Goal: Task Accomplishment & Management: Complete application form

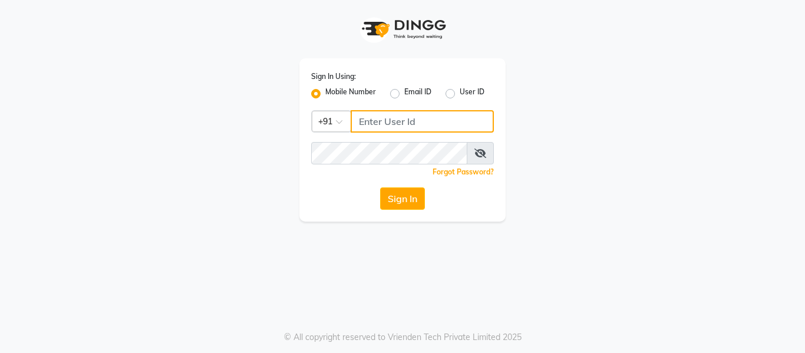
click at [371, 120] on input "Username" at bounding box center [422, 121] width 143 height 22
type input "9270310273"
click at [355, 140] on div "Sign In Using: Mobile Number Email ID User ID Country Code × [PHONE_NUMBER] Rem…" at bounding box center [402, 139] width 206 height 163
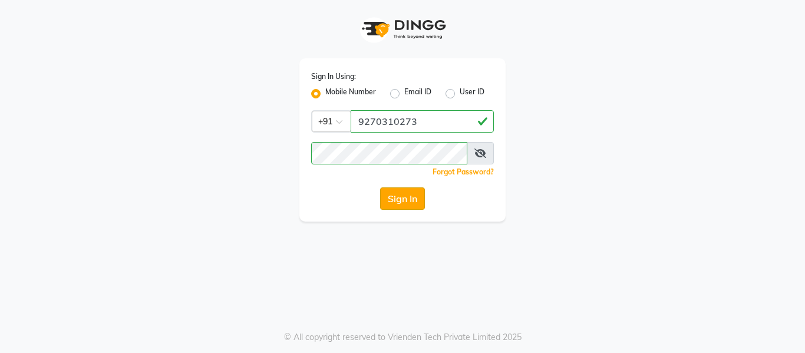
click at [396, 196] on button "Sign In" at bounding box center [402, 198] width 45 height 22
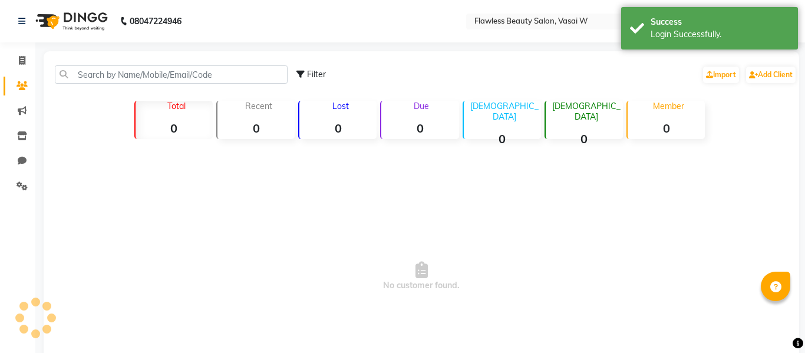
select select "en"
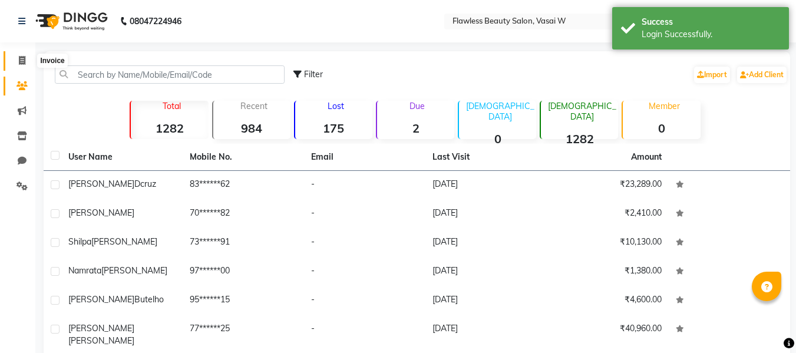
click at [23, 60] on icon at bounding box center [22, 60] width 6 height 9
select select "service"
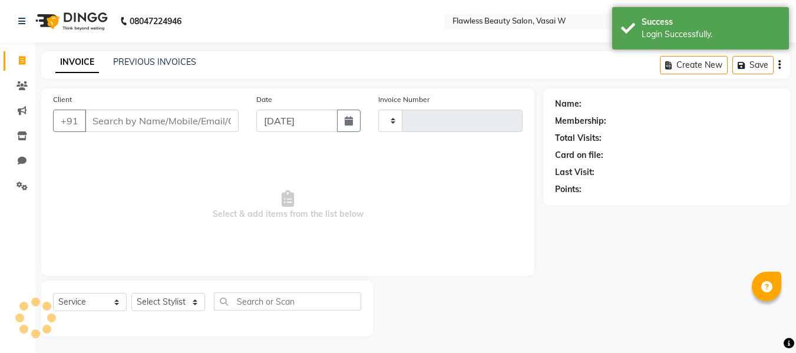
scroll to position [1, 0]
type input "2575"
select select "8090"
click at [134, 124] on input "Client" at bounding box center [162, 119] width 154 height 22
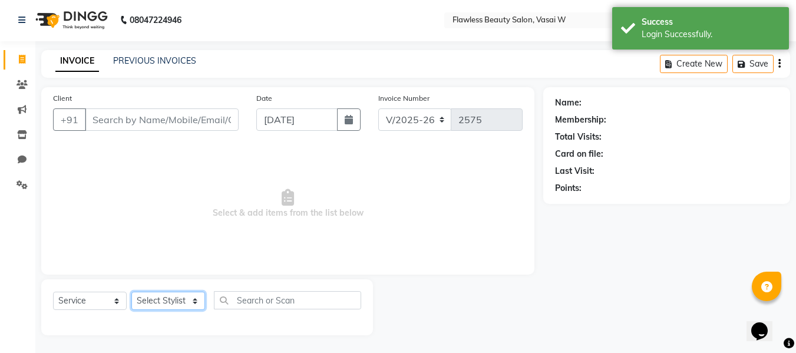
click at [166, 299] on select "Select Stylist [PERSON_NAME] [PERSON_NAME] [PERSON_NAME] maam Nisha Pari [PERSO…" at bounding box center [168, 301] width 74 height 18
select select "76407"
click at [131, 292] on select "Select Stylist [PERSON_NAME] [PERSON_NAME] [PERSON_NAME] maam Nisha Pari [PERSO…" at bounding box center [168, 301] width 74 height 18
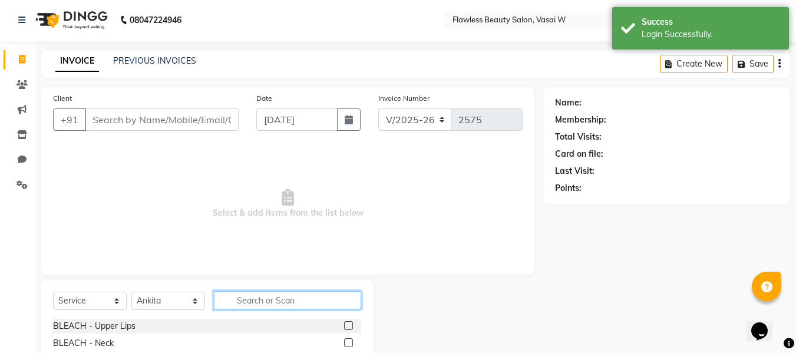
click at [262, 304] on input "text" at bounding box center [287, 300] width 147 height 18
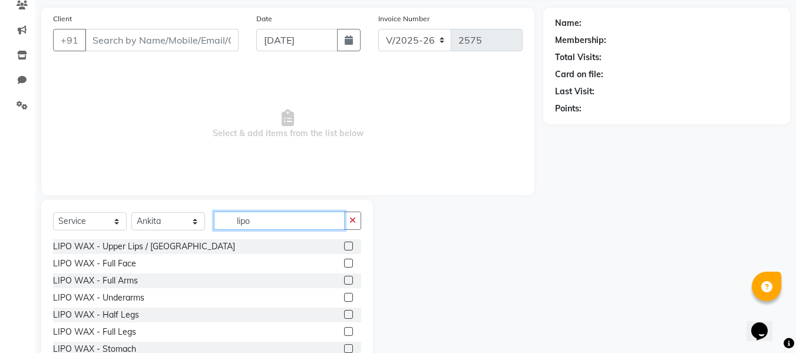
scroll to position [119, 0]
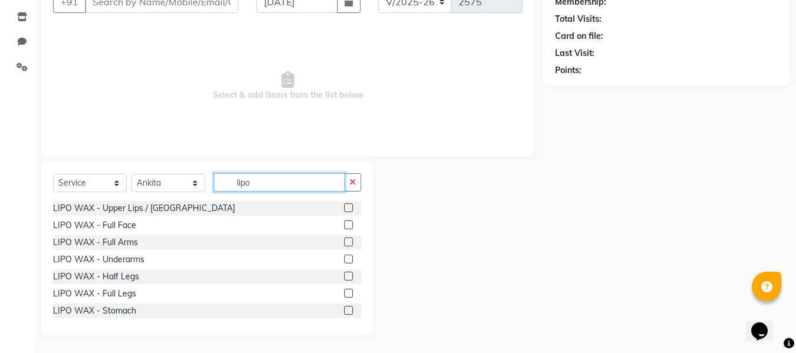
type input "lipo"
click at [344, 239] on label at bounding box center [348, 242] width 9 height 9
click at [344, 239] on input "checkbox" at bounding box center [348, 243] width 8 height 8
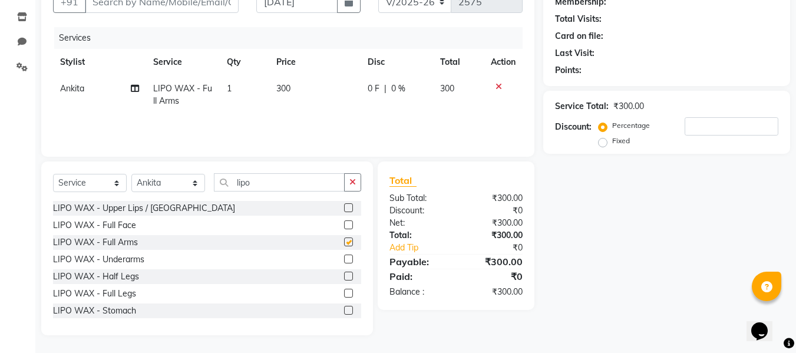
checkbox input "false"
click at [344, 256] on label at bounding box center [348, 259] width 9 height 9
click at [344, 256] on input "checkbox" at bounding box center [348, 260] width 8 height 8
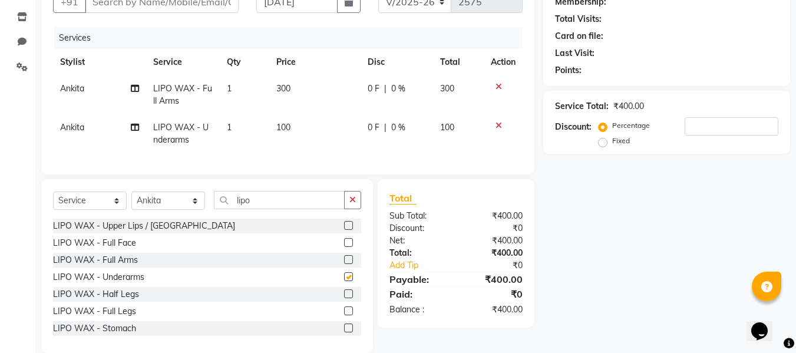
checkbox input "false"
click at [501, 84] on icon at bounding box center [499, 87] width 6 height 8
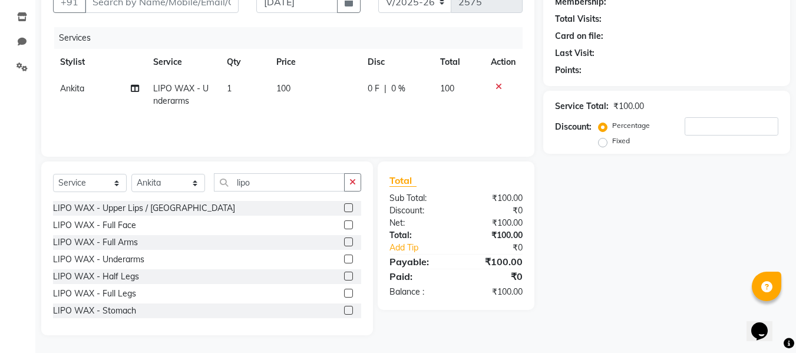
click at [495, 88] on div at bounding box center [503, 87] width 25 height 8
click at [496, 86] on icon at bounding box center [499, 87] width 6 height 8
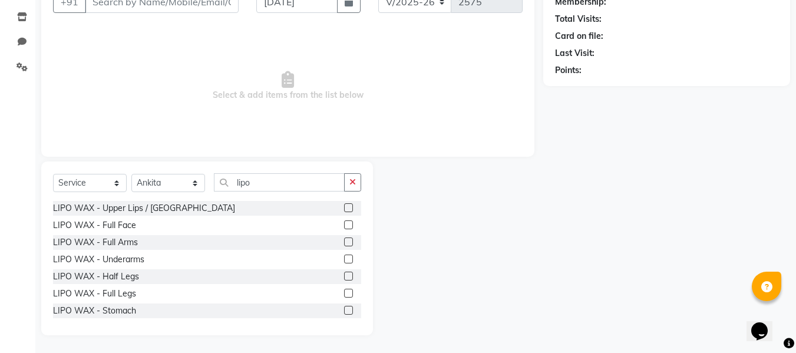
click at [344, 291] on label at bounding box center [348, 293] width 9 height 9
click at [344, 291] on input "checkbox" at bounding box center [348, 294] width 8 height 8
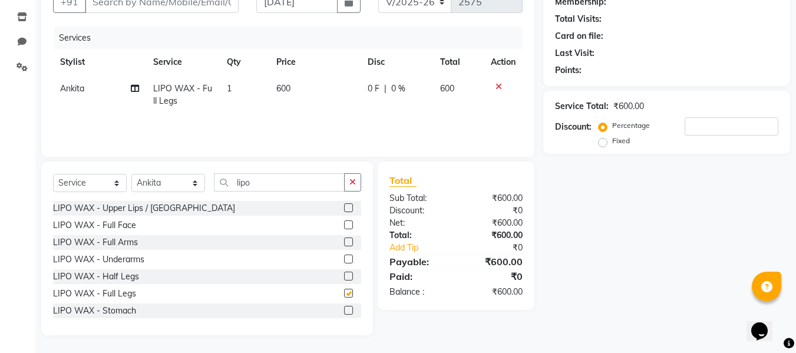
checkbox input "false"
click at [255, 185] on input "lipo" at bounding box center [279, 182] width 131 height 18
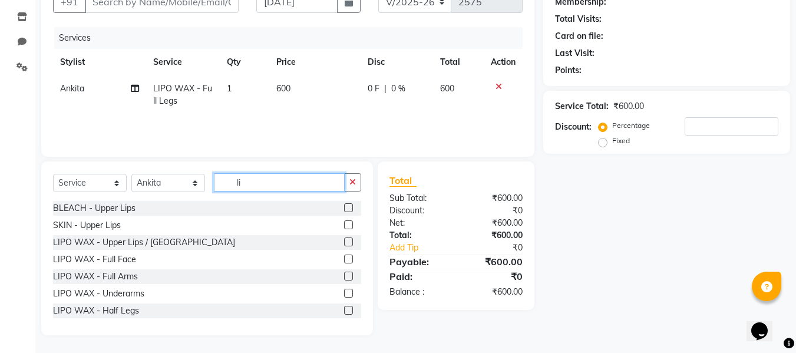
type input "l"
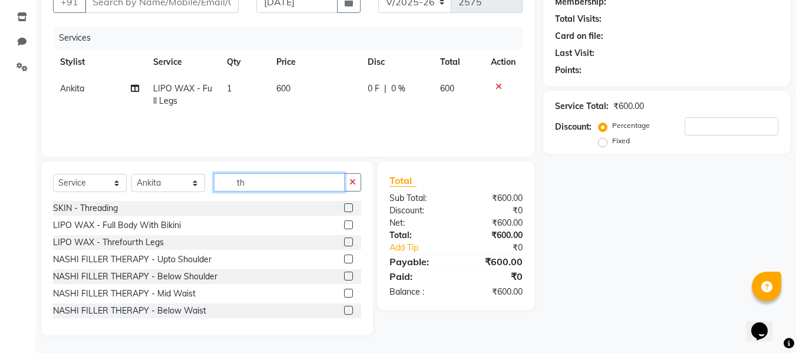
type input "th"
click at [344, 209] on label at bounding box center [348, 207] width 9 height 9
click at [344, 209] on input "checkbox" at bounding box center [348, 209] width 8 height 8
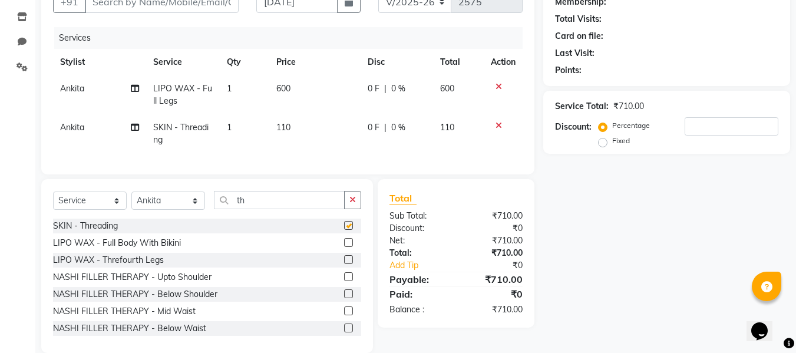
checkbox input "false"
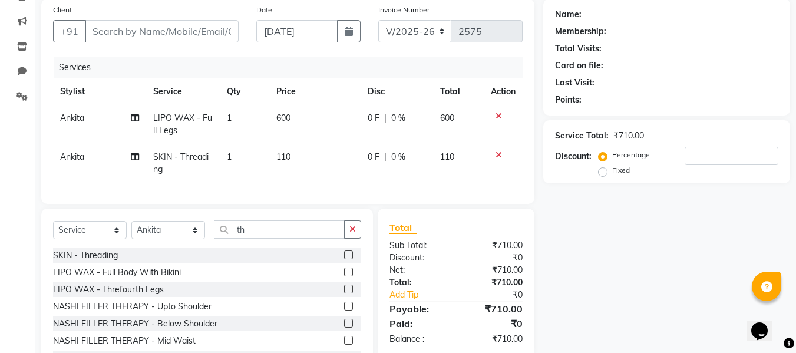
scroll to position [88, 0]
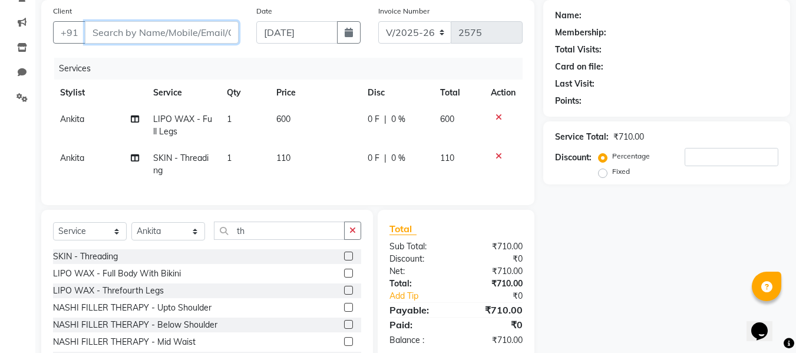
click at [182, 37] on input "Client" at bounding box center [162, 32] width 154 height 22
type input "j"
type input "0"
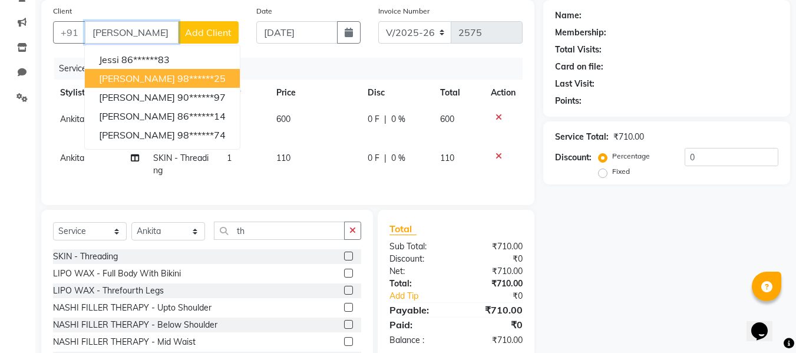
click at [177, 75] on ngb-highlight "98******25" at bounding box center [201, 79] width 48 height 12
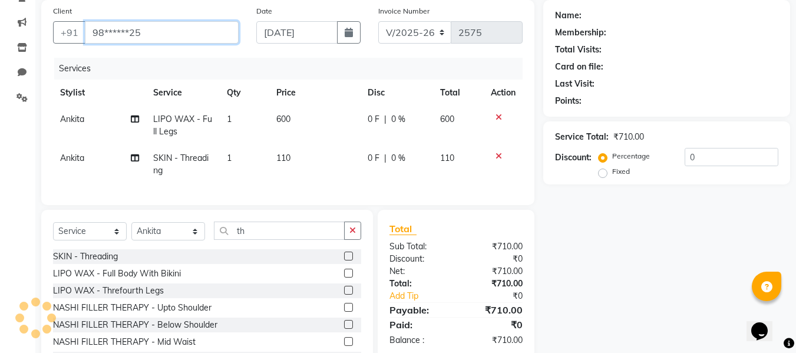
type input "98******25"
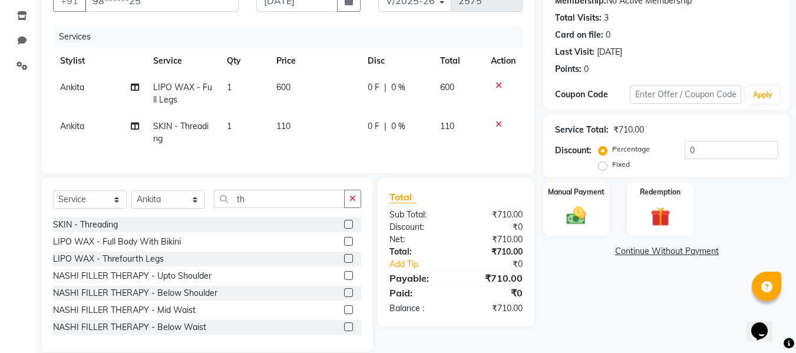
scroll to position [146, 0]
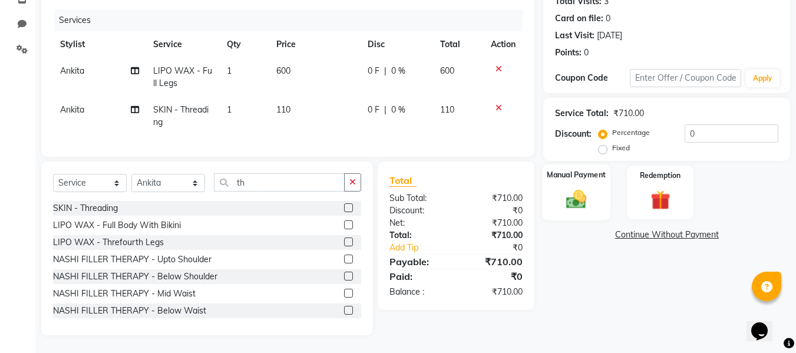
click at [572, 176] on div "Manual Payment" at bounding box center [576, 192] width 69 height 56
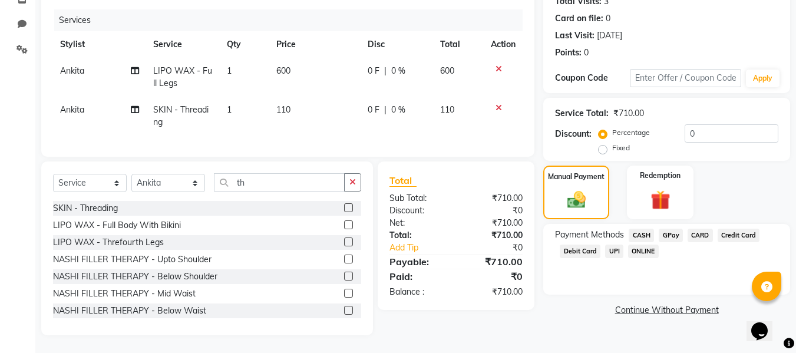
click at [671, 229] on span "GPay" at bounding box center [671, 236] width 24 height 14
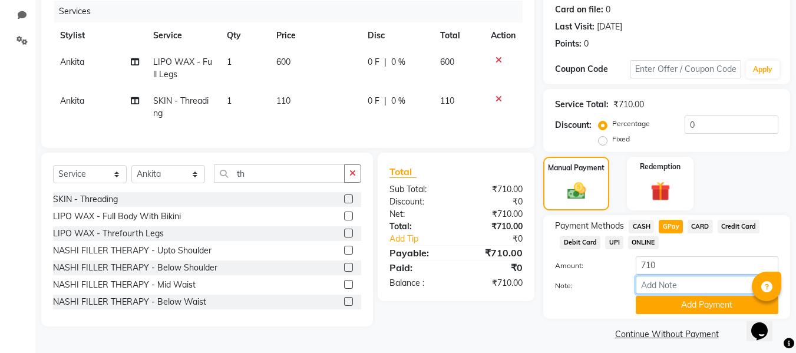
click at [660, 286] on input "Note:" at bounding box center [707, 285] width 143 height 18
type input "fless"
click at [641, 315] on div "Payment Methods CASH GPay CARD Credit Card Debit Card UPI ONLINE Amount: 710 No…" at bounding box center [667, 267] width 247 height 104
click at [646, 311] on button "Add Payment" at bounding box center [707, 305] width 143 height 18
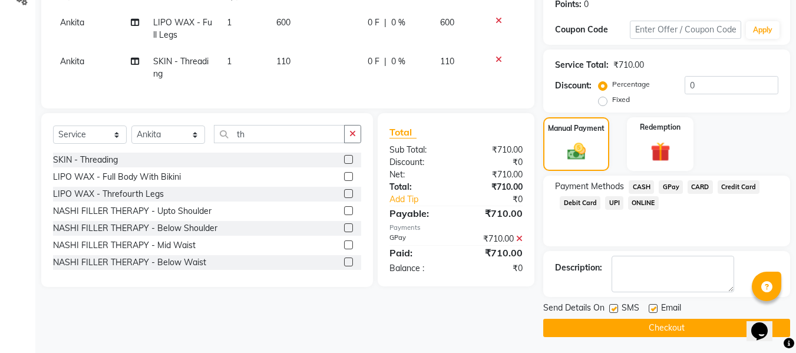
scroll to position [187, 0]
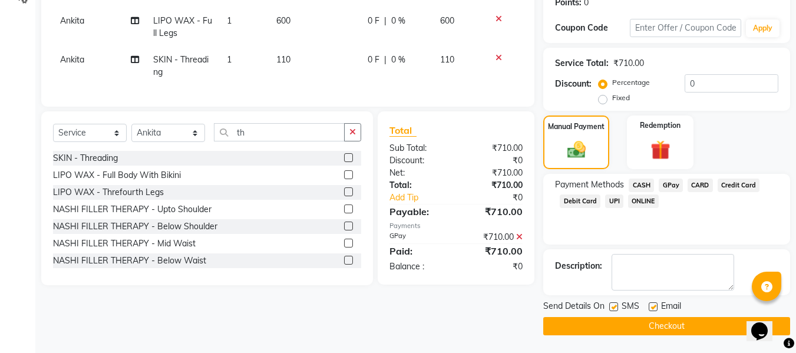
click at [652, 307] on label at bounding box center [653, 306] width 9 height 9
click at [652, 307] on input "checkbox" at bounding box center [653, 308] width 8 height 8
checkbox input "false"
click at [613, 305] on label at bounding box center [614, 306] width 9 height 9
click at [613, 305] on input "checkbox" at bounding box center [614, 308] width 8 height 8
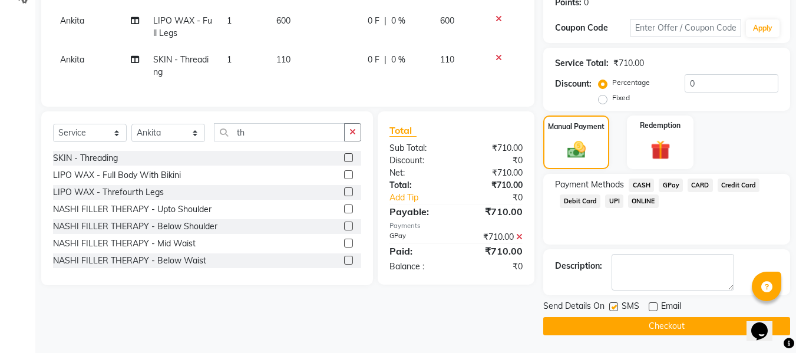
checkbox input "false"
click at [585, 321] on button "Checkout" at bounding box center [667, 326] width 247 height 18
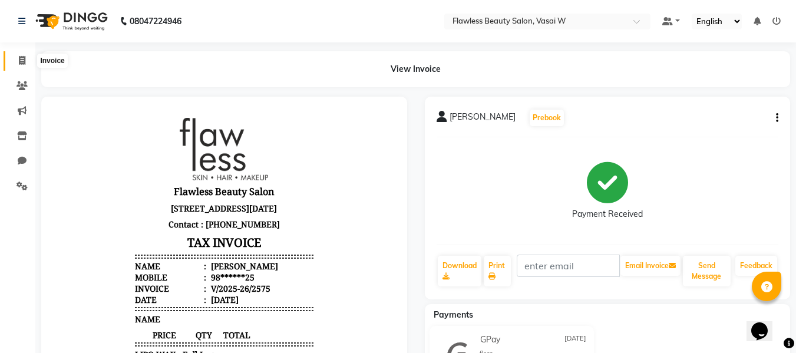
click at [27, 61] on span at bounding box center [22, 61] width 21 height 14
select select "service"
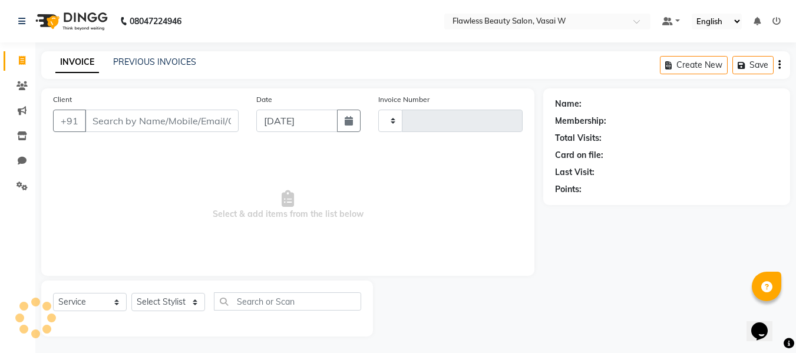
scroll to position [1, 0]
select select "8090"
type input "2576"
click at [117, 120] on input "Client" at bounding box center [162, 119] width 154 height 22
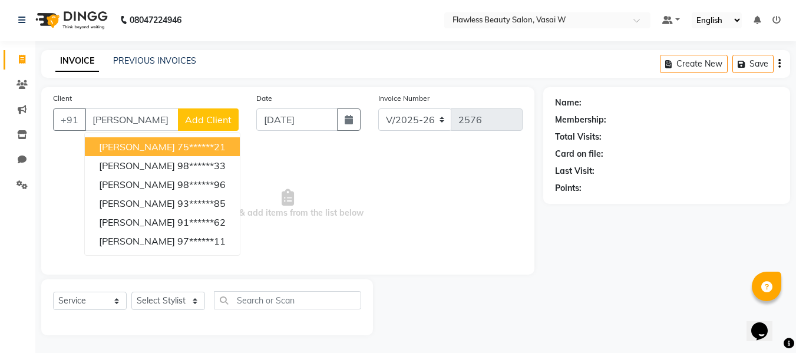
click at [123, 140] on button "[PERSON_NAME] 75******21" at bounding box center [162, 146] width 155 height 19
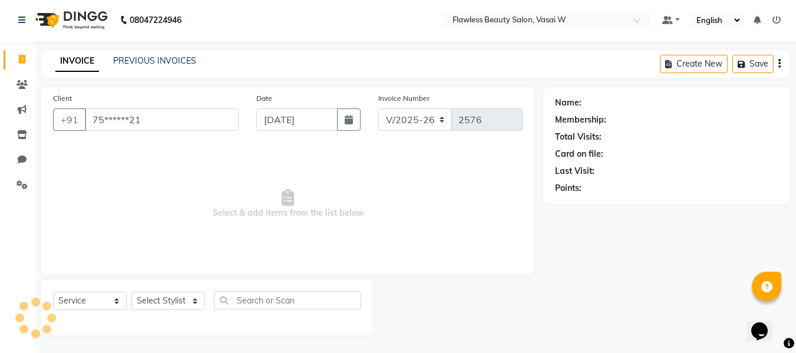
type input "75******21"
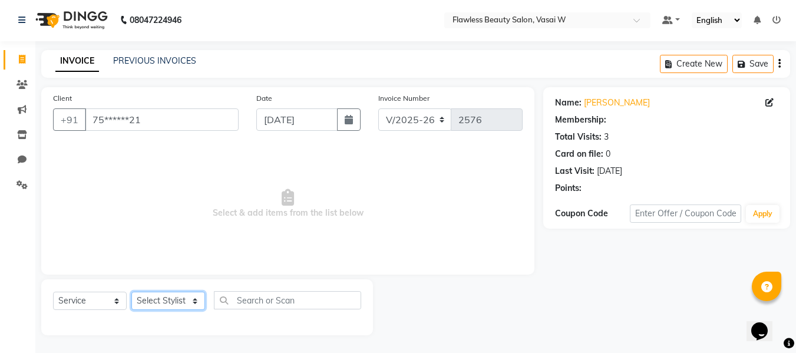
click at [149, 296] on select "Select Stylist [PERSON_NAME] [PERSON_NAME] [PERSON_NAME] maam Nisha Pari [PERSO…" at bounding box center [168, 301] width 74 height 18
select select "76404"
click at [131, 292] on select "Select Stylist [PERSON_NAME] [PERSON_NAME] [PERSON_NAME] maam Nisha Pari [PERSO…" at bounding box center [168, 301] width 74 height 18
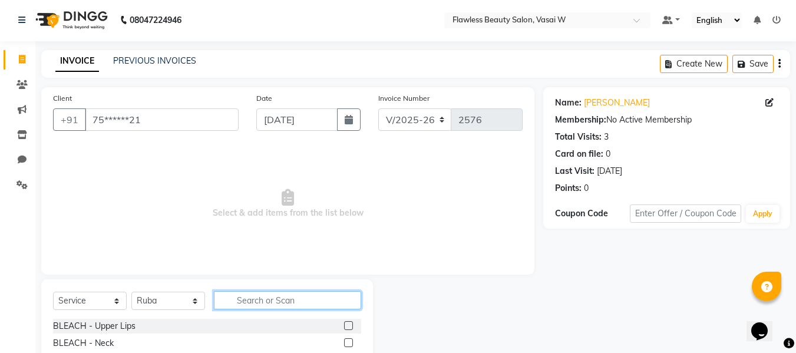
click at [241, 305] on input "text" at bounding box center [287, 300] width 147 height 18
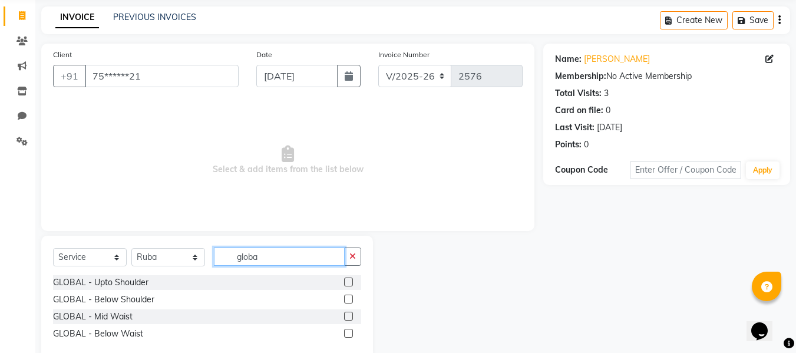
scroll to position [50, 0]
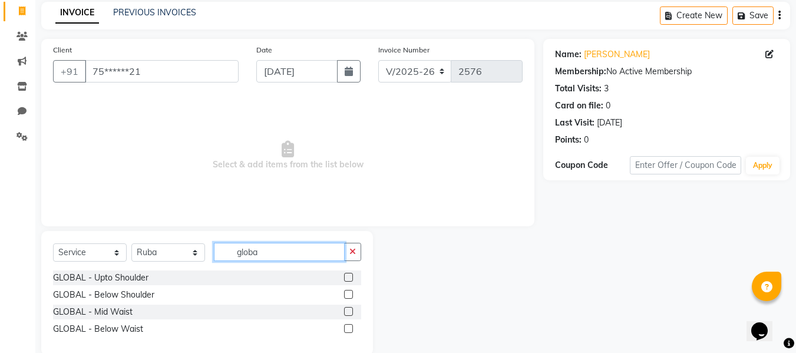
type input "globa"
click at [348, 312] on label at bounding box center [348, 311] width 9 height 9
click at [348, 312] on input "checkbox" at bounding box center [348, 312] width 8 height 8
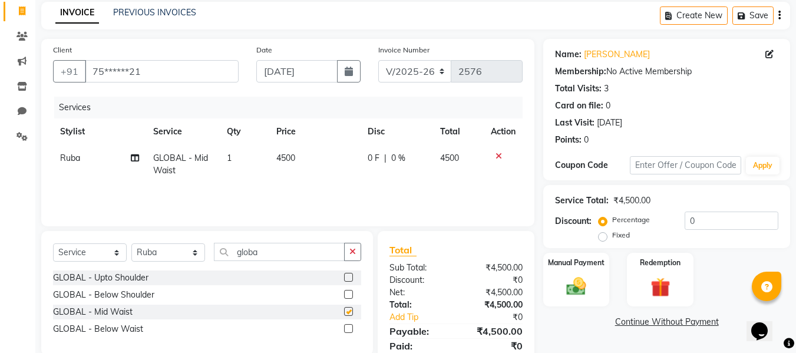
checkbox input "false"
click at [298, 163] on td "4500" at bounding box center [314, 164] width 91 height 39
select select "76404"
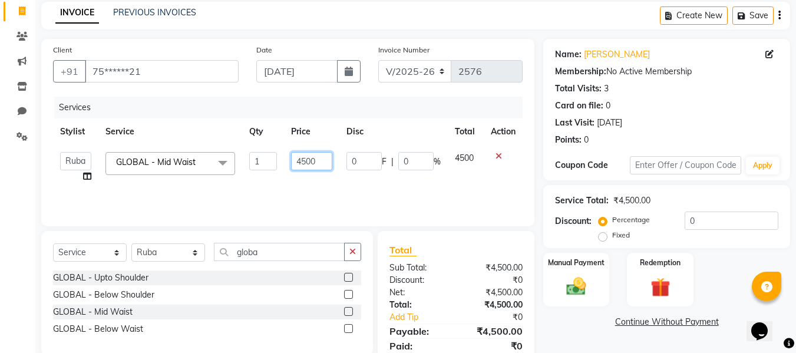
click at [320, 162] on input "4500" at bounding box center [311, 161] width 41 height 18
type input "4300"
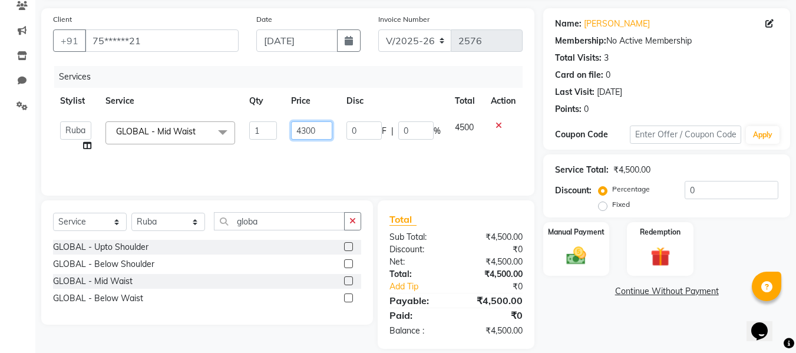
scroll to position [94, 0]
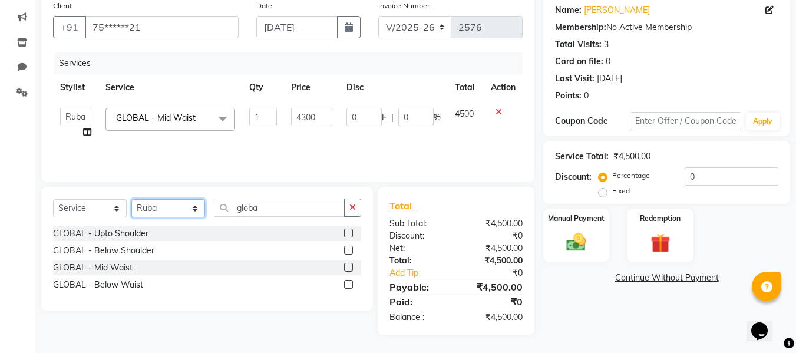
click at [171, 210] on select "Select Stylist [PERSON_NAME] [PERSON_NAME] [PERSON_NAME] maam Nisha Pari [PERSO…" at bounding box center [168, 208] width 74 height 18
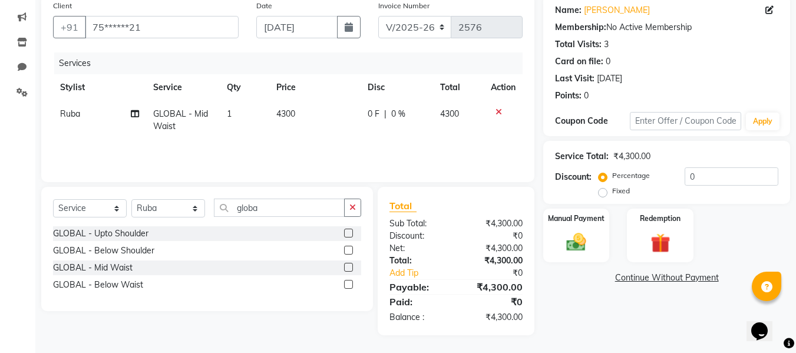
click at [169, 253] on div "GLOBAL - Below Shoulder" at bounding box center [207, 250] width 308 height 15
click at [91, 206] on select "Select Service Product Membership Package Voucher Prepaid Gift Card" at bounding box center [90, 208] width 74 height 18
select select "product"
click at [53, 199] on select "Select Service Product Membership Package Voucher Prepaid Gift Card" at bounding box center [90, 208] width 74 height 18
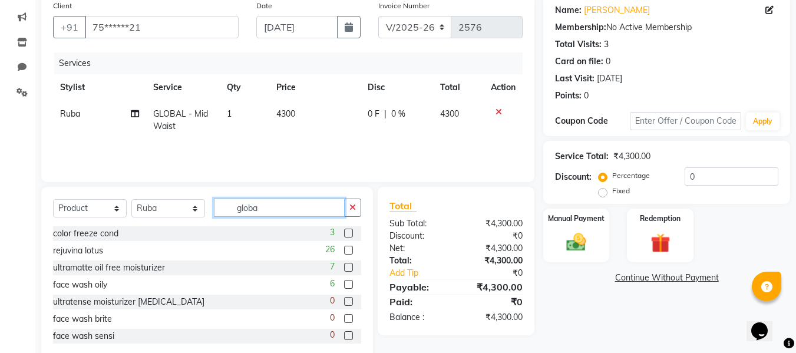
click at [283, 206] on input "globa" at bounding box center [279, 208] width 131 height 18
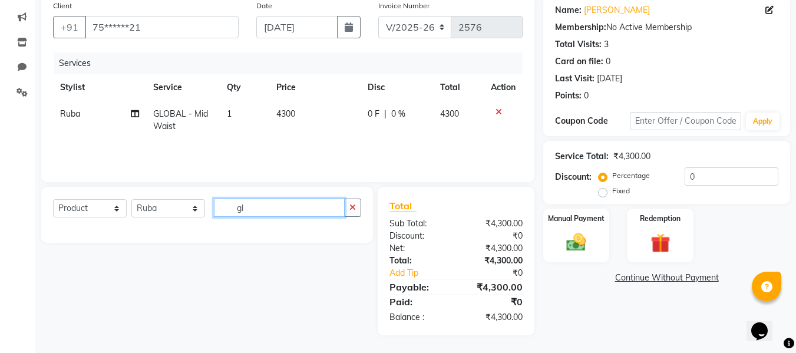
type input "g"
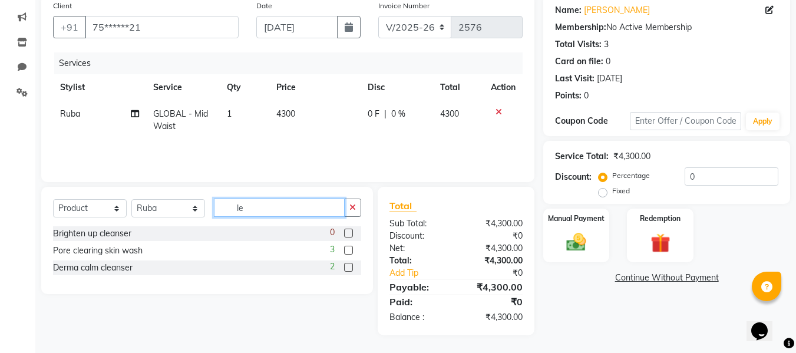
type input "l"
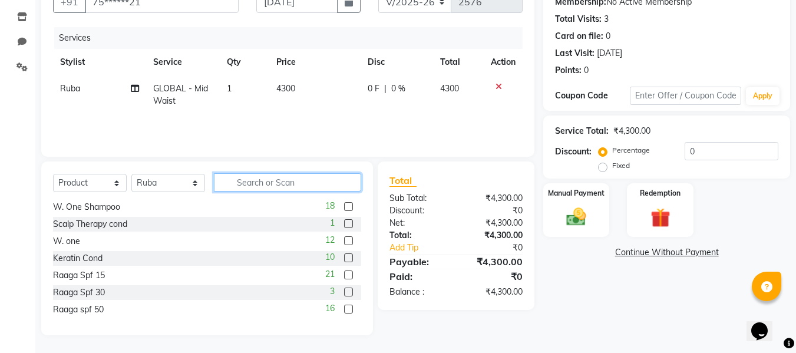
scroll to position [534, 0]
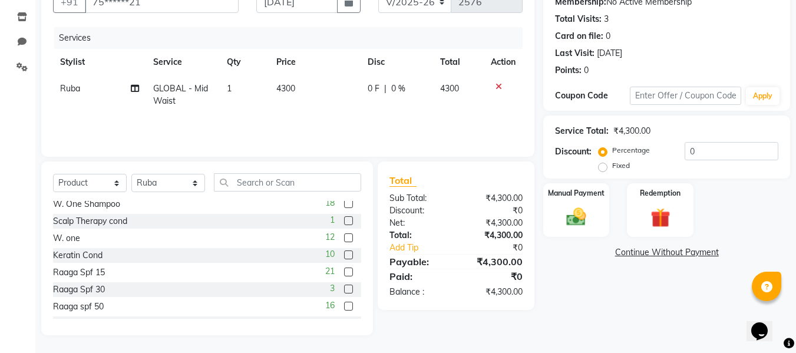
click at [344, 220] on label at bounding box center [348, 220] width 9 height 9
click at [344, 220] on input "checkbox" at bounding box center [348, 222] width 8 height 8
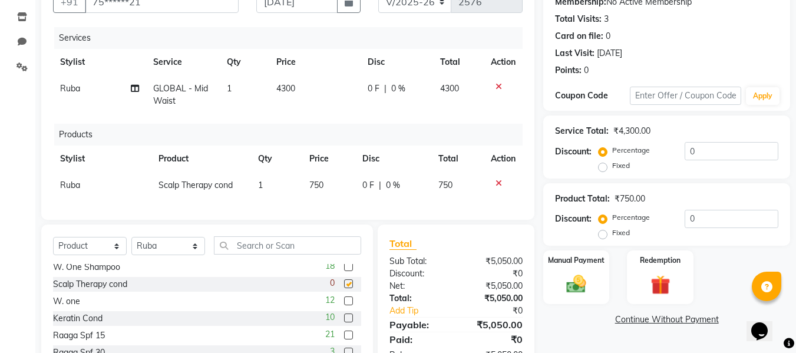
checkbox input "false"
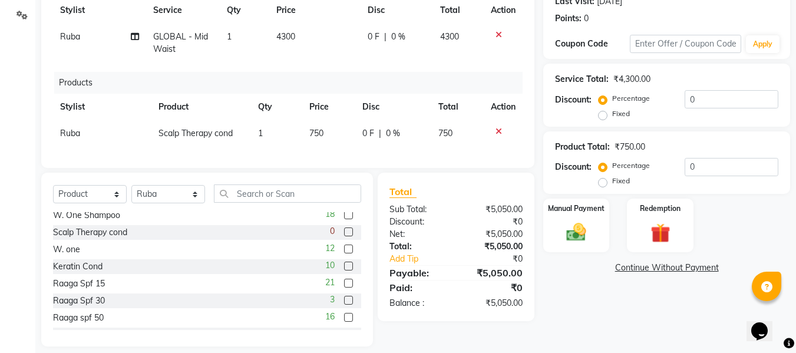
scroll to position [191, 0]
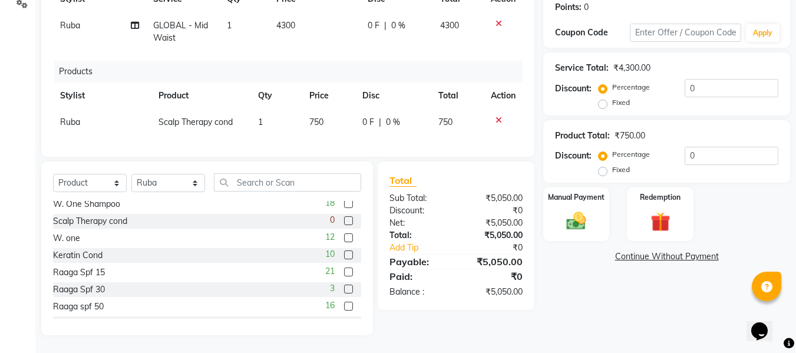
click at [496, 116] on icon at bounding box center [499, 120] width 6 height 8
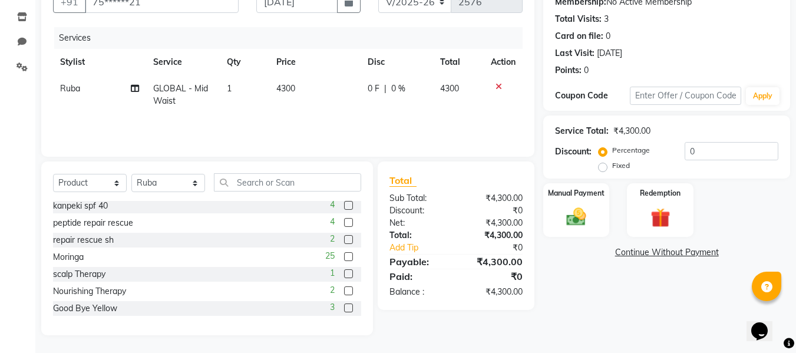
scroll to position [656, 0]
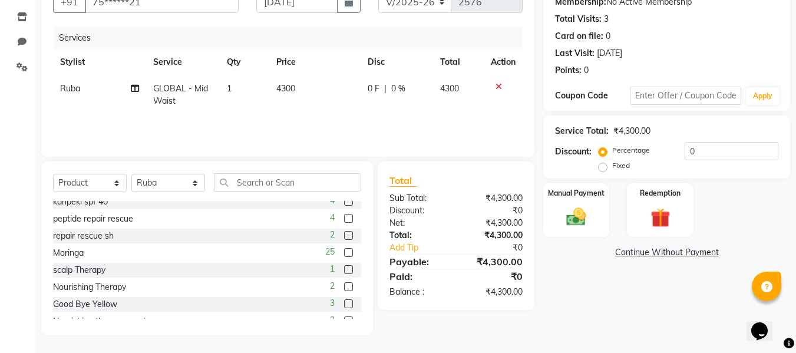
click at [344, 268] on label at bounding box center [348, 269] width 9 height 9
click at [344, 268] on input "checkbox" at bounding box center [348, 270] width 8 height 8
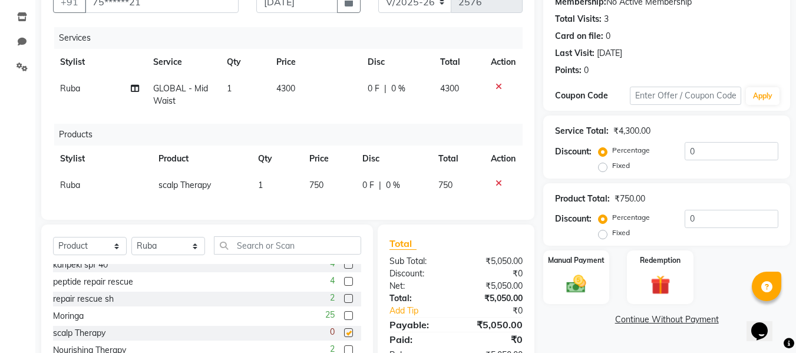
checkbox input "false"
click at [197, 255] on select "Select Stylist [PERSON_NAME] [PERSON_NAME] [PERSON_NAME] maam Nisha Pari [PERSO…" at bounding box center [168, 246] width 74 height 18
select select "76403"
click at [131, 246] on select "Select Stylist [PERSON_NAME] [PERSON_NAME] [PERSON_NAME] maam Nisha Pari [PERSO…" at bounding box center [168, 246] width 74 height 18
click at [279, 255] on input "text" at bounding box center [287, 245] width 147 height 18
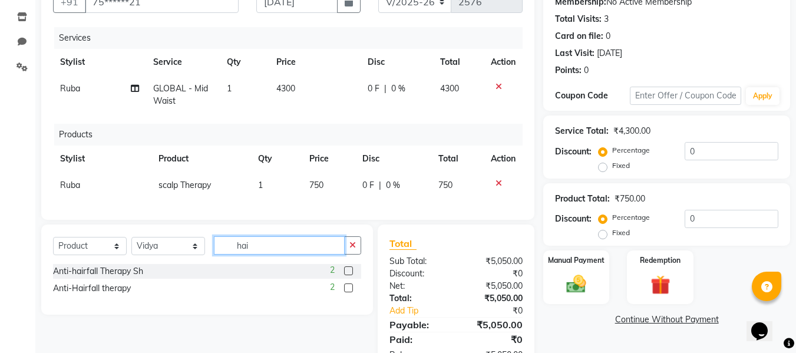
scroll to position [0, 0]
type input "hair"
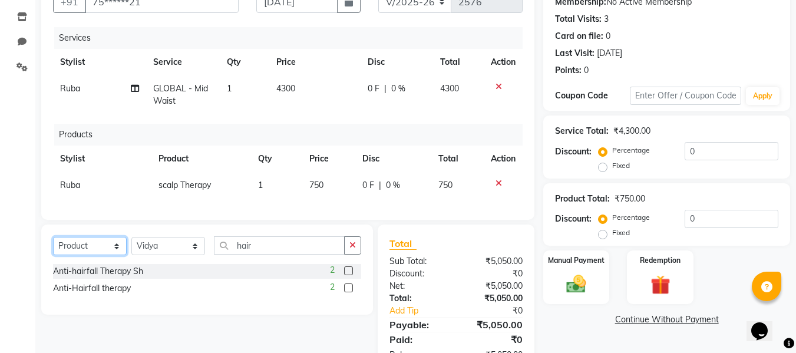
click at [107, 255] on select "Select Service Product Membership Package Voucher Prepaid Gift Card" at bounding box center [90, 246] width 74 height 18
select select "service"
click at [53, 246] on select "Select Service Product Membership Package Voucher Prepaid Gift Card" at bounding box center [90, 246] width 74 height 18
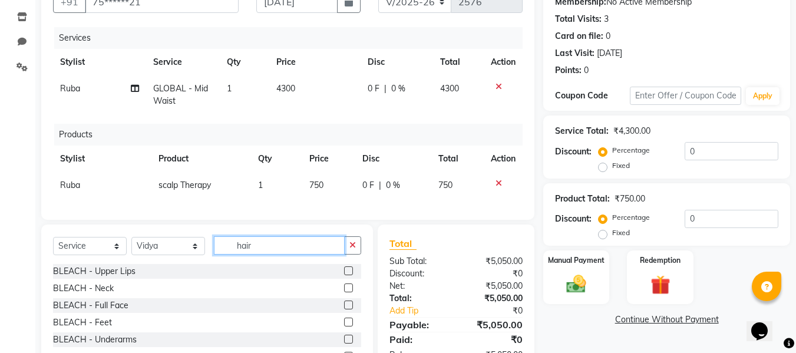
click at [263, 255] on input "hair" at bounding box center [279, 245] width 131 height 18
type input "hair"
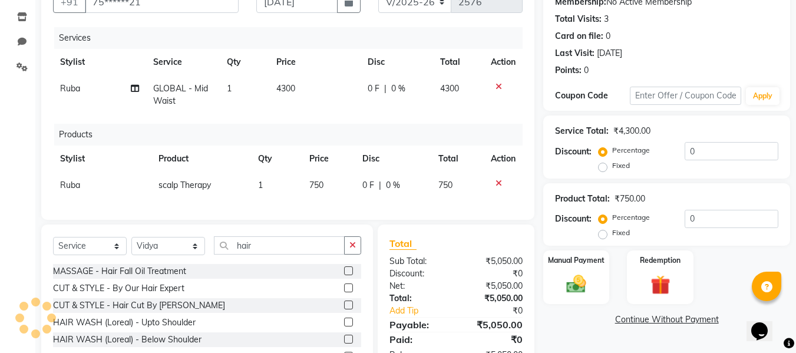
click at [344, 344] on label at bounding box center [348, 339] width 9 height 9
click at [344, 344] on input "checkbox" at bounding box center [348, 340] width 8 height 8
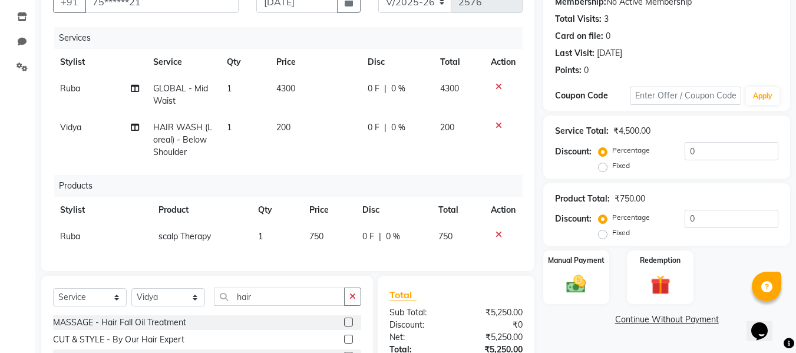
checkbox input "false"
click at [291, 133] on td "200" at bounding box center [314, 139] width 91 height 51
select select "76403"
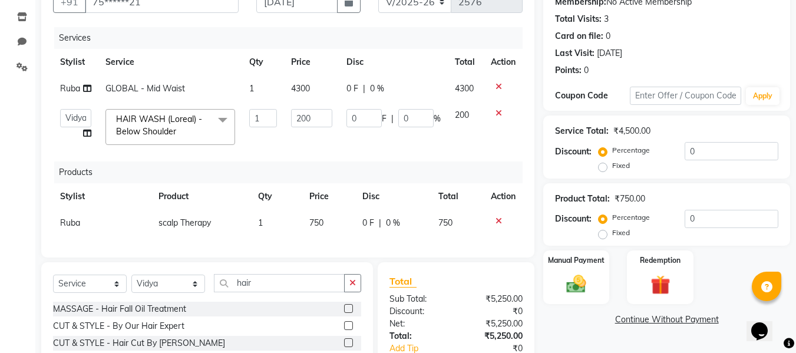
click at [321, 104] on td "200" at bounding box center [311, 127] width 55 height 50
click at [318, 114] on input "200" at bounding box center [311, 118] width 41 height 18
type input "2"
type input "100"
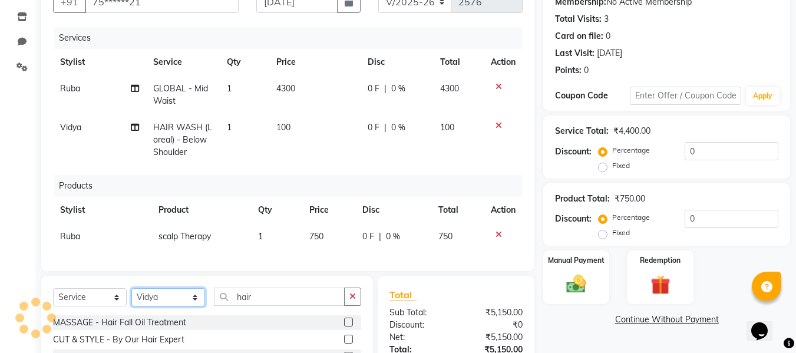
select select "76410"
click at [131, 297] on select "Select Stylist [PERSON_NAME] [PERSON_NAME] [PERSON_NAME] maam Nisha Pari [PERSO…" at bounding box center [168, 297] width 74 height 18
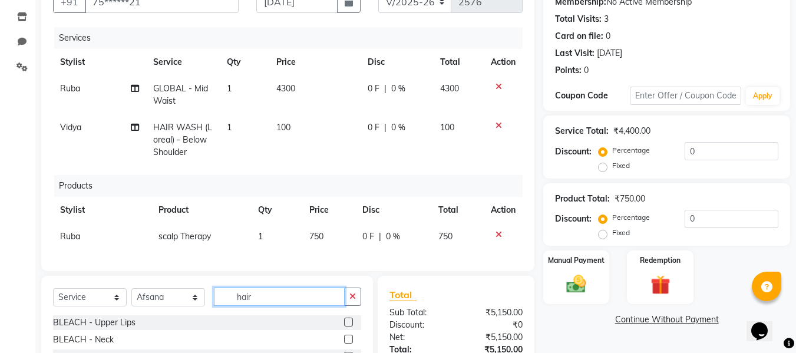
click at [278, 305] on input "hair" at bounding box center [279, 297] width 131 height 18
type input "hair"
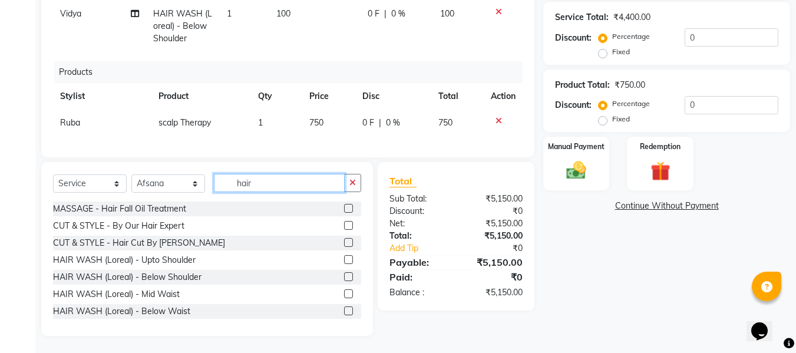
scroll to position [233, 0]
click at [344, 281] on label at bounding box center [348, 276] width 9 height 9
click at [344, 281] on input "checkbox" at bounding box center [348, 277] width 8 height 8
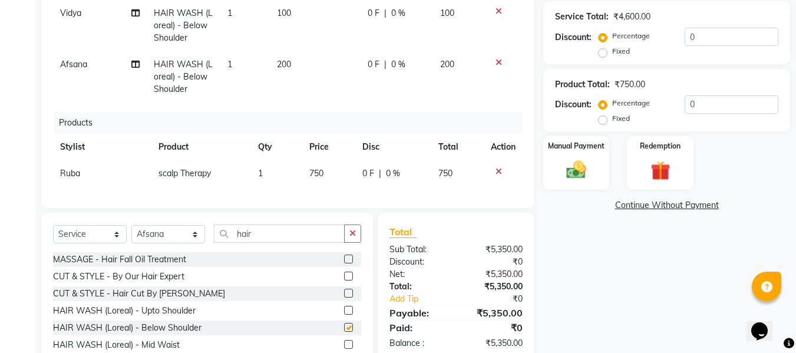
checkbox input "false"
click at [294, 71] on td "200" at bounding box center [315, 76] width 91 height 51
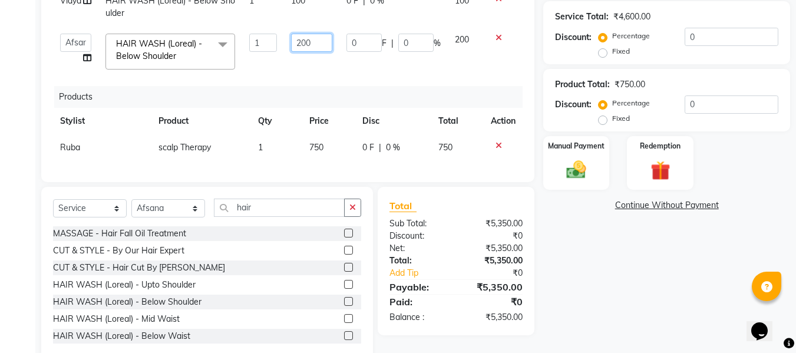
click at [324, 37] on input "200" at bounding box center [311, 43] width 41 height 18
type input "2"
type input "100"
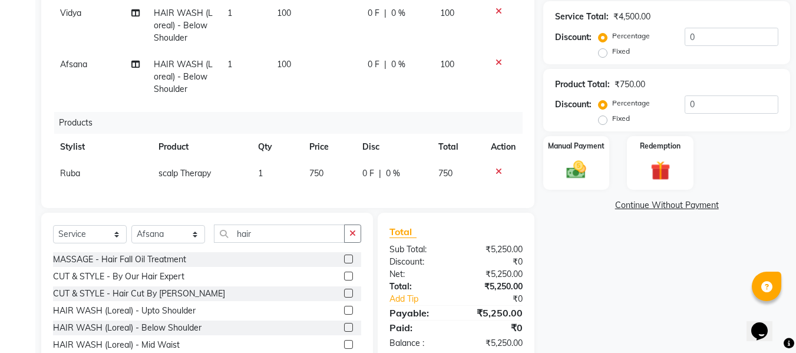
click at [164, 208] on div "Client +91 75******21 Date [DATE] Invoice Number V/2025 V/[PHONE_NUMBER] Servic…" at bounding box center [287, 121] width 511 height 532
click at [144, 238] on select "Select Stylist [PERSON_NAME] [PERSON_NAME] [PERSON_NAME] maam Nisha Pari [PERSO…" at bounding box center [168, 234] width 74 height 18
select select "79514"
click at [131, 234] on select "Select Stylist [PERSON_NAME] [PERSON_NAME] [PERSON_NAME] maam Nisha Pari [PERSO…" at bounding box center [168, 234] width 74 height 18
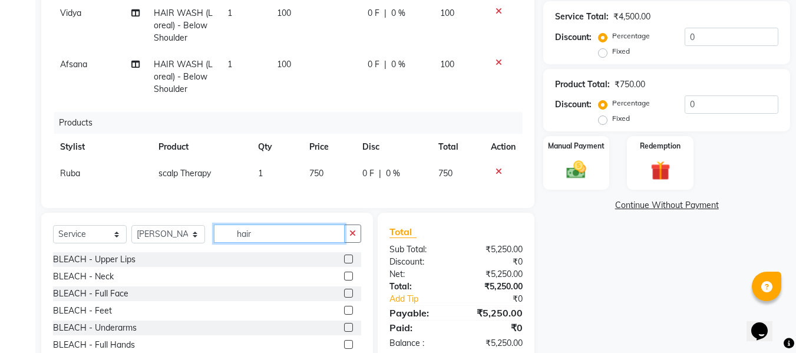
click at [310, 236] on input "hair" at bounding box center [279, 234] width 131 height 18
type input "hair"
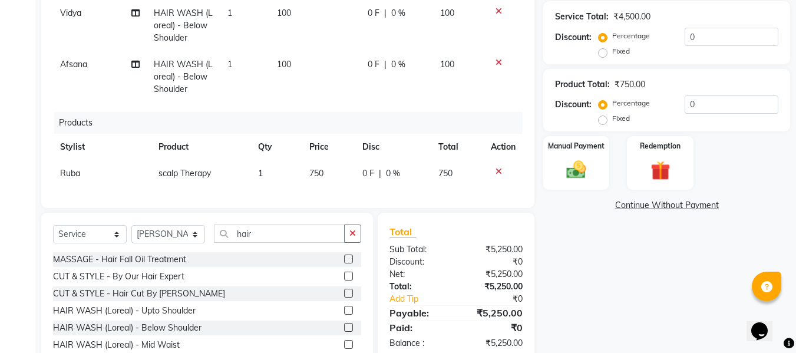
click at [344, 298] on label at bounding box center [348, 293] width 9 height 9
click at [344, 298] on input "checkbox" at bounding box center [348, 294] width 8 height 8
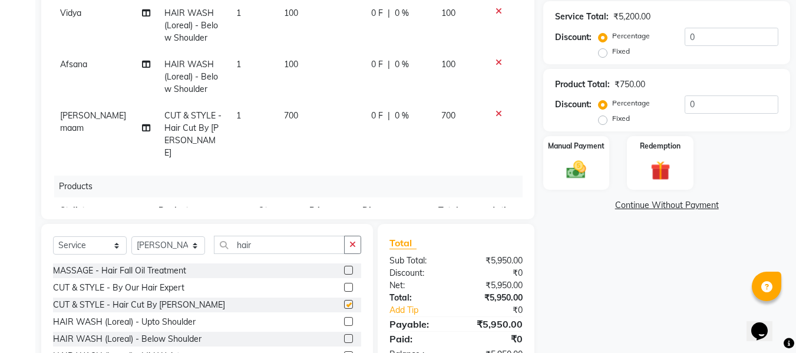
checkbox input "false"
click at [288, 117] on td "700" at bounding box center [320, 135] width 87 height 64
select select "79514"
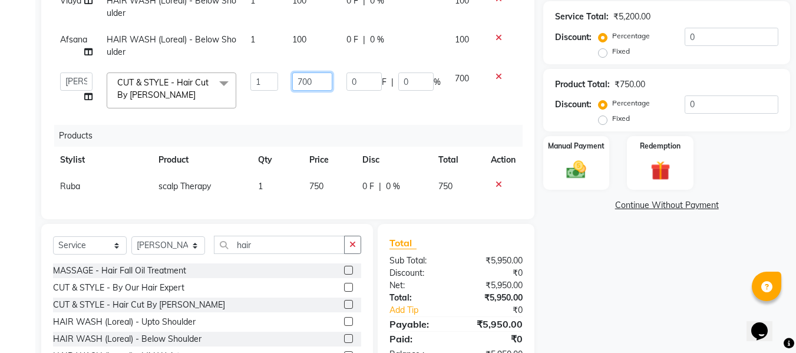
click at [314, 84] on input "700" at bounding box center [312, 82] width 40 height 18
type input "7"
type input "800"
click at [459, 248] on div "Total" at bounding box center [456, 243] width 133 height 14
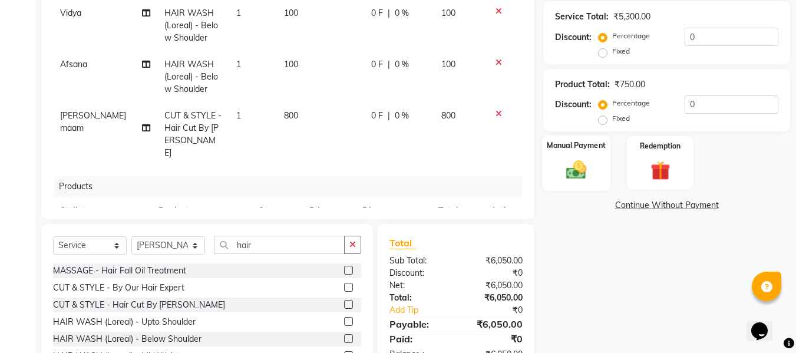
click at [572, 161] on img at bounding box center [576, 171] width 33 height 24
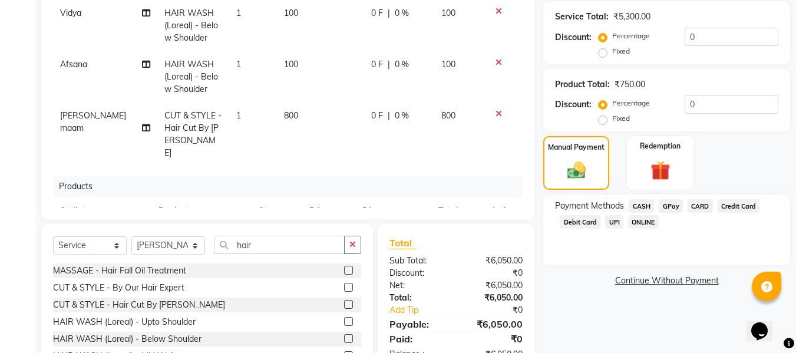
click at [666, 207] on span "GPay" at bounding box center [671, 206] width 24 height 14
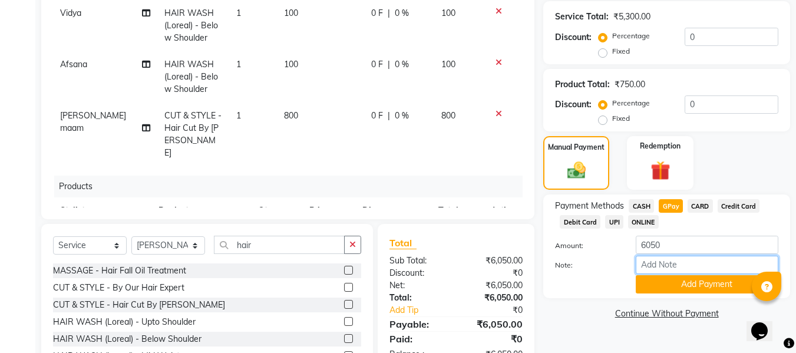
click at [660, 265] on input "Note:" at bounding box center [707, 265] width 143 height 18
type input "fless"
click at [652, 281] on button "Add Payment" at bounding box center [707, 284] width 143 height 18
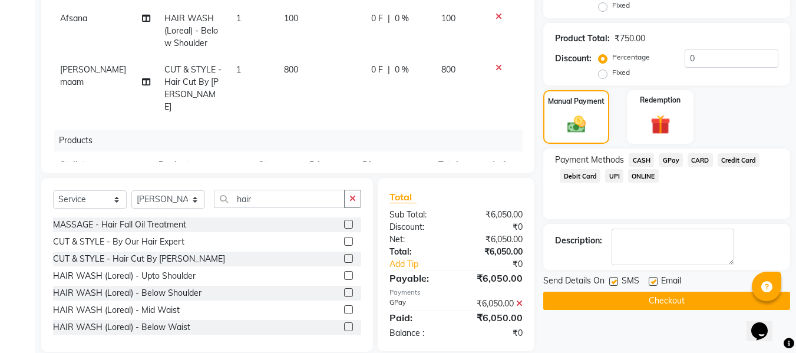
scroll to position [296, 0]
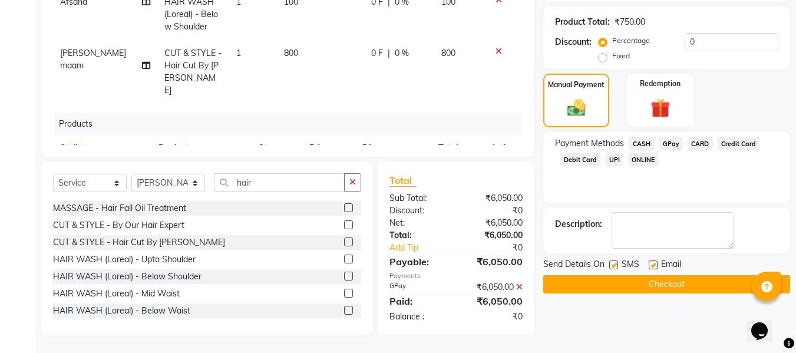
click at [653, 265] on label at bounding box center [653, 265] width 9 height 9
click at [653, 265] on input "checkbox" at bounding box center [653, 266] width 8 height 8
checkbox input "false"
click at [614, 266] on label at bounding box center [614, 265] width 9 height 9
click at [614, 266] on input "checkbox" at bounding box center [614, 266] width 8 height 8
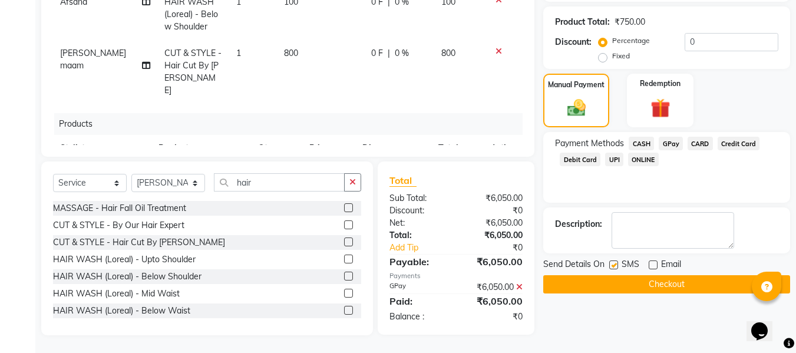
checkbox input "false"
click at [602, 278] on button "Checkout" at bounding box center [667, 284] width 247 height 18
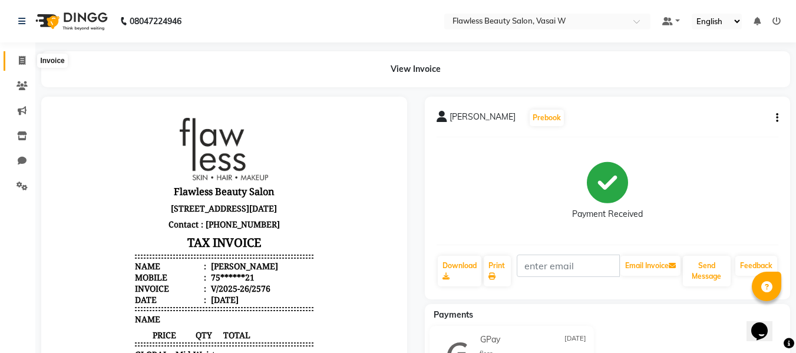
click at [24, 64] on icon at bounding box center [22, 60] width 6 height 9
select select "service"
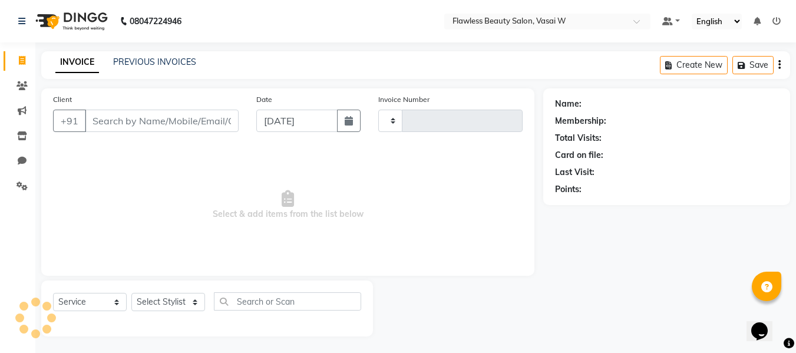
scroll to position [1, 0]
type input "2577"
select select "8090"
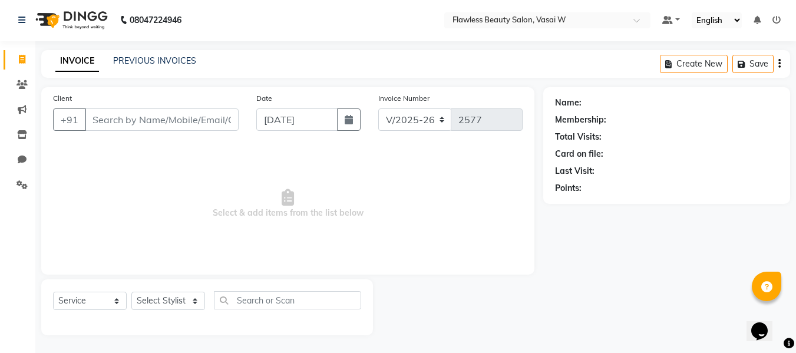
click at [98, 124] on input "Client" at bounding box center [162, 119] width 154 height 22
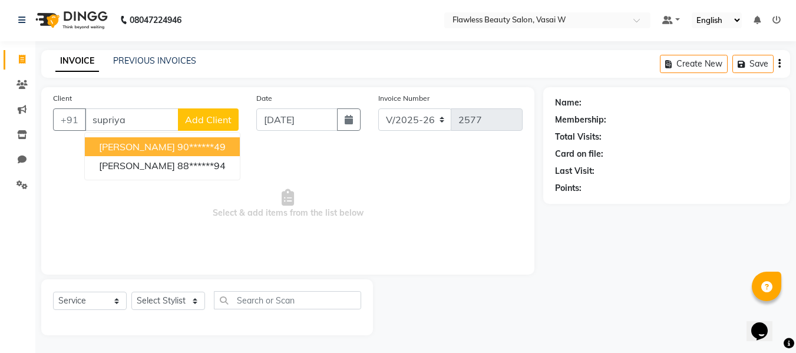
click at [111, 153] on button "[PERSON_NAME] 90******49" at bounding box center [162, 146] width 155 height 19
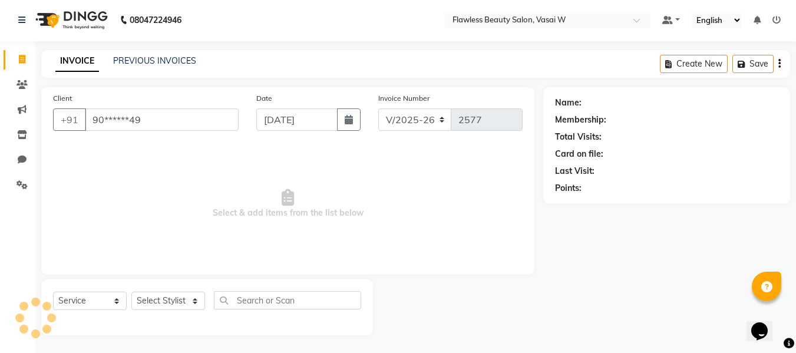
type input "90******49"
click at [149, 301] on select "Select Stylist [PERSON_NAME] [PERSON_NAME] [PERSON_NAME] maam Nisha Pari [PERSO…" at bounding box center [168, 301] width 74 height 18
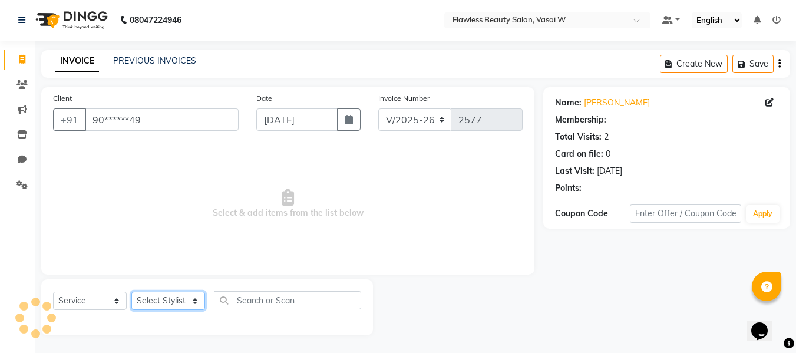
select select "76405"
click at [131, 292] on select "Select Stylist [PERSON_NAME] [PERSON_NAME] [PERSON_NAME] maam Nisha Pari [PERSO…" at bounding box center [168, 301] width 74 height 18
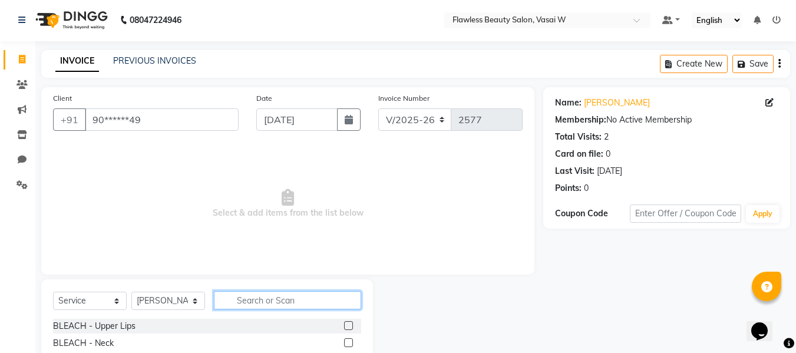
click at [229, 298] on input "text" at bounding box center [287, 300] width 147 height 18
type input "th"
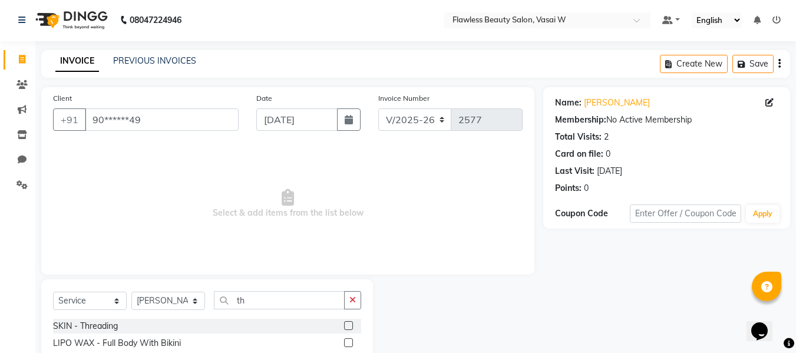
click at [344, 326] on label at bounding box center [348, 325] width 9 height 9
click at [344, 326] on input "checkbox" at bounding box center [348, 326] width 8 height 8
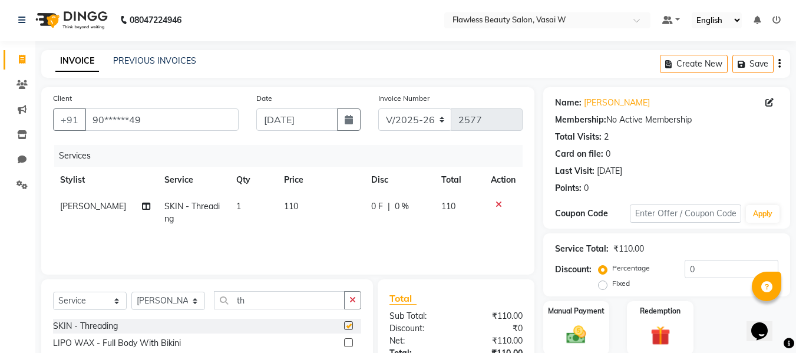
checkbox input "false"
click at [295, 212] on td "110" at bounding box center [320, 212] width 87 height 39
select select "76405"
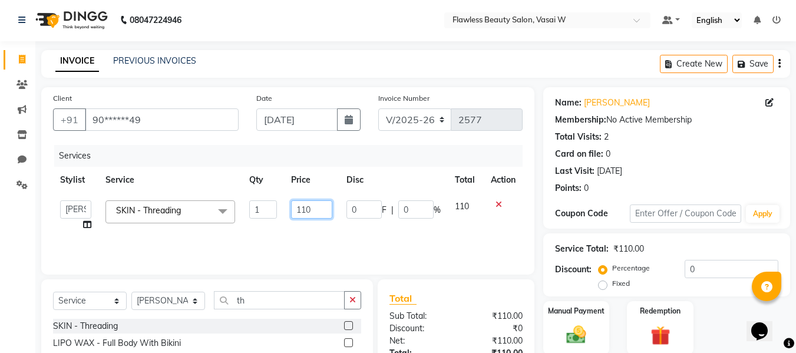
click at [311, 208] on input "110" at bounding box center [311, 209] width 41 height 18
type input "1"
type input "80"
click at [460, 312] on div "₹110.00" at bounding box center [493, 316] width 75 height 12
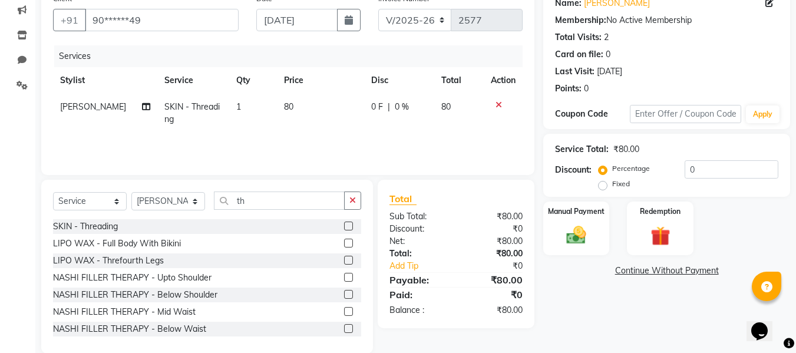
scroll to position [111, 0]
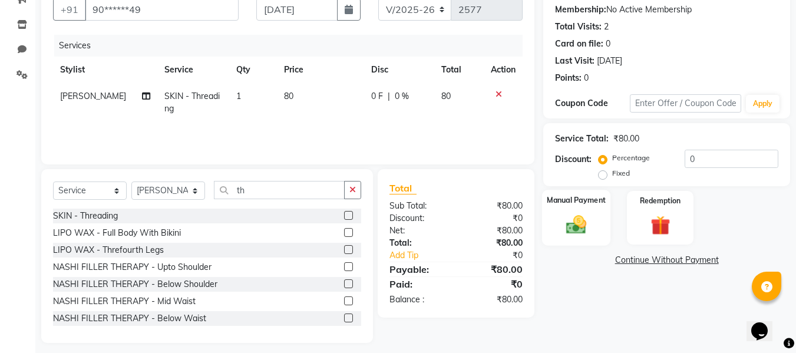
click at [562, 215] on img at bounding box center [576, 225] width 33 height 24
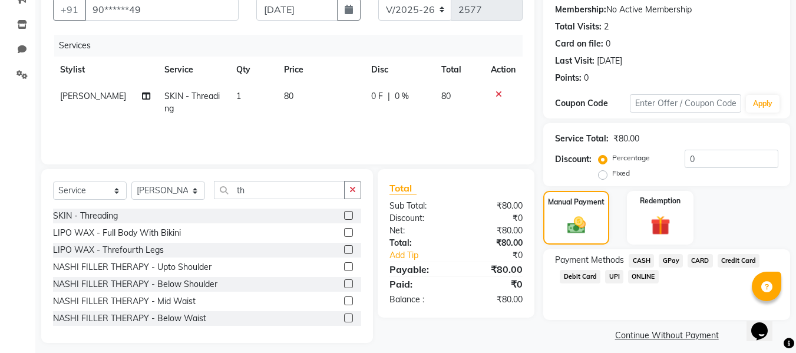
click at [644, 256] on span "CASH" at bounding box center [641, 261] width 25 height 14
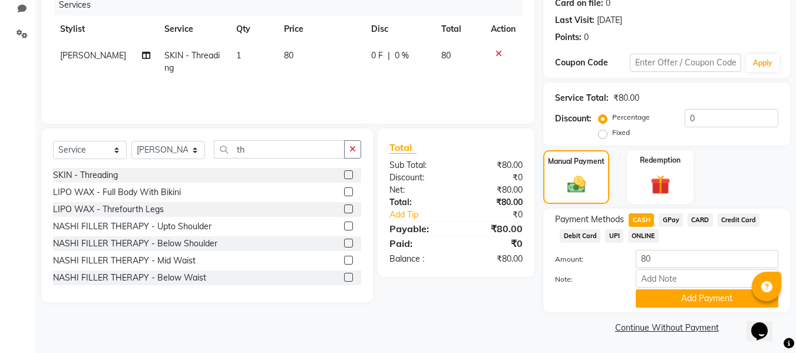
scroll to position [153, 0]
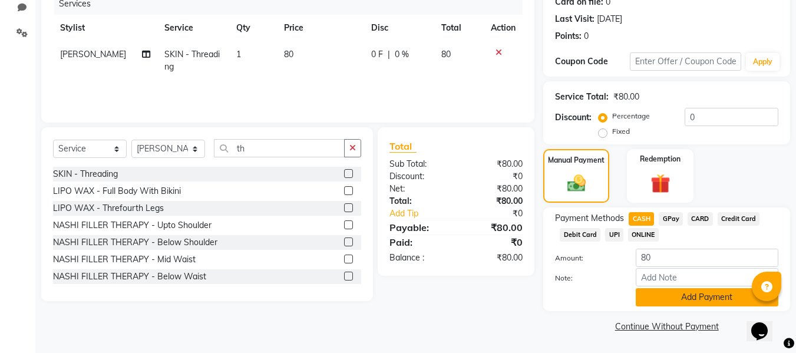
click at [649, 292] on button "Add Payment" at bounding box center [707, 297] width 143 height 18
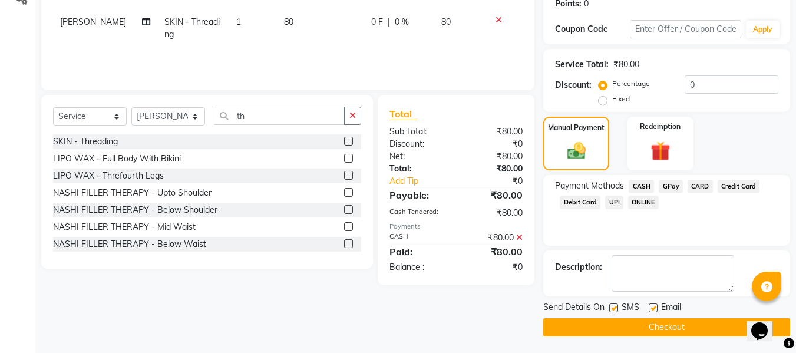
scroll to position [187, 0]
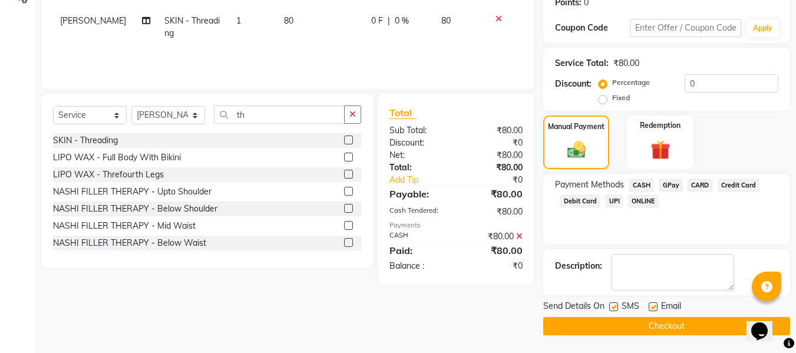
click at [650, 302] on label at bounding box center [653, 306] width 9 height 9
click at [650, 304] on input "checkbox" at bounding box center [653, 308] width 8 height 8
checkbox input "false"
click at [613, 306] on label at bounding box center [614, 306] width 9 height 9
click at [613, 306] on input "checkbox" at bounding box center [614, 308] width 8 height 8
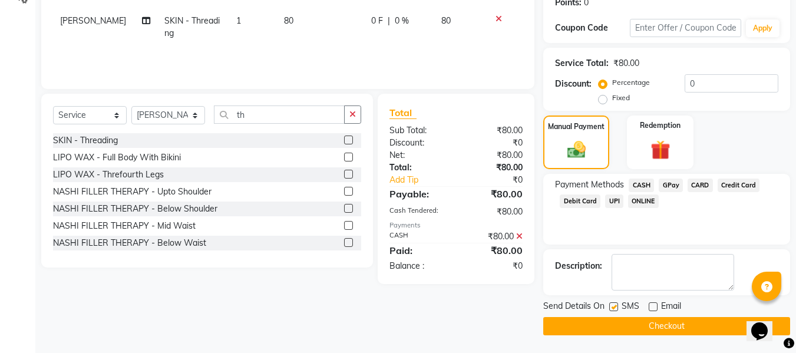
checkbox input "false"
click at [594, 321] on button "Checkout" at bounding box center [667, 326] width 247 height 18
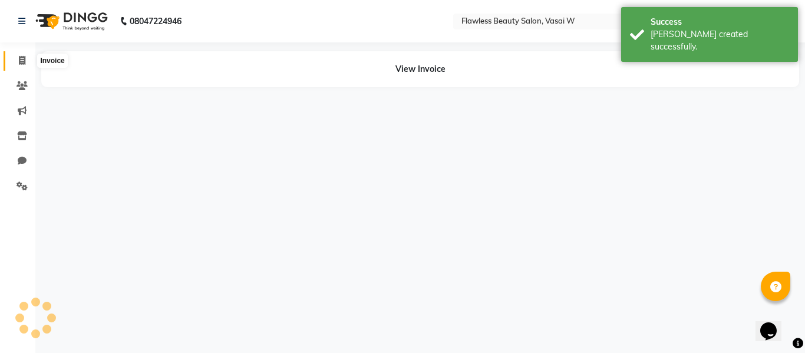
click at [19, 57] on icon at bounding box center [22, 60] width 6 height 9
select select "service"
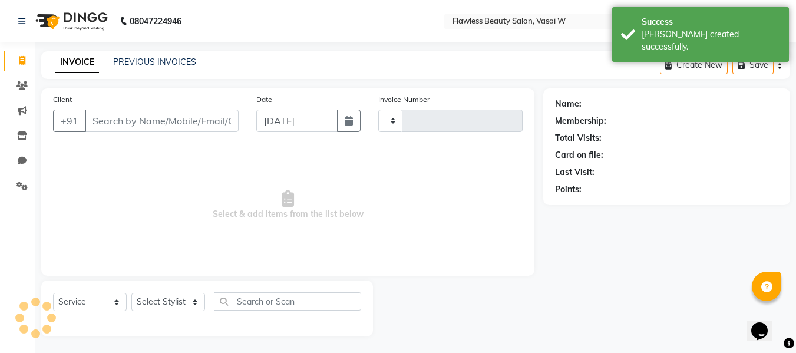
click at [112, 120] on input "Client" at bounding box center [162, 121] width 154 height 22
select select "8090"
type input "2578"
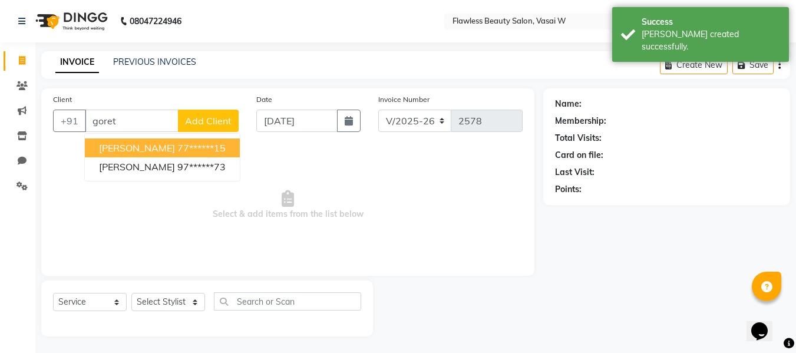
click at [112, 143] on span "[PERSON_NAME]" at bounding box center [137, 148] width 76 height 12
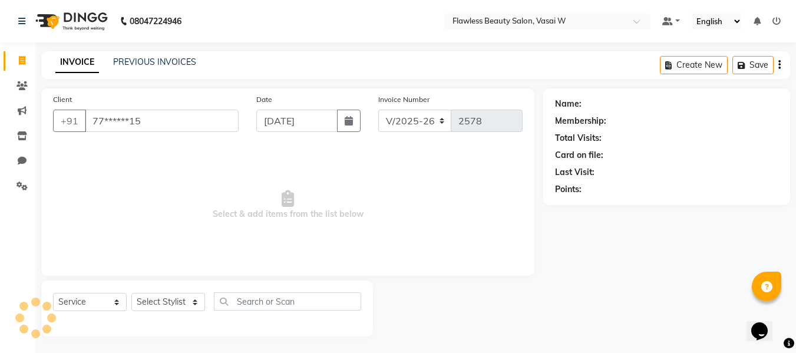
type input "77******15"
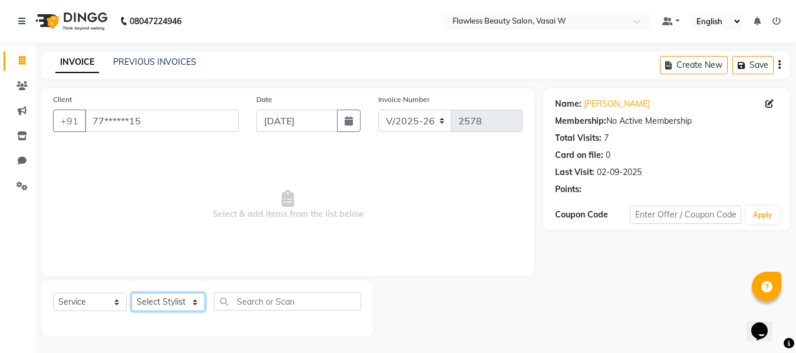
click at [143, 297] on select "Select Stylist [PERSON_NAME] [PERSON_NAME] [PERSON_NAME] maam Nisha Pari [PERSO…" at bounding box center [168, 302] width 74 height 18
select select "76403"
click at [131, 293] on select "Select Stylist [PERSON_NAME] [PERSON_NAME] [PERSON_NAME] maam Nisha Pari [PERSO…" at bounding box center [168, 302] width 74 height 18
click at [150, 278] on div "Client +91 77******15 Date [DATE] Invoice Number V/2025 V/[PHONE_NUMBER] Select…" at bounding box center [287, 212] width 511 height 248
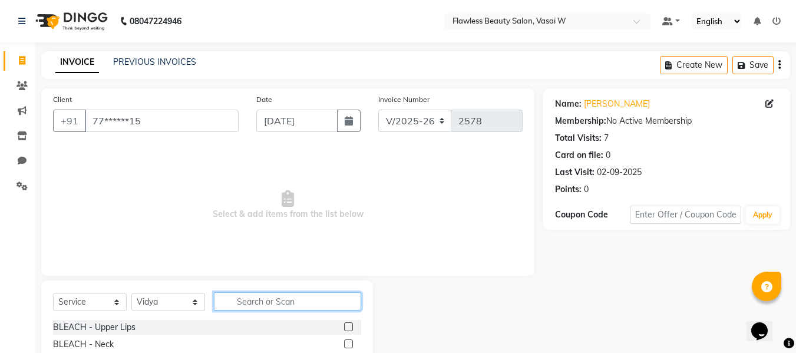
click at [243, 304] on input "text" at bounding box center [287, 301] width 147 height 18
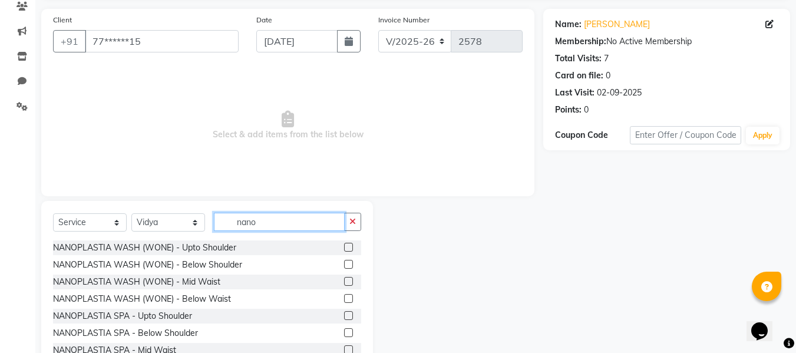
scroll to position [119, 0]
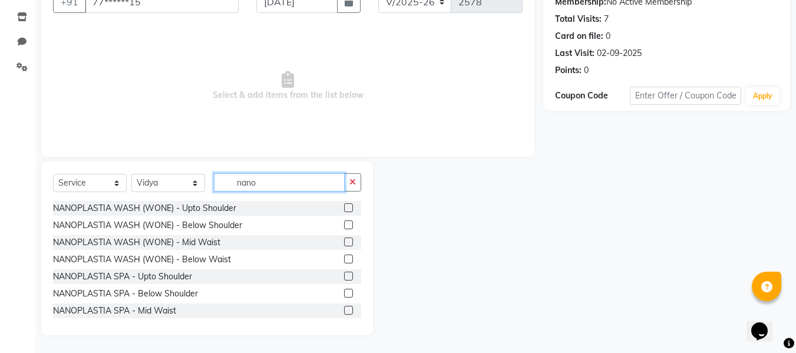
type input "nano"
click at [344, 292] on label at bounding box center [348, 293] width 9 height 9
click at [344, 292] on input "checkbox" at bounding box center [348, 294] width 8 height 8
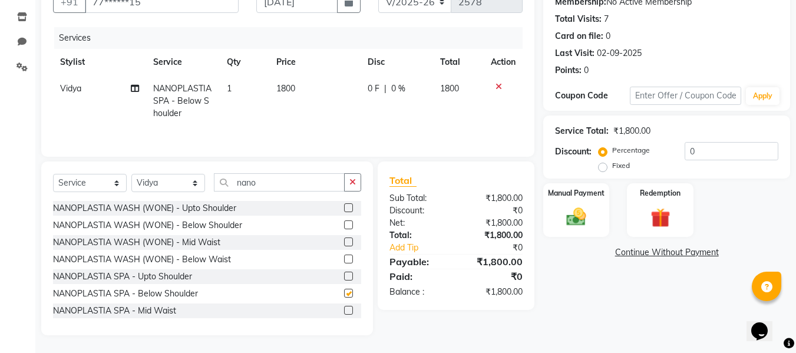
checkbox input "false"
click at [304, 182] on input "nano" at bounding box center [279, 182] width 131 height 18
type input "n"
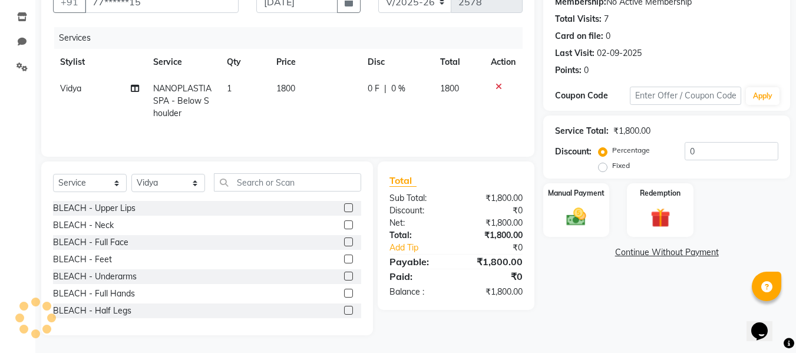
click at [170, 172] on div "Select Service Product Membership Package Voucher Prepaid Gift Card Select Styl…" at bounding box center [207, 249] width 332 height 174
click at [168, 179] on select "Select Stylist [PERSON_NAME] [PERSON_NAME] [PERSON_NAME] maam Nisha Pari [PERSO…" at bounding box center [168, 183] width 74 height 18
click at [131, 174] on select "Select Stylist [PERSON_NAME] [PERSON_NAME] [PERSON_NAME] maam Nisha Pari [PERSO…" at bounding box center [168, 183] width 74 height 18
click at [170, 182] on select "Select Stylist [PERSON_NAME] [PERSON_NAME] [PERSON_NAME] maam Nisha Pari [PERSO…" at bounding box center [168, 183] width 74 height 18
select select "79514"
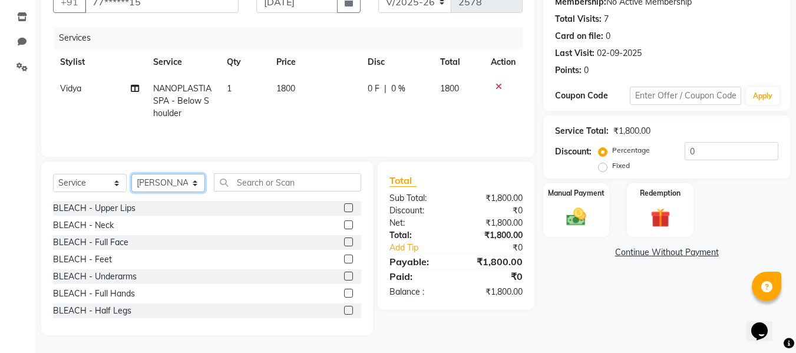
click at [131, 174] on select "Select Stylist [PERSON_NAME] [PERSON_NAME] [PERSON_NAME] maam Nisha Pari [PERSO…" at bounding box center [168, 183] width 74 height 18
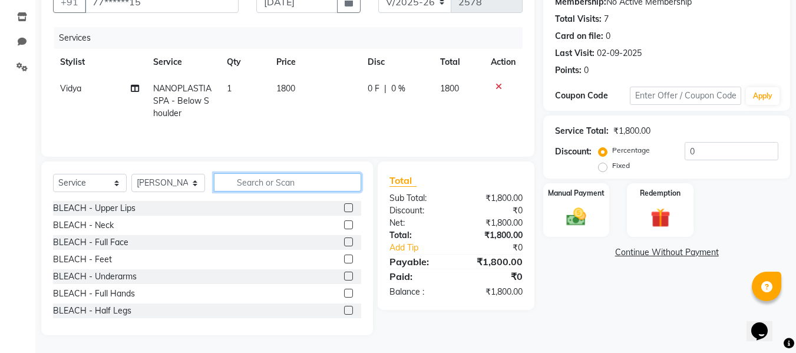
click at [263, 185] on input "text" at bounding box center [287, 182] width 147 height 18
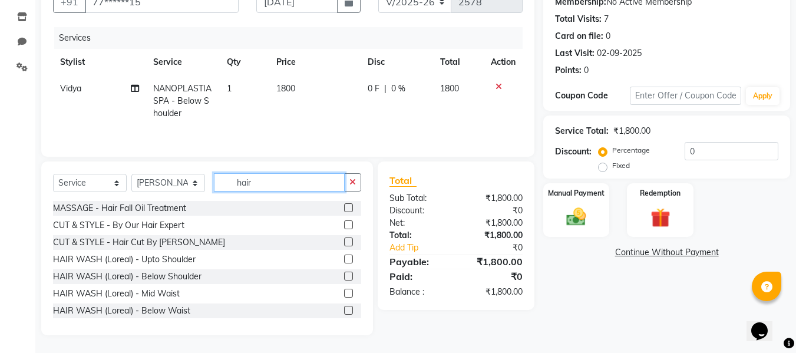
type input "hair"
click at [344, 242] on label at bounding box center [348, 242] width 9 height 9
click at [344, 242] on input "checkbox" at bounding box center [348, 243] width 8 height 8
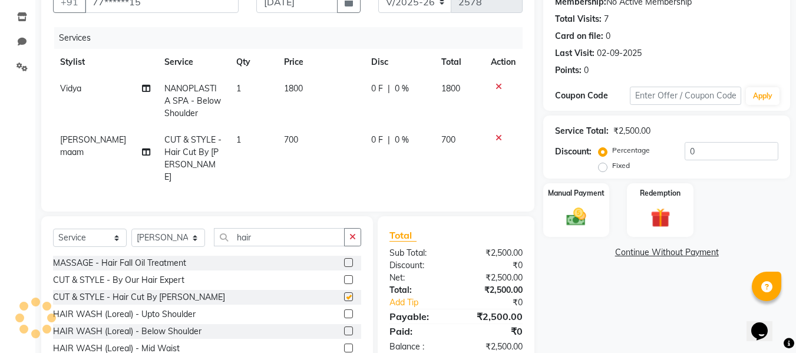
checkbox input "false"
click at [297, 143] on td "700" at bounding box center [320, 159] width 87 height 64
select select "79514"
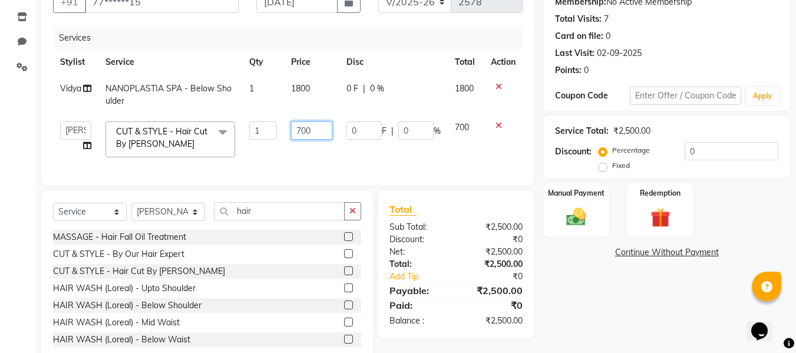
click at [318, 135] on input "700" at bounding box center [311, 130] width 41 height 18
type input "7"
type input "1000"
click at [97, 218] on div "Select Service Product Membership Package Voucher Prepaid Gift Card Select Styl…" at bounding box center [207, 277] width 332 height 174
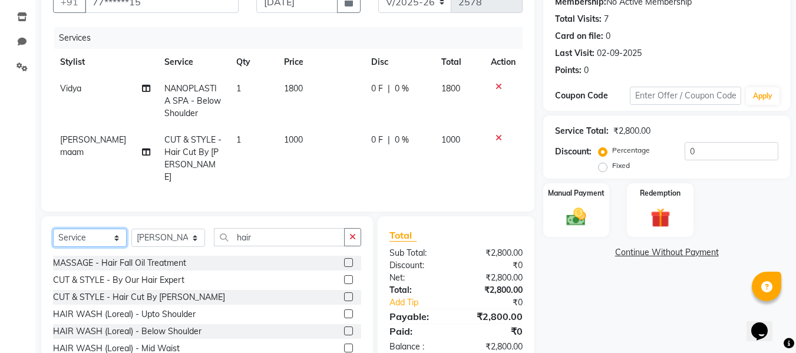
select select "product"
click at [53, 229] on select "Select Service Product Membership Package Voucher Prepaid Gift Card" at bounding box center [90, 238] width 74 height 18
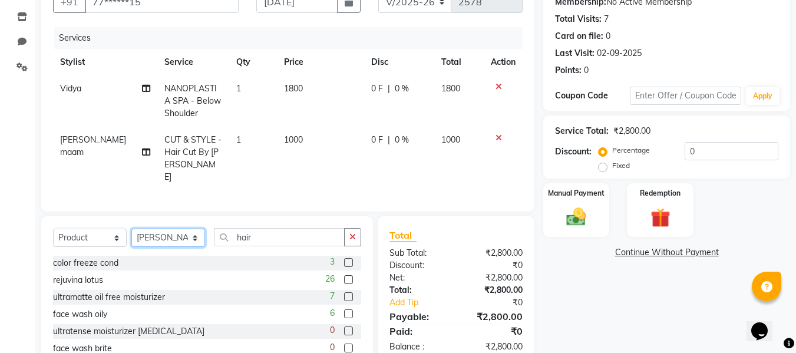
click at [190, 233] on select "Select Stylist [PERSON_NAME] [PERSON_NAME] [PERSON_NAME] maam Nisha Pari [PERSO…" at bounding box center [168, 238] width 74 height 18
select select "76404"
click at [131, 229] on select "Select Stylist [PERSON_NAME] [PERSON_NAME] [PERSON_NAME] maam Nisha Pari [PERSO…" at bounding box center [168, 238] width 74 height 18
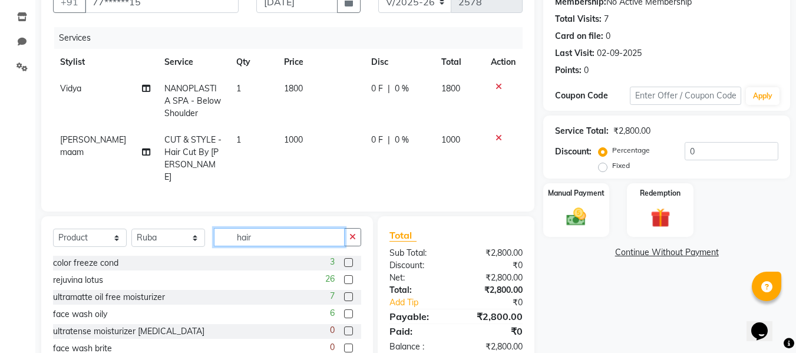
click at [260, 228] on input "hair" at bounding box center [279, 237] width 131 height 18
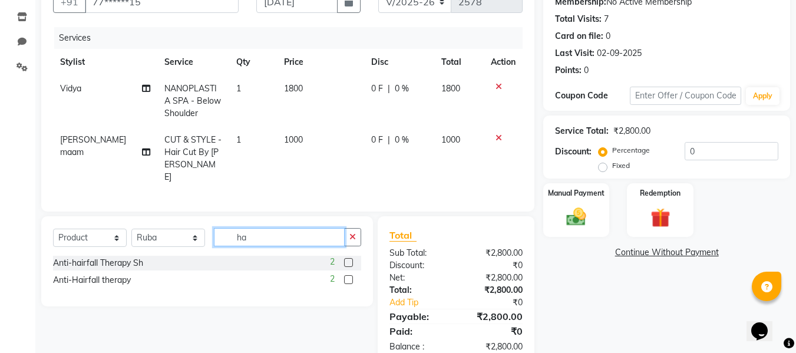
type input "h"
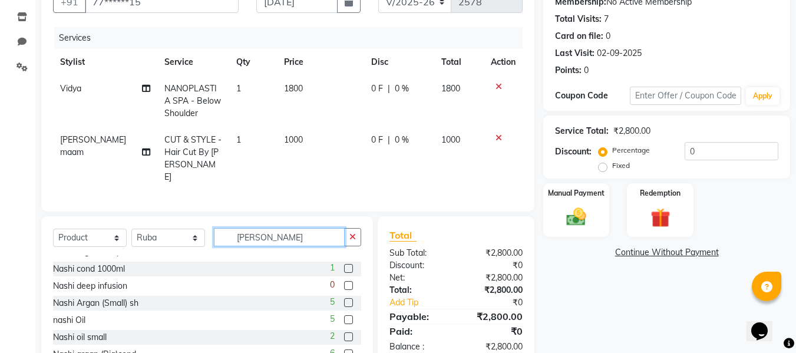
scroll to position [31, 0]
type input "[PERSON_NAME]"
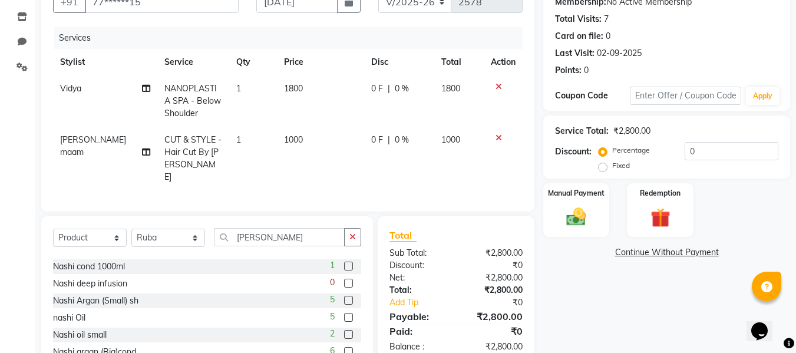
click at [344, 331] on label at bounding box center [348, 334] width 9 height 9
click at [344, 331] on input "checkbox" at bounding box center [348, 335] width 8 height 8
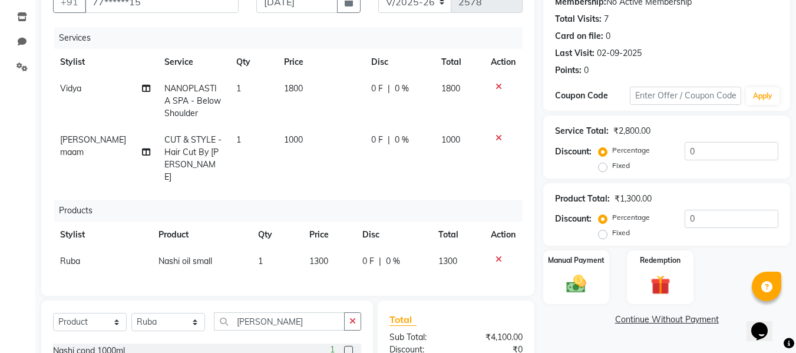
checkbox input "false"
click at [569, 272] on div "Manual Payment" at bounding box center [576, 277] width 69 height 56
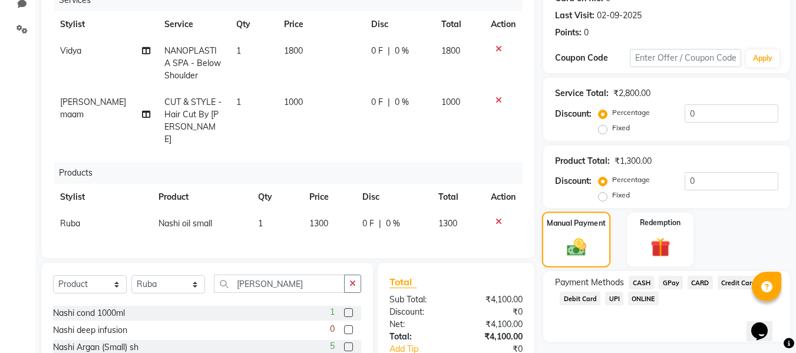
scroll to position [255, 0]
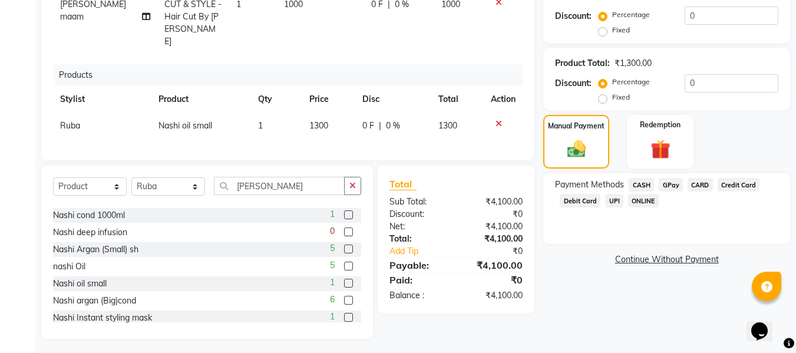
click at [641, 185] on span "CASH" at bounding box center [641, 185] width 25 height 14
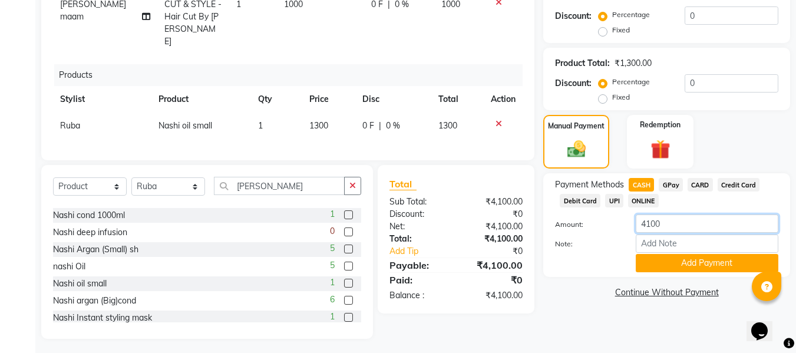
click at [668, 222] on input "4100" at bounding box center [707, 224] width 143 height 18
type input "4"
type input "2100"
click at [647, 260] on button "Add Payment" at bounding box center [707, 263] width 143 height 18
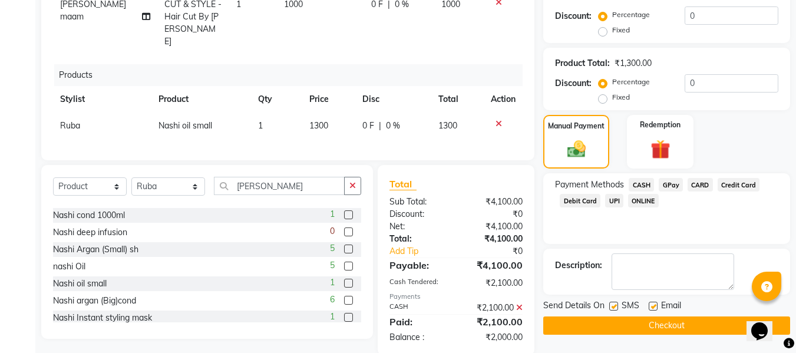
click at [675, 185] on span "GPay" at bounding box center [671, 185] width 24 height 14
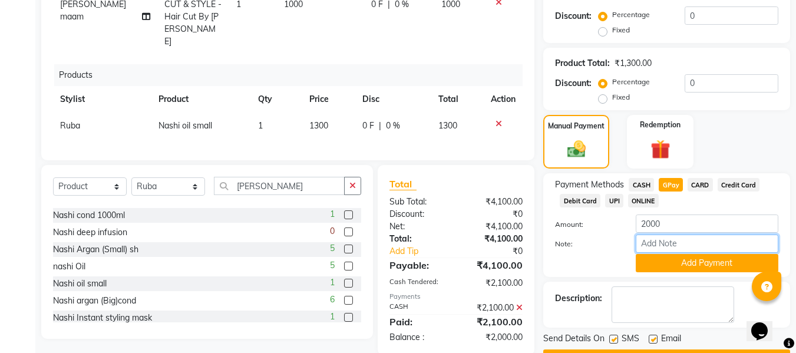
click at [661, 238] on input "Note:" at bounding box center [707, 244] width 143 height 18
type input "fless"
click at [663, 261] on button "Add Payment" at bounding box center [707, 263] width 143 height 18
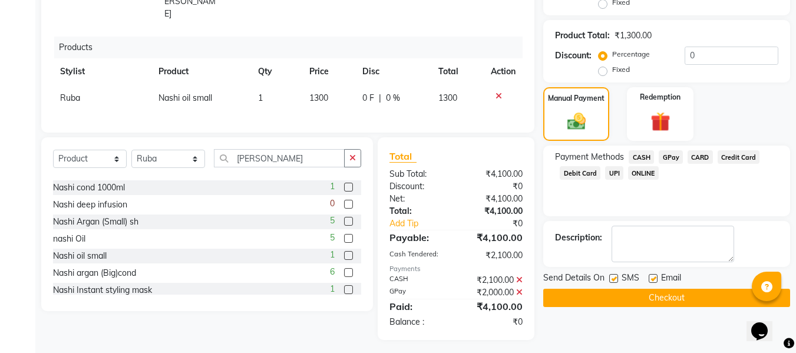
scroll to position [284, 0]
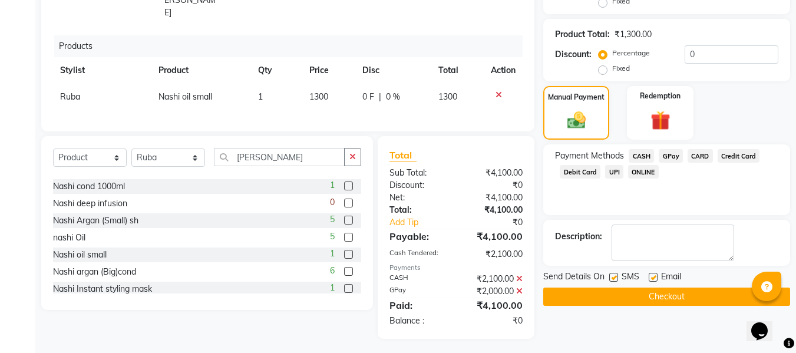
click at [653, 277] on label at bounding box center [653, 277] width 9 height 9
click at [653, 277] on input "checkbox" at bounding box center [653, 278] width 8 height 8
checkbox input "false"
click at [616, 276] on label at bounding box center [614, 277] width 9 height 9
click at [616, 276] on input "checkbox" at bounding box center [614, 278] width 8 height 8
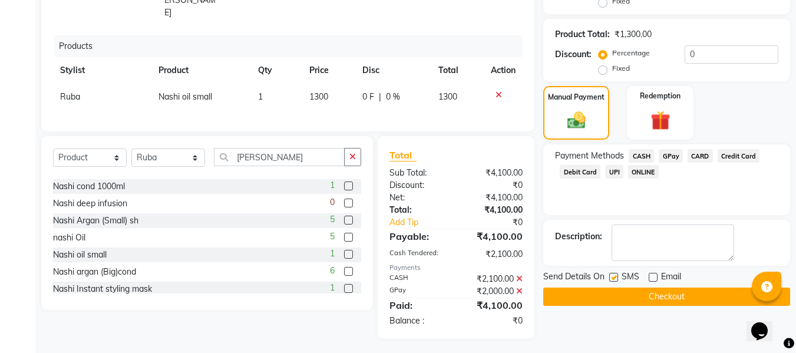
checkbox input "false"
click at [591, 291] on button "Checkout" at bounding box center [667, 297] width 247 height 18
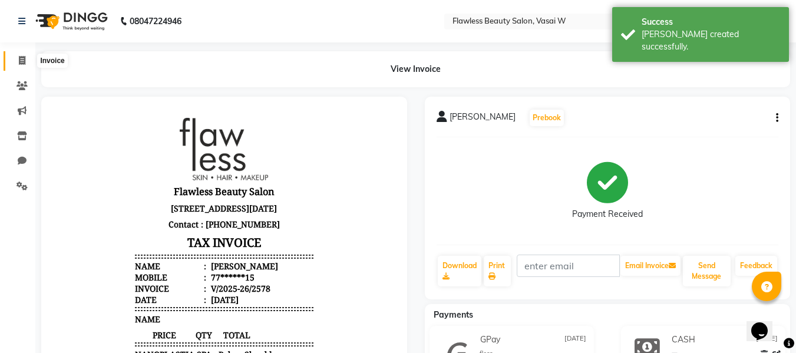
click at [24, 58] on icon at bounding box center [22, 60] width 6 height 9
select select "service"
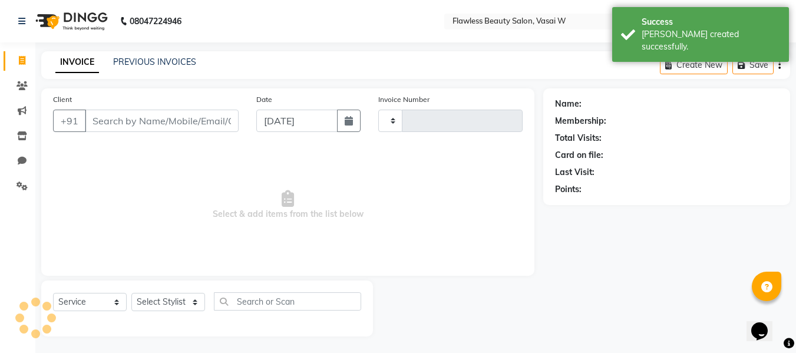
scroll to position [1, 0]
type input "2579"
select select "8090"
click at [117, 114] on input "Client" at bounding box center [162, 119] width 154 height 22
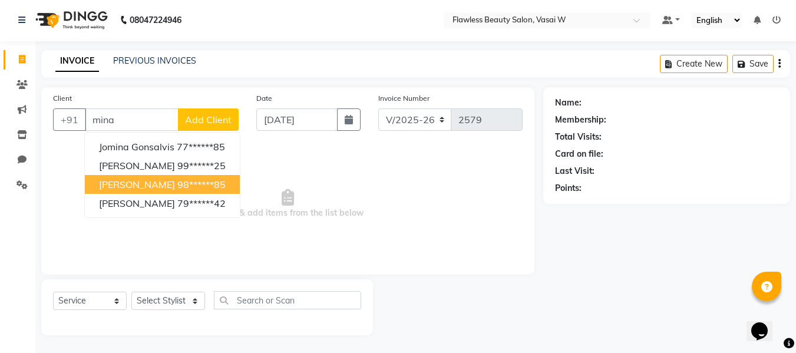
click at [121, 183] on span "[PERSON_NAME]" at bounding box center [137, 185] width 76 height 12
type input "98******85"
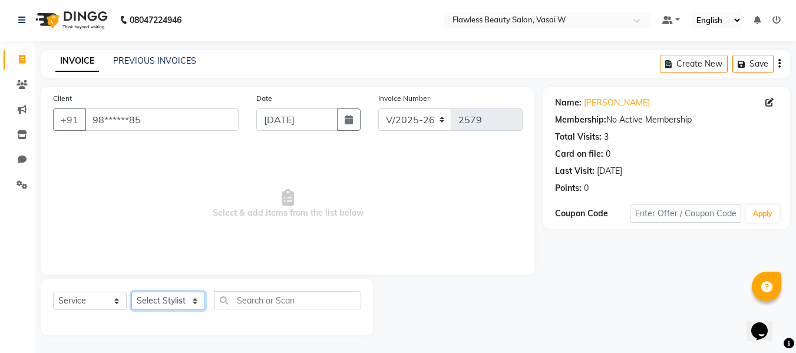
click at [150, 295] on select "Select Stylist [PERSON_NAME] [PERSON_NAME] [PERSON_NAME] maam Nisha Pari [PERSO…" at bounding box center [168, 301] width 74 height 18
select select "76408"
click at [131, 292] on select "Select Stylist [PERSON_NAME] [PERSON_NAME] [PERSON_NAME] maam Nisha Pari [PERSO…" at bounding box center [168, 301] width 74 height 18
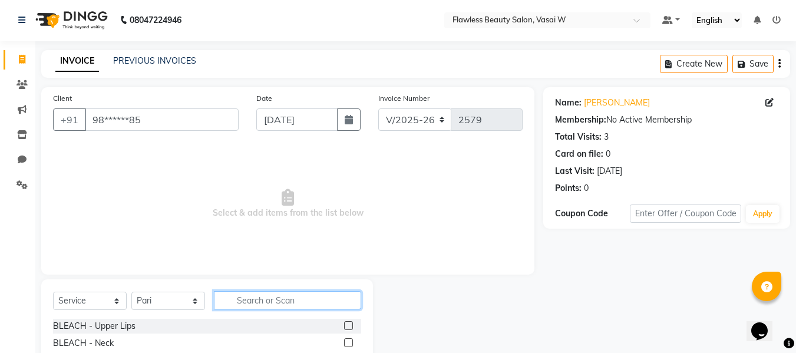
click at [229, 297] on input "text" at bounding box center [287, 300] width 147 height 18
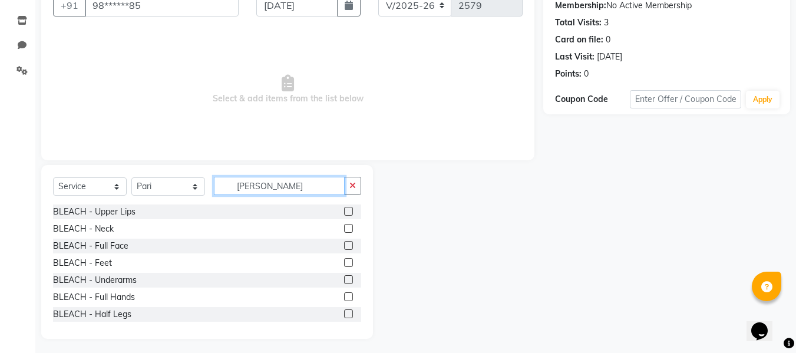
scroll to position [119, 0]
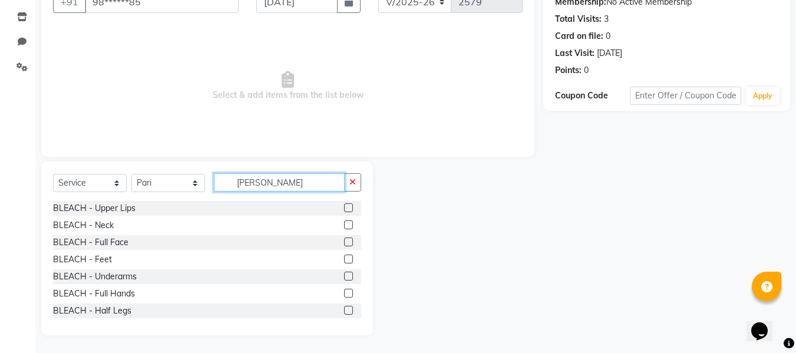
type input "[PERSON_NAME]"
click at [344, 242] on label at bounding box center [348, 242] width 9 height 9
click at [344, 242] on input "checkbox" at bounding box center [348, 243] width 8 height 8
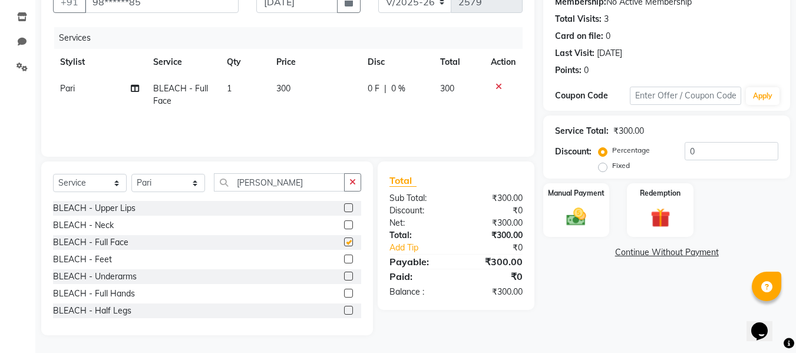
checkbox input "false"
click at [561, 187] on label "Manual Payment" at bounding box center [576, 192] width 59 height 11
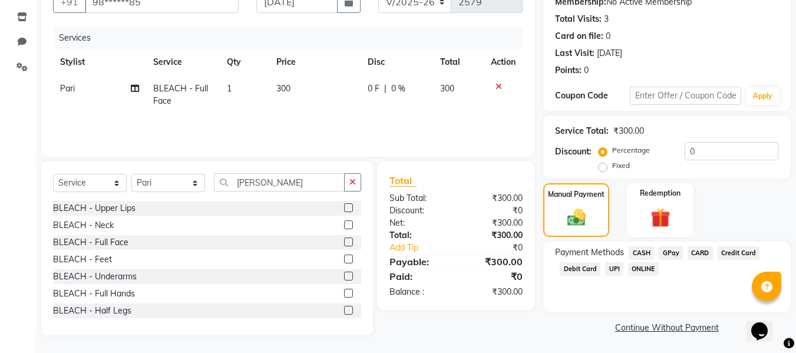
click at [637, 252] on span "CASH" at bounding box center [641, 253] width 25 height 14
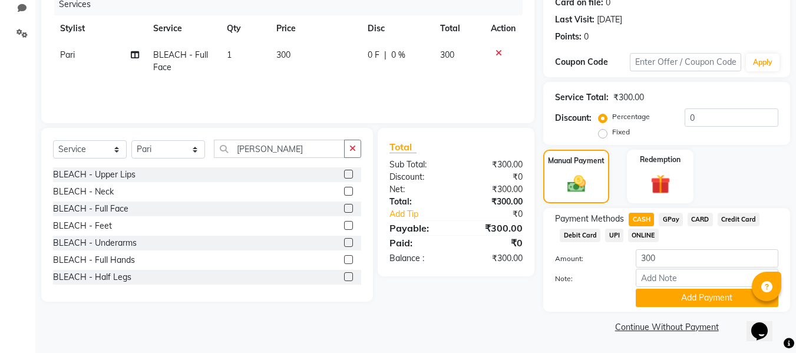
scroll to position [153, 0]
click at [646, 294] on button "Add Payment" at bounding box center [707, 297] width 143 height 18
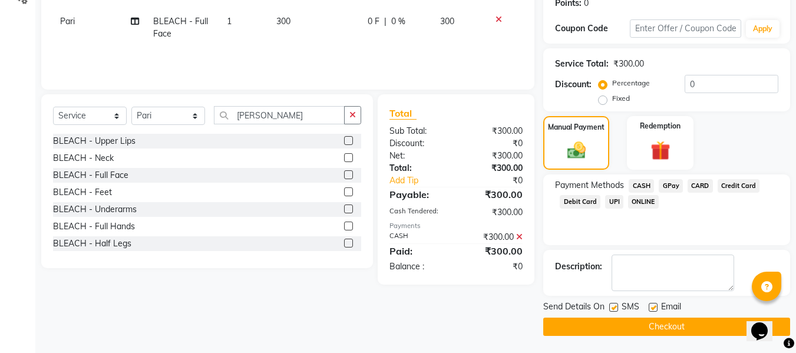
scroll to position [187, 0]
click at [651, 303] on label at bounding box center [653, 306] width 9 height 9
click at [651, 304] on input "checkbox" at bounding box center [653, 308] width 8 height 8
checkbox input "false"
click at [615, 306] on label at bounding box center [614, 306] width 9 height 9
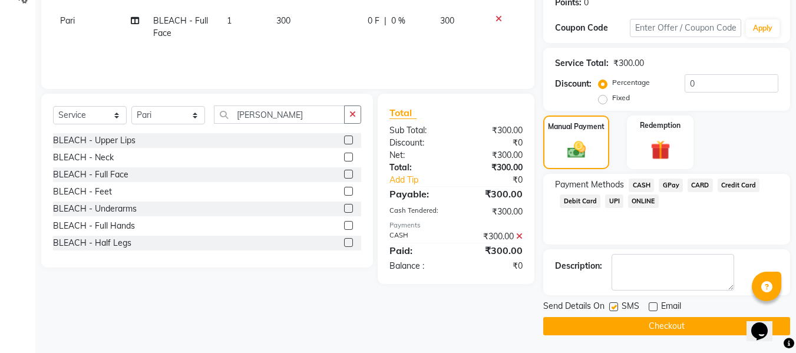
click at [615, 306] on input "checkbox" at bounding box center [614, 308] width 8 height 8
checkbox input "false"
click at [582, 321] on button "Checkout" at bounding box center [667, 326] width 247 height 18
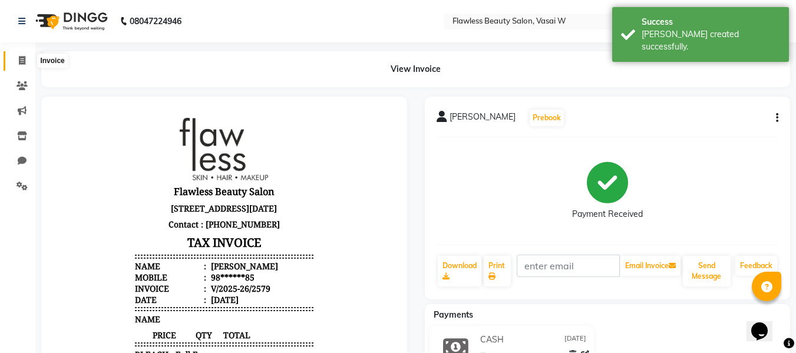
click at [17, 57] on span at bounding box center [22, 61] width 21 height 14
select select "service"
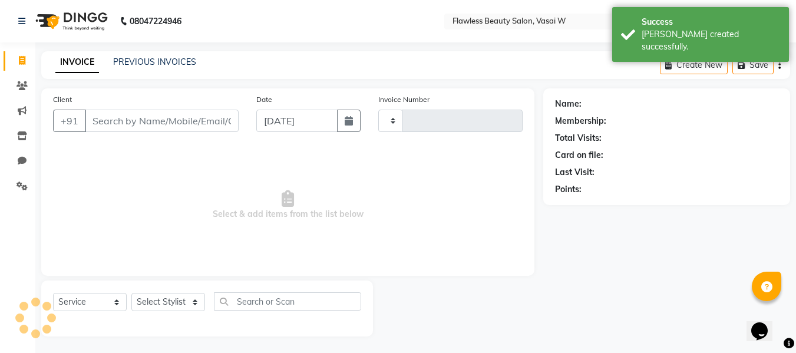
scroll to position [1, 0]
select select "8090"
type input "2580"
click at [127, 121] on input "Client" at bounding box center [162, 119] width 154 height 22
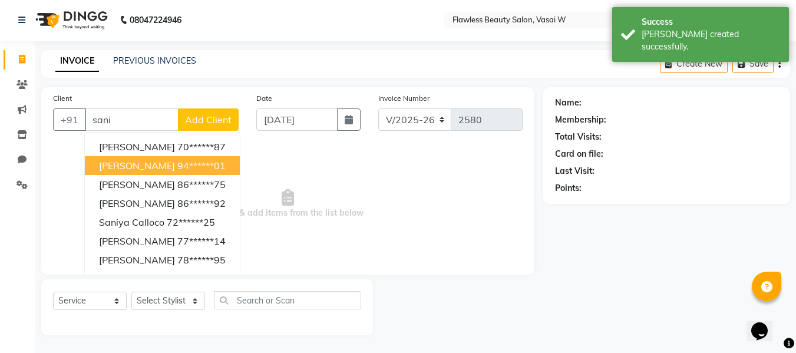
click at [133, 164] on span "[PERSON_NAME]" at bounding box center [137, 166] width 76 height 12
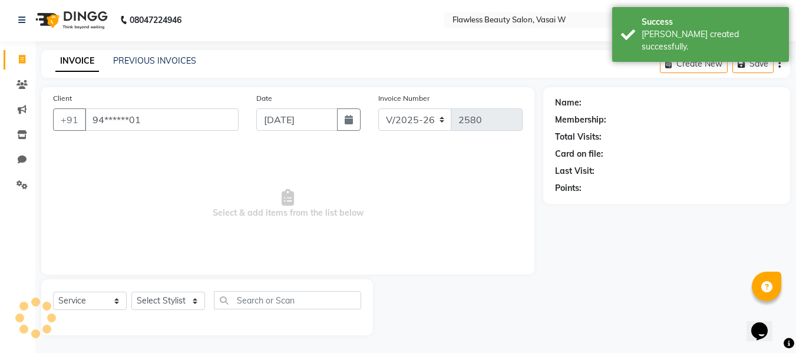
type input "94******01"
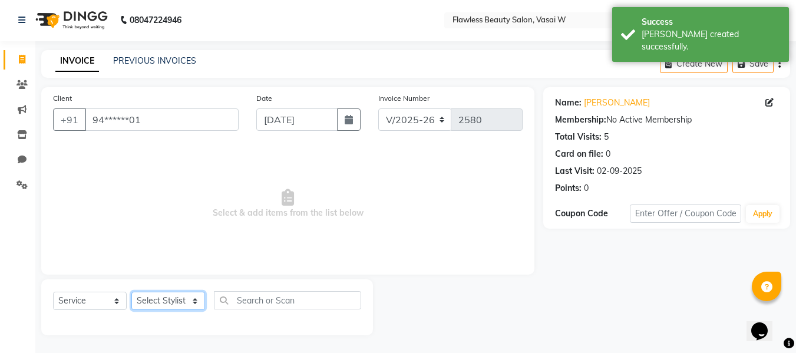
click at [163, 301] on select "Select Stylist [PERSON_NAME] [PERSON_NAME] [PERSON_NAME] maam Nisha Pari [PERSO…" at bounding box center [168, 301] width 74 height 18
select select "76406"
click at [131, 292] on select "Select Stylist [PERSON_NAME] [PERSON_NAME] [PERSON_NAME] maam Nisha Pari [PERSO…" at bounding box center [168, 301] width 74 height 18
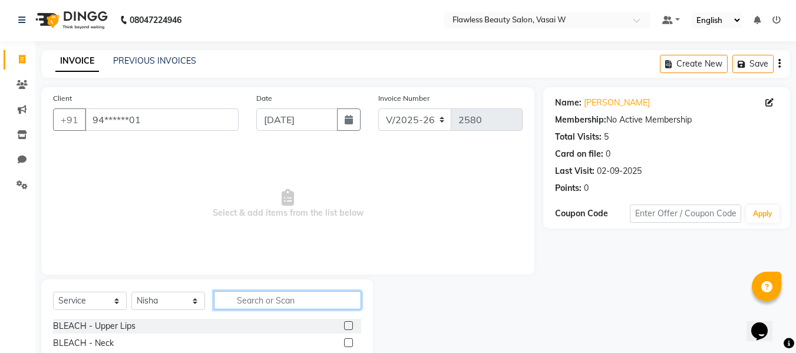
click at [242, 291] on input "text" at bounding box center [287, 300] width 147 height 18
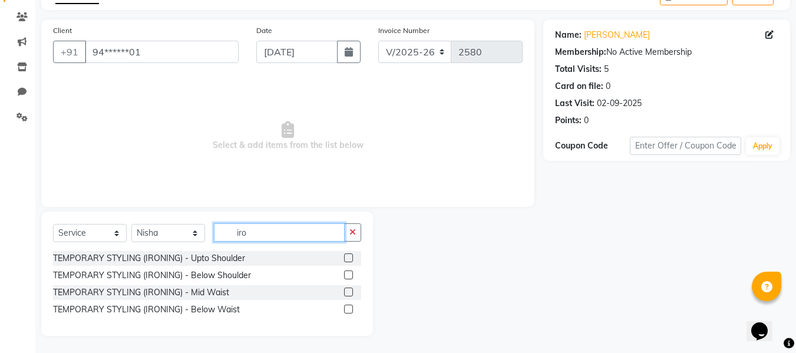
scroll to position [70, 0]
type input "iro"
click at [349, 294] on label at bounding box center [348, 291] width 9 height 9
click at [349, 294] on input "checkbox" at bounding box center [348, 292] width 8 height 8
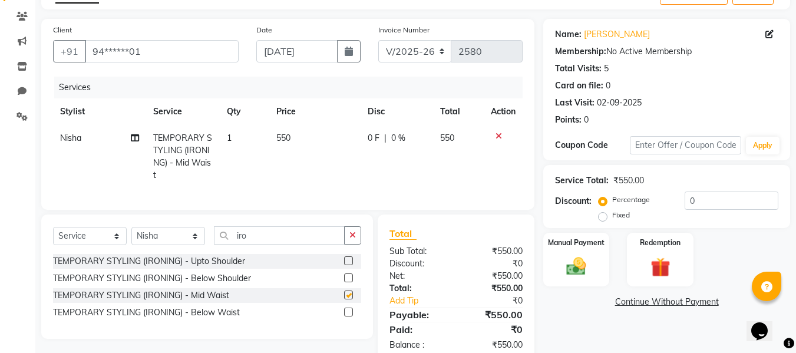
checkbox input "false"
click at [290, 138] on span "550" at bounding box center [283, 138] width 14 height 11
select select "76406"
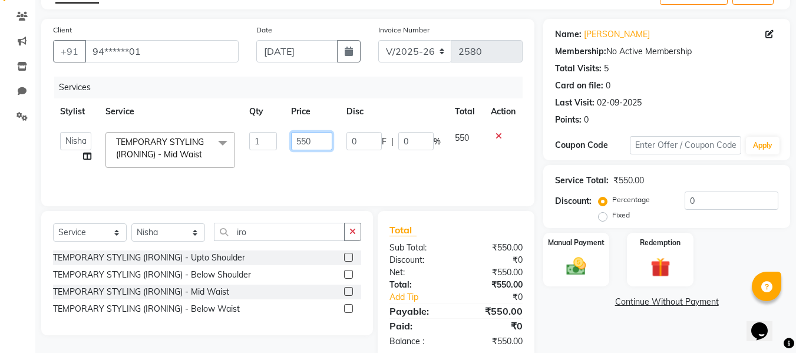
click at [315, 138] on input "550" at bounding box center [311, 141] width 41 height 18
type input "5"
type input "700"
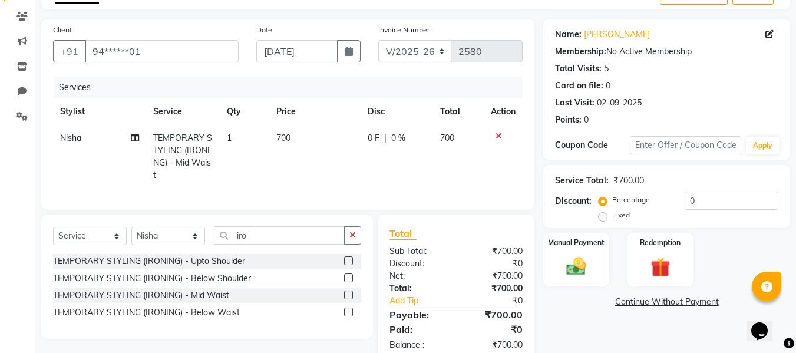
click at [447, 245] on div "Total Sub Total: ₹700.00 Discount: ₹0 Net: ₹700.00 Total: ₹700.00 Add Tip ₹0 Pa…" at bounding box center [456, 288] width 133 height 125
click at [599, 261] on div "Manual Payment" at bounding box center [576, 260] width 69 height 56
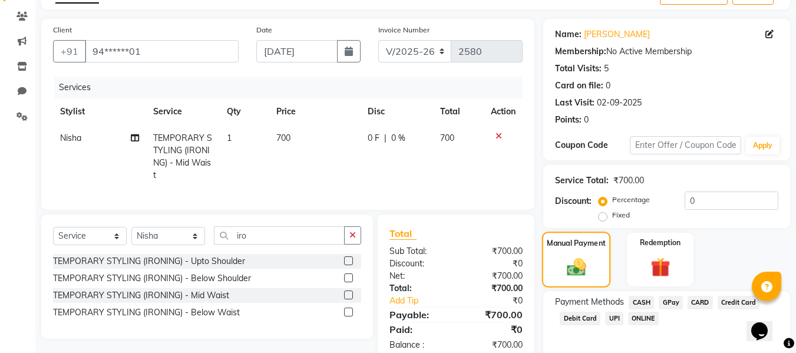
scroll to position [120, 0]
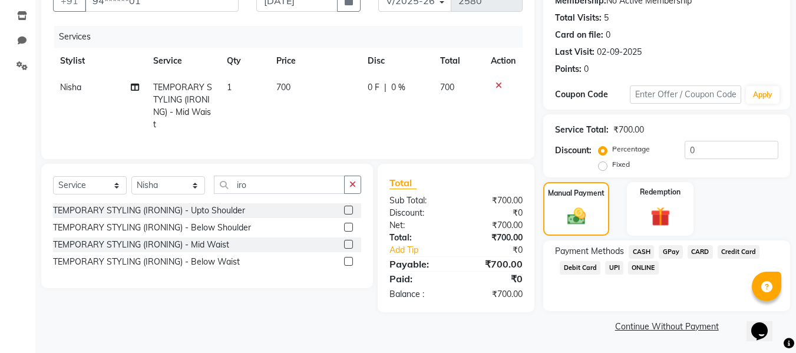
click at [669, 246] on span "GPay" at bounding box center [671, 252] width 24 height 14
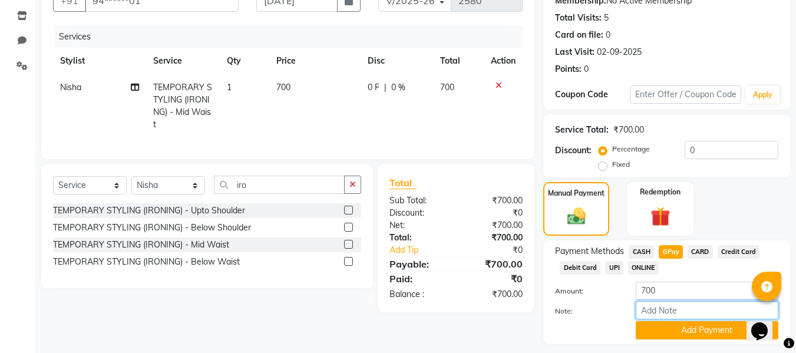
click at [654, 306] on input "Note:" at bounding box center [707, 310] width 143 height 18
type input "fless"
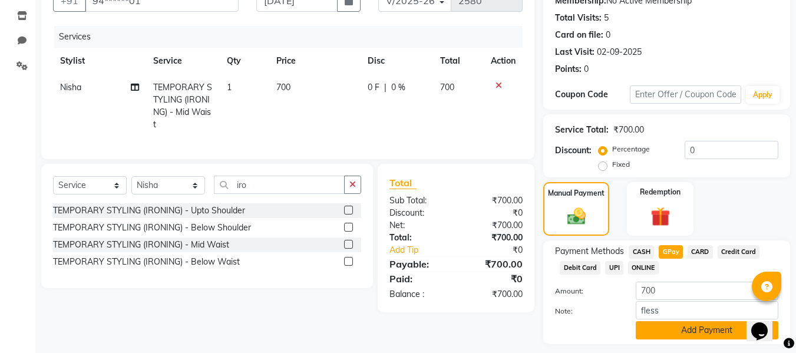
click at [651, 328] on button "Add Payment" at bounding box center [707, 330] width 143 height 18
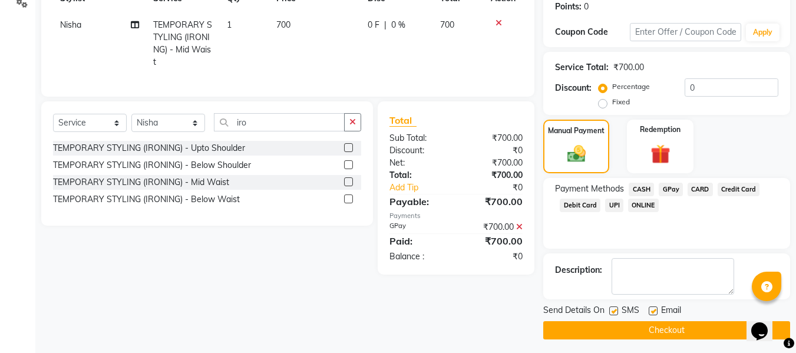
scroll to position [187, 0]
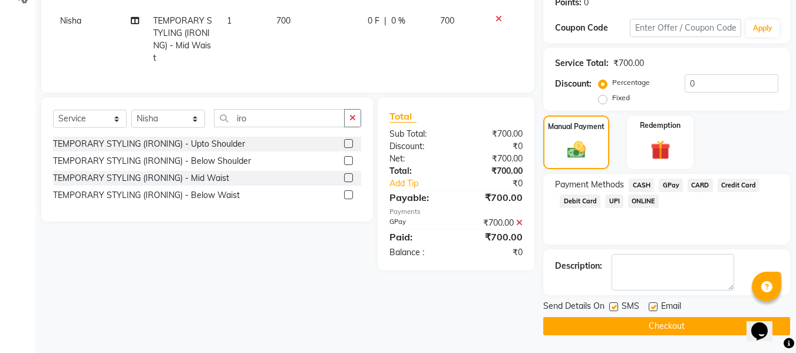
click at [657, 307] on label at bounding box center [653, 306] width 9 height 9
click at [657, 307] on input "checkbox" at bounding box center [653, 308] width 8 height 8
checkbox input "false"
click at [615, 304] on label at bounding box center [614, 306] width 9 height 9
click at [615, 304] on input "checkbox" at bounding box center [614, 308] width 8 height 8
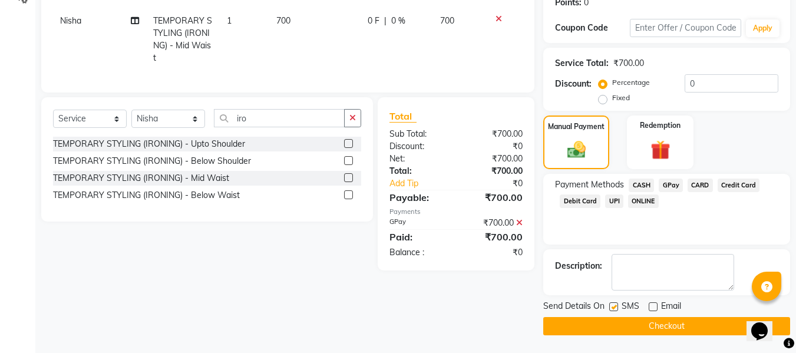
checkbox input "false"
click at [586, 319] on button "Checkout" at bounding box center [667, 326] width 247 height 18
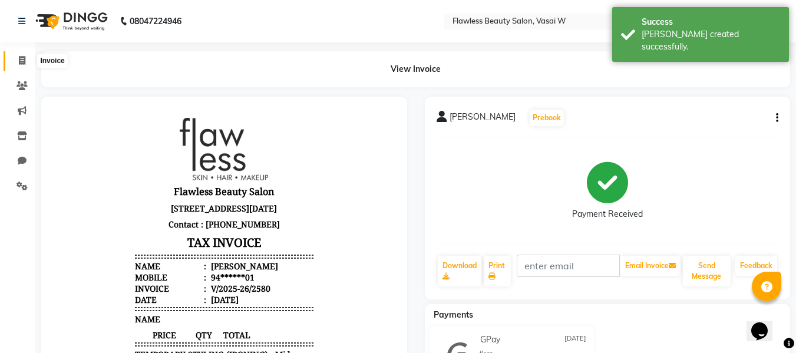
click at [21, 58] on icon at bounding box center [22, 60] width 6 height 9
select select "service"
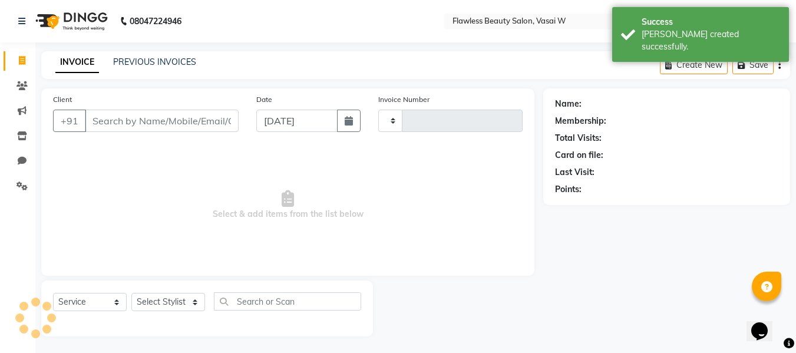
type input "2581"
select select "8090"
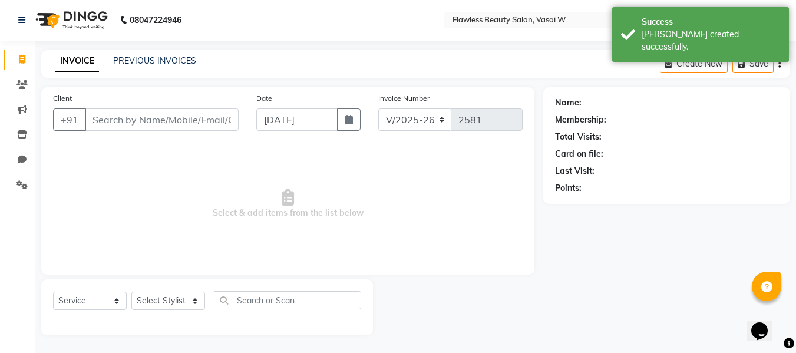
click at [124, 121] on input "Client" at bounding box center [162, 119] width 154 height 22
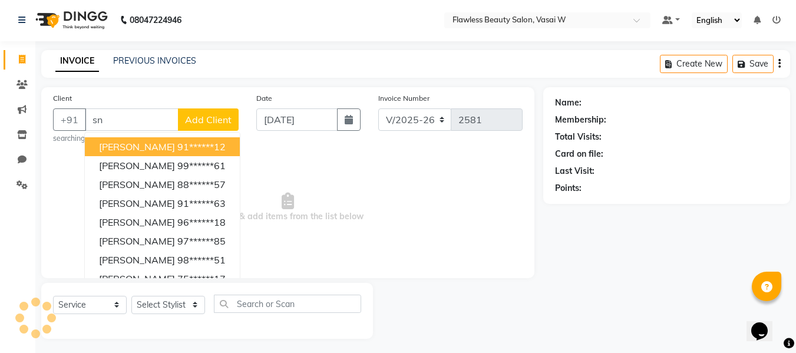
type input "s"
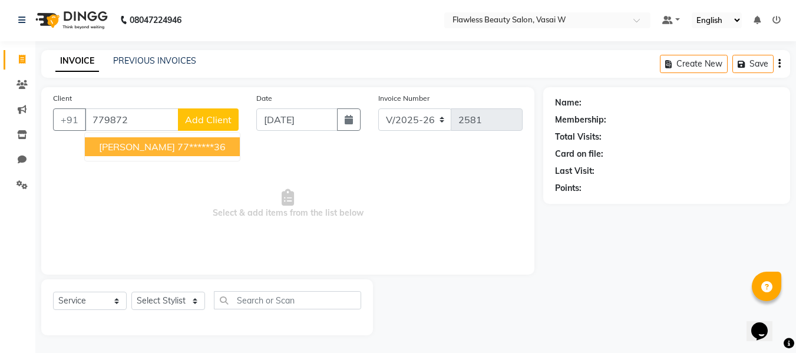
click at [129, 144] on span "[PERSON_NAME]" at bounding box center [137, 147] width 76 height 12
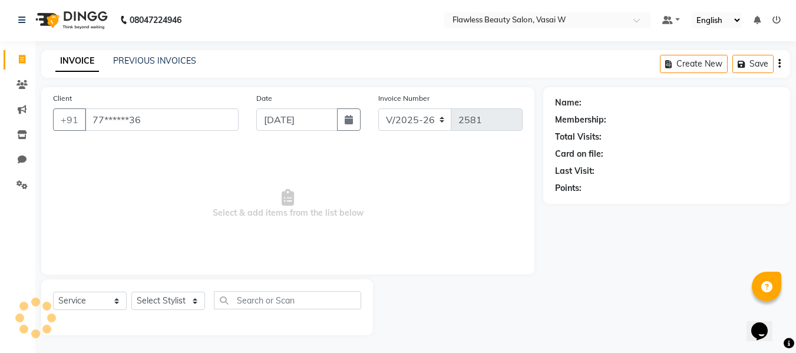
type input "77******36"
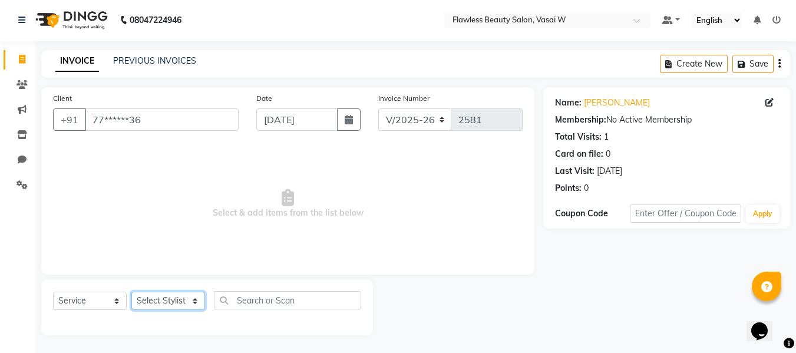
click at [156, 294] on select "Select Stylist [PERSON_NAME] [PERSON_NAME] [PERSON_NAME] maam Nisha Pari [PERSO…" at bounding box center [168, 301] width 74 height 18
select select "76410"
click at [131, 292] on select "Select Stylist [PERSON_NAME] [PERSON_NAME] [PERSON_NAME] maam Nisha Pari [PERSO…" at bounding box center [168, 301] width 74 height 18
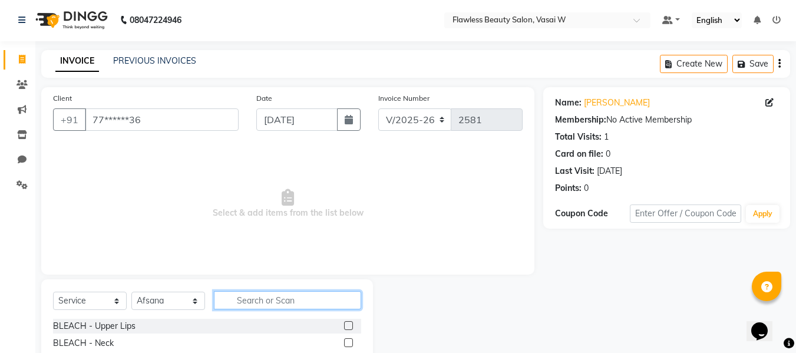
click at [236, 306] on input "text" at bounding box center [287, 300] width 147 height 18
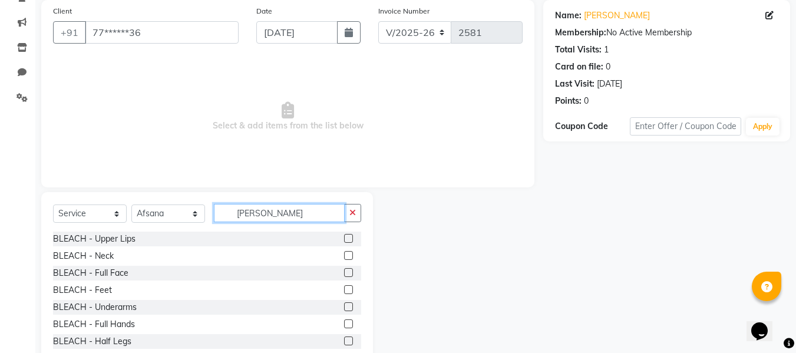
scroll to position [97, 0]
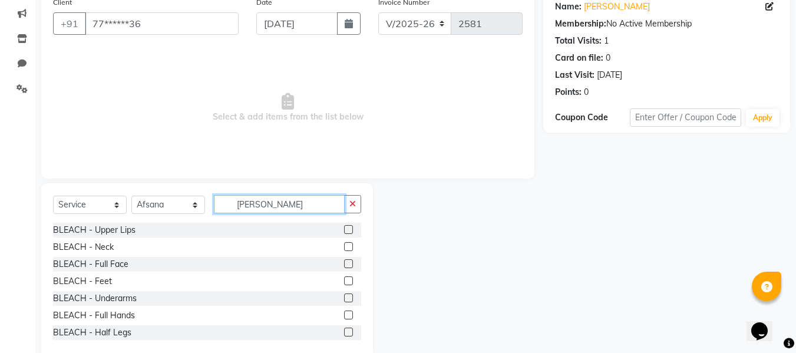
type input "[PERSON_NAME]"
click at [344, 264] on label at bounding box center [348, 263] width 9 height 9
click at [344, 264] on input "checkbox" at bounding box center [348, 265] width 8 height 8
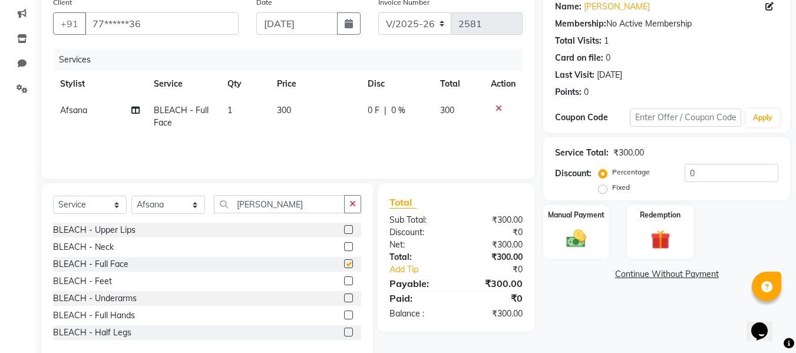
checkbox input "false"
click at [175, 206] on select "Select Stylist [PERSON_NAME] [PERSON_NAME] [PERSON_NAME] maam Nisha Pari [PERSO…" at bounding box center [168, 205] width 74 height 18
select select "76405"
click at [131, 196] on select "Select Stylist [PERSON_NAME] [PERSON_NAME] [PERSON_NAME] maam Nisha Pari [PERSO…" at bounding box center [168, 205] width 74 height 18
click at [310, 203] on input "[PERSON_NAME]" at bounding box center [279, 204] width 131 height 18
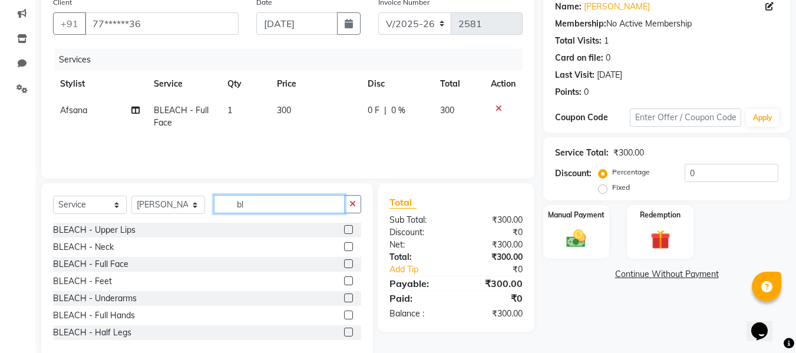
type input "b"
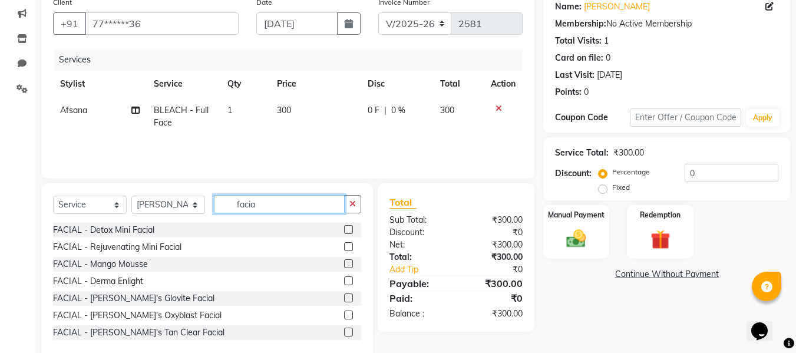
type input "facia"
click at [344, 281] on label at bounding box center [348, 280] width 9 height 9
click at [344, 281] on input "checkbox" at bounding box center [348, 282] width 8 height 8
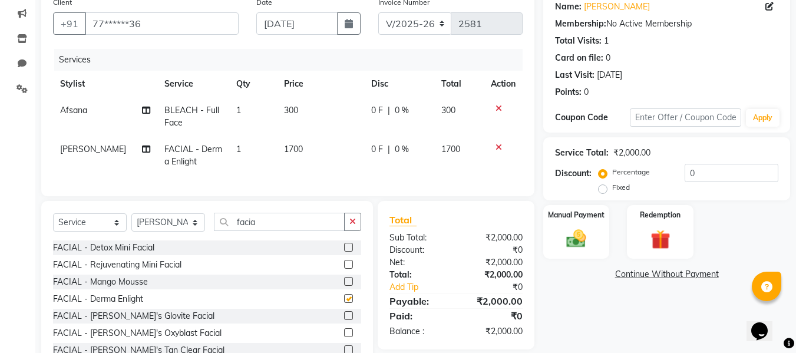
checkbox input "false"
click at [307, 231] on input "facia" at bounding box center [279, 222] width 131 height 18
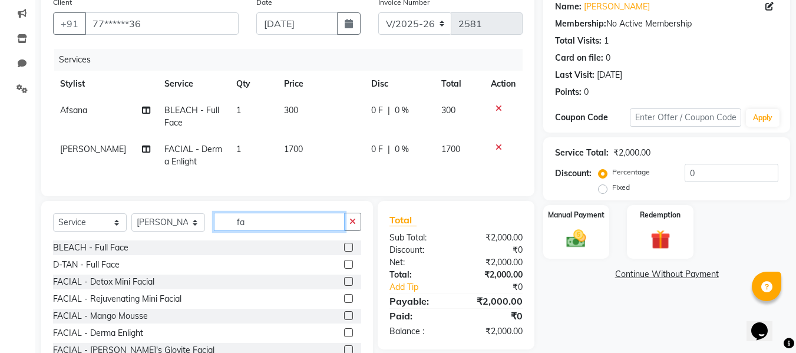
type input "f"
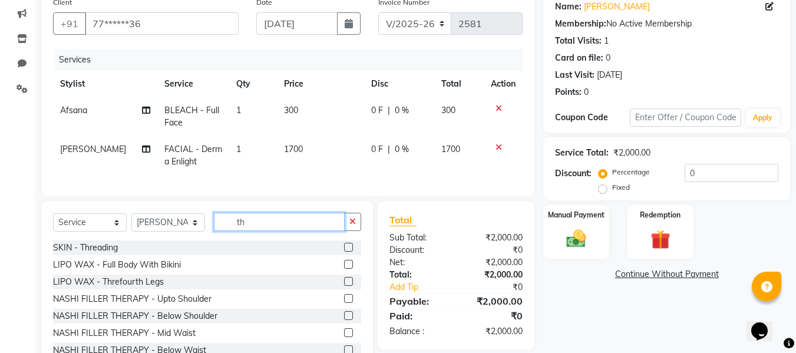
type input "t"
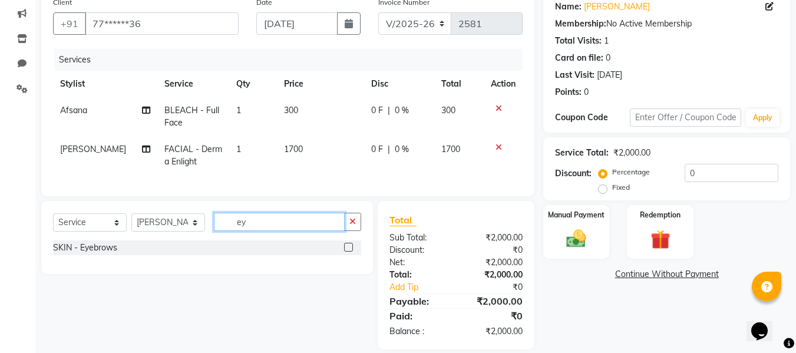
type input "ey"
click at [347, 252] on label at bounding box center [348, 247] width 9 height 9
click at [347, 252] on input "checkbox" at bounding box center [348, 248] width 8 height 8
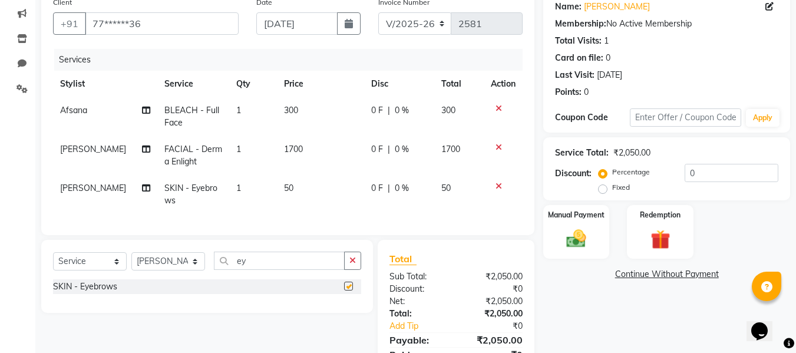
checkbox input "false"
click at [116, 269] on select "Select Service Product Membership Package Voucher Prepaid Gift Card" at bounding box center [90, 261] width 74 height 18
select select "product"
click at [53, 261] on select "Select Service Product Membership Package Voucher Prepaid Gift Card" at bounding box center [90, 261] width 74 height 18
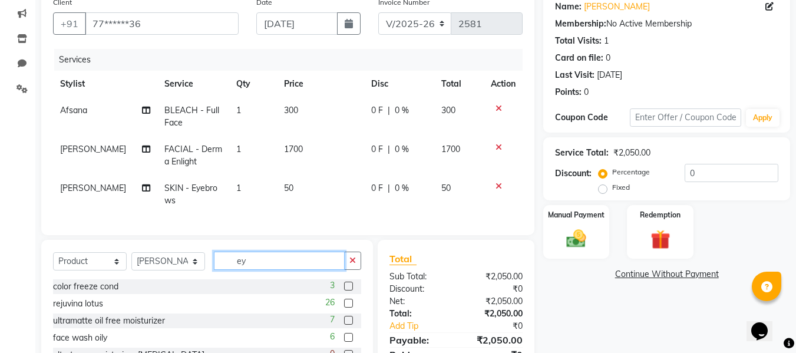
click at [269, 268] on input "ey" at bounding box center [279, 261] width 131 height 18
type input "e"
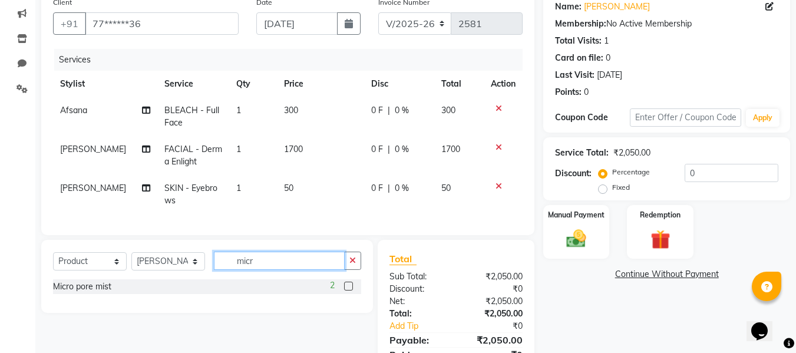
type input "micr"
click at [347, 291] on label at bounding box center [348, 286] width 9 height 9
click at [347, 291] on input "checkbox" at bounding box center [348, 287] width 8 height 8
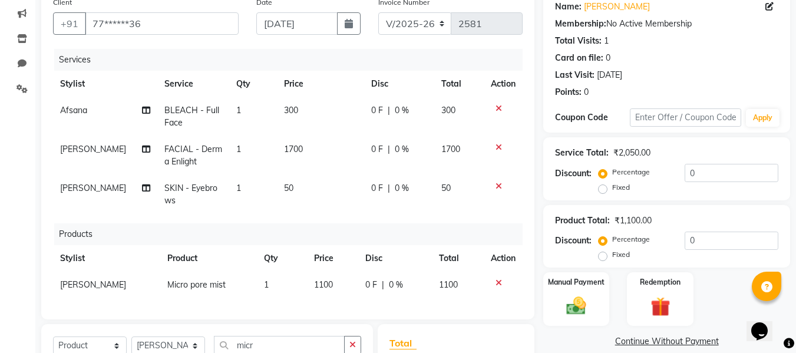
checkbox input "false"
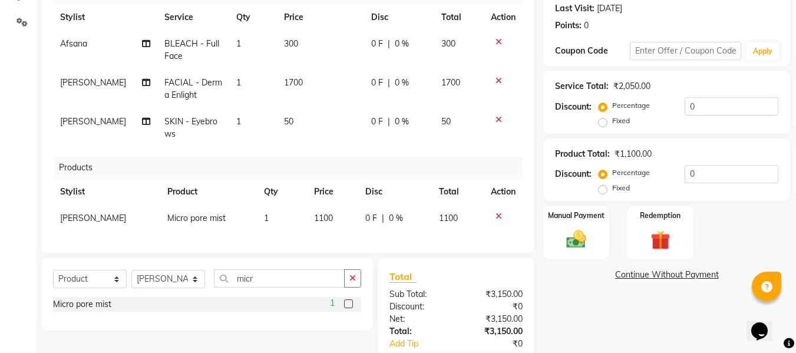
scroll to position [189, 0]
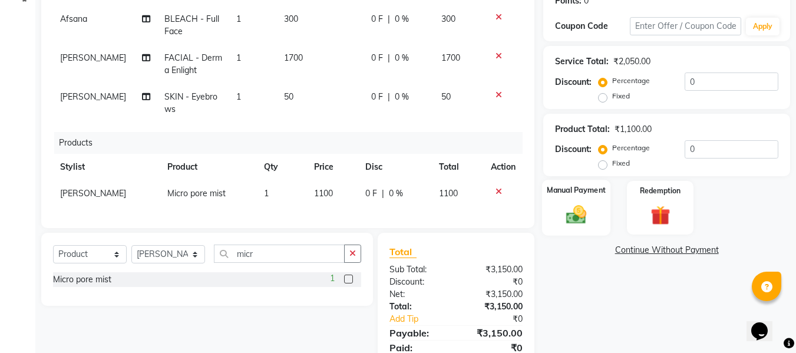
click at [569, 204] on img at bounding box center [576, 215] width 33 height 24
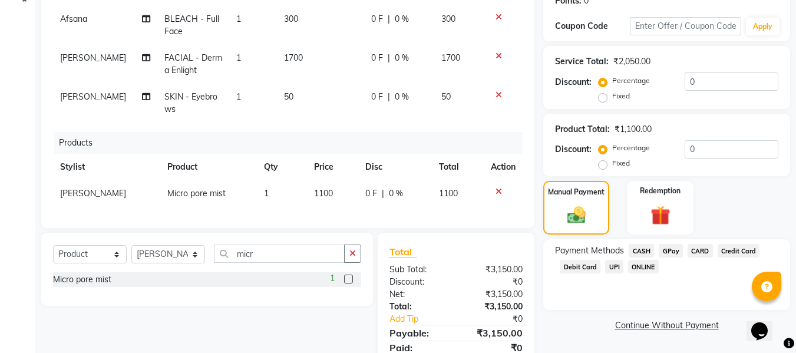
click at [671, 251] on span "GPay" at bounding box center [671, 251] width 24 height 14
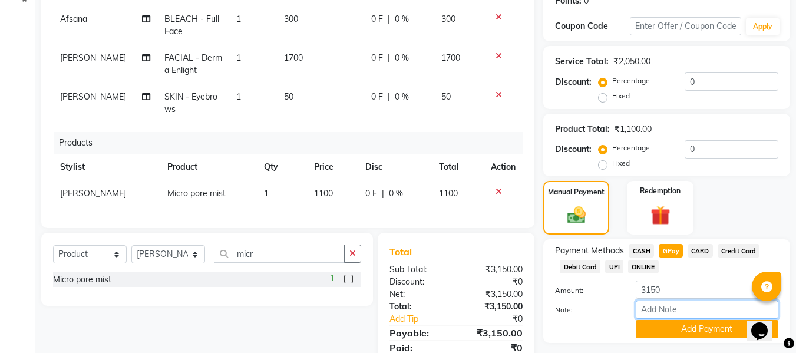
click at [647, 308] on input "Note:" at bounding box center [707, 310] width 143 height 18
type input "fless"
click at [640, 335] on button "Add Payment" at bounding box center [707, 329] width 143 height 18
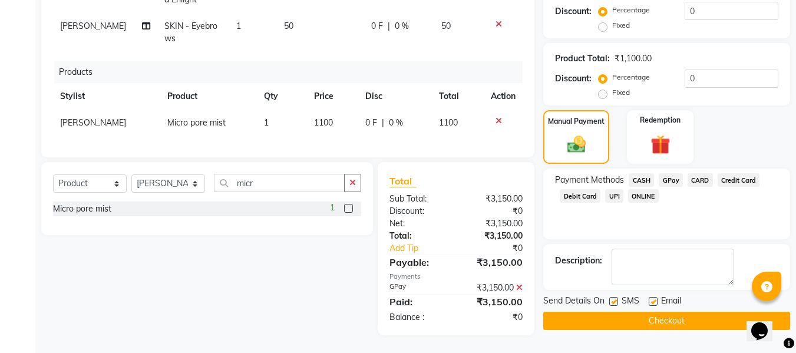
scroll to position [268, 0]
click at [657, 297] on label at bounding box center [653, 301] width 9 height 9
click at [657, 298] on input "checkbox" at bounding box center [653, 302] width 8 height 8
checkbox input "false"
click at [615, 297] on label at bounding box center [614, 301] width 9 height 9
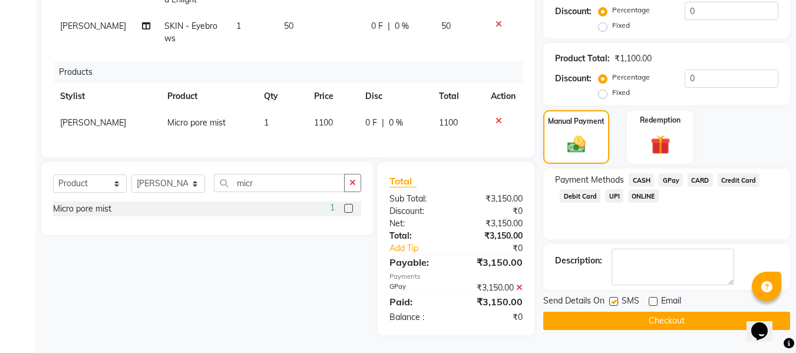
click at [615, 298] on input "checkbox" at bounding box center [614, 302] width 8 height 8
checkbox input "false"
click at [581, 312] on button "Checkout" at bounding box center [667, 321] width 247 height 18
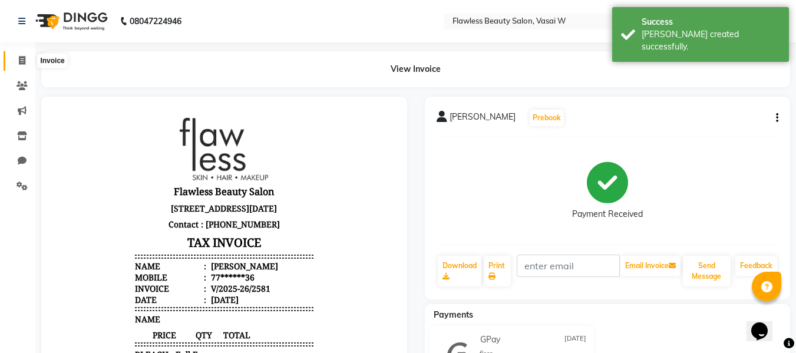
click at [21, 60] on icon at bounding box center [22, 60] width 6 height 9
select select "service"
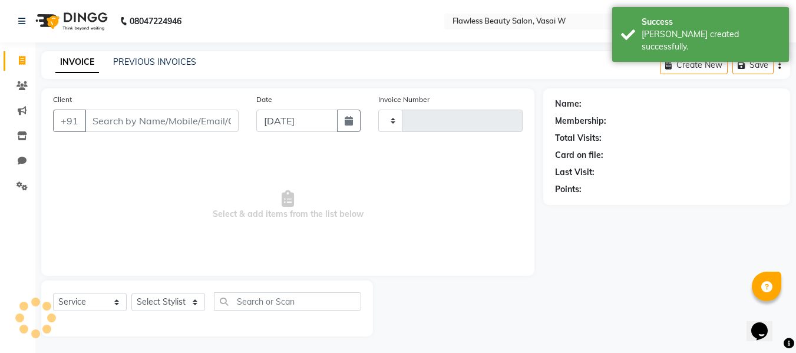
scroll to position [1, 0]
select select "8090"
type input "2582"
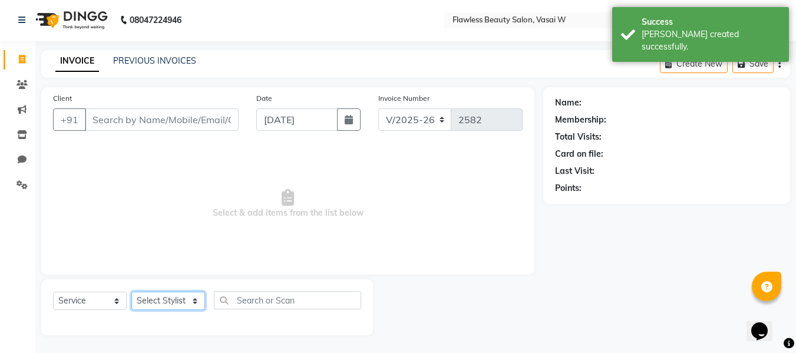
click at [147, 295] on select "Select Stylist [PERSON_NAME] [PERSON_NAME] [PERSON_NAME] maam Nisha Pari [PERSO…" at bounding box center [168, 301] width 74 height 18
click at [154, 297] on select "Select Stylist [PERSON_NAME] [PERSON_NAME] [PERSON_NAME] maam Nisha Pari [PERSO…" at bounding box center [168, 301] width 74 height 18
select select "76410"
click at [131, 292] on select "Select Stylist [PERSON_NAME] [PERSON_NAME] [PERSON_NAME] maam Nisha Pari [PERSO…" at bounding box center [168, 301] width 74 height 18
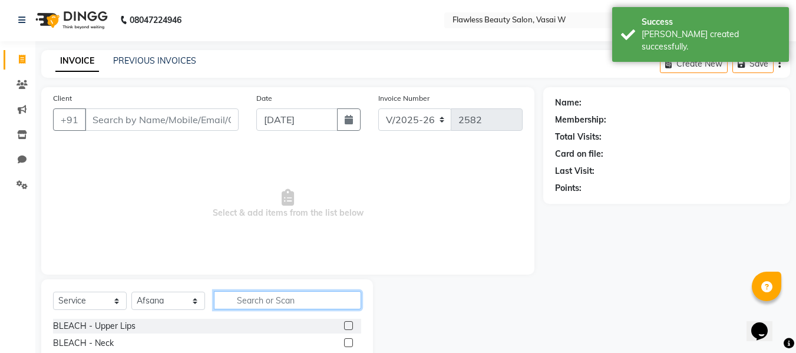
click at [228, 296] on input "text" at bounding box center [287, 300] width 147 height 18
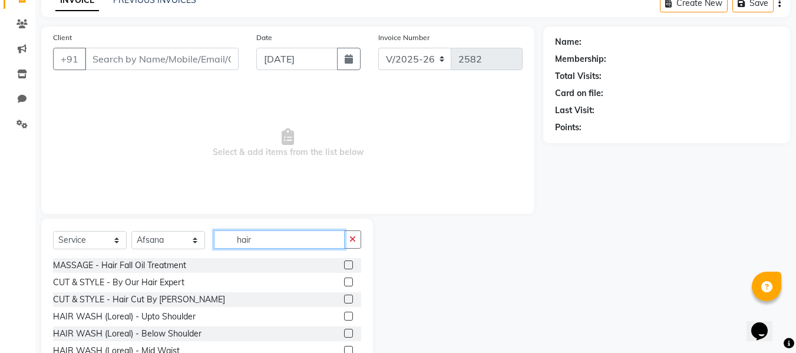
scroll to position [75, 0]
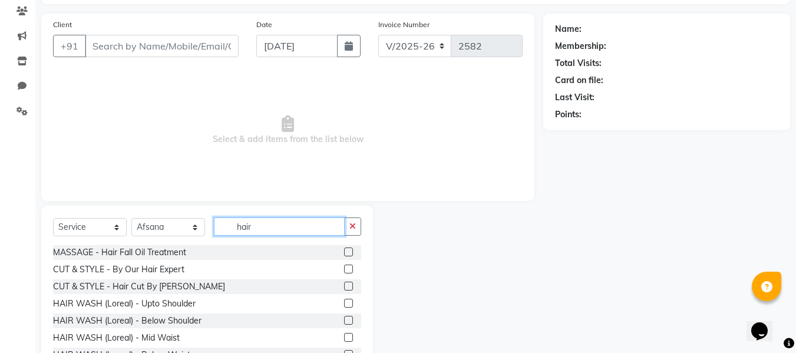
type input "hair"
click at [344, 266] on label at bounding box center [348, 269] width 9 height 9
click at [344, 266] on input "checkbox" at bounding box center [348, 270] width 8 height 8
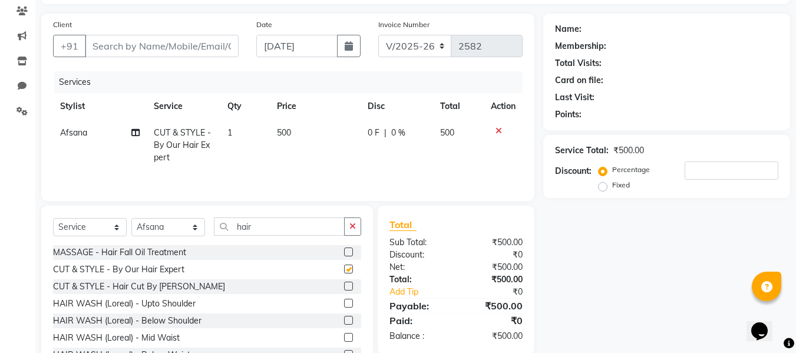
checkbox input "false"
click at [299, 134] on td "500" at bounding box center [315, 145] width 91 height 51
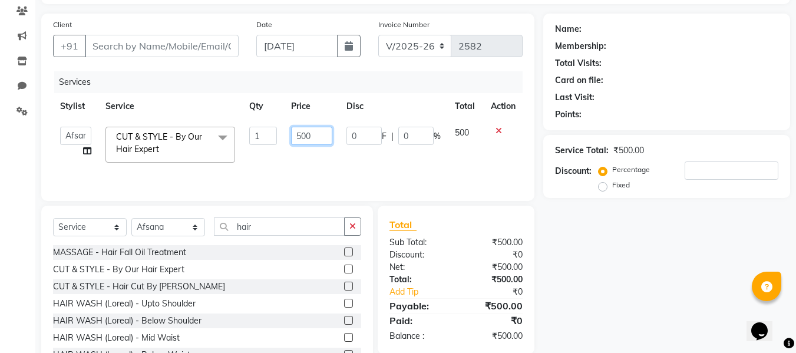
click at [318, 131] on input "500" at bounding box center [311, 136] width 41 height 18
type input "5"
type input "800"
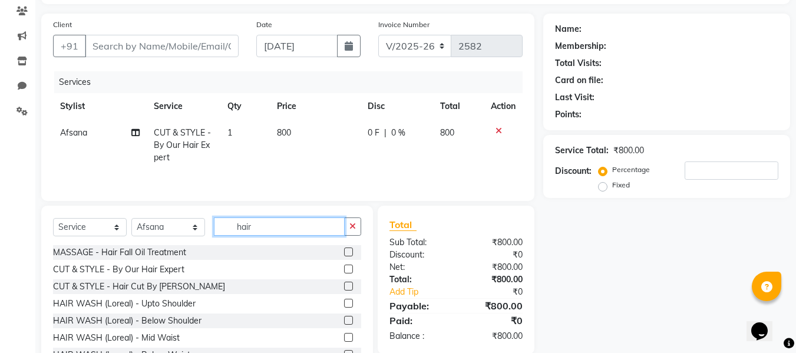
click at [265, 225] on input "hair" at bounding box center [279, 227] width 131 height 18
type input "h"
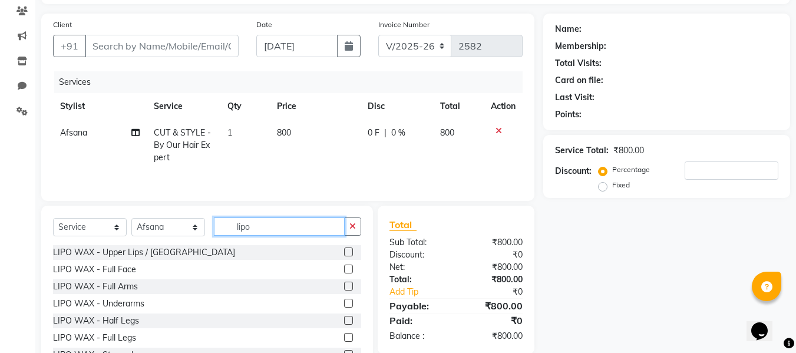
type input "lipo"
click at [344, 285] on label at bounding box center [348, 286] width 9 height 9
click at [344, 285] on input "checkbox" at bounding box center [348, 287] width 8 height 8
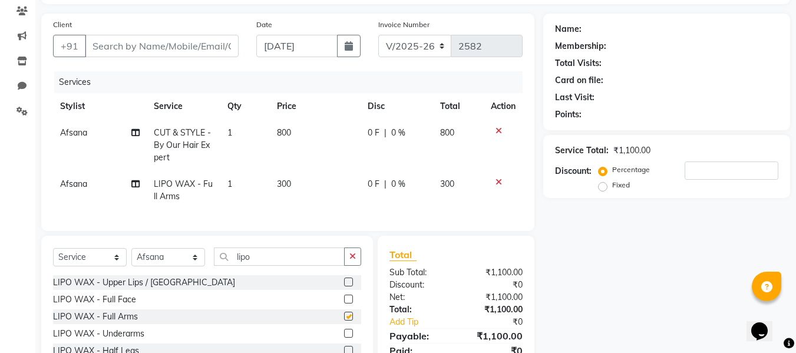
checkbox input "false"
click at [305, 266] on input "lipo" at bounding box center [279, 257] width 131 height 18
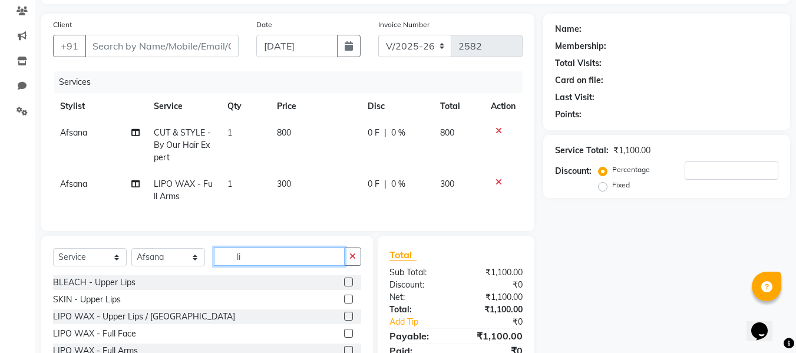
type input "l"
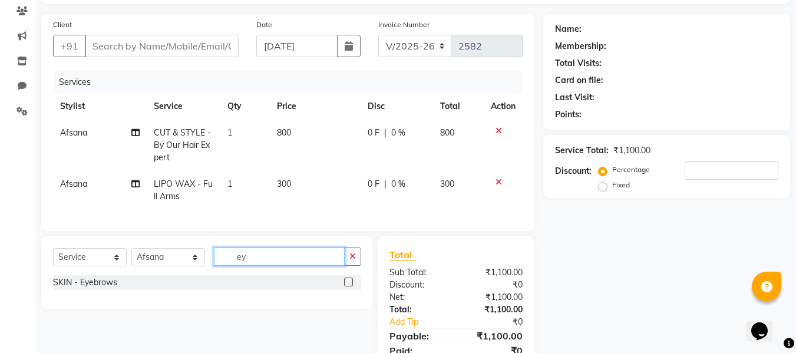
type input "ey"
click at [350, 287] on label at bounding box center [348, 282] width 9 height 9
click at [350, 287] on input "checkbox" at bounding box center [348, 283] width 8 height 8
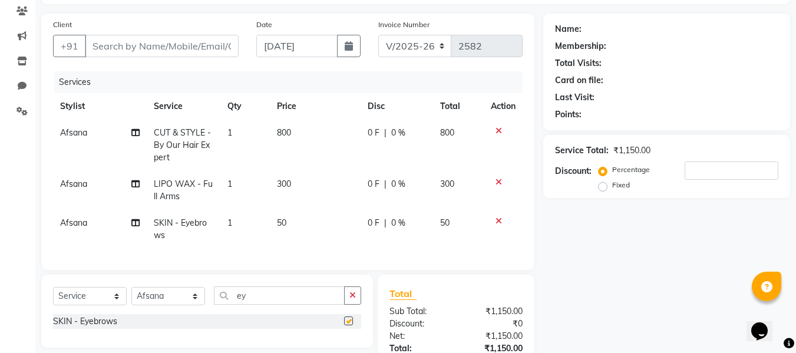
checkbox input "false"
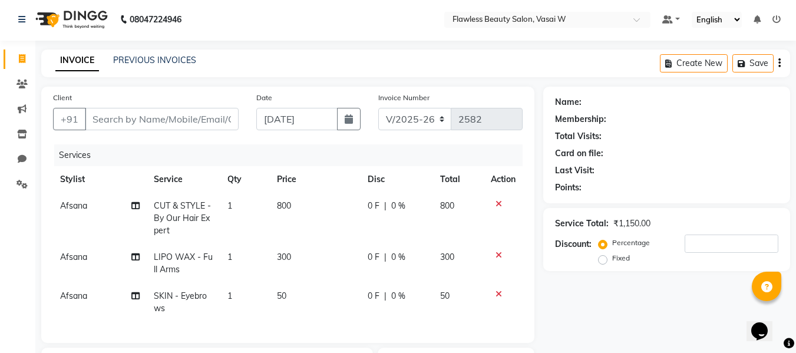
scroll to position [0, 0]
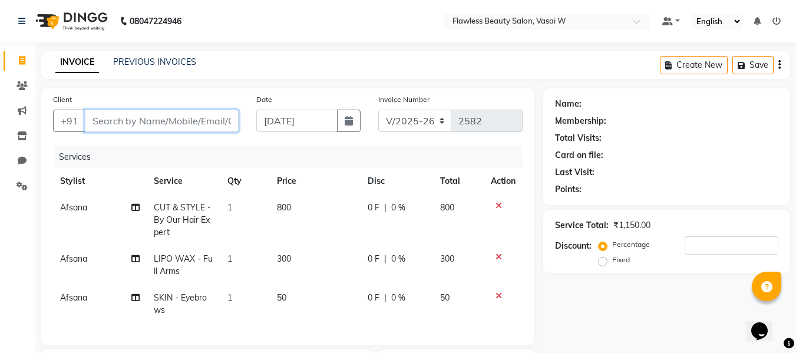
click at [183, 115] on input "Client" at bounding box center [162, 121] width 154 height 22
click at [177, 115] on input "Client" at bounding box center [162, 121] width 154 height 22
type input "c"
type input "0"
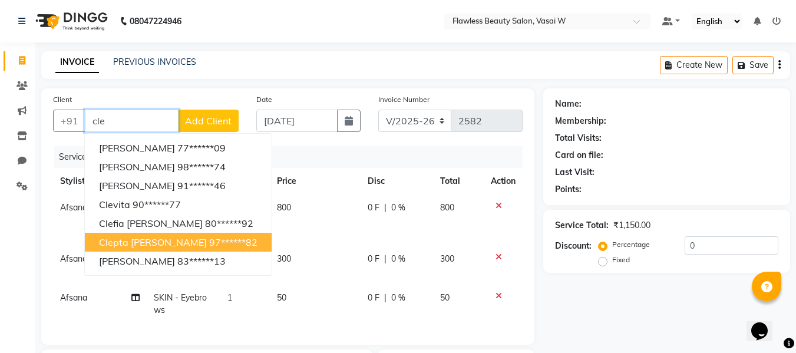
click at [146, 243] on span "clepta [PERSON_NAME]" at bounding box center [153, 242] width 108 height 12
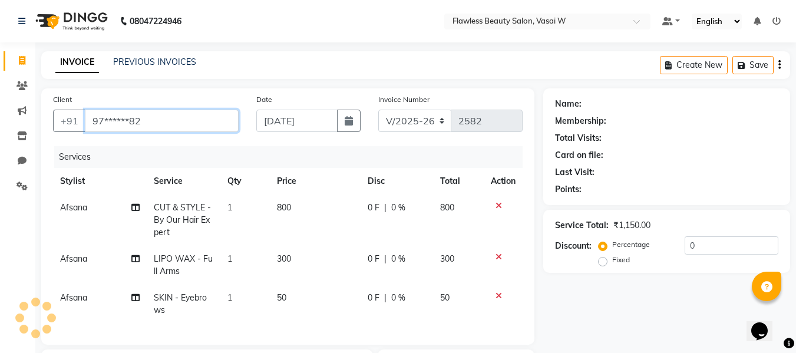
type input "97******82"
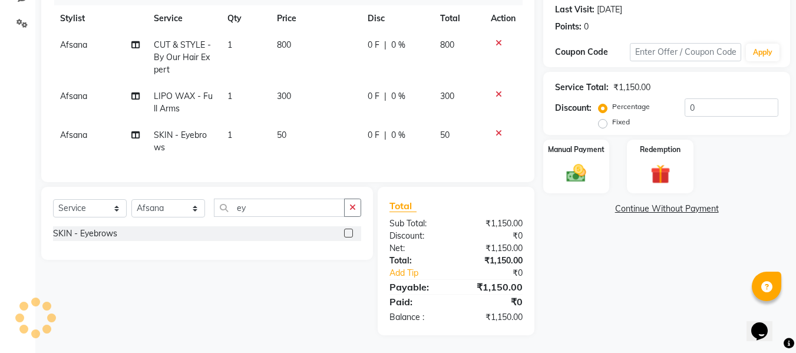
scroll to position [172, 0]
click at [582, 152] on div "Manual Payment" at bounding box center [576, 167] width 69 height 56
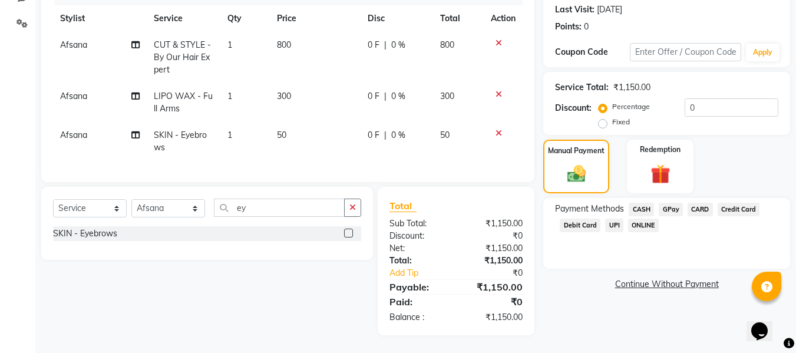
click at [646, 203] on span "CASH" at bounding box center [641, 210] width 25 height 14
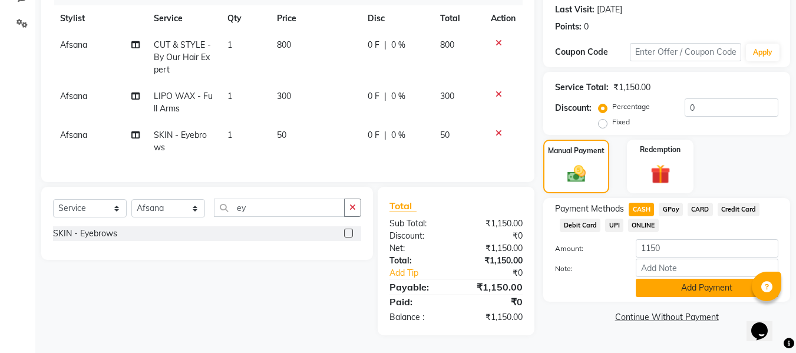
click at [650, 279] on button "Add Payment" at bounding box center [707, 288] width 143 height 18
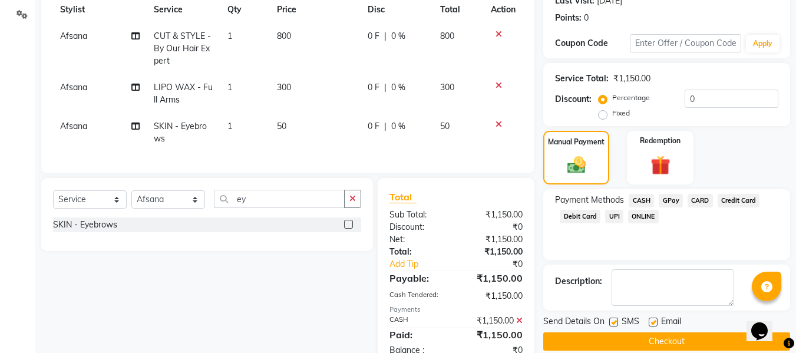
scroll to position [213, 0]
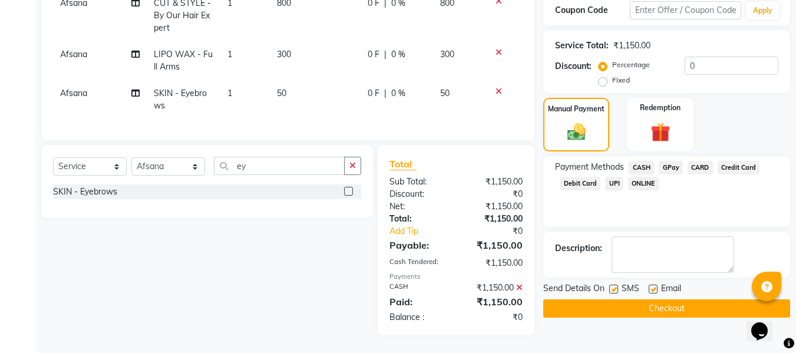
click at [651, 285] on label at bounding box center [653, 289] width 9 height 9
click at [651, 286] on input "checkbox" at bounding box center [653, 290] width 8 height 8
checkbox input "false"
click at [614, 285] on label at bounding box center [614, 289] width 9 height 9
click at [614, 286] on input "checkbox" at bounding box center [614, 290] width 8 height 8
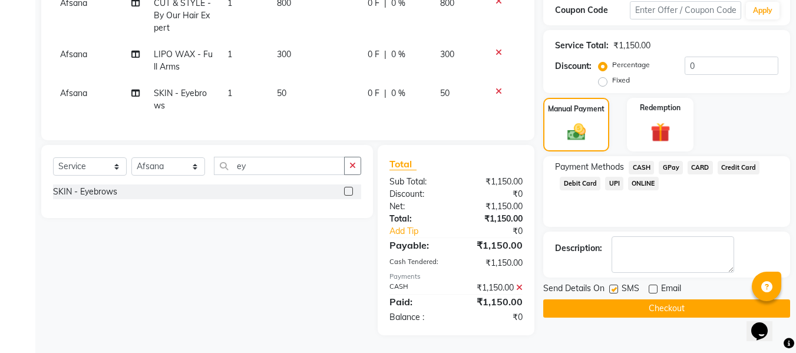
checkbox input "false"
click at [587, 299] on button "Checkout" at bounding box center [667, 308] width 247 height 18
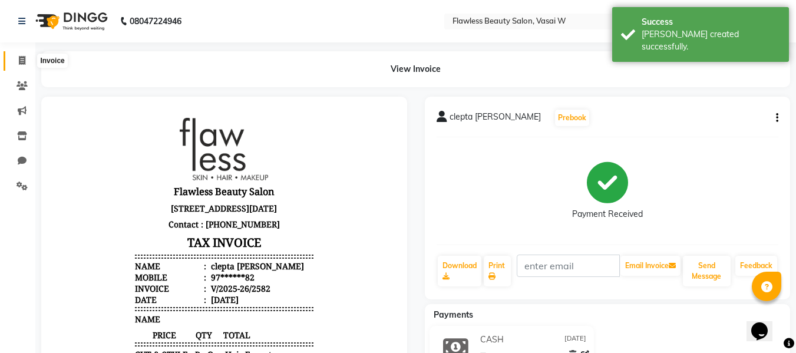
click at [22, 59] on icon at bounding box center [22, 60] width 6 height 9
select select "service"
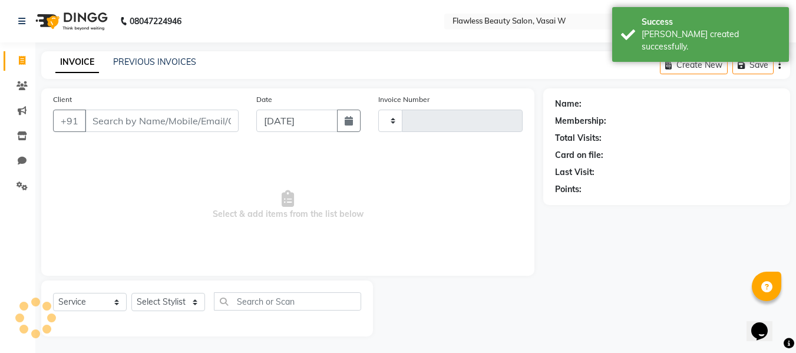
type input "2583"
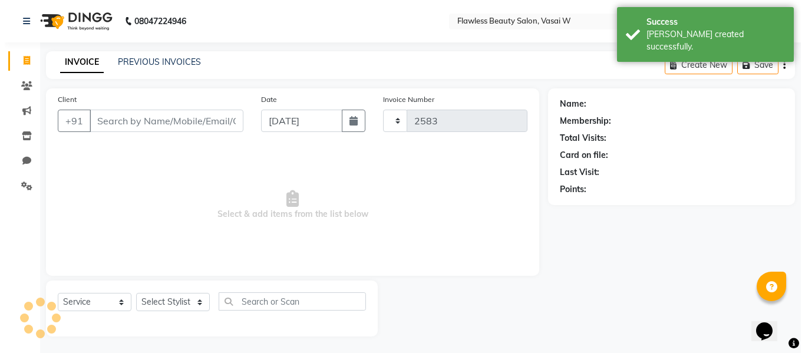
scroll to position [1, 0]
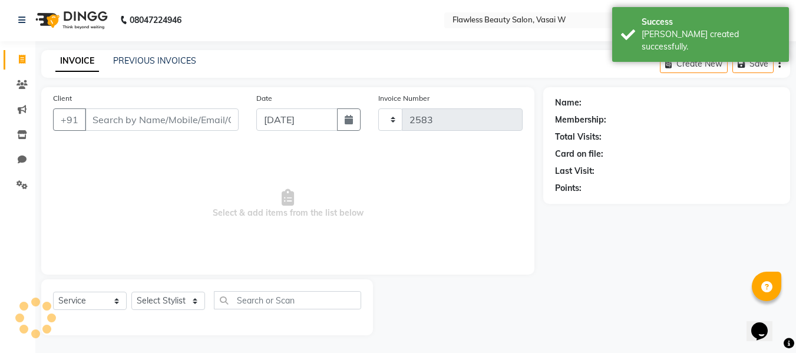
select select "8090"
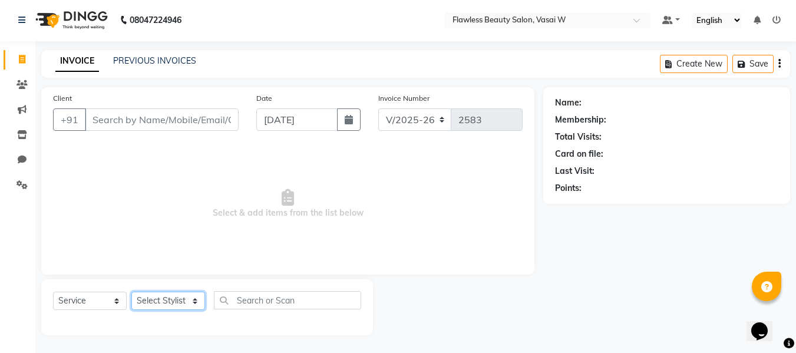
click at [149, 302] on select "Select Stylist [PERSON_NAME] [PERSON_NAME] [PERSON_NAME] maam Nisha Pari [PERSO…" at bounding box center [168, 301] width 74 height 18
select select "76406"
click at [131, 292] on select "Select Stylist [PERSON_NAME] [PERSON_NAME] [PERSON_NAME] maam Nisha Pari [PERSO…" at bounding box center [168, 301] width 74 height 18
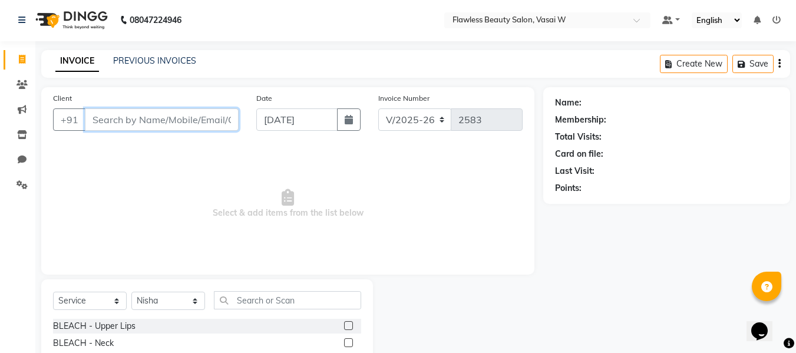
click at [149, 116] on input "Client" at bounding box center [162, 119] width 154 height 22
type input "9890097070"
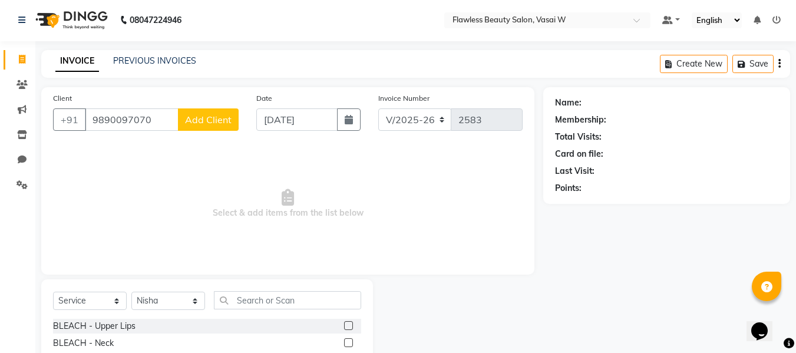
click at [188, 125] on span "Add Client" at bounding box center [208, 120] width 47 height 12
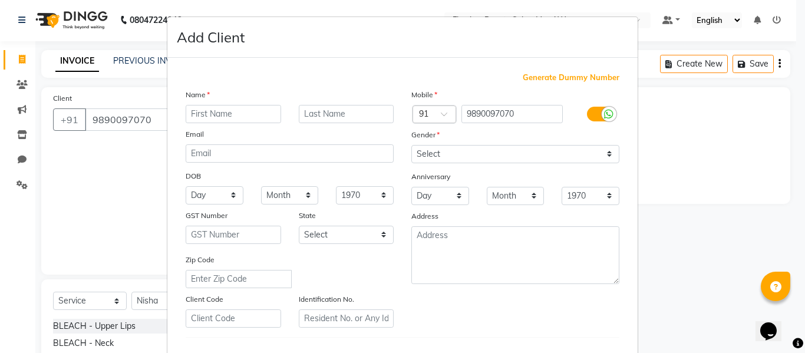
click at [188, 113] on input "text" at bounding box center [234, 114] width 96 height 18
type input "docil"
click at [334, 116] on input "text" at bounding box center [347, 114] width 96 height 18
type input "[PERSON_NAME]"
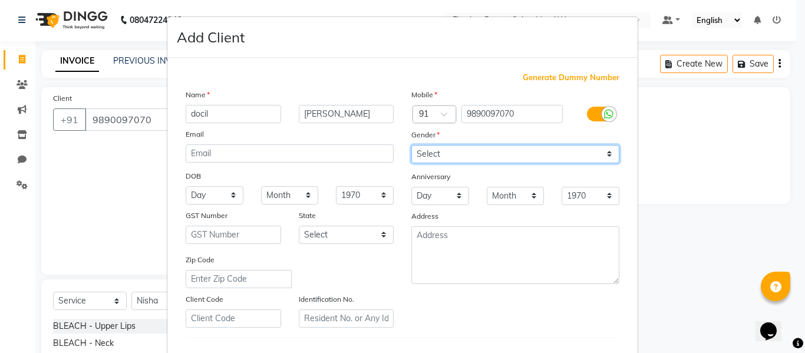
click at [417, 153] on select "Select [DEMOGRAPHIC_DATA] [DEMOGRAPHIC_DATA] Other Prefer Not To Say" at bounding box center [515, 154] width 208 height 18
select select "[DEMOGRAPHIC_DATA]"
click at [411, 145] on select "Select [DEMOGRAPHIC_DATA] [DEMOGRAPHIC_DATA] Other Prefer Not To Say" at bounding box center [515, 154] width 208 height 18
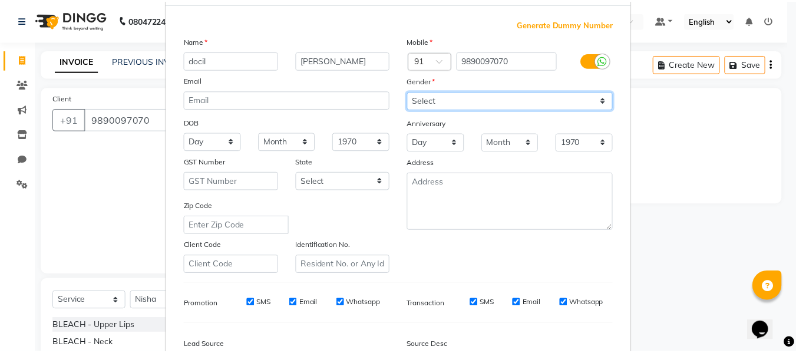
scroll to position [191, 0]
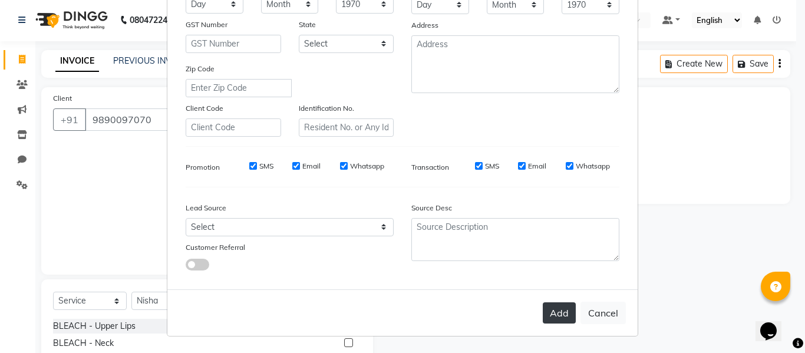
click at [546, 308] on button "Add" at bounding box center [559, 312] width 33 height 21
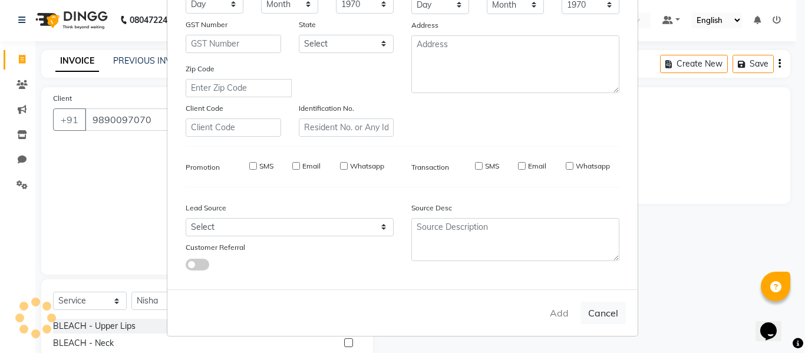
type input "98******70"
select select
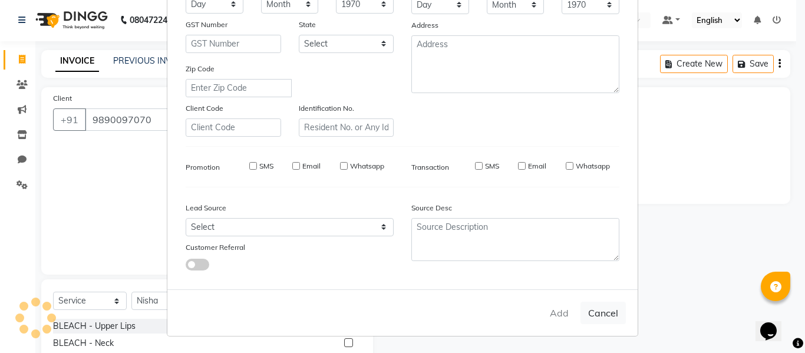
select select
checkbox input "false"
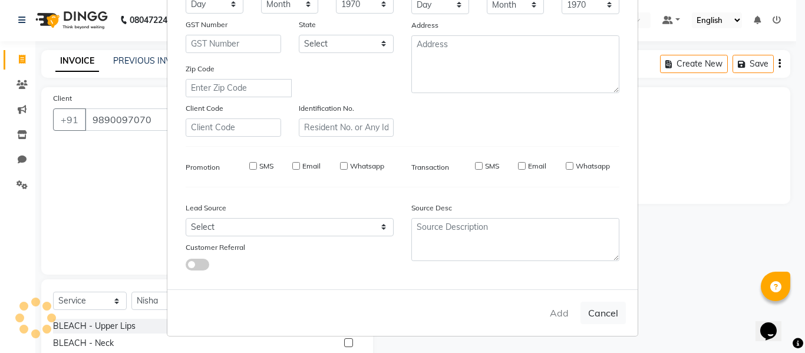
checkbox input "false"
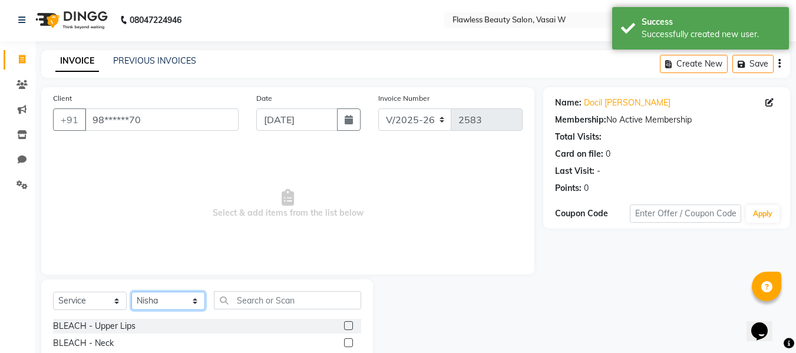
click at [150, 300] on select "Select Stylist [PERSON_NAME] [PERSON_NAME] [PERSON_NAME] maam Nisha Pari [PERSO…" at bounding box center [168, 301] width 74 height 18
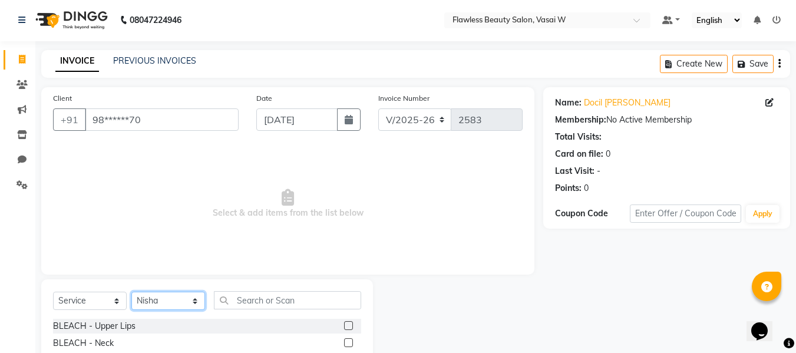
click at [131, 292] on select "Select Stylist [PERSON_NAME] [PERSON_NAME] [PERSON_NAME] maam Nisha Pari [PERSO…" at bounding box center [168, 301] width 74 height 18
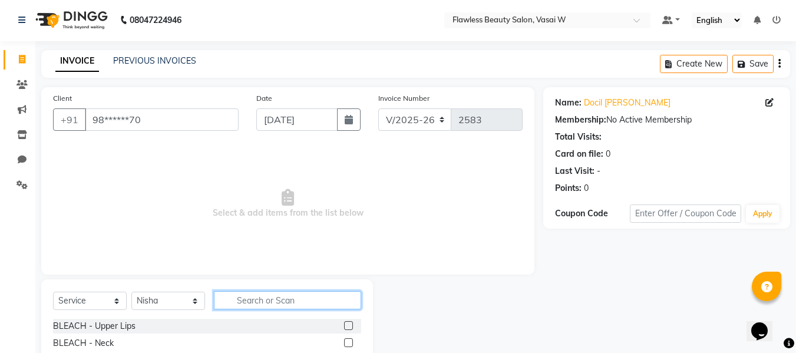
click at [250, 297] on input "text" at bounding box center [287, 300] width 147 height 18
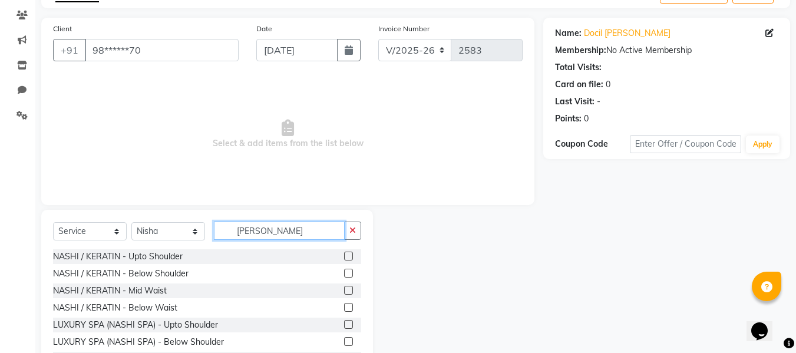
scroll to position [98, 0]
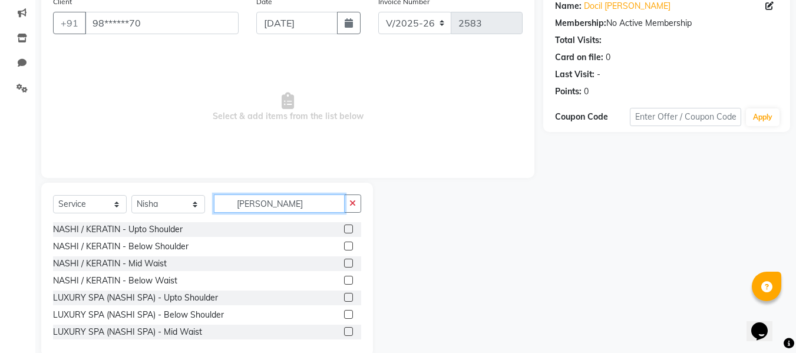
type input "[PERSON_NAME]"
click at [344, 231] on label at bounding box center [348, 229] width 9 height 9
click at [344, 231] on input "checkbox" at bounding box center [348, 230] width 8 height 8
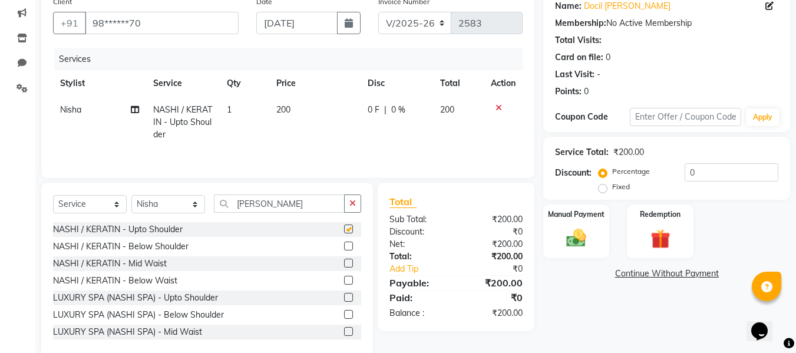
checkbox input "false"
click at [300, 106] on td "200" at bounding box center [314, 122] width 91 height 51
select select "76406"
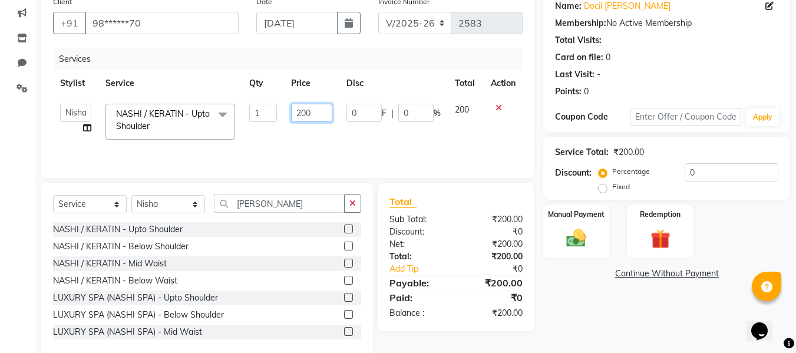
click at [315, 107] on input "200" at bounding box center [311, 113] width 41 height 18
type input "250"
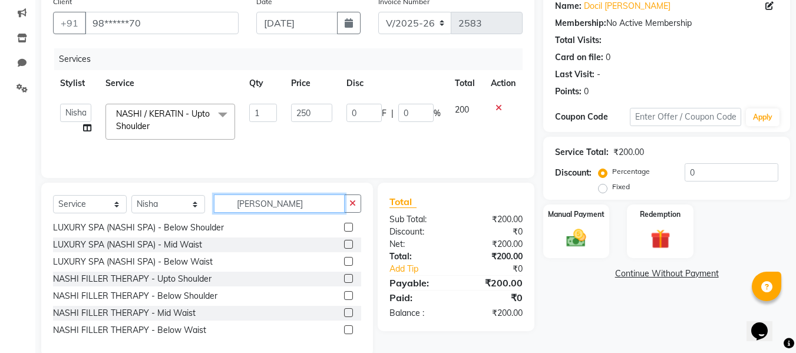
click at [295, 196] on input "[PERSON_NAME]" at bounding box center [279, 204] width 131 height 18
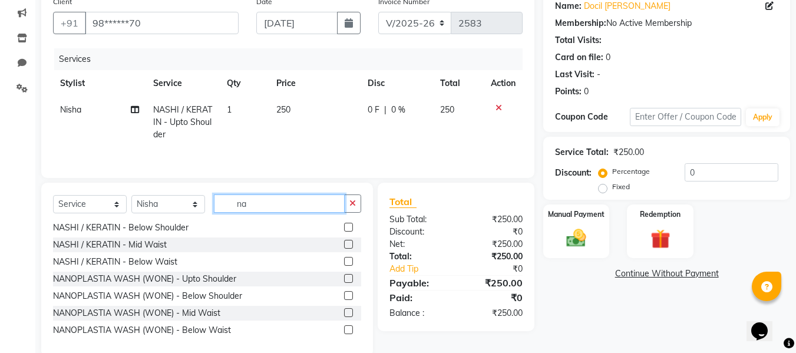
type input "n"
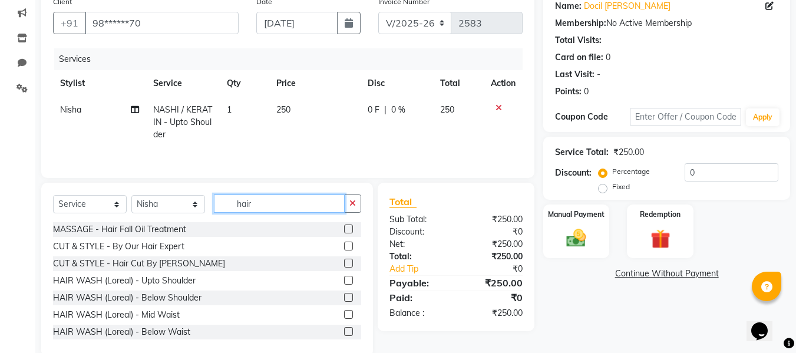
scroll to position [139, 0]
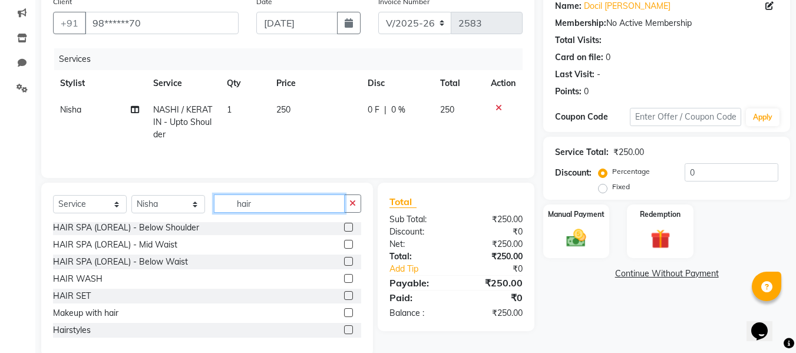
type input "hair"
click at [344, 297] on label at bounding box center [348, 295] width 9 height 9
click at [344, 297] on input "checkbox" at bounding box center [348, 296] width 8 height 8
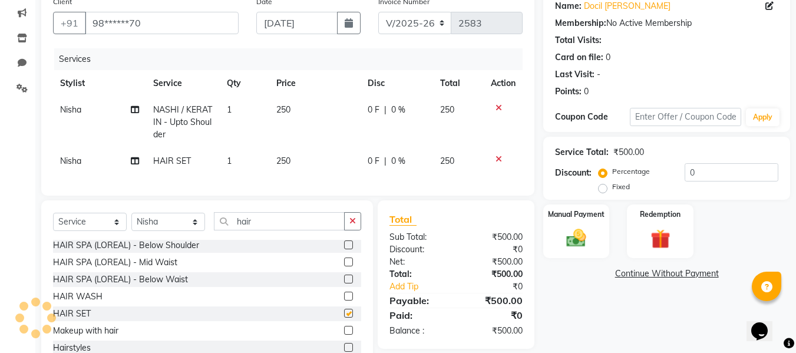
checkbox input "false"
click at [294, 166] on td "250" at bounding box center [314, 161] width 91 height 27
select select "76406"
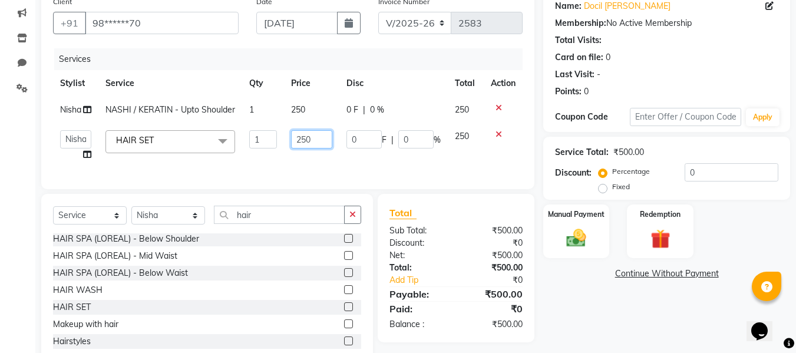
click at [320, 140] on input "250" at bounding box center [311, 139] width 41 height 18
type input "200"
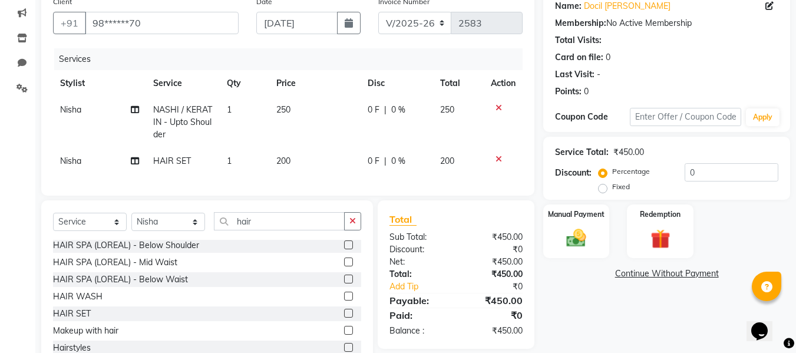
click at [447, 243] on div "Sub Total:" at bounding box center [418, 237] width 75 height 12
click at [575, 228] on img at bounding box center [576, 238] width 33 height 24
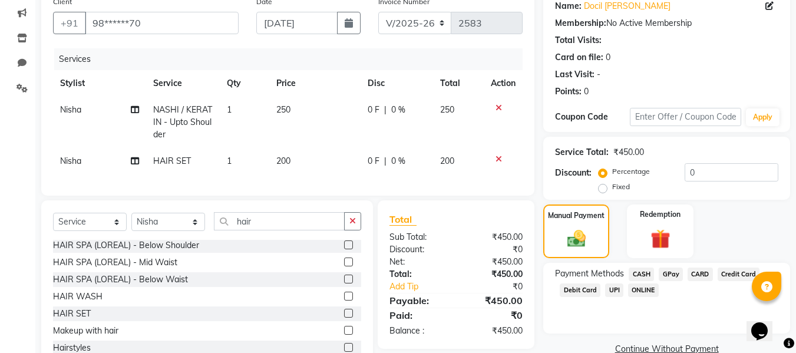
click at [672, 275] on span "GPay" at bounding box center [671, 275] width 24 height 14
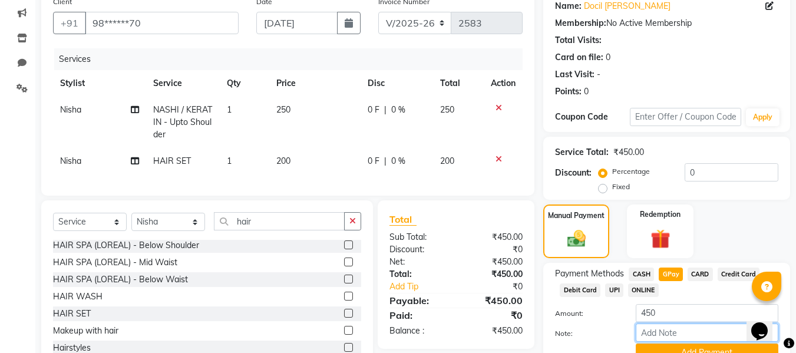
click at [661, 331] on input "Note:" at bounding box center [707, 333] width 143 height 18
type input "fless"
click at [648, 347] on button "Add Payment" at bounding box center [707, 353] width 143 height 18
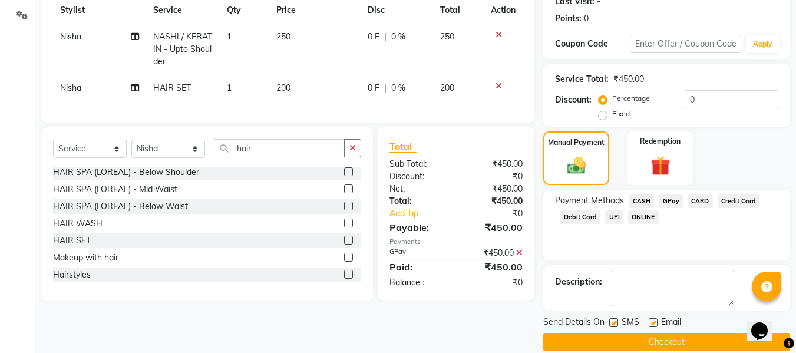
scroll to position [187, 0]
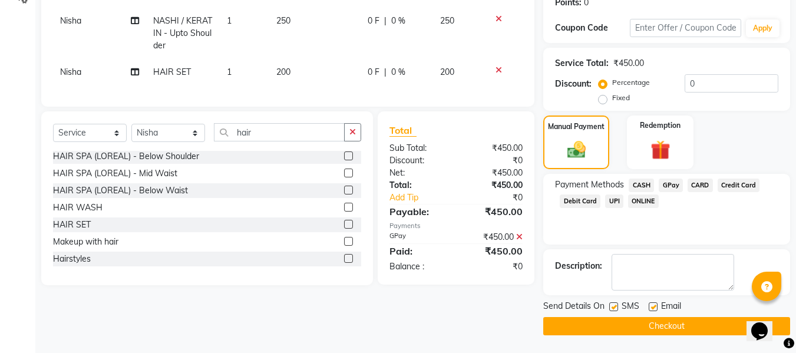
click at [654, 307] on label at bounding box center [653, 306] width 9 height 9
click at [654, 307] on input "checkbox" at bounding box center [653, 308] width 8 height 8
checkbox input "false"
click at [613, 308] on label at bounding box center [614, 306] width 9 height 9
click at [613, 308] on input "checkbox" at bounding box center [614, 308] width 8 height 8
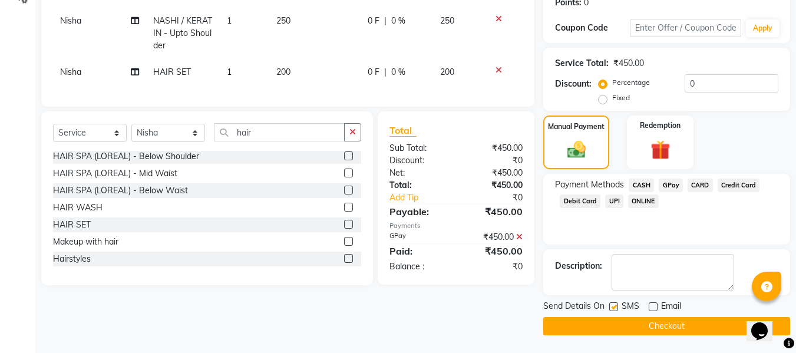
checkbox input "false"
click at [587, 320] on button "Checkout" at bounding box center [667, 326] width 247 height 18
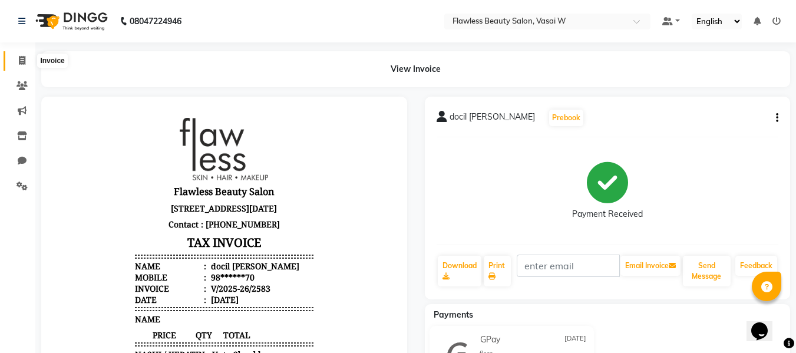
click at [25, 64] on icon at bounding box center [22, 60] width 6 height 9
select select "service"
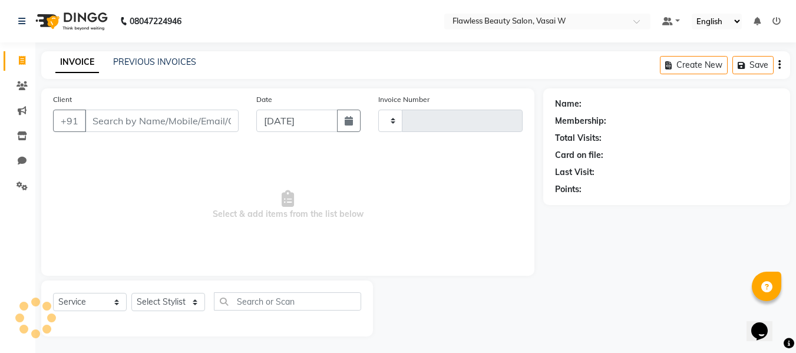
scroll to position [1, 0]
select select "8090"
type input "2584"
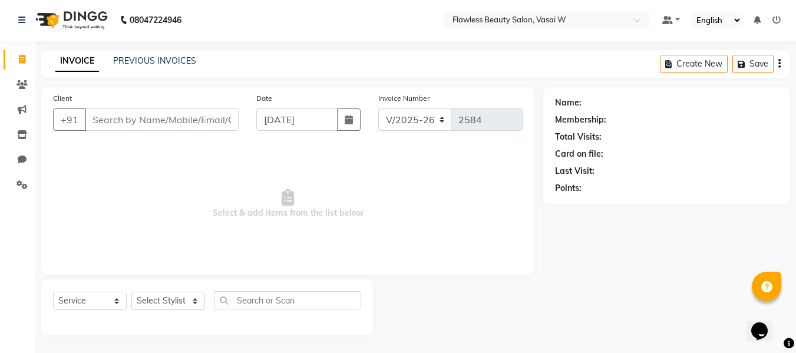
click at [95, 117] on input "Client" at bounding box center [162, 119] width 154 height 22
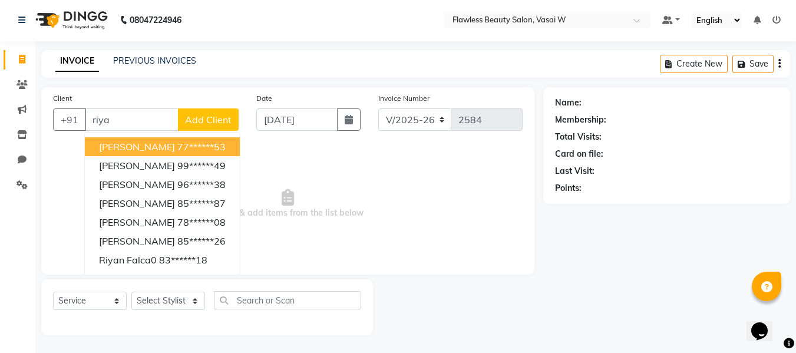
click at [133, 114] on input "riya" at bounding box center [132, 119] width 94 height 22
type input "r"
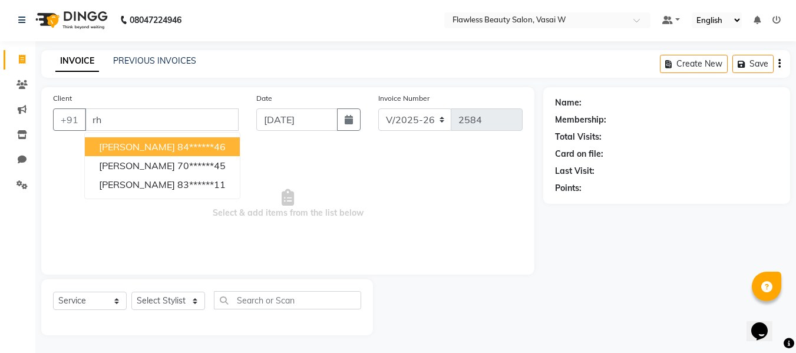
type input "r"
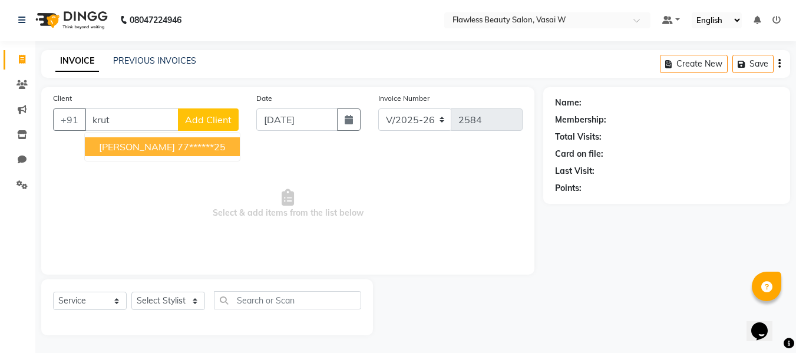
click at [131, 145] on span "[PERSON_NAME]" at bounding box center [137, 147] width 76 height 12
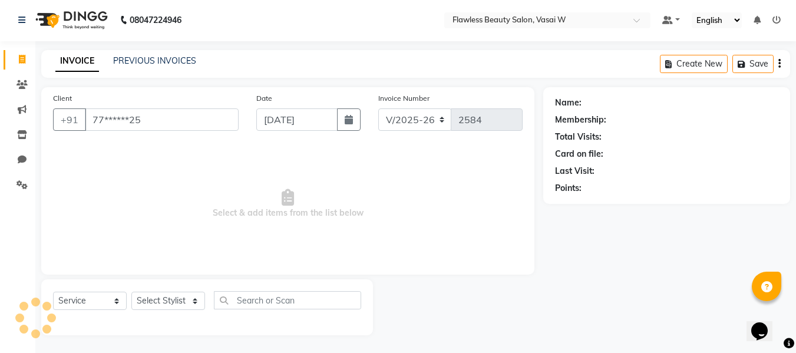
type input "77******25"
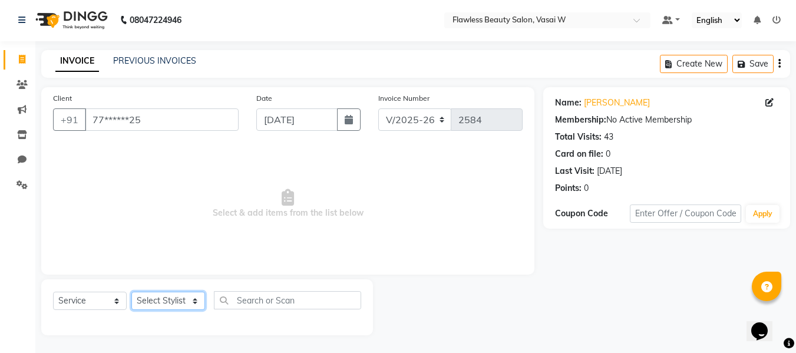
click at [149, 298] on select "Select Stylist [PERSON_NAME] [PERSON_NAME] [PERSON_NAME] maam Nisha Pari [PERSO…" at bounding box center [168, 301] width 74 height 18
select select "76407"
click at [131, 292] on select "Select Stylist [PERSON_NAME] [PERSON_NAME] [PERSON_NAME] maam Nisha Pari [PERSO…" at bounding box center [168, 301] width 74 height 18
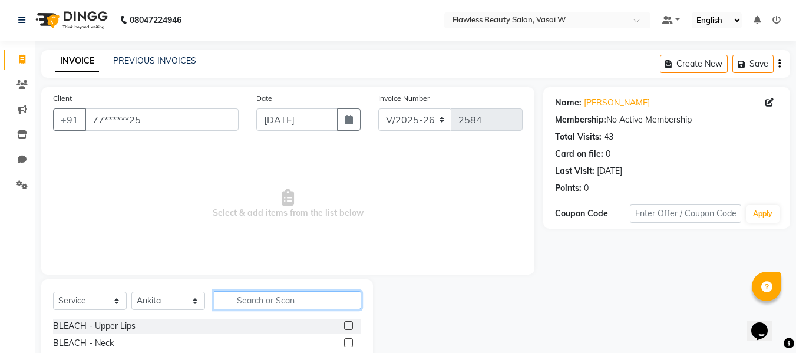
click at [263, 297] on input "text" at bounding box center [287, 300] width 147 height 18
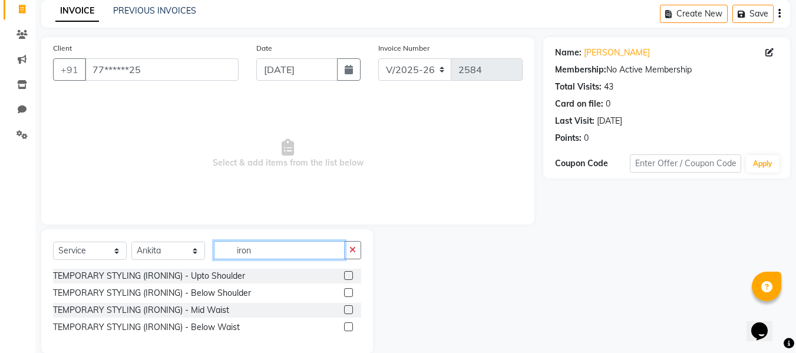
scroll to position [70, 0]
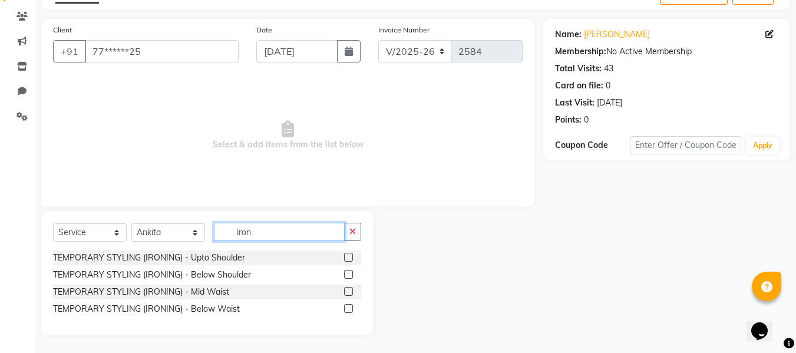
type input "iron"
click at [350, 292] on label at bounding box center [348, 291] width 9 height 9
click at [350, 292] on input "checkbox" at bounding box center [348, 292] width 8 height 8
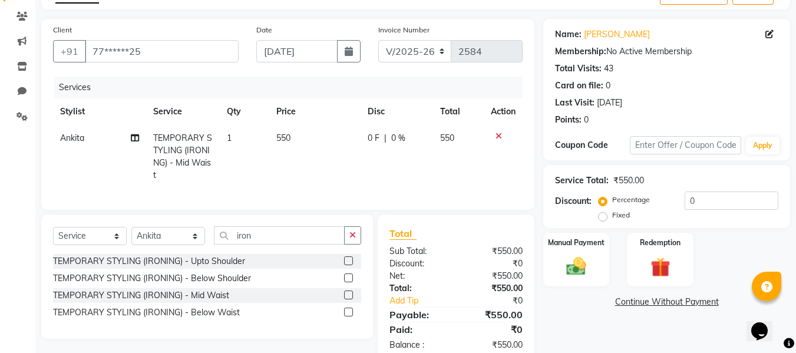
click at [298, 149] on td "550" at bounding box center [314, 157] width 91 height 64
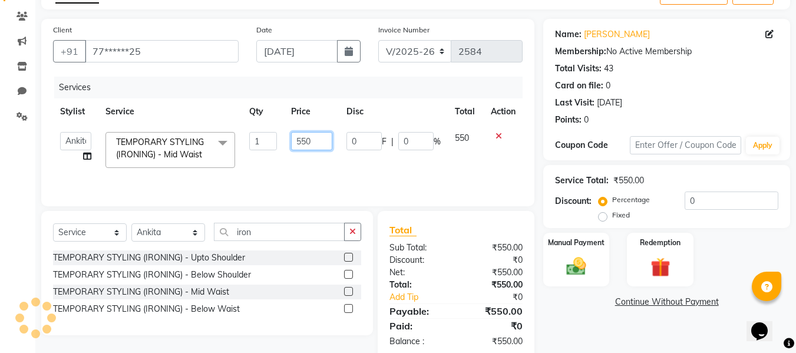
click at [319, 137] on input "550" at bounding box center [311, 141] width 41 height 18
click at [467, 228] on div "Total Sub Total: ₹550.00 Discount: ₹0 Net: ₹550.00 Total: ₹550.00 Add Tip ₹0 Pa…" at bounding box center [456, 285] width 157 height 149
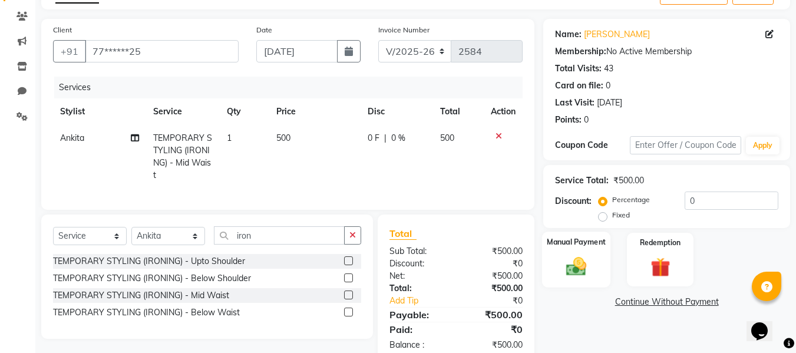
click at [567, 247] on label "Manual Payment" at bounding box center [576, 241] width 59 height 11
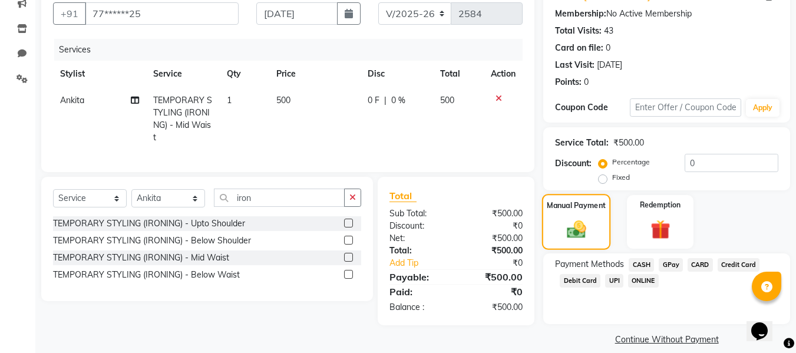
scroll to position [114, 0]
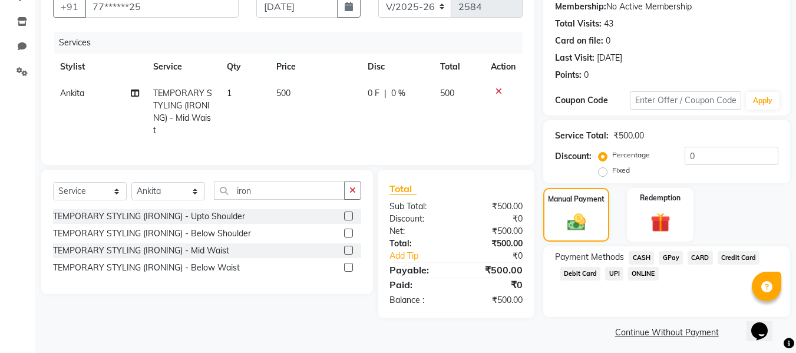
click at [669, 253] on span "GPay" at bounding box center [671, 258] width 24 height 14
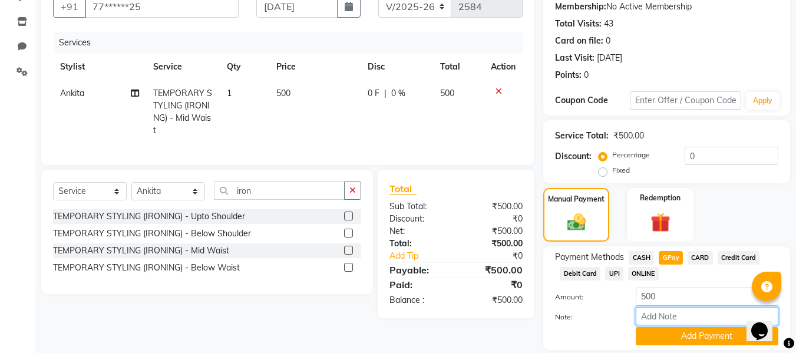
click at [654, 315] on input "Note:" at bounding box center [707, 316] width 143 height 18
click at [654, 334] on button "Add Payment" at bounding box center [707, 336] width 143 height 18
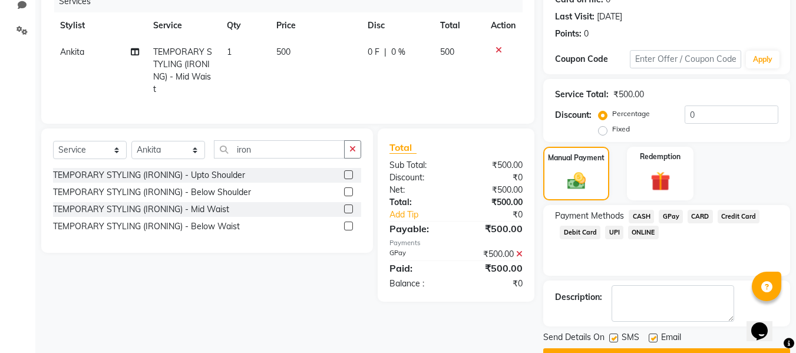
scroll to position [158, 0]
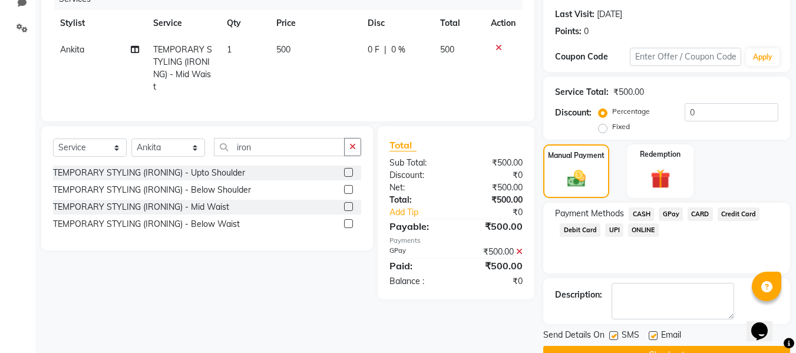
click at [654, 338] on label at bounding box center [653, 335] width 9 height 9
click at [654, 338] on input "checkbox" at bounding box center [653, 336] width 8 height 8
click at [614, 337] on label at bounding box center [614, 335] width 9 height 9
click at [614, 337] on input "checkbox" at bounding box center [614, 336] width 8 height 8
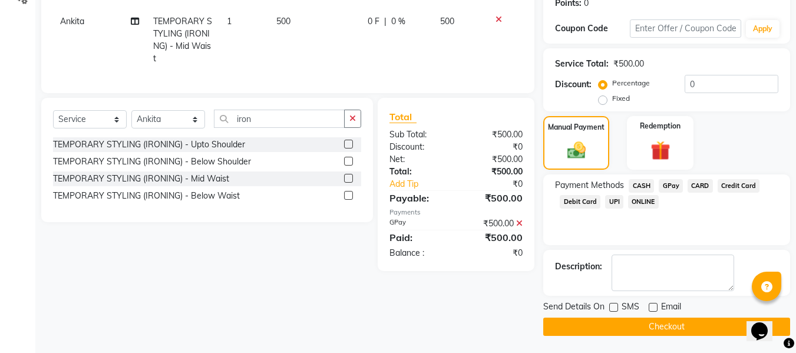
scroll to position [187, 0]
click at [614, 325] on button "Checkout" at bounding box center [667, 326] width 247 height 18
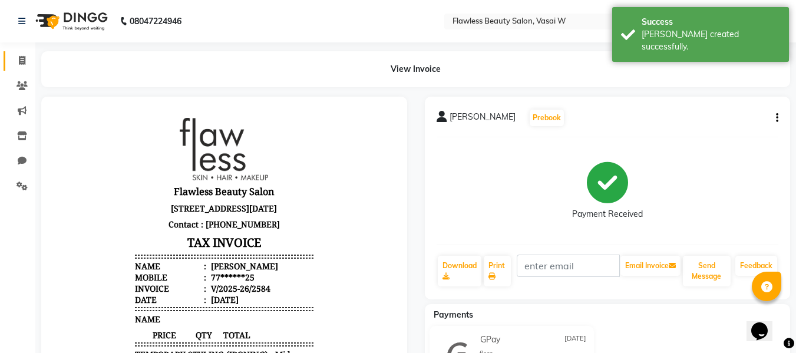
click at [23, 53] on link "Invoice" at bounding box center [18, 60] width 28 height 19
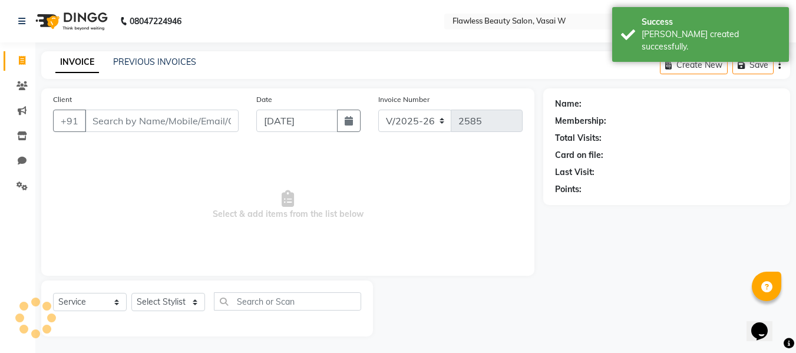
scroll to position [1, 0]
click at [116, 117] on input "Client" at bounding box center [162, 119] width 154 height 22
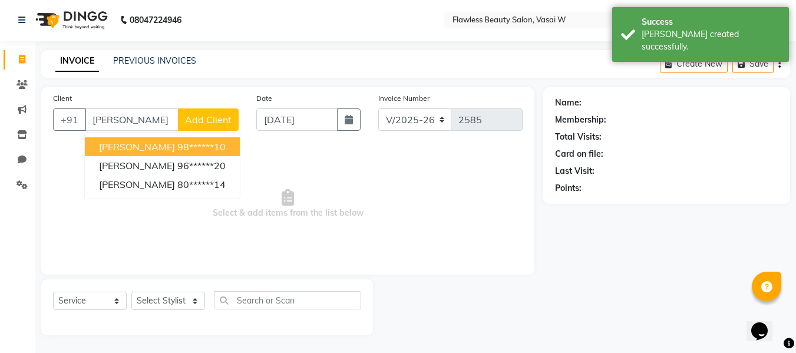
click at [129, 150] on span "[PERSON_NAME]" at bounding box center [137, 147] width 76 height 12
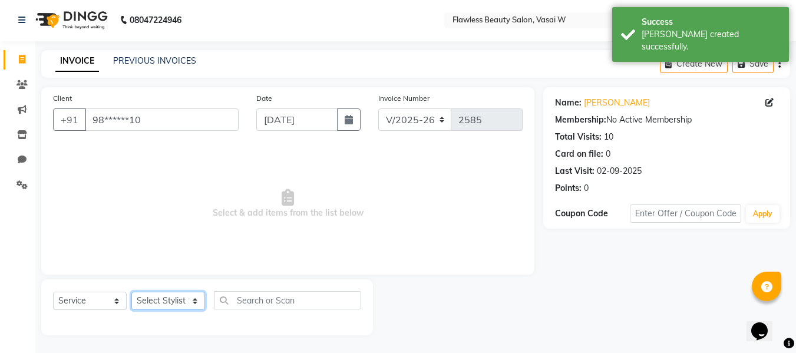
drag, startPoint x: 141, startPoint y: 295, endPoint x: 144, endPoint y: 265, distance: 29.6
click at [144, 265] on div "Client +91 98******10 Date [DATE] Invoice Number V/2025 V/[PHONE_NUMBER] Select…" at bounding box center [287, 211] width 511 height 248
click at [131, 292] on select "Select Stylist [PERSON_NAME] [PERSON_NAME] [PERSON_NAME] maam Nisha Pari [PERSO…" at bounding box center [168, 301] width 74 height 18
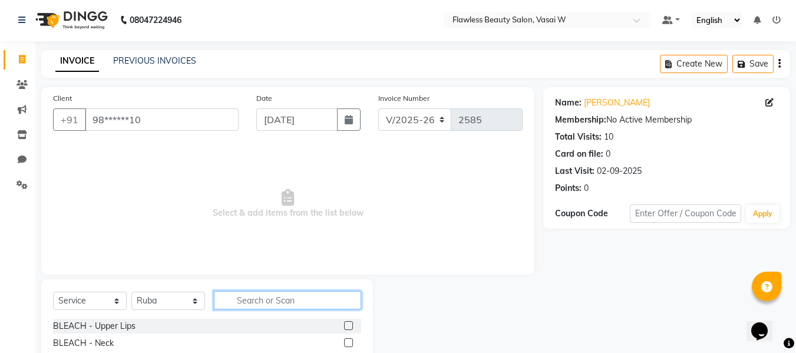
click at [236, 306] on input "text" at bounding box center [287, 300] width 147 height 18
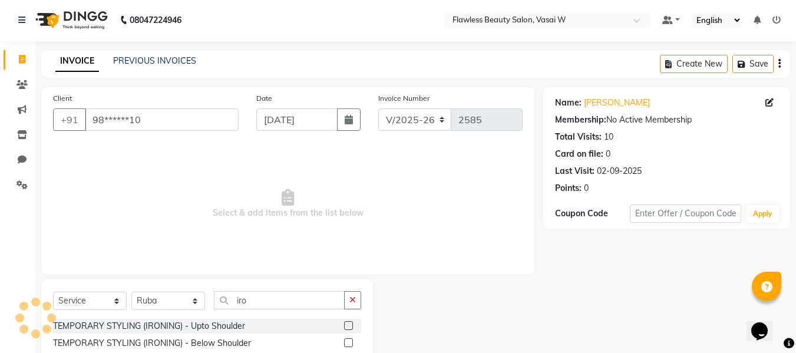
click at [349, 341] on label at bounding box center [348, 342] width 9 height 9
click at [349, 341] on input "checkbox" at bounding box center [348, 344] width 8 height 8
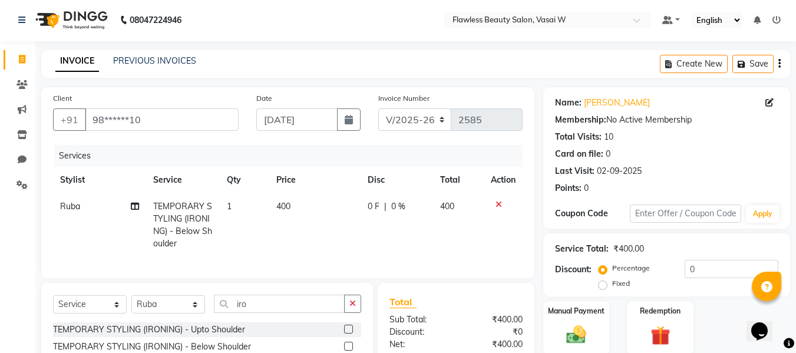
click at [296, 205] on td "400" at bounding box center [314, 225] width 91 height 64
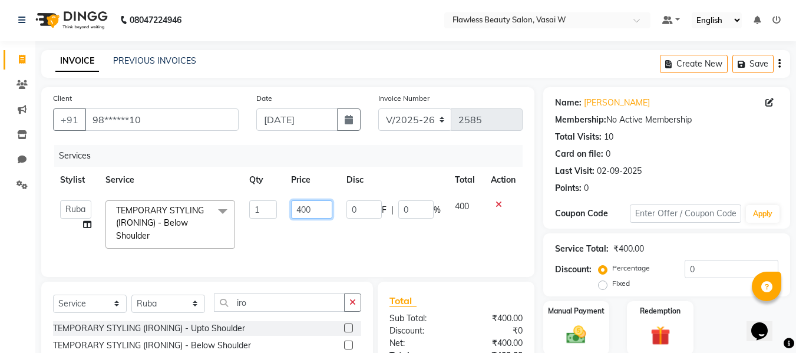
click at [315, 203] on input "400" at bounding box center [311, 209] width 41 height 18
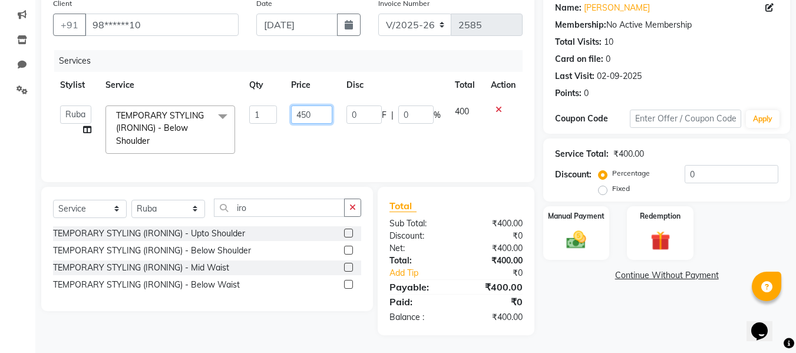
scroll to position [105, 0]
click at [457, 262] on div "₹400.00" at bounding box center [493, 261] width 75 height 12
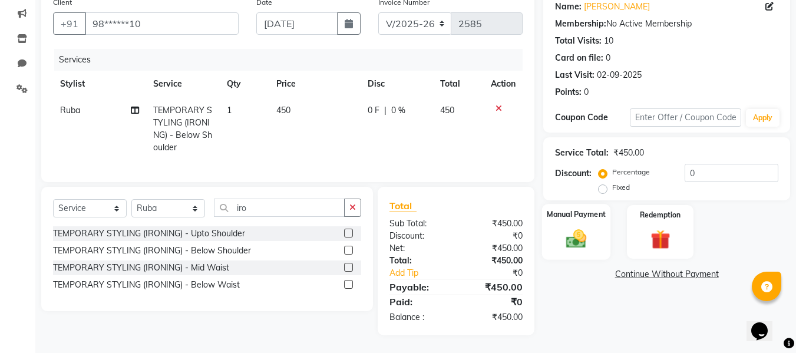
click at [570, 227] on img at bounding box center [576, 239] width 33 height 24
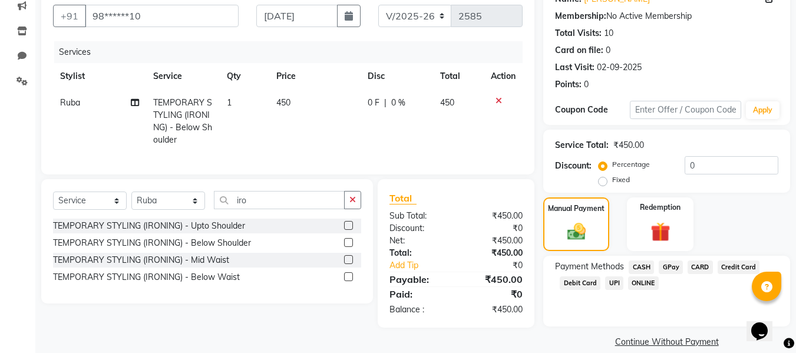
click at [639, 264] on span "CASH" at bounding box center [641, 268] width 25 height 14
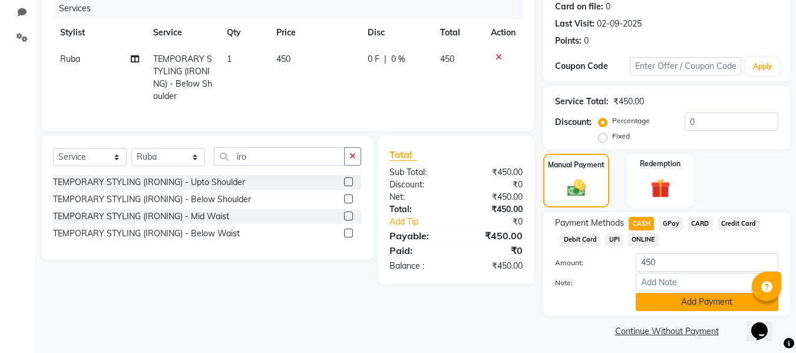
click at [650, 298] on button "Add Payment" at bounding box center [707, 302] width 143 height 18
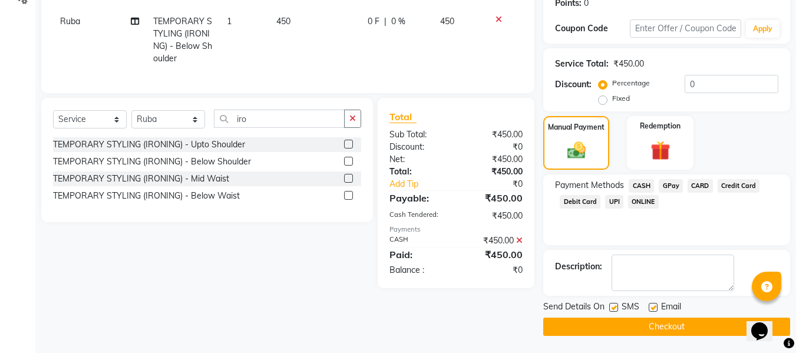
scroll to position [187, 0]
click at [652, 306] on label at bounding box center [653, 306] width 9 height 9
click at [652, 306] on input "checkbox" at bounding box center [653, 308] width 8 height 8
click at [615, 306] on label at bounding box center [614, 306] width 9 height 9
click at [615, 306] on input "checkbox" at bounding box center [614, 308] width 8 height 8
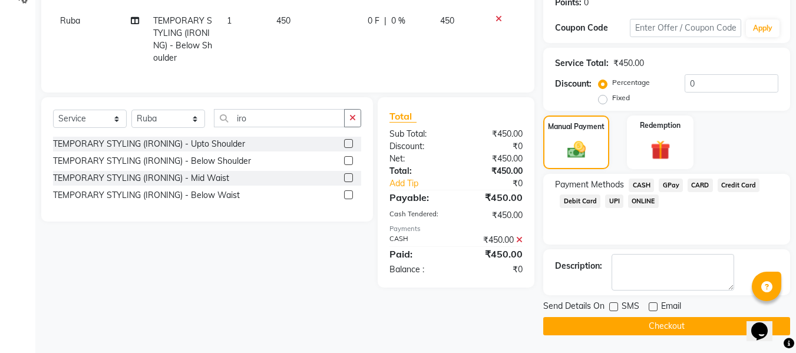
click at [591, 321] on button "Checkout" at bounding box center [667, 326] width 247 height 18
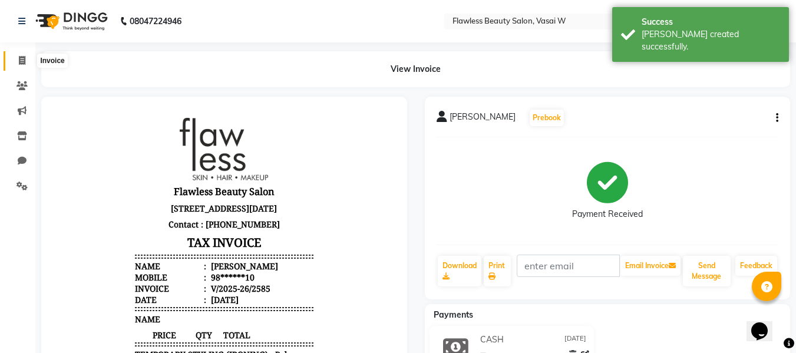
click at [23, 62] on icon at bounding box center [22, 60] width 6 height 9
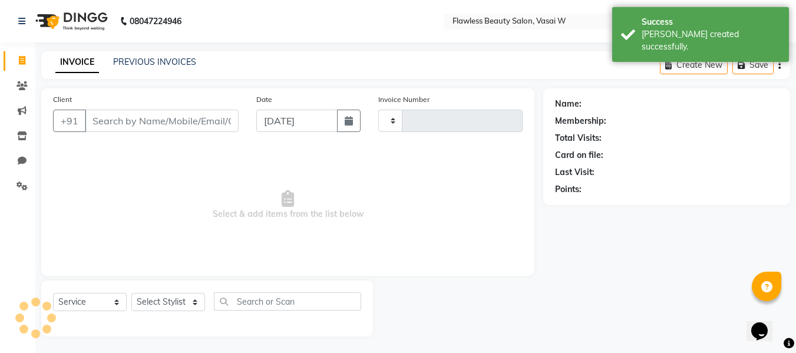
scroll to position [1, 0]
click at [97, 110] on input "Client" at bounding box center [162, 119] width 154 height 22
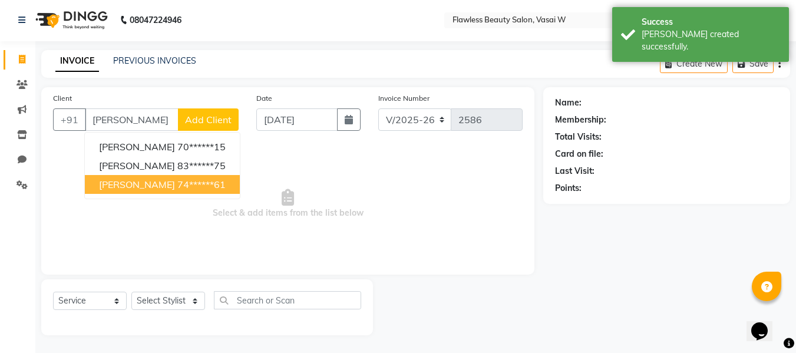
click at [116, 183] on span "[PERSON_NAME]" at bounding box center [137, 185] width 76 height 12
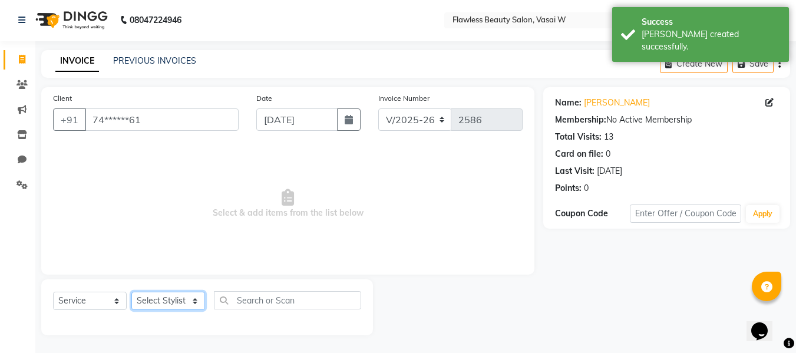
click at [138, 295] on select "Select Stylist [PERSON_NAME] [PERSON_NAME] [PERSON_NAME] maam Nisha Pari [PERSO…" at bounding box center [168, 301] width 74 height 18
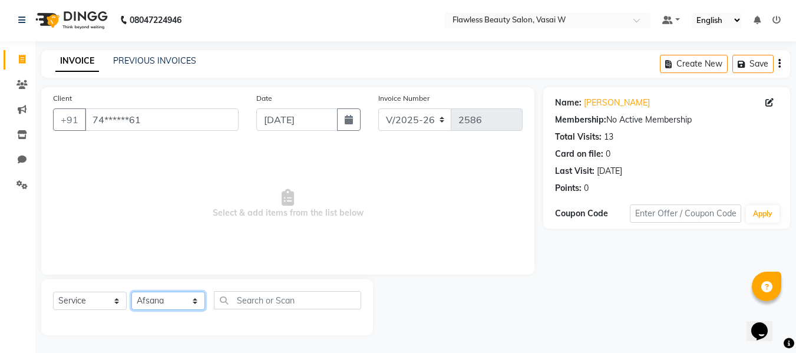
click at [131, 292] on select "Select Stylist [PERSON_NAME] [PERSON_NAME] [PERSON_NAME] maam Nisha Pari [PERSO…" at bounding box center [168, 301] width 74 height 18
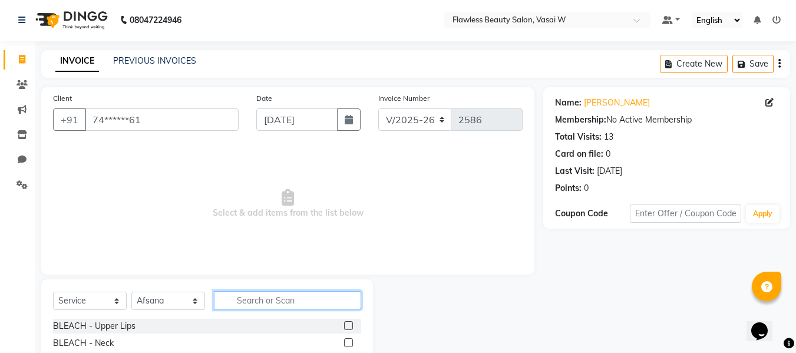
click at [243, 306] on input "text" at bounding box center [287, 300] width 147 height 18
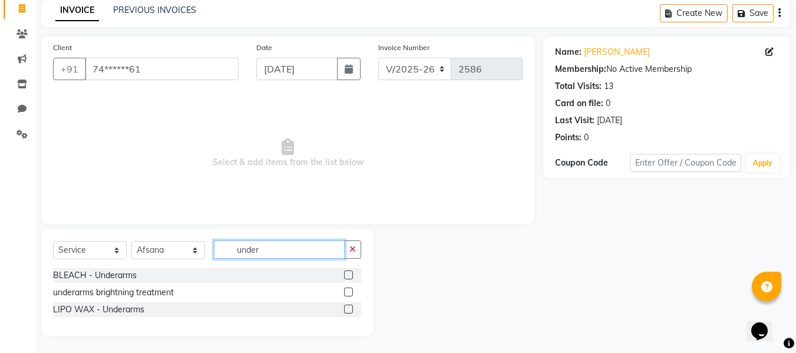
scroll to position [52, 0]
click at [347, 310] on label at bounding box center [348, 308] width 9 height 9
click at [347, 310] on input "checkbox" at bounding box center [348, 309] width 8 height 8
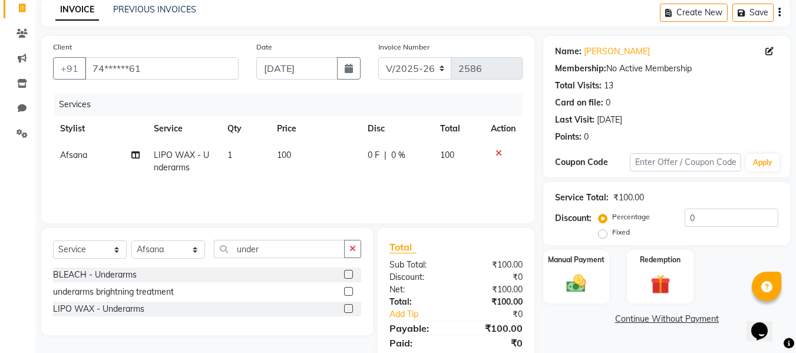
scroll to position [94, 0]
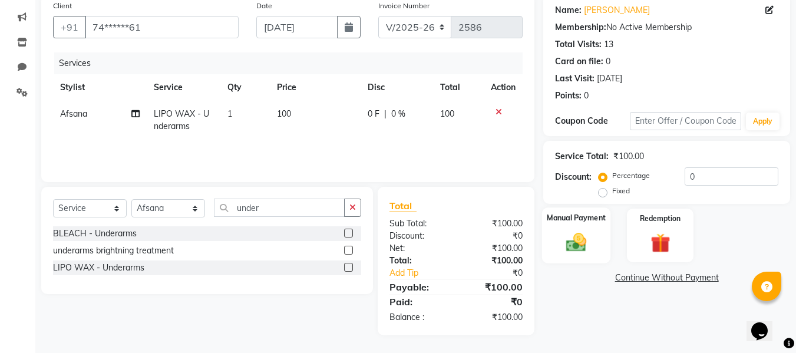
click at [578, 238] on img at bounding box center [576, 243] width 33 height 24
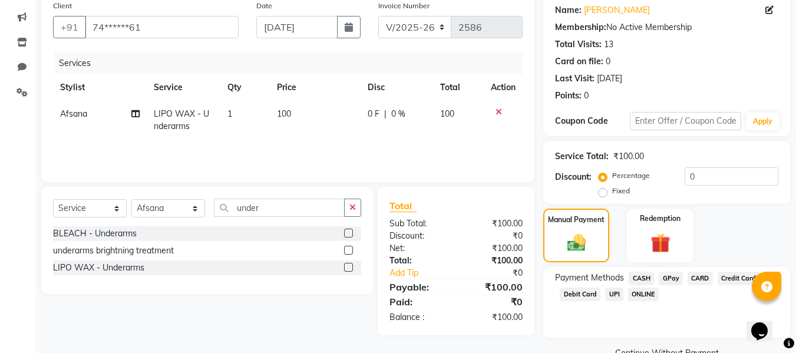
click at [639, 276] on span "CASH" at bounding box center [641, 279] width 25 height 14
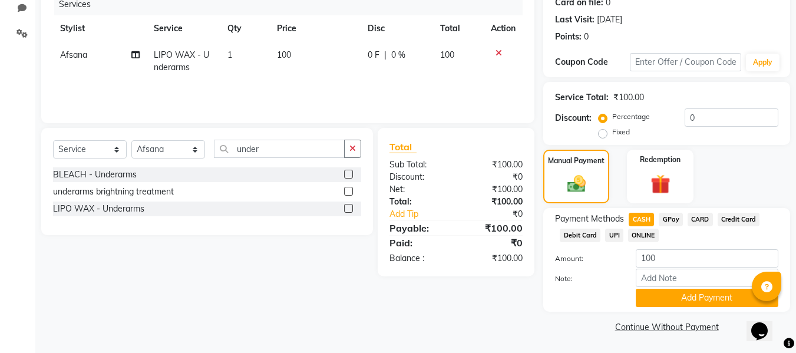
scroll to position [153, 0]
click at [642, 292] on button "Add Payment" at bounding box center [707, 297] width 143 height 18
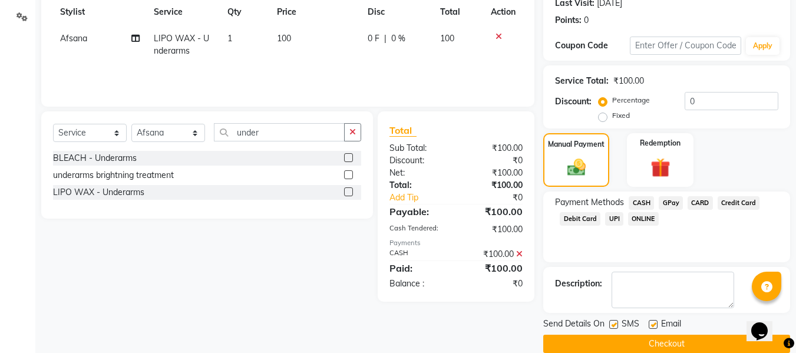
scroll to position [187, 0]
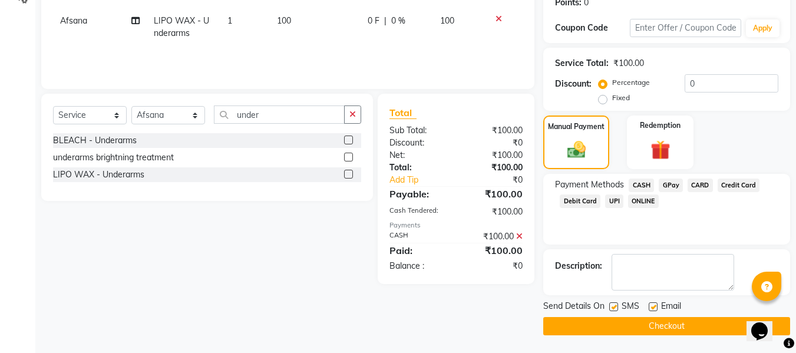
click at [652, 306] on label at bounding box center [653, 306] width 9 height 9
click at [652, 306] on input "checkbox" at bounding box center [653, 308] width 8 height 8
click at [615, 308] on label at bounding box center [614, 306] width 9 height 9
click at [615, 308] on input "checkbox" at bounding box center [614, 308] width 8 height 8
click at [595, 325] on button "Checkout" at bounding box center [667, 326] width 247 height 18
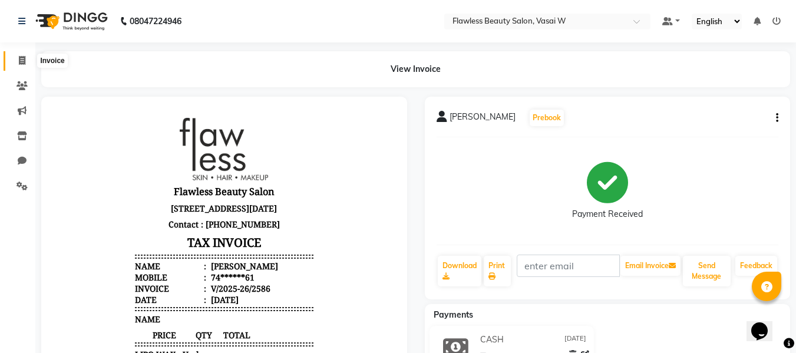
click at [26, 58] on span at bounding box center [22, 61] width 21 height 14
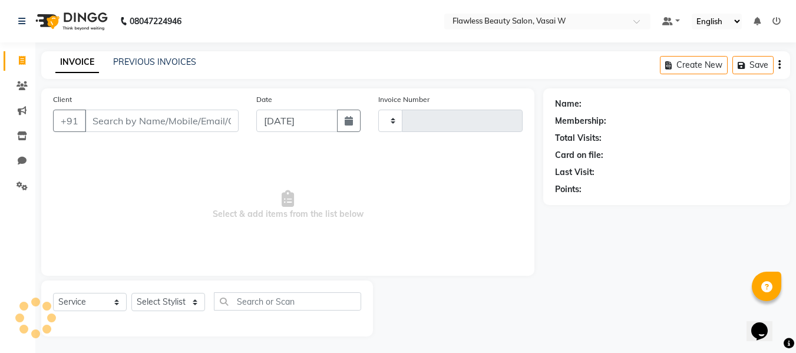
scroll to position [1, 0]
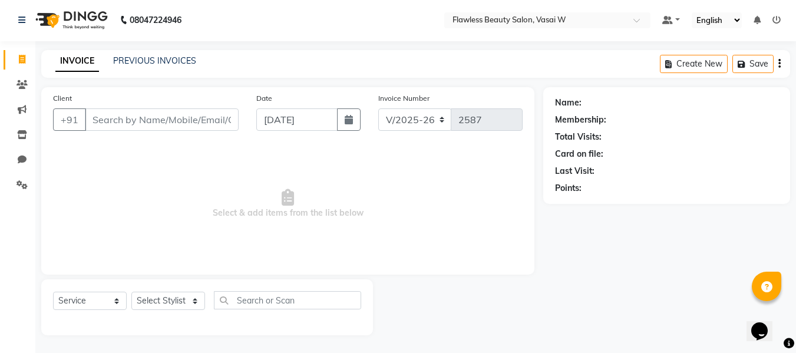
click at [114, 122] on input "Client" at bounding box center [162, 119] width 154 height 22
click at [97, 112] on input "Client" at bounding box center [162, 119] width 154 height 22
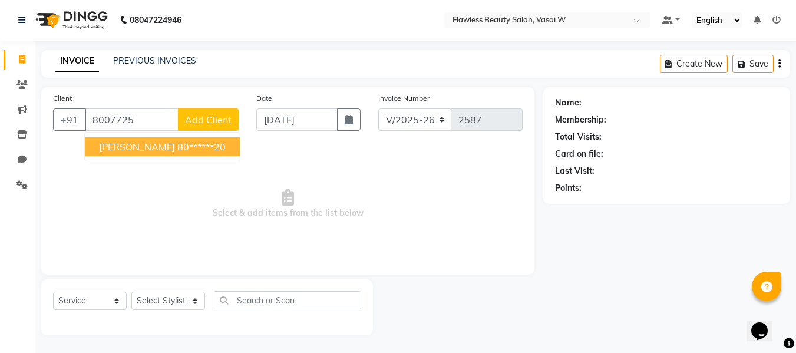
click at [119, 146] on span "[PERSON_NAME]" at bounding box center [137, 147] width 76 height 12
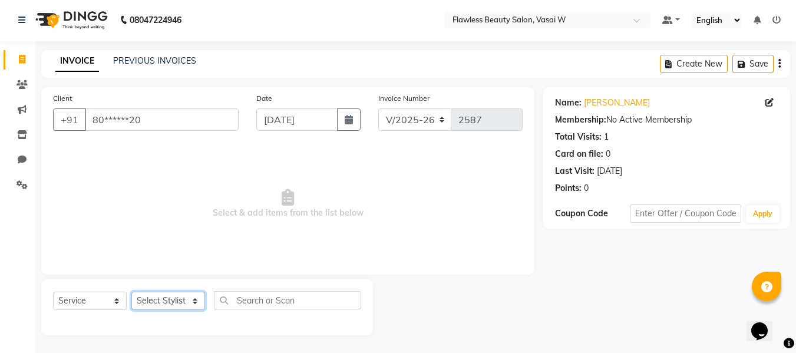
click at [144, 304] on select "Select Stylist [PERSON_NAME] [PERSON_NAME] [PERSON_NAME] maam Nisha Pari [PERSO…" at bounding box center [168, 301] width 74 height 18
click at [131, 292] on select "Select Stylist [PERSON_NAME] [PERSON_NAME] [PERSON_NAME] maam Nisha Pari [PERSO…" at bounding box center [168, 301] width 74 height 18
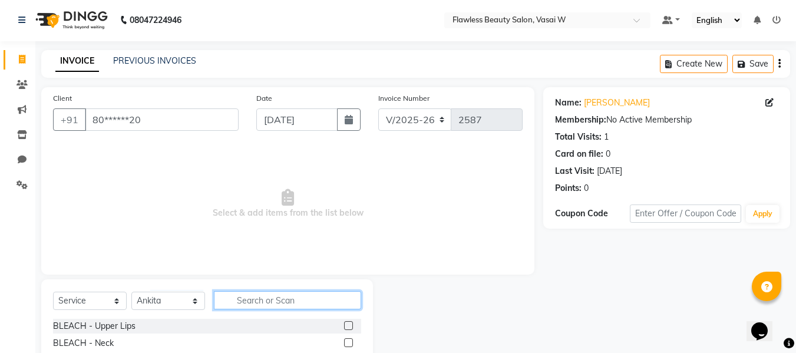
click at [265, 304] on input "text" at bounding box center [287, 300] width 147 height 18
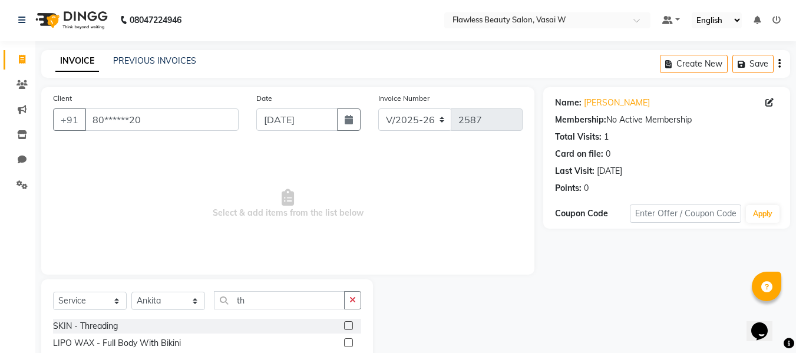
click at [344, 324] on label at bounding box center [348, 325] width 9 height 9
click at [344, 324] on input "checkbox" at bounding box center [348, 326] width 8 height 8
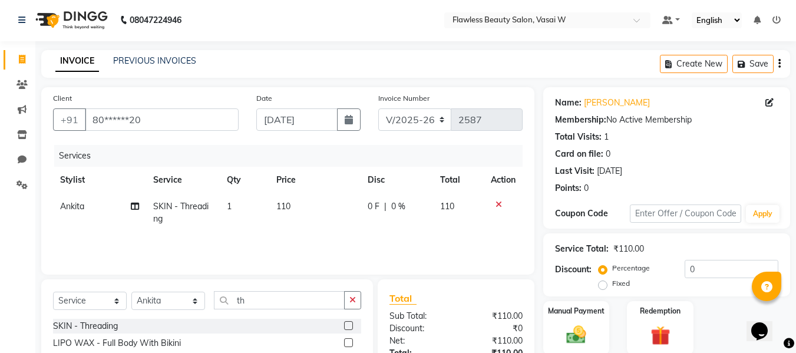
click at [284, 212] on td "110" at bounding box center [314, 212] width 91 height 39
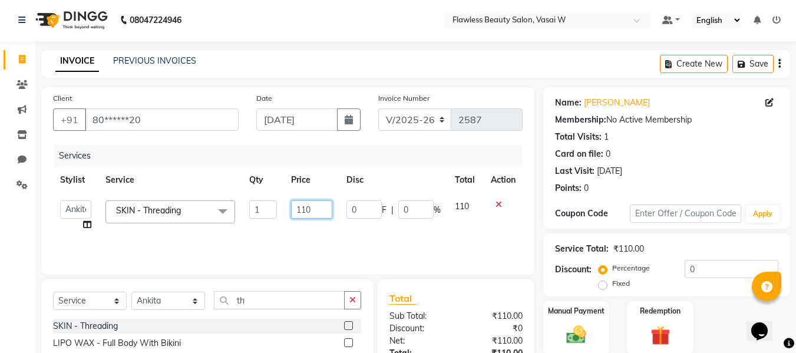
click at [315, 208] on input "110" at bounding box center [311, 209] width 41 height 18
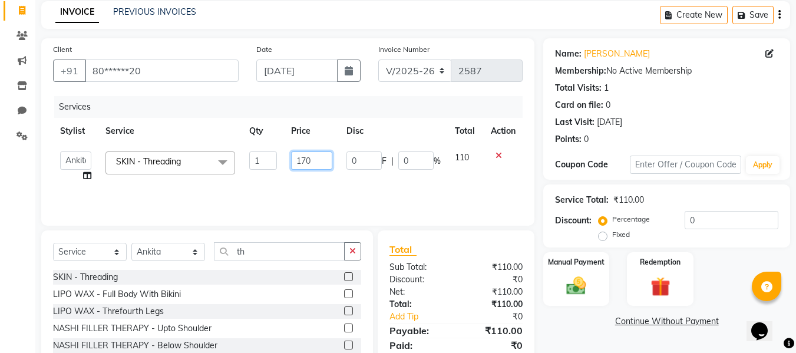
scroll to position [53, 0]
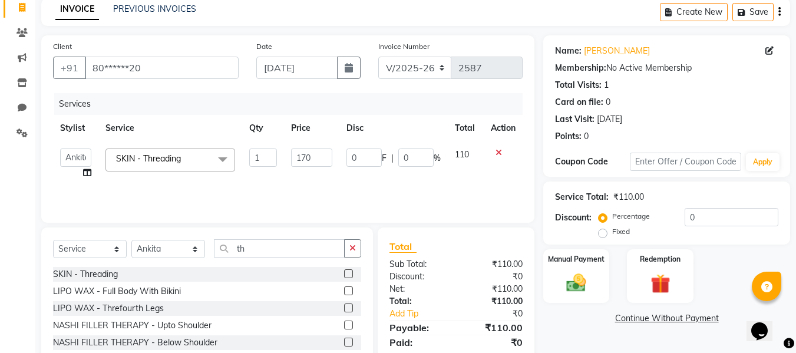
click at [449, 265] on div "Sub Total:" at bounding box center [418, 264] width 75 height 12
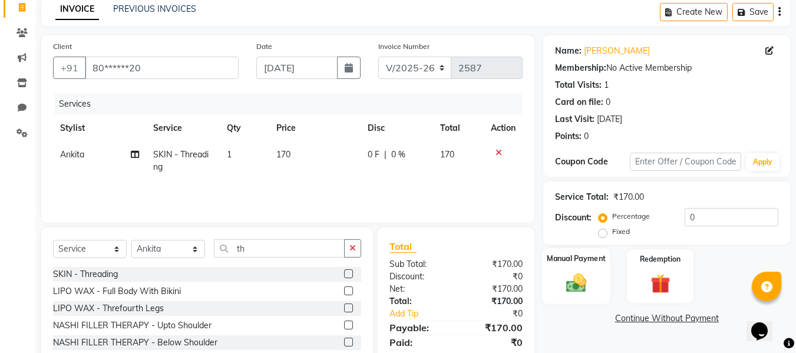
click at [584, 284] on img at bounding box center [576, 283] width 33 height 24
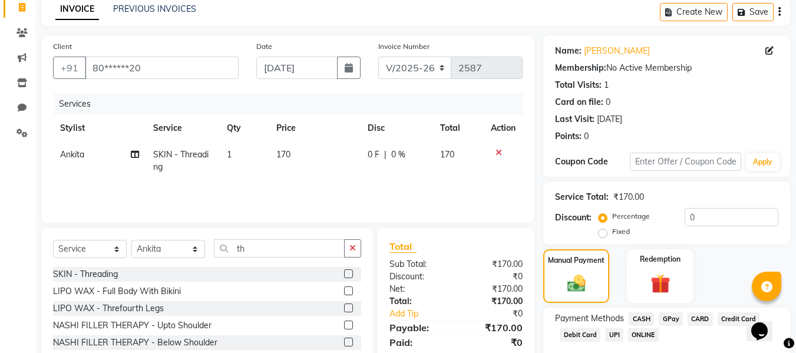
click at [645, 315] on span "CASH" at bounding box center [641, 319] width 25 height 14
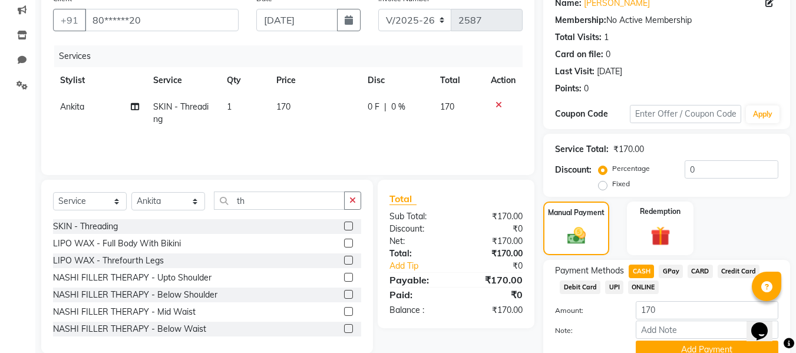
scroll to position [116, 0]
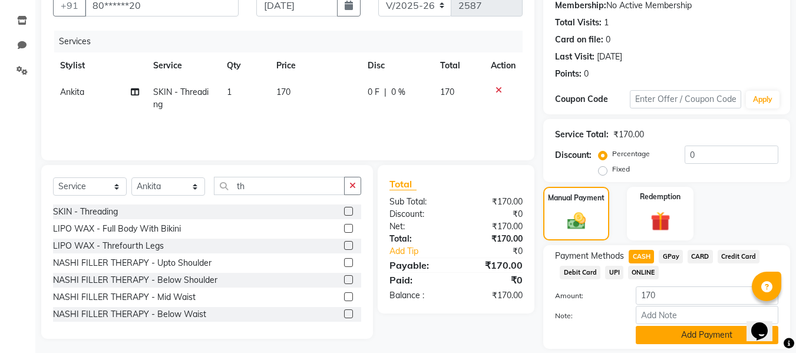
click at [650, 328] on button "Add Payment" at bounding box center [707, 335] width 143 height 18
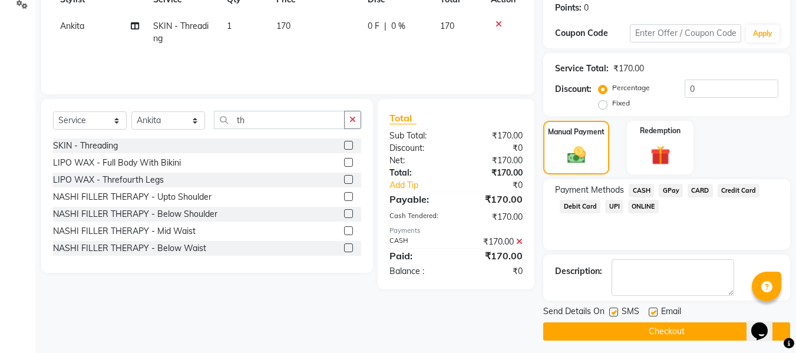
scroll to position [187, 0]
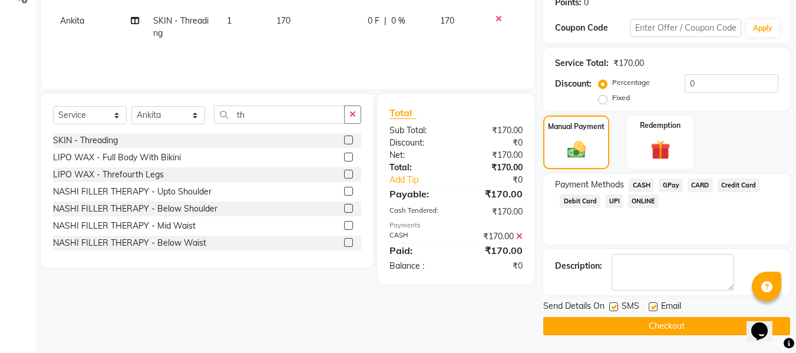
click at [654, 306] on label at bounding box center [653, 306] width 9 height 9
click at [654, 306] on input "checkbox" at bounding box center [653, 308] width 8 height 8
click at [614, 307] on label at bounding box center [614, 306] width 9 height 9
click at [614, 307] on input "checkbox" at bounding box center [614, 308] width 8 height 8
click at [588, 327] on button "Checkout" at bounding box center [667, 326] width 247 height 18
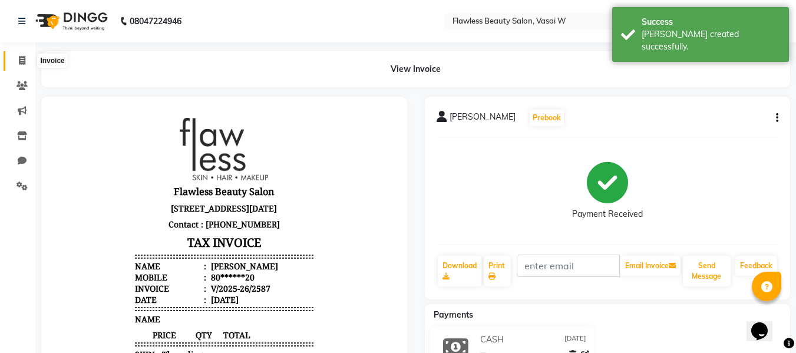
click at [19, 57] on icon at bounding box center [22, 60] width 6 height 9
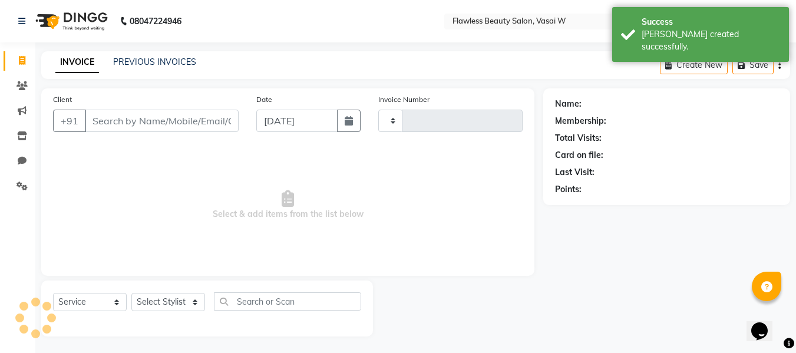
scroll to position [1, 0]
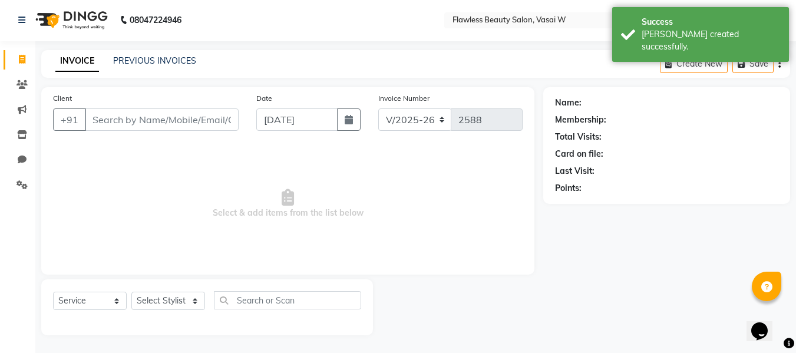
click at [145, 120] on input "Client" at bounding box center [162, 119] width 154 height 22
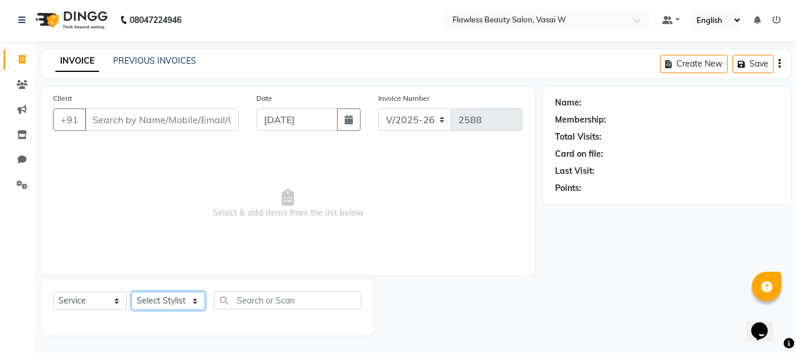
click at [150, 295] on select "Select Stylist [PERSON_NAME] [PERSON_NAME] [PERSON_NAME] maam Nisha Pari [PERSO…" at bounding box center [168, 301] width 74 height 18
click at [131, 292] on select "Select Stylist [PERSON_NAME] [PERSON_NAME] [PERSON_NAME] maam Nisha Pari [PERSO…" at bounding box center [168, 301] width 74 height 18
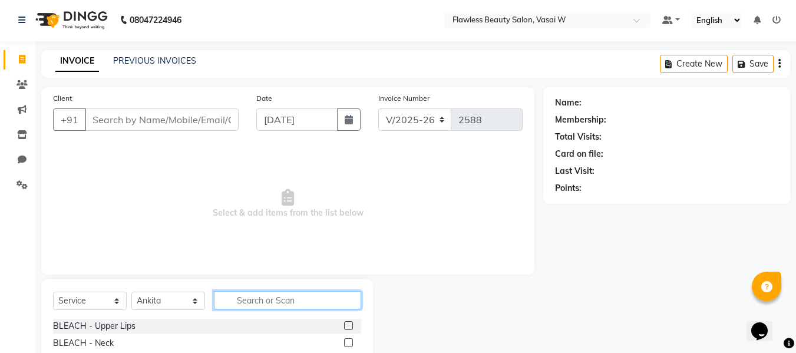
click at [270, 297] on input "text" at bounding box center [287, 300] width 147 height 18
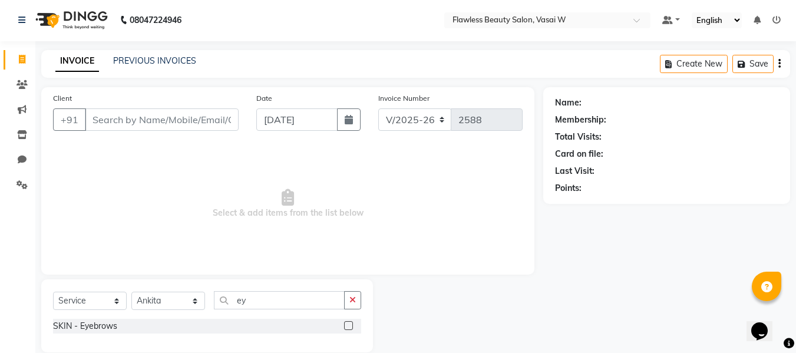
click at [350, 325] on label at bounding box center [348, 325] width 9 height 9
click at [350, 325] on input "checkbox" at bounding box center [348, 326] width 8 height 8
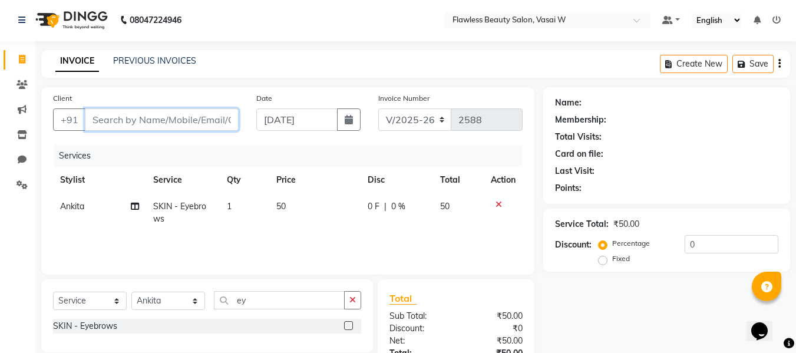
click at [193, 118] on input "Client" at bounding box center [162, 119] width 154 height 22
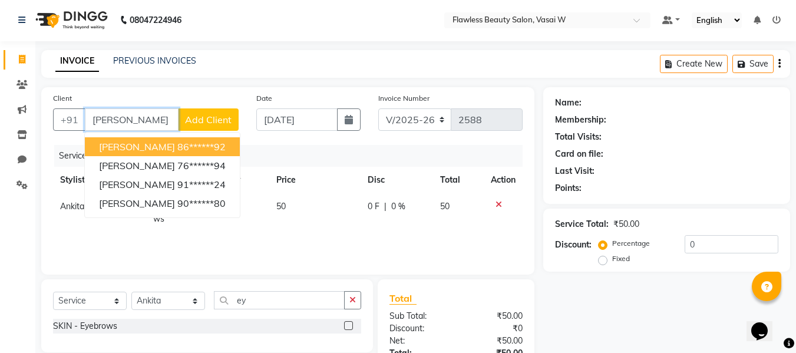
click at [164, 147] on span "[PERSON_NAME]" at bounding box center [137, 147] width 76 height 12
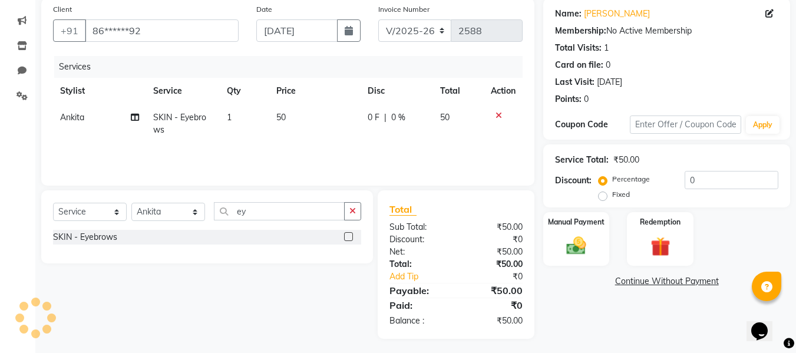
scroll to position [94, 0]
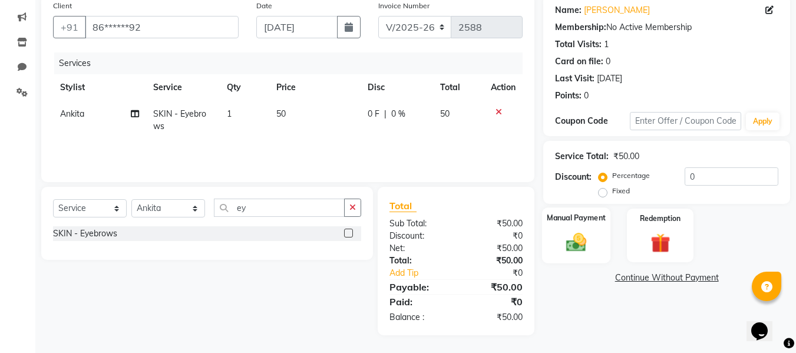
click at [569, 226] on div "Manual Payment" at bounding box center [576, 236] width 69 height 56
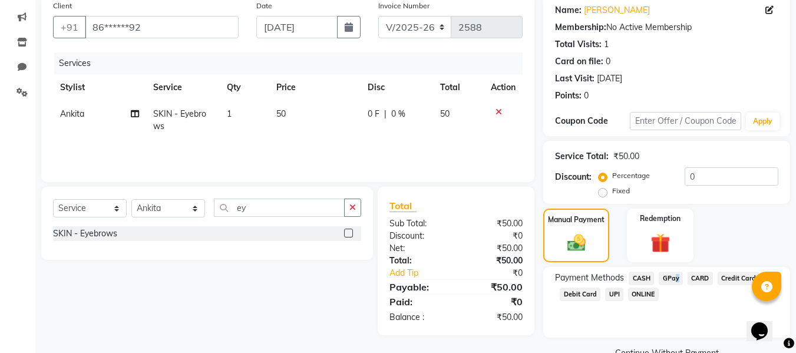
drag, startPoint x: 676, startPoint y: 275, endPoint x: 670, endPoint y: 279, distance: 7.7
click at [670, 279] on span "GPay" at bounding box center [671, 279] width 24 height 14
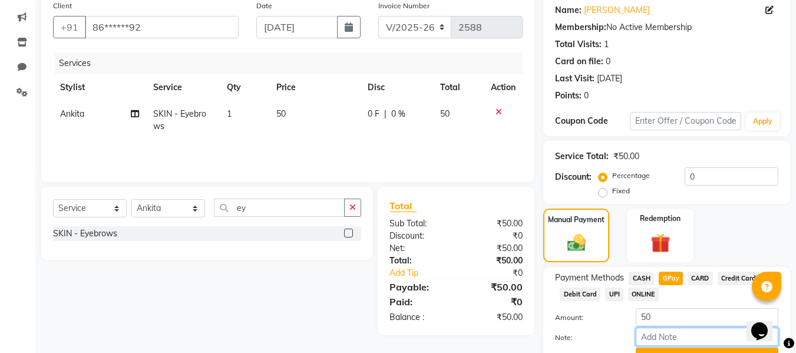
click at [648, 336] on input "Note:" at bounding box center [707, 337] width 143 height 18
click at [706, 220] on div "Manual Payment Redemption" at bounding box center [667, 236] width 265 height 54
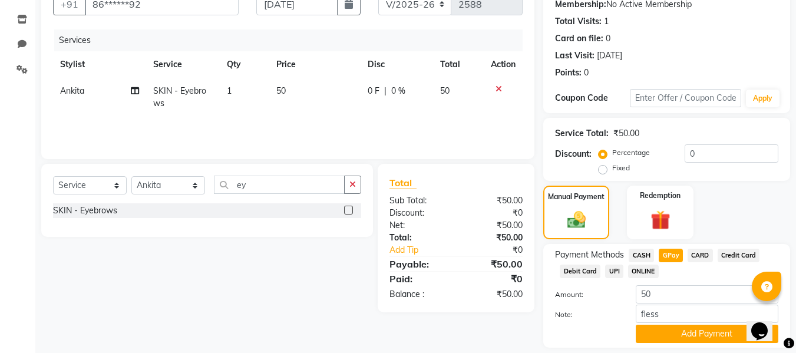
scroll to position [153, 0]
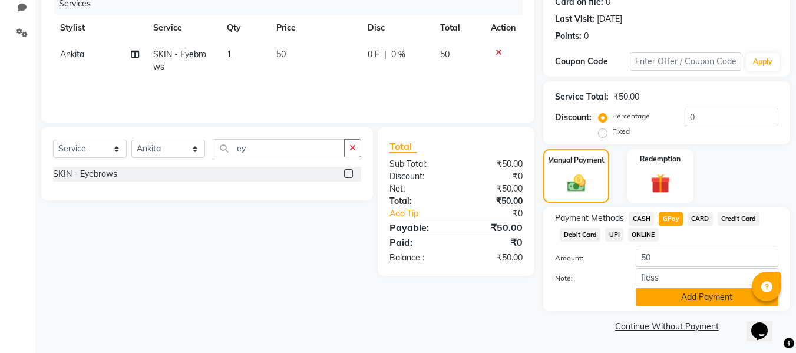
click at [660, 295] on button "Add Payment" at bounding box center [707, 297] width 143 height 18
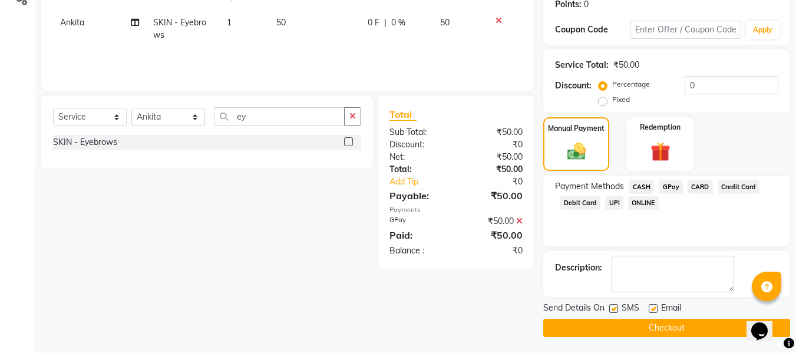
scroll to position [187, 0]
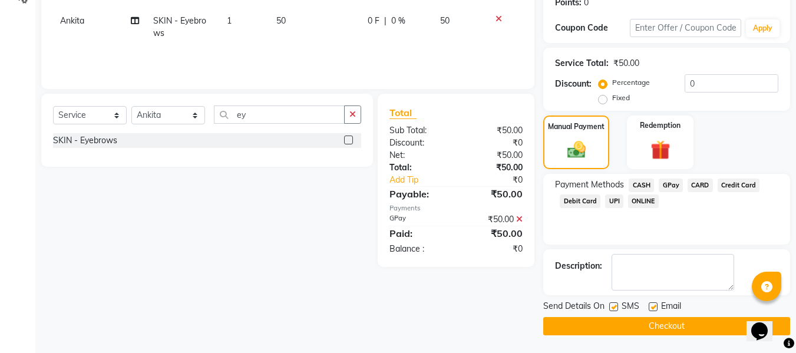
click at [654, 306] on label at bounding box center [653, 306] width 9 height 9
click at [654, 306] on input "checkbox" at bounding box center [653, 308] width 8 height 8
click at [615, 308] on label at bounding box center [614, 306] width 9 height 9
click at [615, 308] on input "checkbox" at bounding box center [614, 308] width 8 height 8
click at [578, 325] on button "Checkout" at bounding box center [667, 326] width 247 height 18
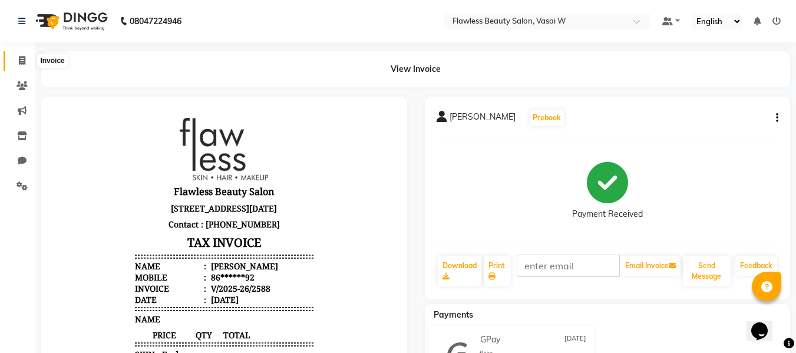
click at [20, 59] on icon at bounding box center [22, 60] width 6 height 9
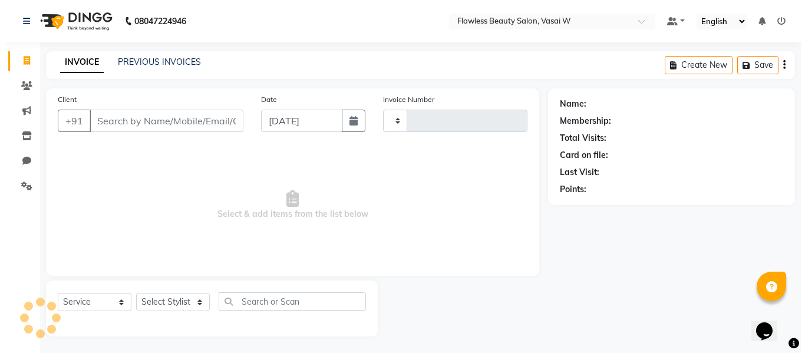
scroll to position [1, 0]
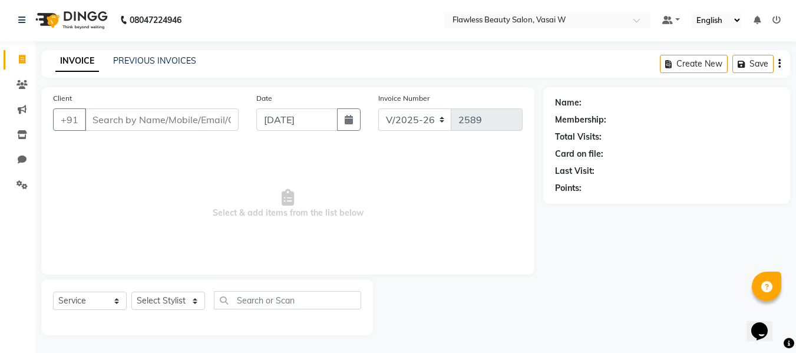
click at [93, 117] on input "Client" at bounding box center [162, 119] width 154 height 22
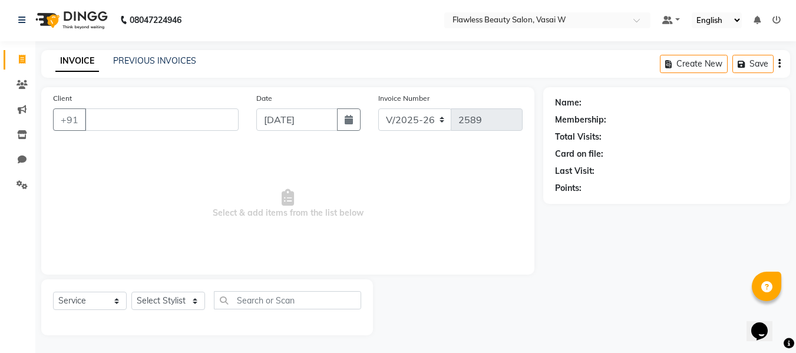
click at [93, 117] on input "Client" at bounding box center [162, 119] width 154 height 22
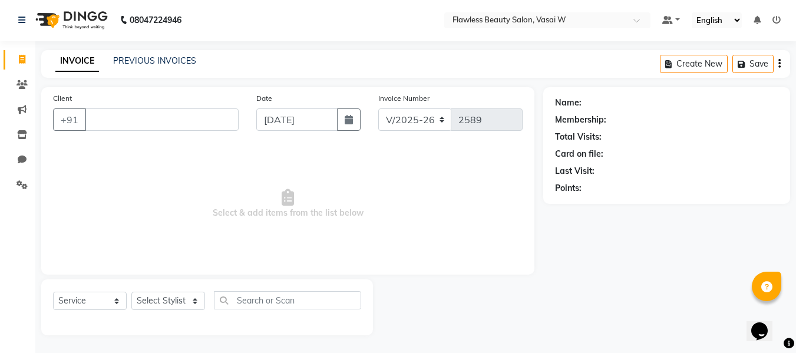
click at [93, 117] on input "Client" at bounding box center [162, 119] width 154 height 22
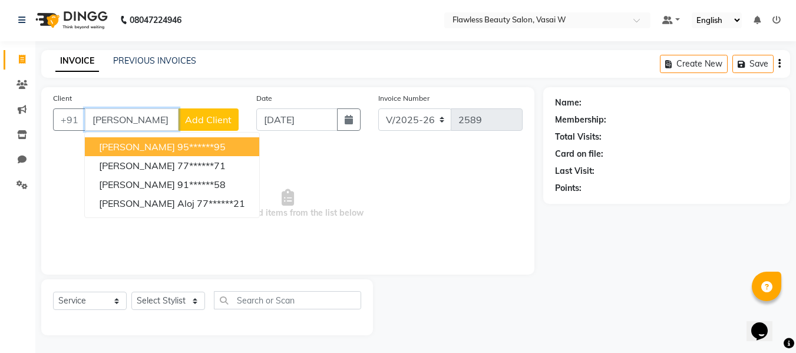
click at [153, 116] on input "[PERSON_NAME]" at bounding box center [132, 119] width 94 height 22
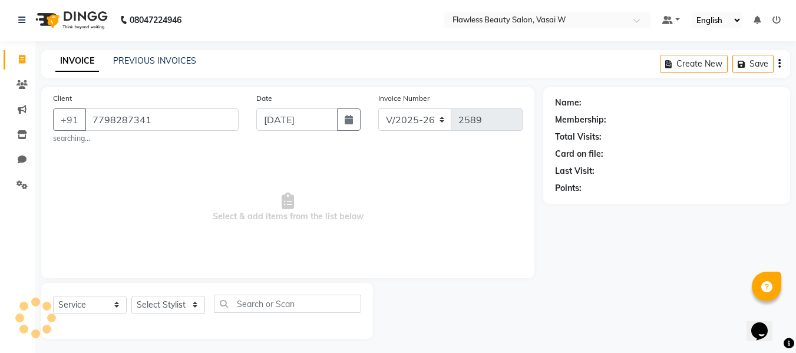
click at [209, 141] on small "searching..." at bounding box center [146, 138] width 186 height 11
click at [208, 123] on span "Add Client" at bounding box center [208, 120] width 47 height 12
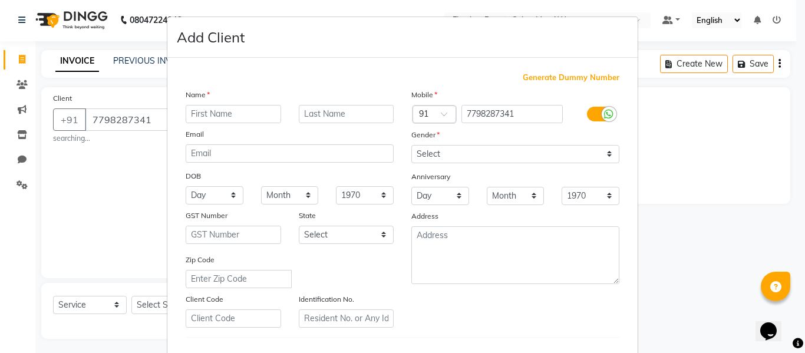
click at [249, 119] on input "text" at bounding box center [234, 114] width 96 height 18
click at [358, 115] on input "text" at bounding box center [347, 114] width 96 height 18
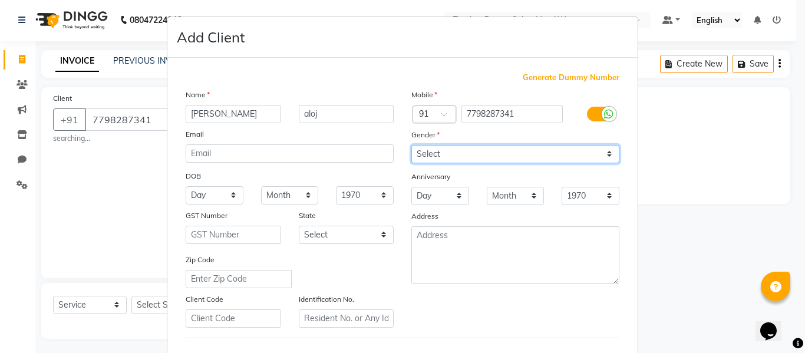
click at [427, 148] on select "Select [DEMOGRAPHIC_DATA] [DEMOGRAPHIC_DATA] Other Prefer Not To Say" at bounding box center [515, 154] width 208 height 18
click at [411, 145] on select "Select [DEMOGRAPHIC_DATA] [DEMOGRAPHIC_DATA] Other Prefer Not To Say" at bounding box center [515, 154] width 208 height 18
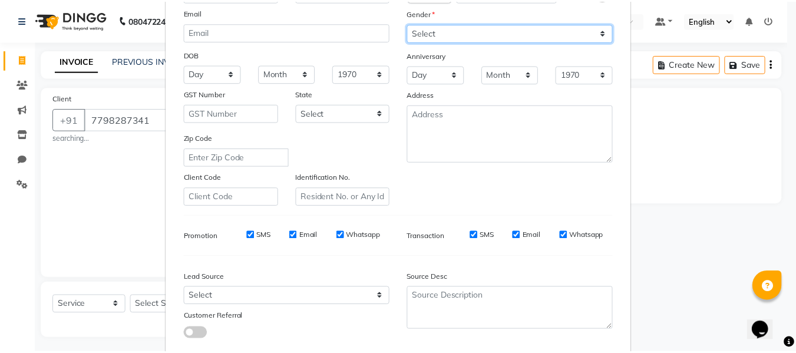
scroll to position [149, 0]
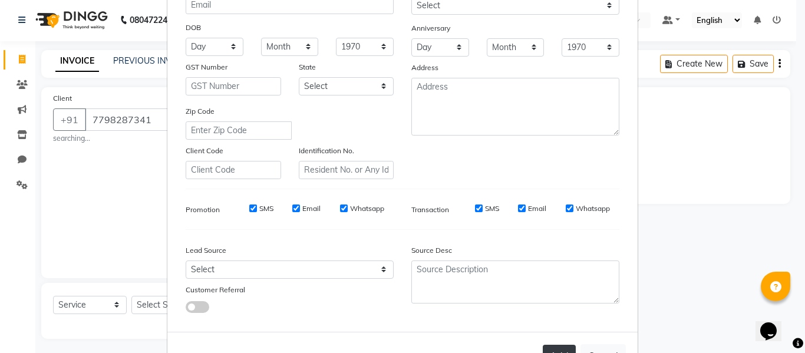
click at [550, 347] on button "Add" at bounding box center [559, 355] width 33 height 21
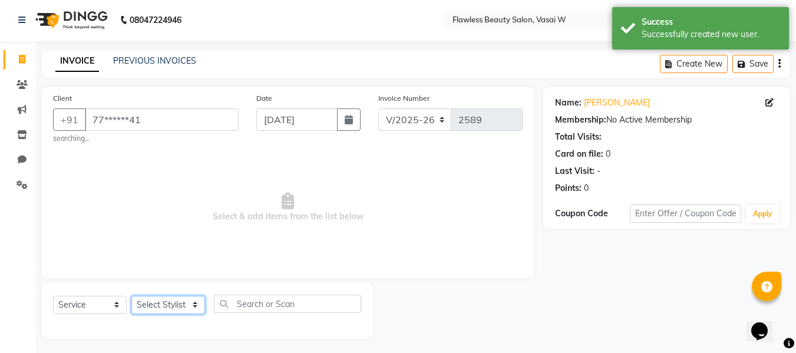
click at [151, 299] on select "Select Stylist [PERSON_NAME] [PERSON_NAME] [PERSON_NAME] maam Nisha Pari [PERSO…" at bounding box center [168, 305] width 74 height 18
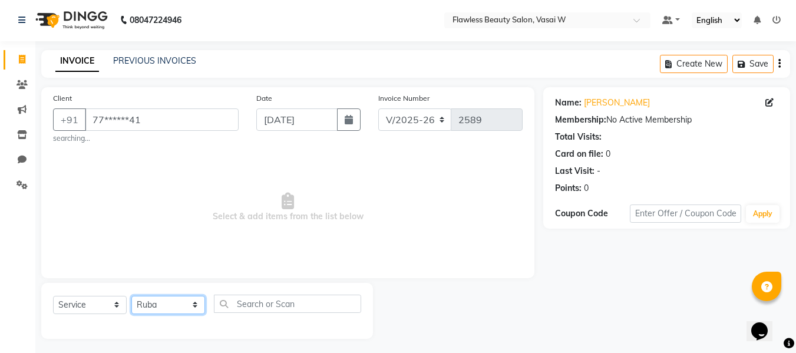
click at [131, 296] on select "Select Stylist [PERSON_NAME] [PERSON_NAME] [PERSON_NAME] maam Nisha Pari [PERSO…" at bounding box center [168, 305] width 74 height 18
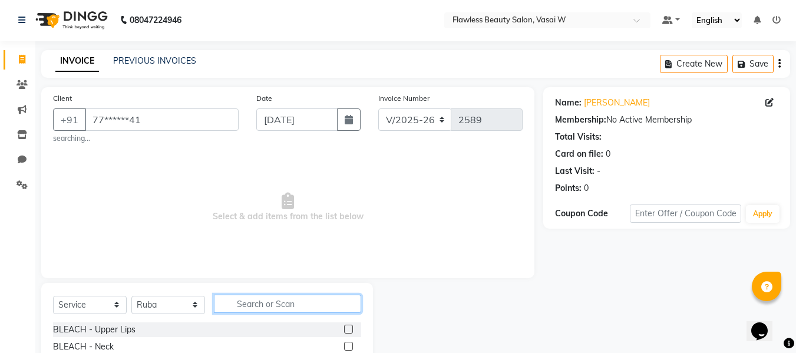
click at [243, 303] on input "text" at bounding box center [287, 304] width 147 height 18
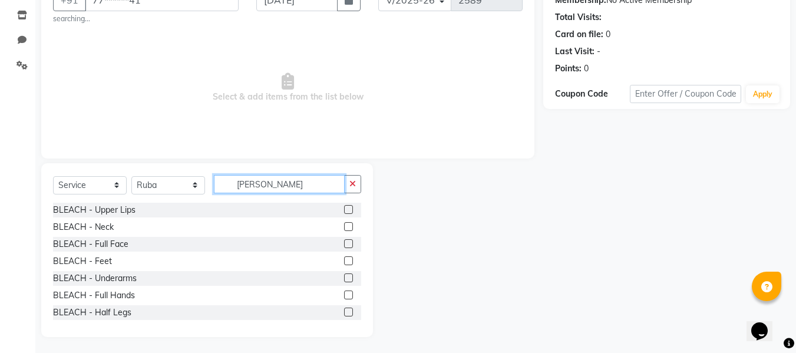
scroll to position [123, 0]
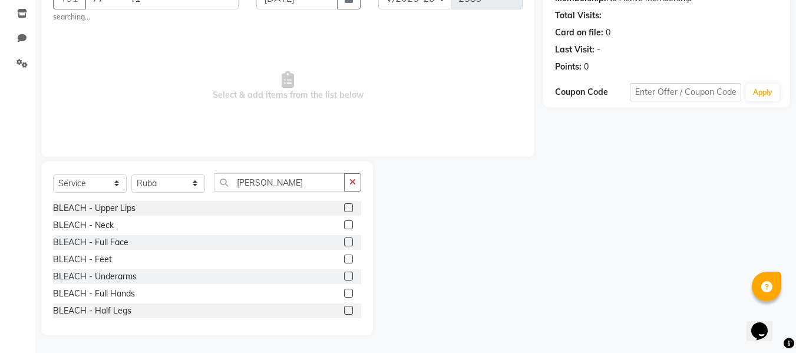
click at [344, 241] on label at bounding box center [348, 242] width 9 height 9
click at [344, 241] on input "checkbox" at bounding box center [348, 243] width 8 height 8
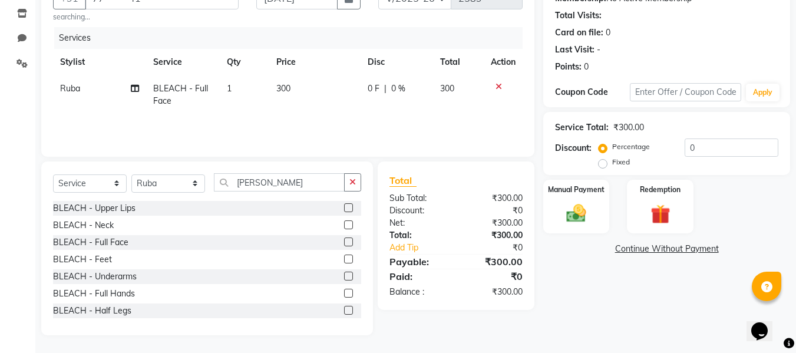
click at [344, 292] on label at bounding box center [348, 293] width 9 height 9
click at [344, 292] on input "checkbox" at bounding box center [348, 294] width 8 height 8
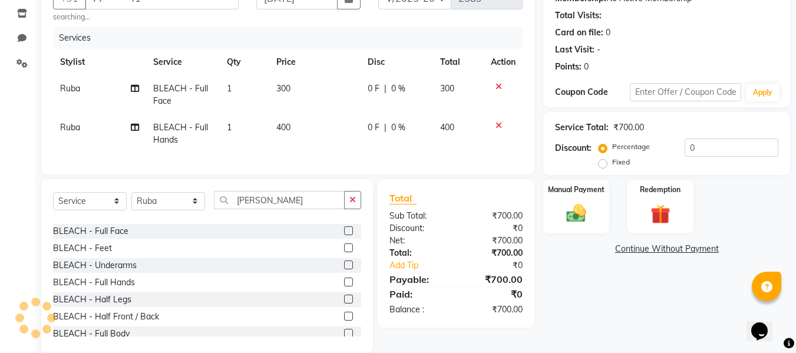
scroll to position [36, 0]
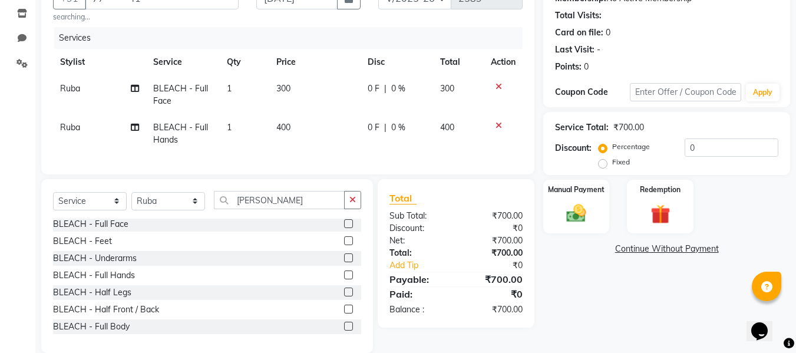
click at [344, 314] on label at bounding box center [348, 309] width 9 height 9
click at [344, 314] on input "checkbox" at bounding box center [348, 310] width 8 height 8
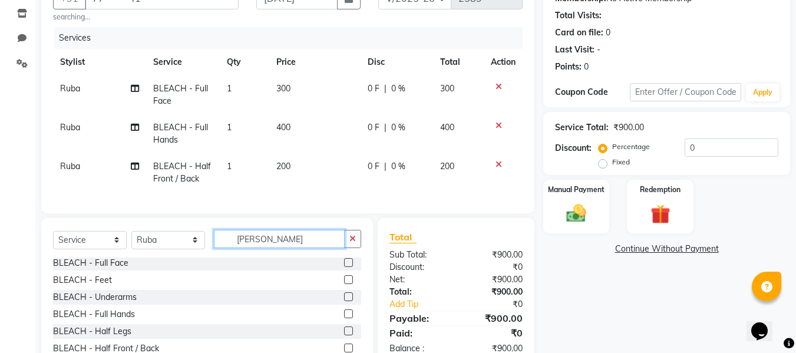
click at [287, 245] on input "[PERSON_NAME]" at bounding box center [279, 239] width 131 height 18
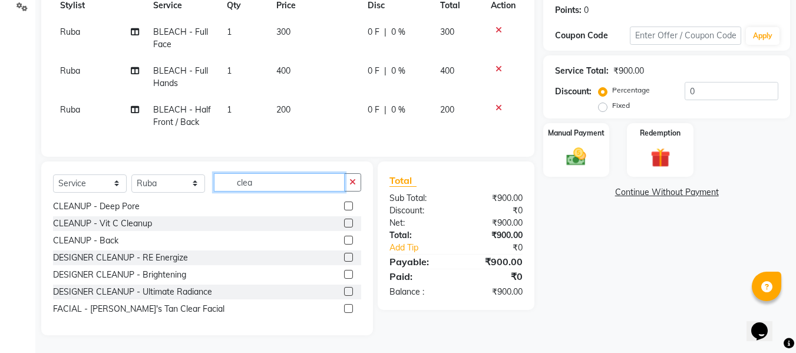
scroll to position [188, 0]
click at [344, 290] on label at bounding box center [348, 291] width 9 height 9
click at [344, 290] on input "checkbox" at bounding box center [348, 292] width 8 height 8
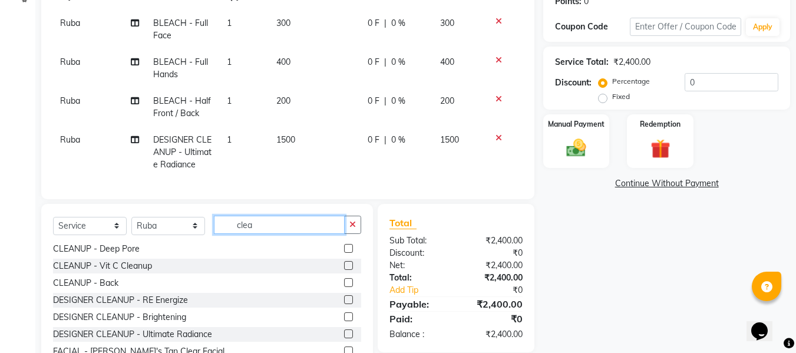
click at [279, 233] on input "clea" at bounding box center [279, 225] width 131 height 18
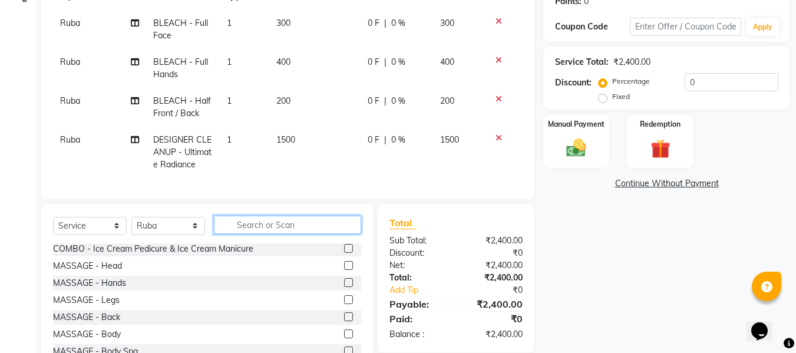
scroll to position [634, 0]
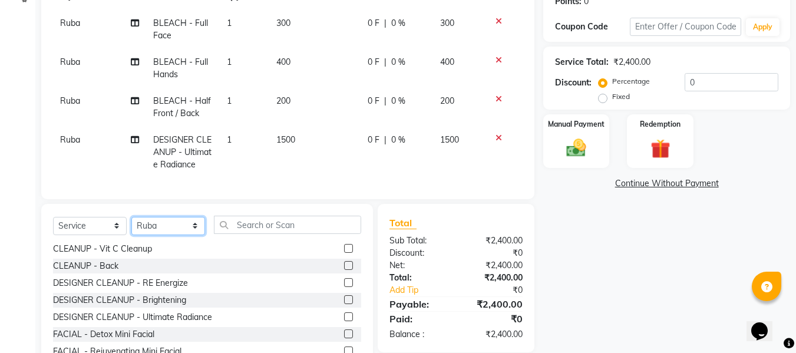
click at [191, 234] on select "Select Stylist [PERSON_NAME] [PERSON_NAME] [PERSON_NAME] maam Nisha Pari [PERSO…" at bounding box center [168, 226] width 74 height 18
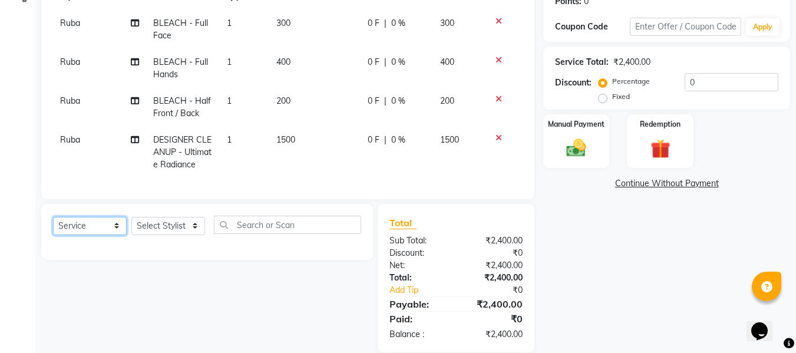
click at [95, 235] on select "Select Service Product Membership Package Voucher Prepaid Gift Card" at bounding box center [90, 226] width 74 height 18
click at [53, 225] on select "Select Service Product Membership Package Voucher Prepaid Gift Card" at bounding box center [90, 226] width 74 height 18
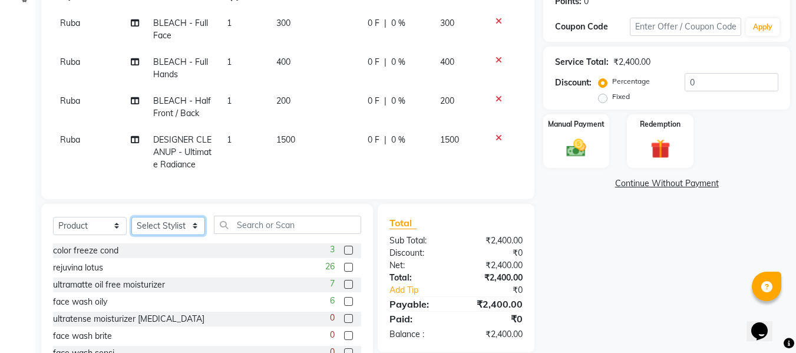
click at [173, 231] on select "Select Stylist [PERSON_NAME] [PERSON_NAME] [PERSON_NAME] maam Nisha Pari [PERSO…" at bounding box center [168, 226] width 74 height 18
click at [131, 225] on select "Select Stylist [PERSON_NAME] [PERSON_NAME] [PERSON_NAME] maam Nisha Pari [PERSO…" at bounding box center [168, 226] width 74 height 18
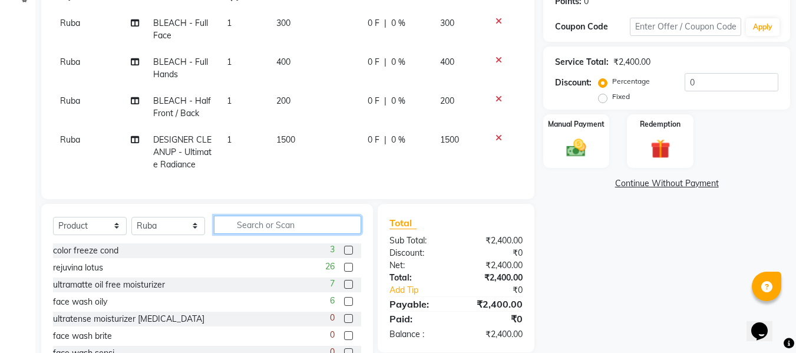
click at [255, 234] on input "text" at bounding box center [287, 225] width 147 height 18
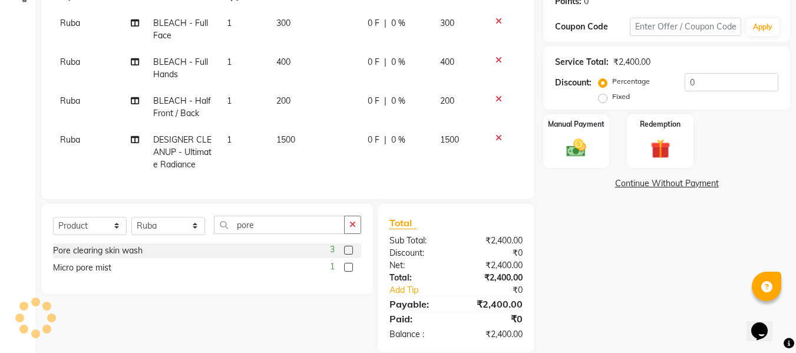
click at [347, 272] on label at bounding box center [348, 267] width 9 height 9
click at [347, 272] on input "checkbox" at bounding box center [348, 268] width 8 height 8
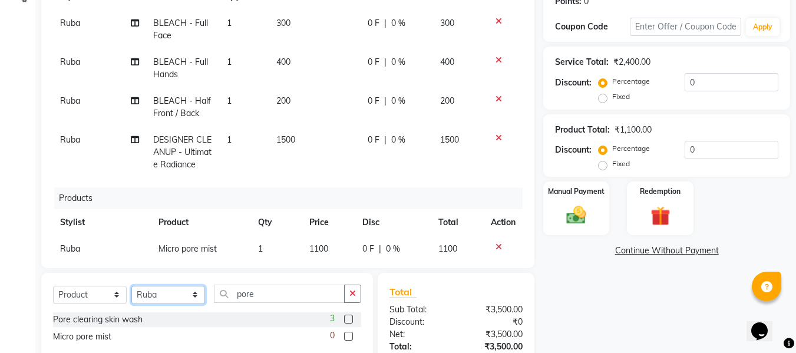
click at [178, 301] on select "Select Stylist [PERSON_NAME] [PERSON_NAME] [PERSON_NAME] maam Nisha Pari [PERSO…" at bounding box center [168, 295] width 74 height 18
click at [131, 286] on select "Select Stylist [PERSON_NAME] [PERSON_NAME] [PERSON_NAME] maam Nisha Pari [PERSO…" at bounding box center [168, 295] width 74 height 18
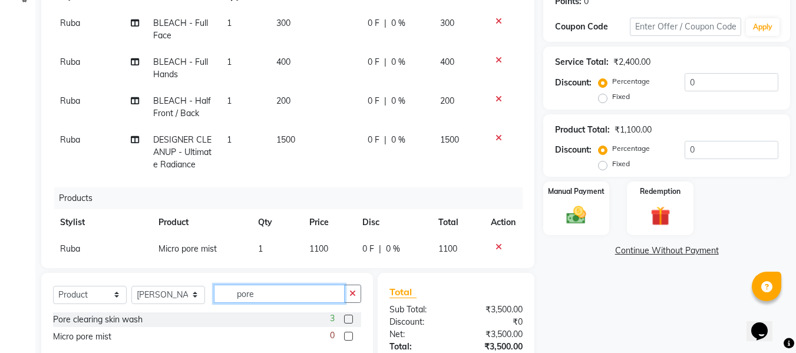
click at [279, 286] on input "pore" at bounding box center [279, 294] width 131 height 18
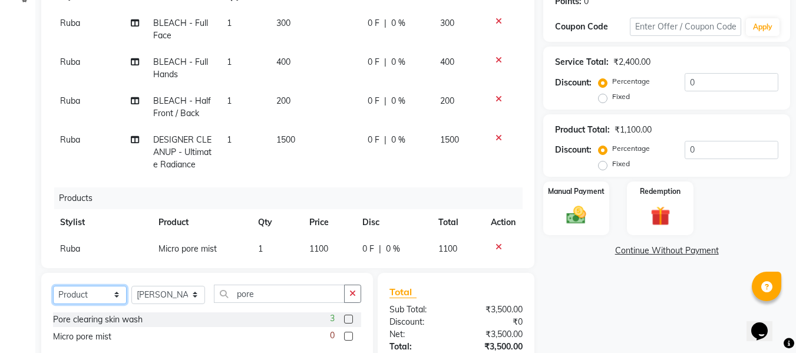
click at [94, 291] on select "Select Service Product Membership Package Voucher Prepaid Gift Card" at bounding box center [90, 295] width 74 height 18
click at [53, 286] on select "Select Service Product Membership Package Voucher Prepaid Gift Card" at bounding box center [90, 295] width 74 height 18
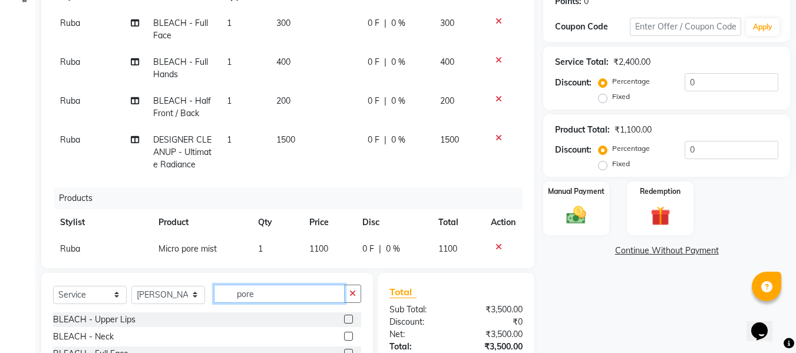
click at [261, 291] on input "pore" at bounding box center [279, 294] width 131 height 18
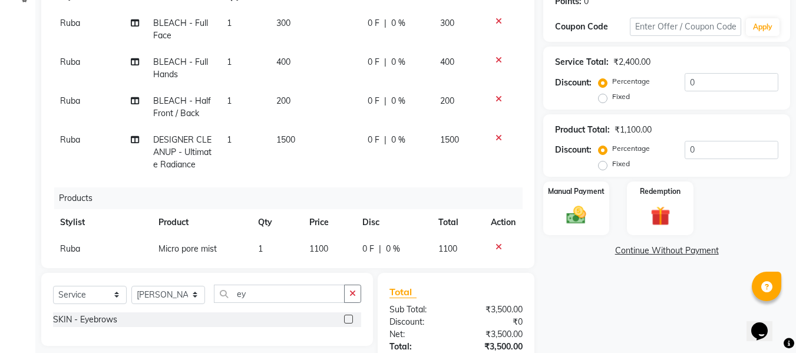
click at [351, 318] on label at bounding box center [348, 319] width 9 height 9
click at [351, 318] on input "checkbox" at bounding box center [348, 320] width 8 height 8
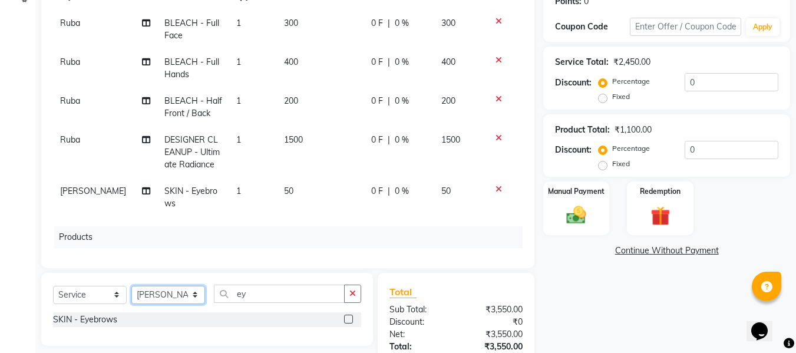
click at [176, 301] on select "Select Stylist [PERSON_NAME] [PERSON_NAME] [PERSON_NAME] maam Nisha Pari [PERSO…" at bounding box center [168, 295] width 74 height 18
click at [131, 286] on select "Select Stylist [PERSON_NAME] [PERSON_NAME] [PERSON_NAME] maam Nisha Pari [PERSO…" at bounding box center [168, 295] width 74 height 18
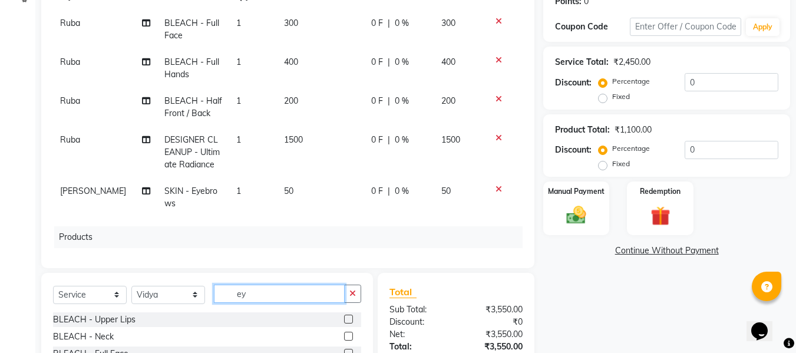
click at [261, 298] on input "ey" at bounding box center [279, 294] width 131 height 18
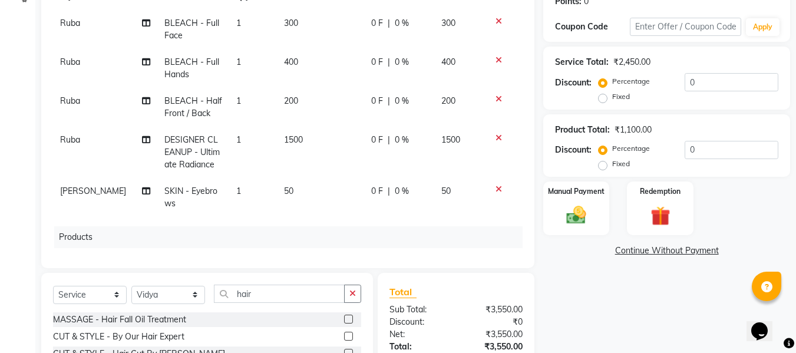
click at [344, 334] on label at bounding box center [348, 336] width 9 height 9
click at [344, 334] on input "checkbox" at bounding box center [348, 337] width 8 height 8
click at [282, 238] on td "500" at bounding box center [320, 242] width 87 height 51
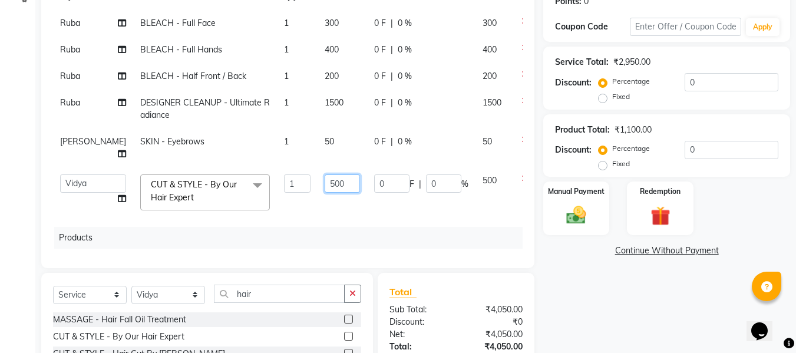
click at [325, 193] on input "500" at bounding box center [342, 183] width 35 height 18
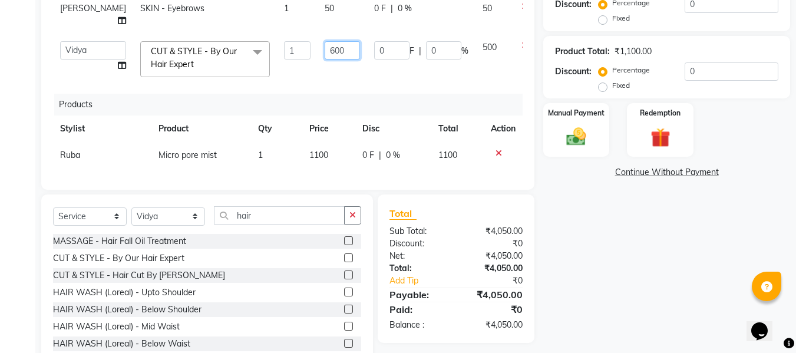
scroll to position [267, 0]
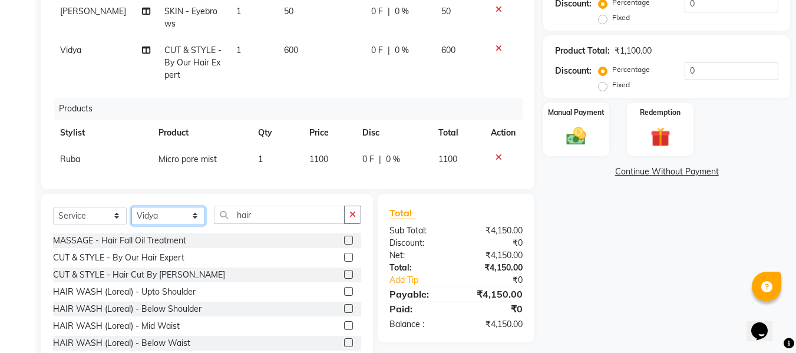
click at [187, 214] on select "Select Stylist [PERSON_NAME] [PERSON_NAME] [PERSON_NAME] maam Nisha Pari [PERSO…" at bounding box center [168, 216] width 74 height 18
click at [131, 207] on select "Select Stylist [PERSON_NAME] [PERSON_NAME] [PERSON_NAME] maam Nisha Pari [PERSO…" at bounding box center [168, 216] width 74 height 18
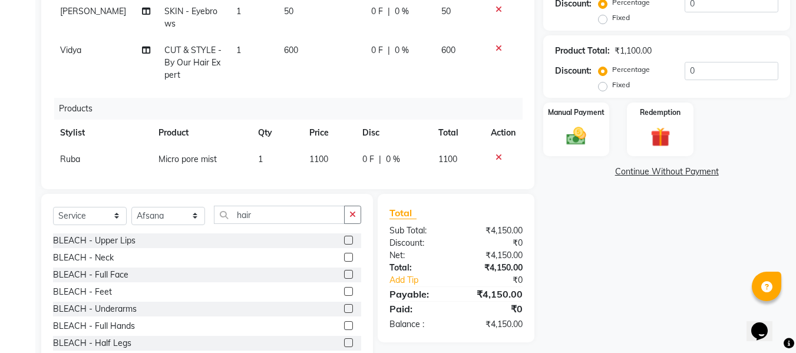
click at [299, 205] on div "Select Service Product Membership Package Voucher Prepaid Gift Card Select Styl…" at bounding box center [207, 281] width 332 height 174
click at [294, 211] on input "hair" at bounding box center [279, 215] width 131 height 18
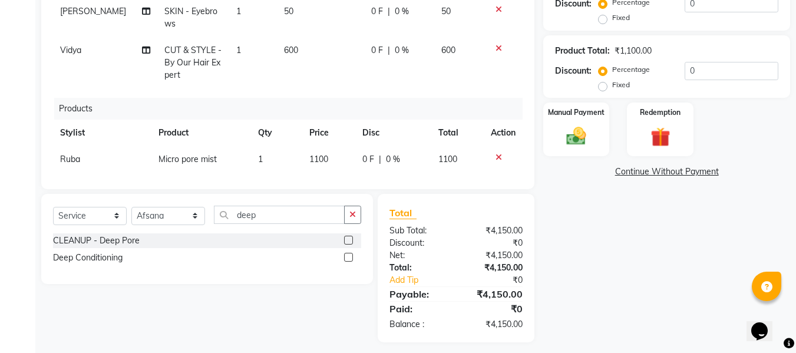
click at [347, 258] on label at bounding box center [348, 257] width 9 height 9
click at [347, 258] on input "checkbox" at bounding box center [348, 258] width 8 height 8
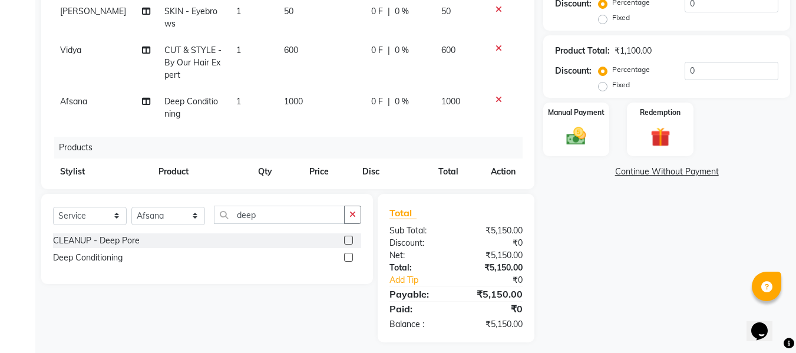
click at [459, 209] on div "Total" at bounding box center [456, 213] width 133 height 14
click at [571, 150] on div "Manual Payment" at bounding box center [576, 129] width 69 height 56
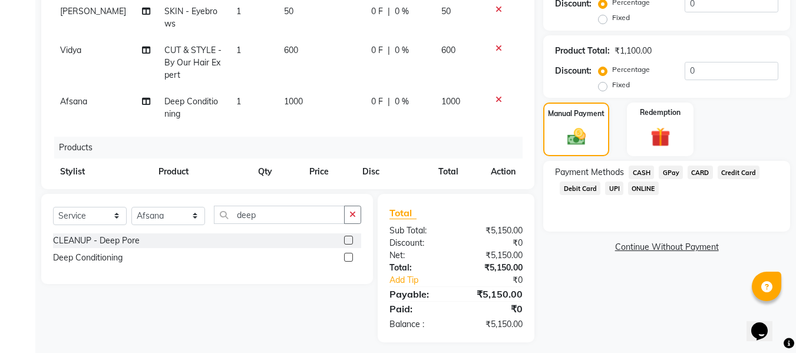
click at [670, 175] on span "GPay" at bounding box center [671, 173] width 24 height 14
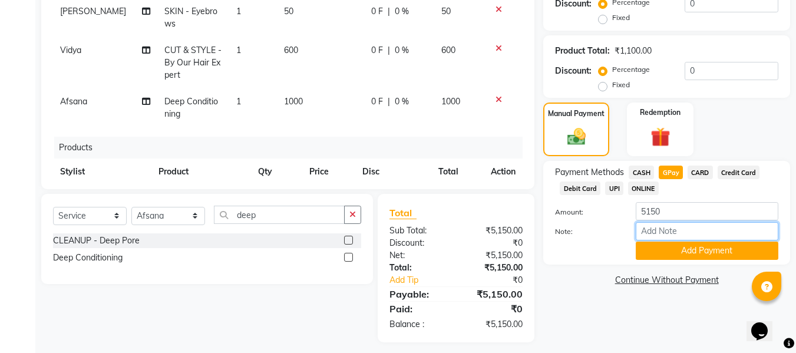
click at [662, 228] on input "Note:" at bounding box center [707, 231] width 143 height 18
click at [661, 246] on button "Add Payment" at bounding box center [707, 251] width 143 height 18
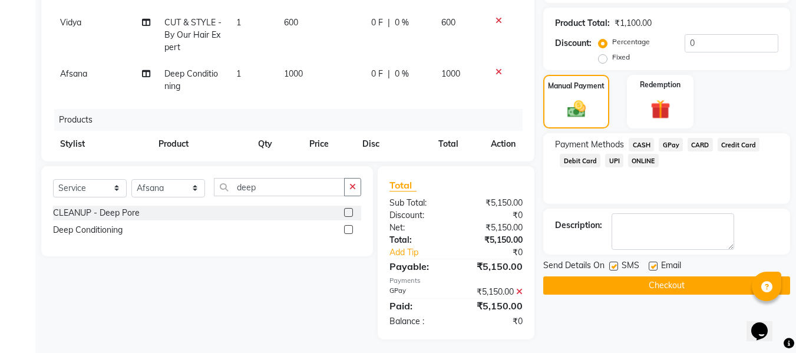
scroll to position [299, 0]
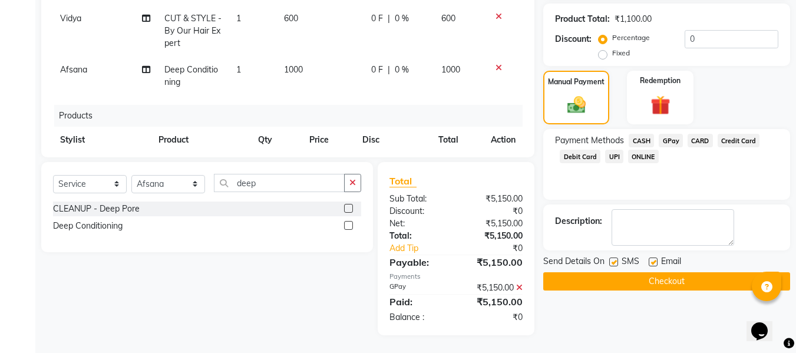
click at [653, 258] on label at bounding box center [653, 262] width 9 height 9
click at [653, 259] on input "checkbox" at bounding box center [653, 263] width 8 height 8
click at [615, 264] on label at bounding box center [614, 262] width 9 height 9
click at [615, 264] on input "checkbox" at bounding box center [614, 263] width 8 height 8
click at [595, 280] on button "Checkout" at bounding box center [667, 281] width 247 height 18
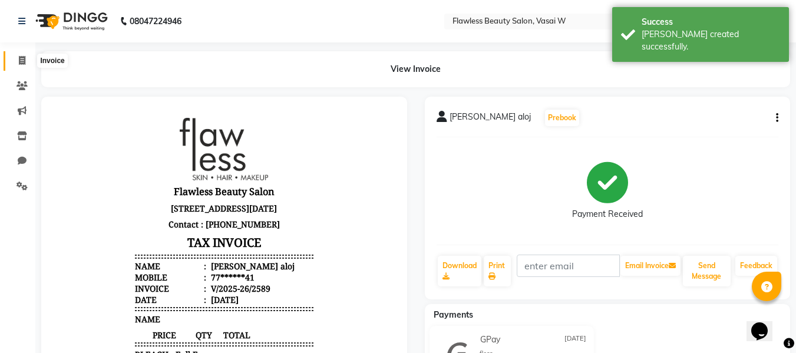
click at [24, 58] on icon at bounding box center [22, 60] width 6 height 9
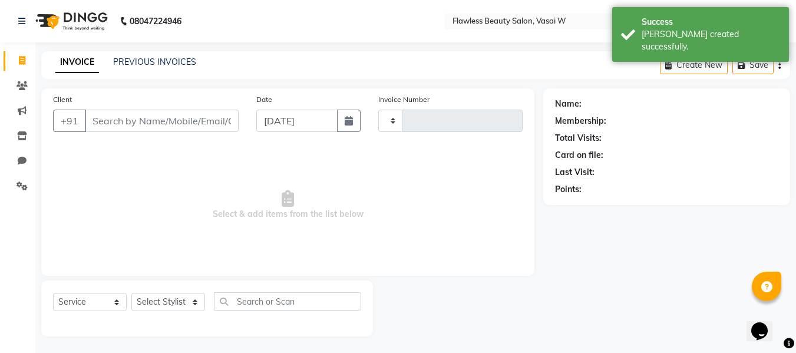
scroll to position [1, 0]
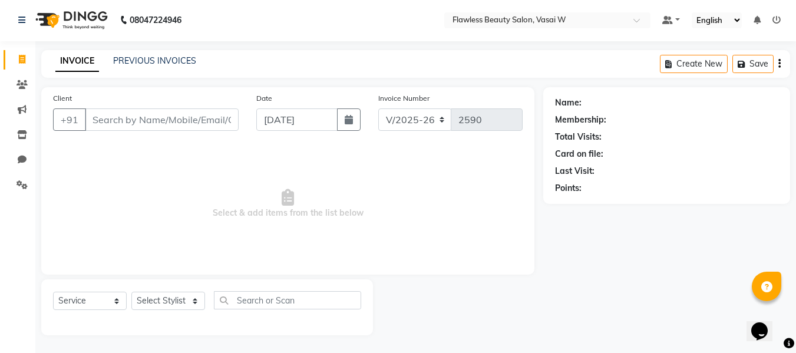
click at [103, 126] on input "Client" at bounding box center [162, 119] width 154 height 22
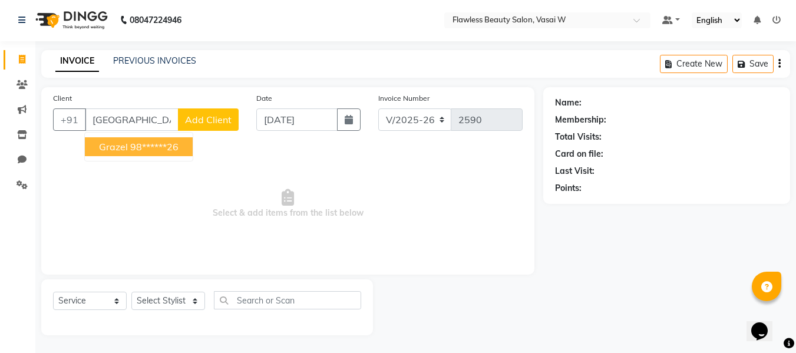
click at [111, 143] on span "grazel" at bounding box center [113, 147] width 29 height 12
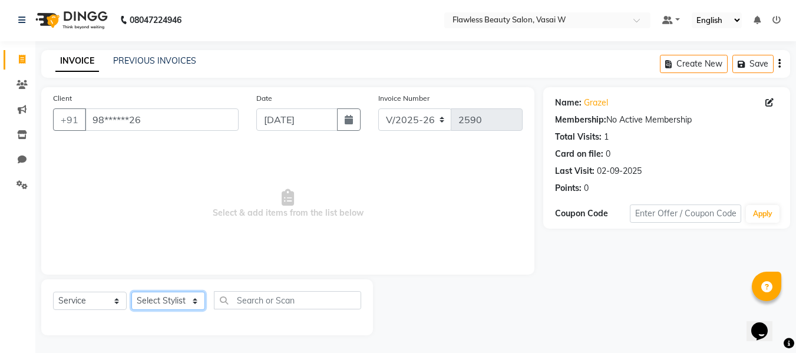
click at [148, 298] on select "Select Stylist [PERSON_NAME] [PERSON_NAME] [PERSON_NAME] maam Nisha Pari [PERSO…" at bounding box center [168, 301] width 74 height 18
click at [131, 292] on select "Select Stylist [PERSON_NAME] [PERSON_NAME] [PERSON_NAME] maam Nisha Pari [PERSO…" at bounding box center [168, 301] width 74 height 18
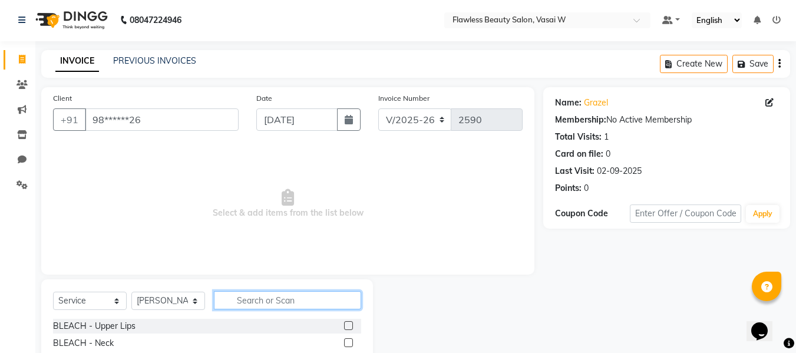
click at [248, 305] on input "text" at bounding box center [287, 300] width 147 height 18
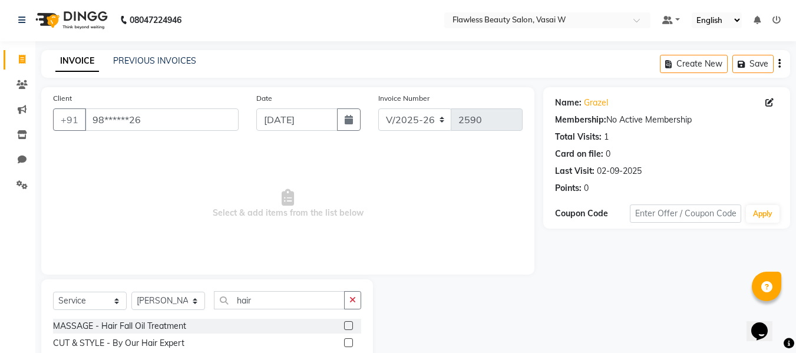
click at [344, 343] on label at bounding box center [348, 342] width 9 height 9
click at [344, 343] on input "checkbox" at bounding box center [348, 344] width 8 height 8
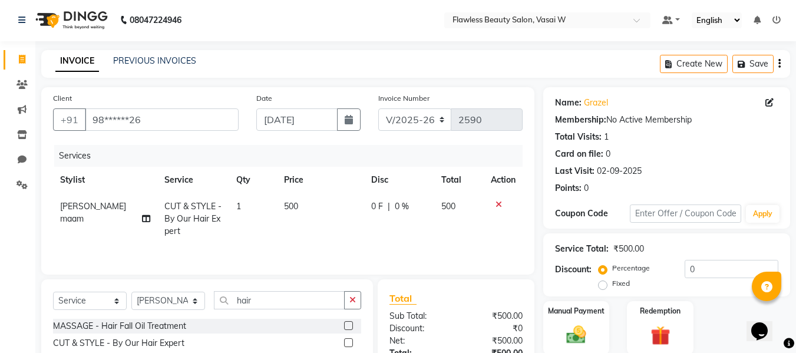
click at [299, 218] on td "500" at bounding box center [320, 218] width 87 height 51
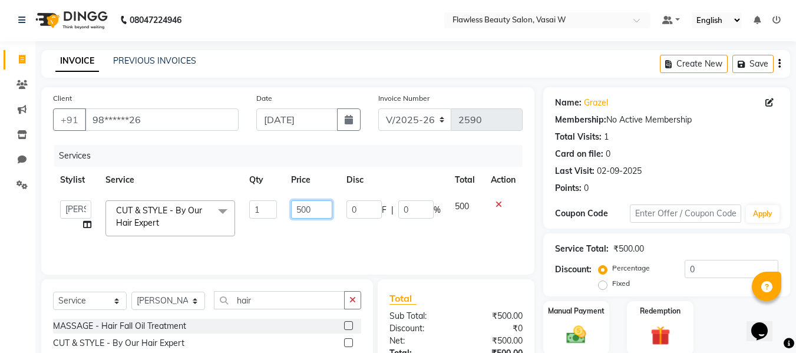
click at [314, 207] on input "500" at bounding box center [311, 209] width 41 height 18
click at [159, 298] on select "Select Stylist [PERSON_NAME] [PERSON_NAME] [PERSON_NAME] maam Nisha Pari [PERSO…" at bounding box center [168, 301] width 74 height 18
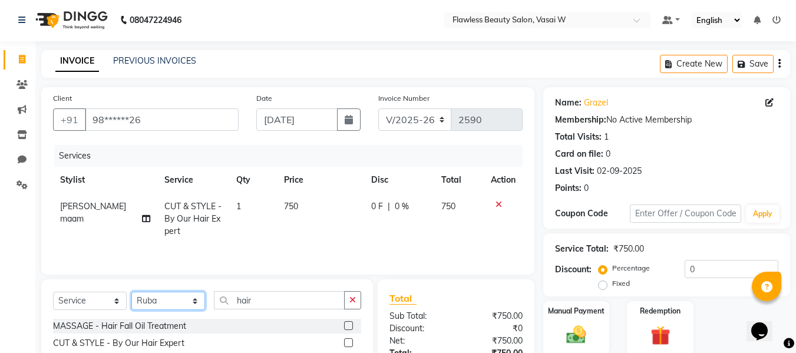
click at [131, 292] on select "Select Stylist [PERSON_NAME] [PERSON_NAME] [PERSON_NAME] maam Nisha Pari [PERSO…" at bounding box center [168, 301] width 74 height 18
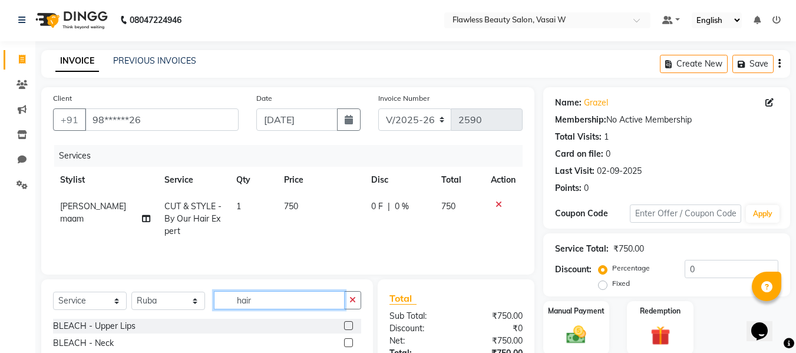
click at [255, 301] on input "hair" at bounding box center [279, 300] width 131 height 18
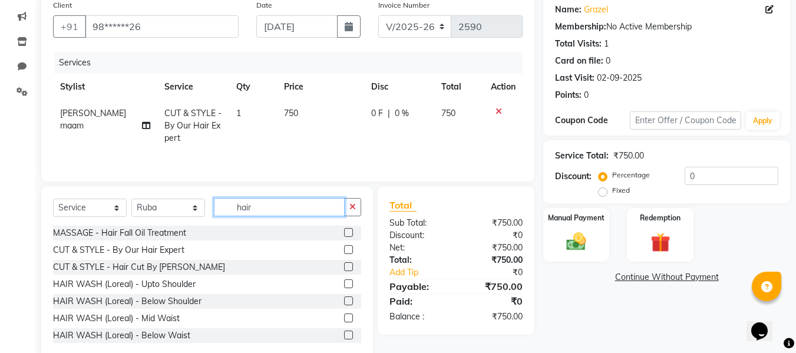
scroll to position [103, 0]
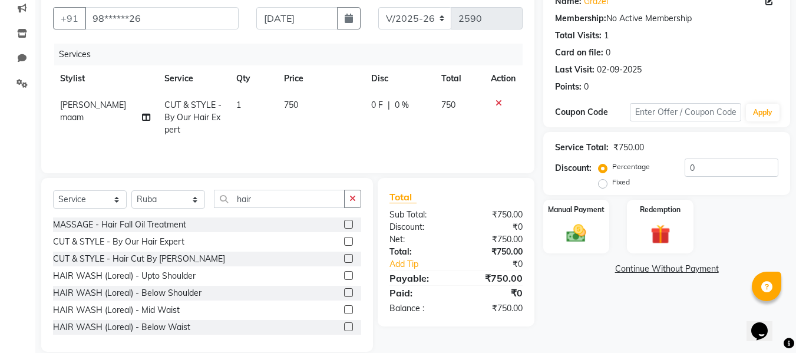
click at [344, 306] on label at bounding box center [348, 309] width 9 height 9
click at [344, 307] on input "checkbox" at bounding box center [348, 311] width 8 height 8
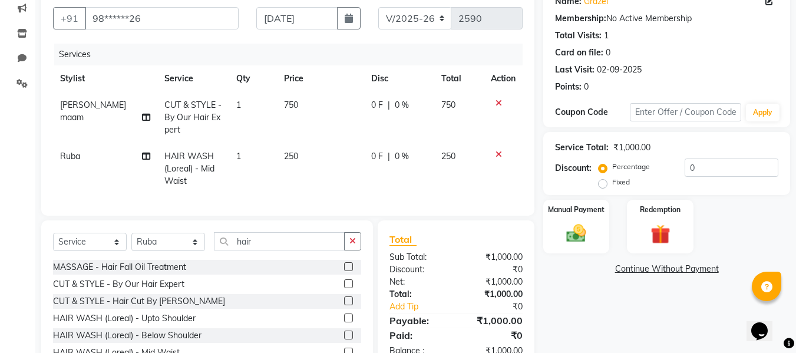
click at [287, 143] on td "250" at bounding box center [320, 168] width 87 height 51
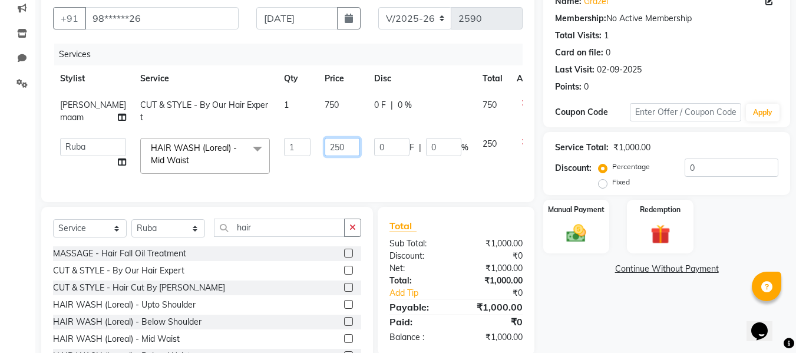
click at [325, 156] on input "250" at bounding box center [342, 147] width 35 height 18
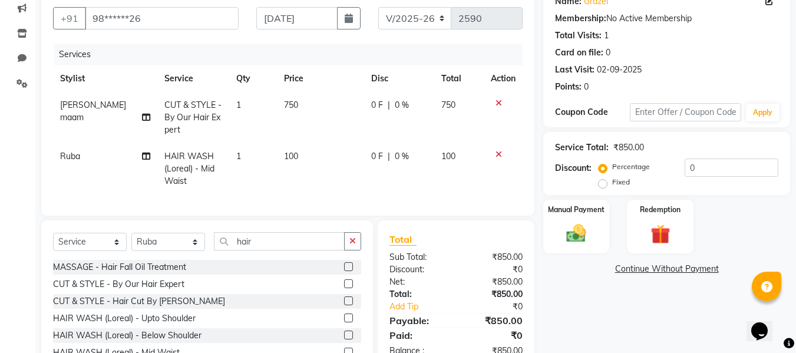
click at [457, 242] on div "Total" at bounding box center [456, 239] width 133 height 14
click at [572, 219] on div "Manual Payment" at bounding box center [576, 227] width 69 height 56
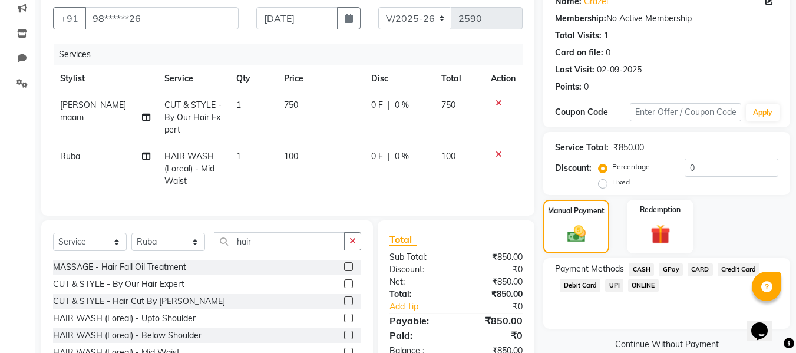
click at [670, 264] on span "GPay" at bounding box center [671, 270] width 24 height 14
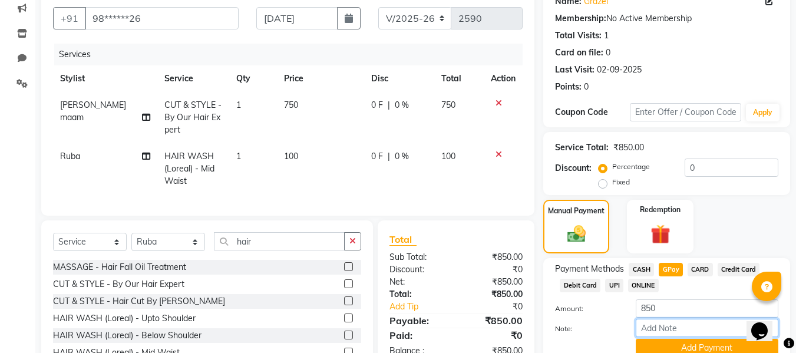
click at [653, 329] on input "Note:" at bounding box center [707, 328] width 143 height 18
click at [648, 345] on button "Add Payment" at bounding box center [707, 348] width 143 height 18
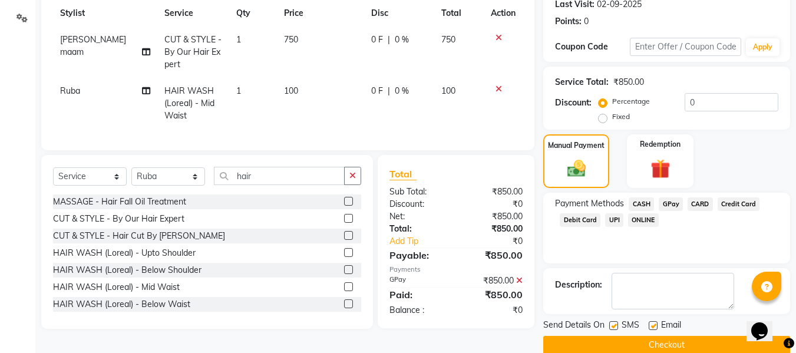
scroll to position [172, 0]
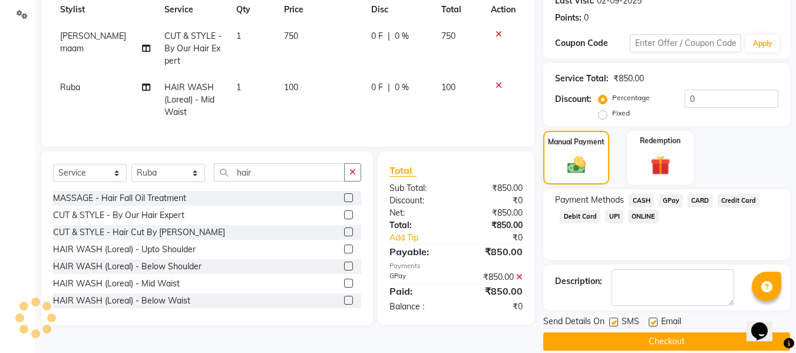
click at [653, 320] on label at bounding box center [653, 322] width 9 height 9
click at [653, 320] on input "checkbox" at bounding box center [653, 323] width 8 height 8
click at [612, 320] on label at bounding box center [614, 322] width 9 height 9
click at [612, 320] on input "checkbox" at bounding box center [614, 323] width 8 height 8
click at [578, 333] on button "Checkout" at bounding box center [667, 341] width 247 height 18
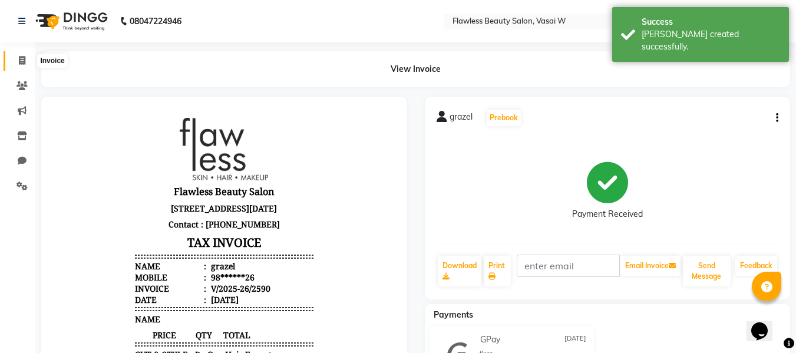
click at [19, 60] on icon at bounding box center [22, 60] width 6 height 9
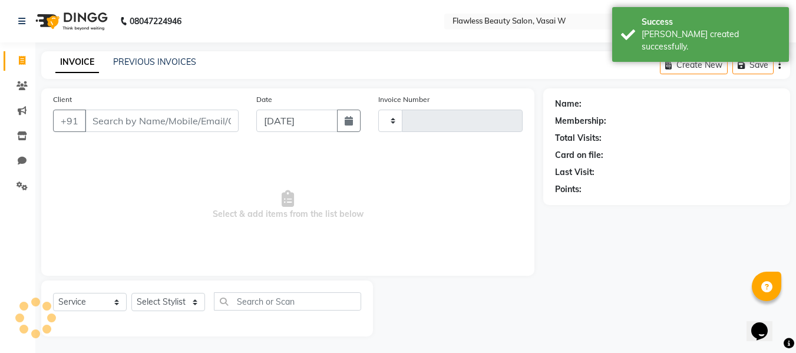
scroll to position [1, 0]
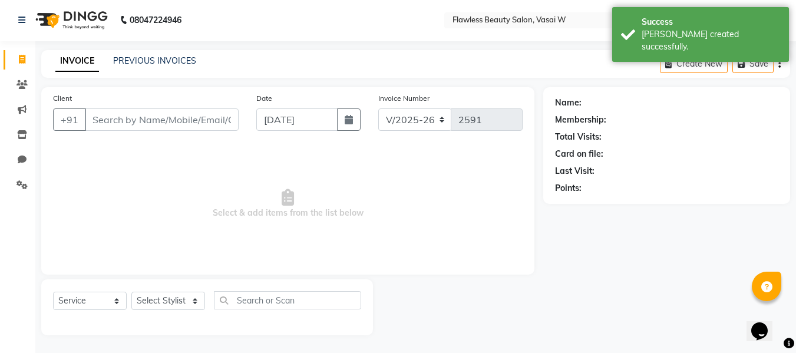
click at [117, 123] on input "Client" at bounding box center [162, 119] width 154 height 22
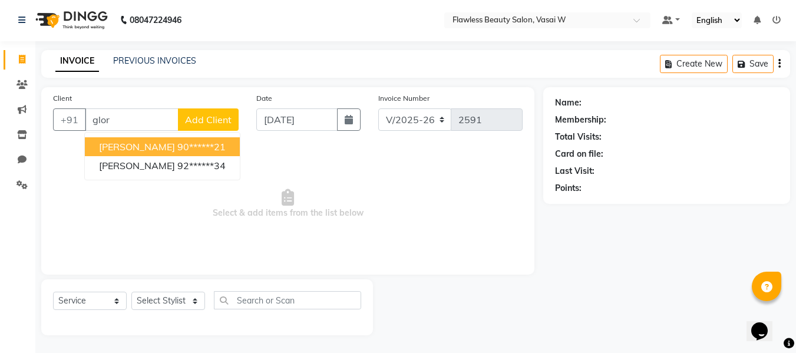
click at [122, 147] on span "[PERSON_NAME]" at bounding box center [137, 147] width 76 height 12
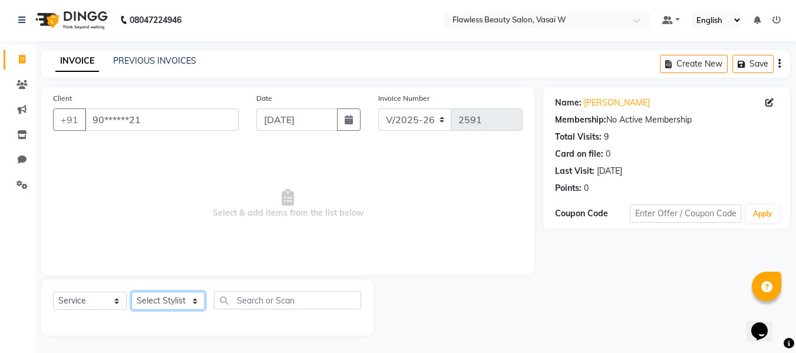
click at [140, 305] on select "Select Stylist [PERSON_NAME] [PERSON_NAME] [PERSON_NAME] maam Nisha Pari [PERSO…" at bounding box center [168, 301] width 74 height 18
click at [131, 292] on select "Select Stylist [PERSON_NAME] [PERSON_NAME] [PERSON_NAME] maam Nisha Pari [PERSO…" at bounding box center [168, 301] width 74 height 18
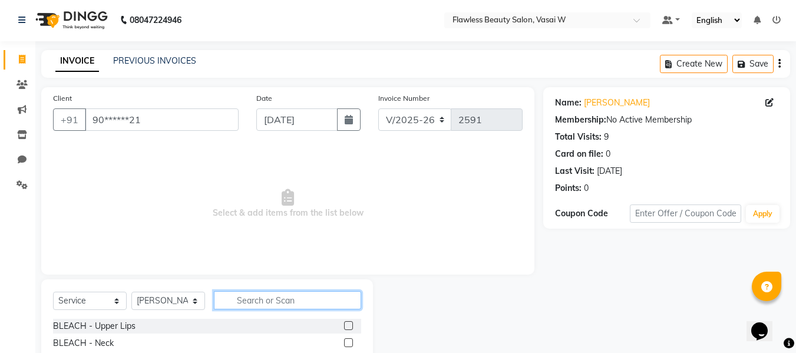
click at [243, 299] on input "text" at bounding box center [287, 300] width 147 height 18
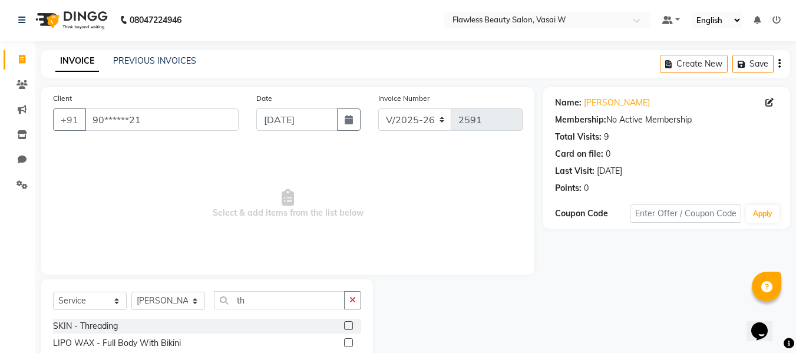
click at [344, 326] on label at bounding box center [348, 325] width 9 height 9
click at [344, 326] on input "checkbox" at bounding box center [348, 326] width 8 height 8
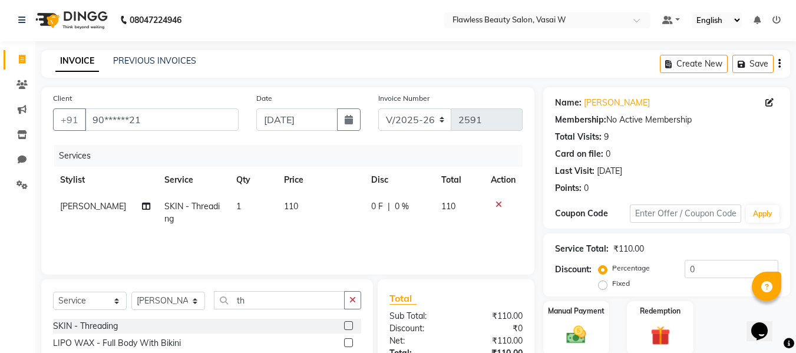
click at [287, 216] on td "110" at bounding box center [320, 212] width 87 height 39
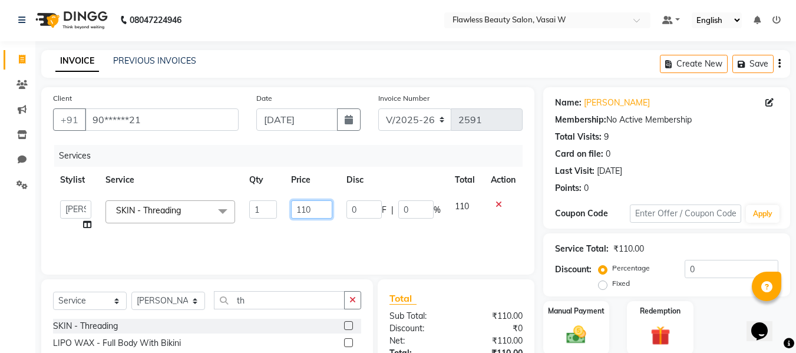
click at [311, 206] on input "110" at bounding box center [311, 209] width 41 height 18
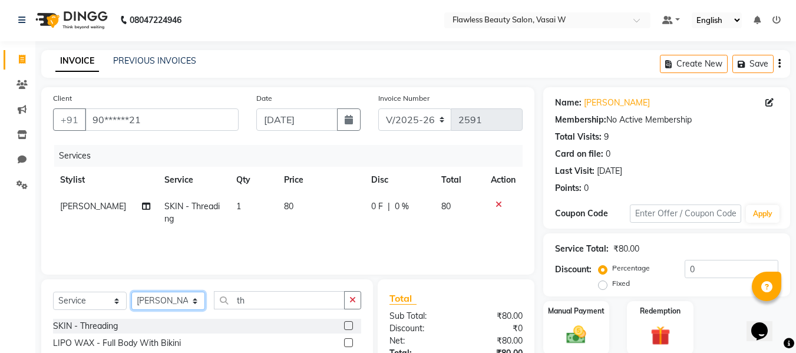
click at [171, 295] on select "Select Stylist [PERSON_NAME] [PERSON_NAME] [PERSON_NAME] maam Nisha Pari [PERSO…" at bounding box center [168, 301] width 74 height 18
click at [131, 292] on select "Select Stylist [PERSON_NAME] [PERSON_NAME] [PERSON_NAME] maam Nisha Pari [PERSO…" at bounding box center [168, 301] width 74 height 18
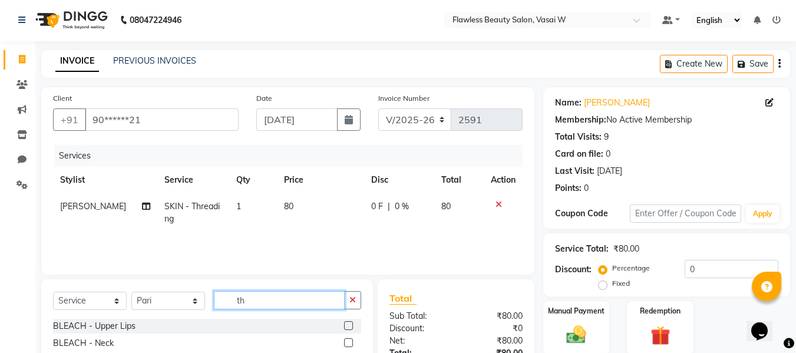
click at [259, 297] on input "th" at bounding box center [279, 300] width 131 height 18
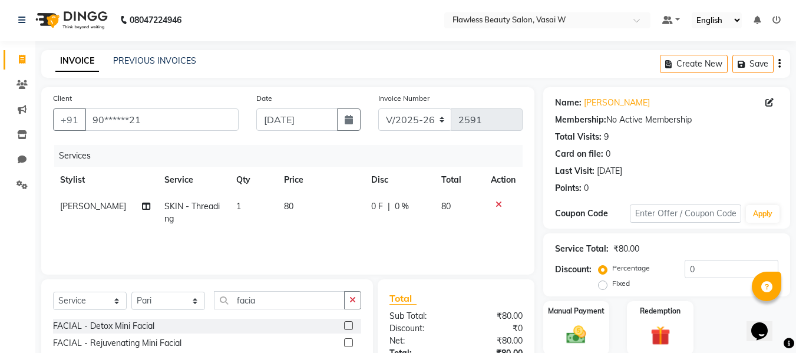
click at [344, 326] on label at bounding box center [348, 325] width 9 height 9
click at [344, 326] on input "checkbox" at bounding box center [348, 326] width 8 height 8
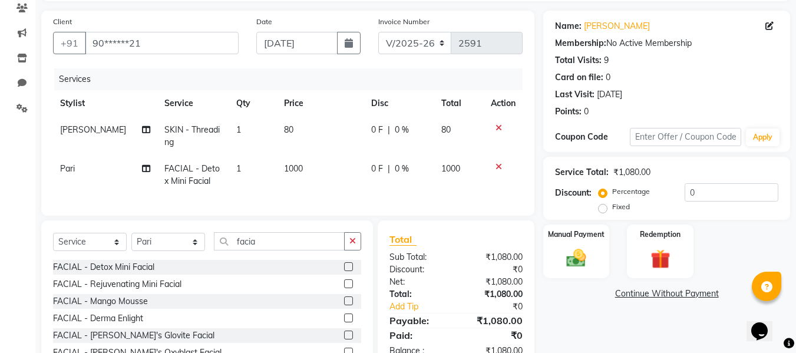
scroll to position [88, 0]
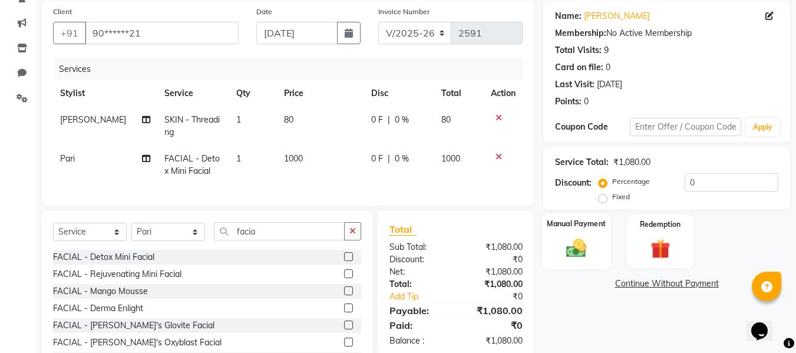
click at [588, 239] on img at bounding box center [576, 248] width 33 height 24
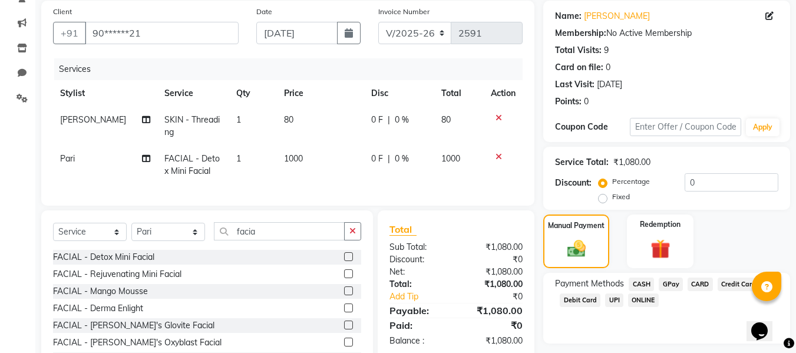
click at [634, 278] on span "CASH" at bounding box center [641, 285] width 25 height 14
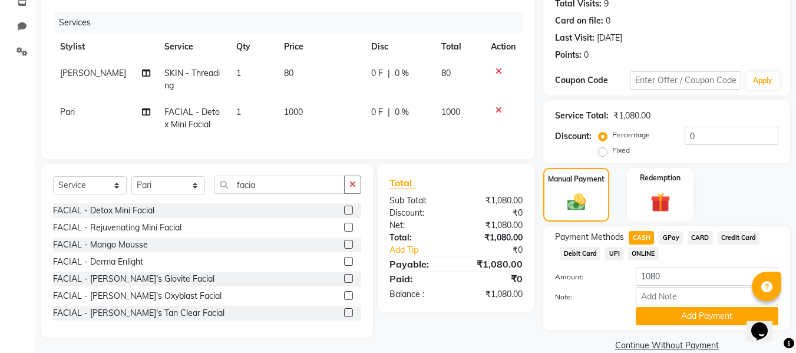
scroll to position [141, 0]
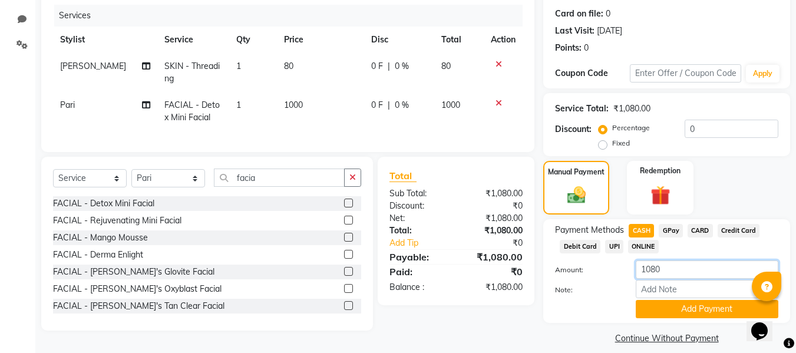
click at [682, 272] on input "1080" at bounding box center [707, 270] width 143 height 18
click at [652, 308] on button "Add Payment" at bounding box center [707, 309] width 143 height 18
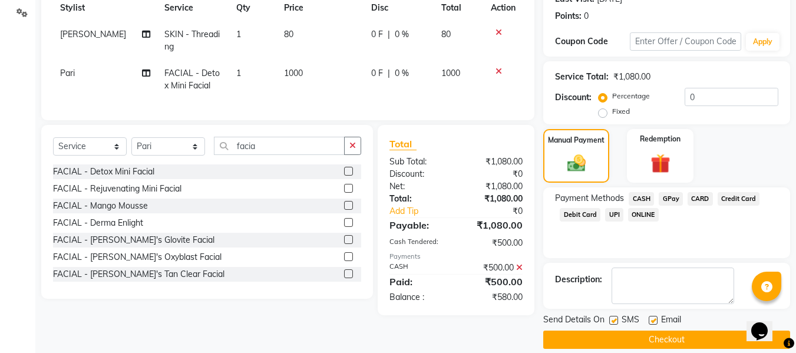
scroll to position [187, 0]
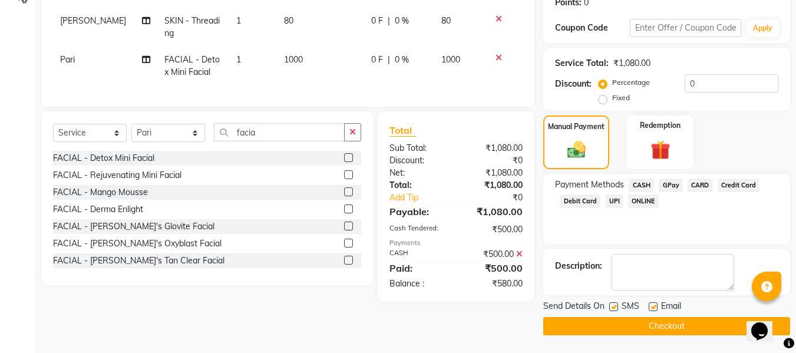
click at [673, 182] on span "GPay" at bounding box center [671, 186] width 24 height 14
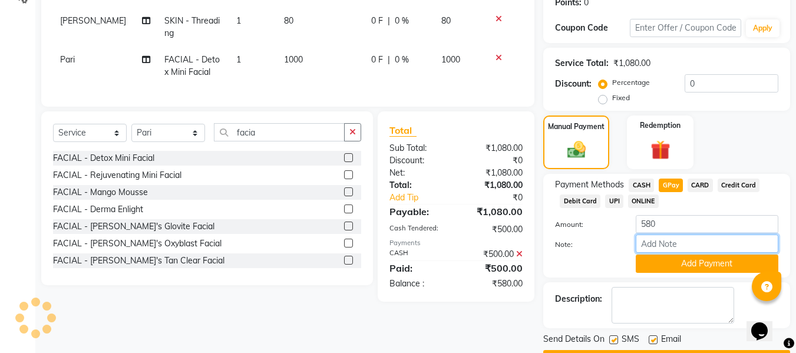
click at [652, 241] on input "Note:" at bounding box center [707, 244] width 143 height 18
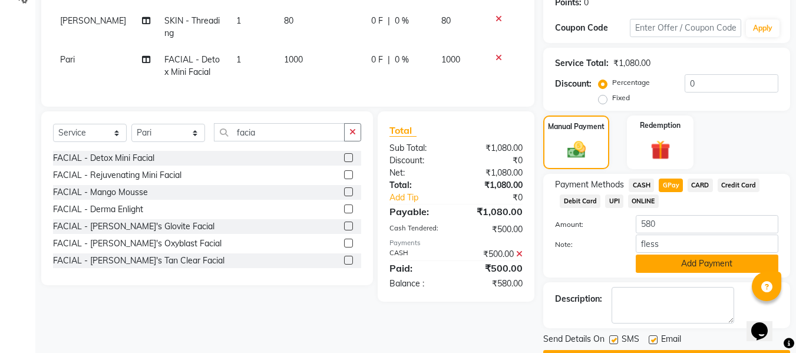
click at [647, 259] on button "Add Payment" at bounding box center [707, 264] width 143 height 18
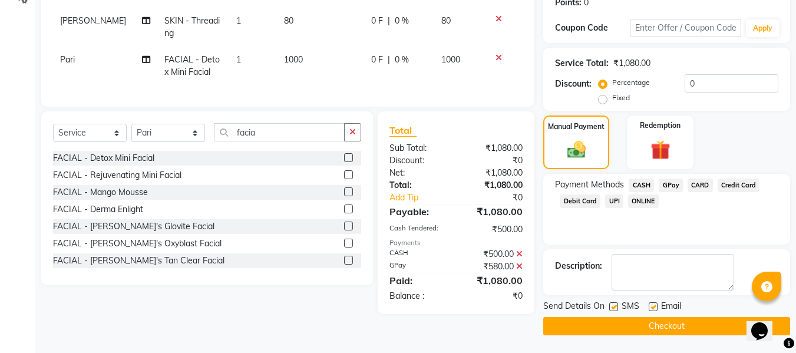
click at [651, 308] on label at bounding box center [653, 306] width 9 height 9
click at [651, 308] on input "checkbox" at bounding box center [653, 308] width 8 height 8
click at [615, 306] on label at bounding box center [614, 306] width 9 height 9
click at [615, 306] on input "checkbox" at bounding box center [614, 308] width 8 height 8
click at [580, 325] on button "Checkout" at bounding box center [667, 326] width 247 height 18
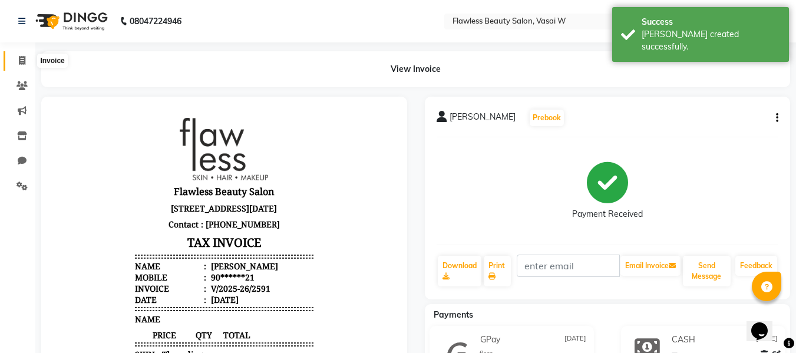
click at [23, 58] on icon at bounding box center [22, 60] width 6 height 9
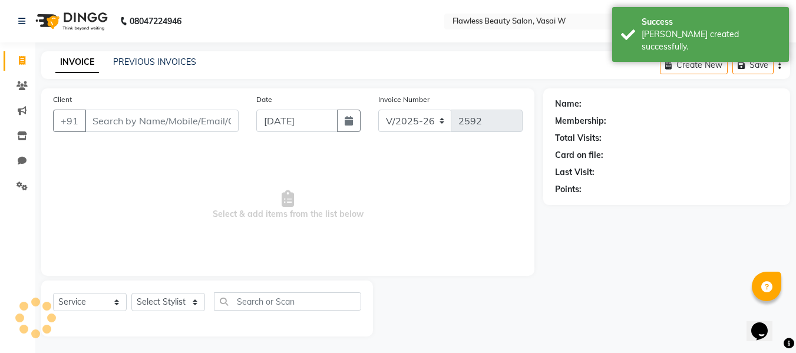
scroll to position [1, 0]
click at [100, 112] on input "Client" at bounding box center [162, 119] width 154 height 22
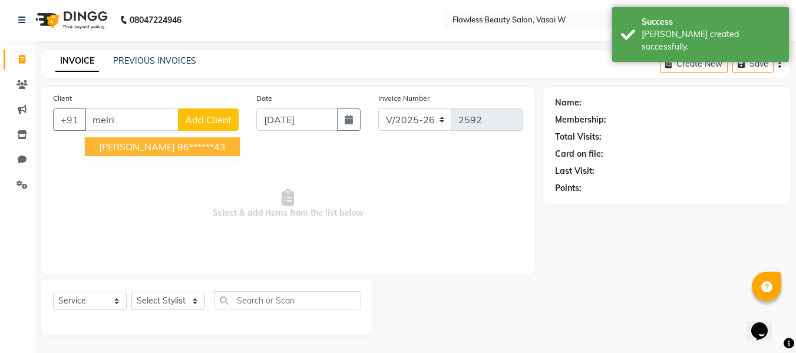
click at [108, 146] on span "[PERSON_NAME]" at bounding box center [137, 147] width 76 height 12
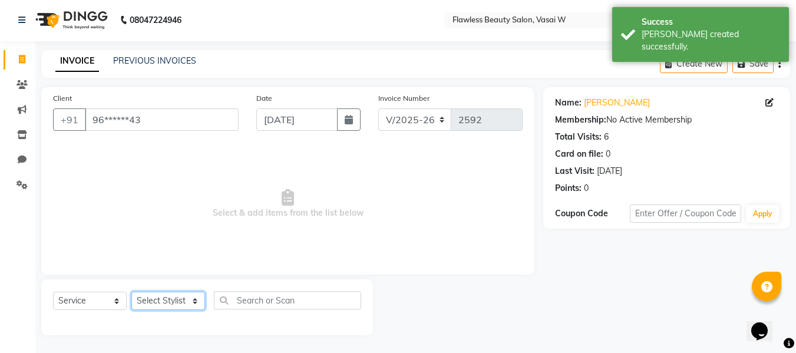
click at [141, 298] on select "Select Stylist [PERSON_NAME] [PERSON_NAME] [PERSON_NAME] maam Nisha Pari [PERSO…" at bounding box center [168, 301] width 74 height 18
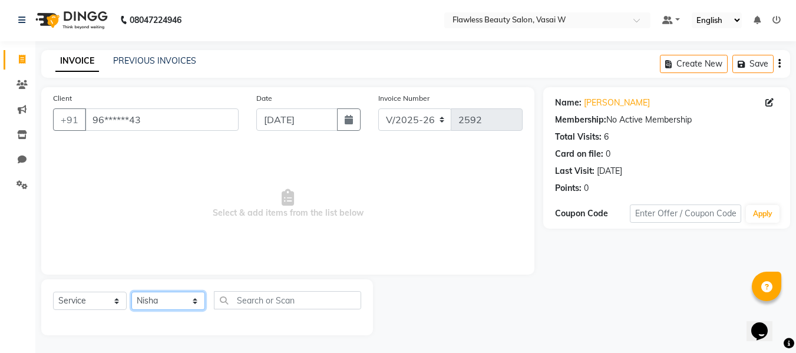
click at [131, 292] on select "Select Stylist [PERSON_NAME] [PERSON_NAME] [PERSON_NAME] maam Nisha Pari [PERSO…" at bounding box center [168, 301] width 74 height 18
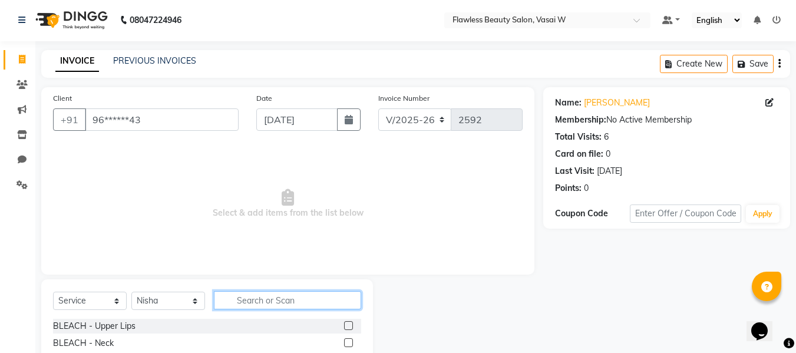
click at [246, 297] on input "text" at bounding box center [287, 300] width 147 height 18
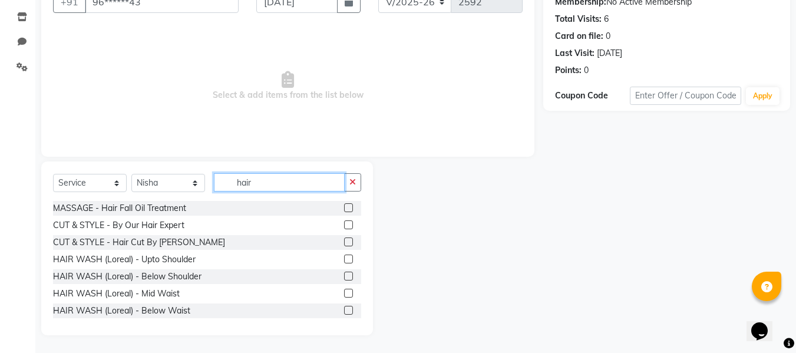
scroll to position [139, 0]
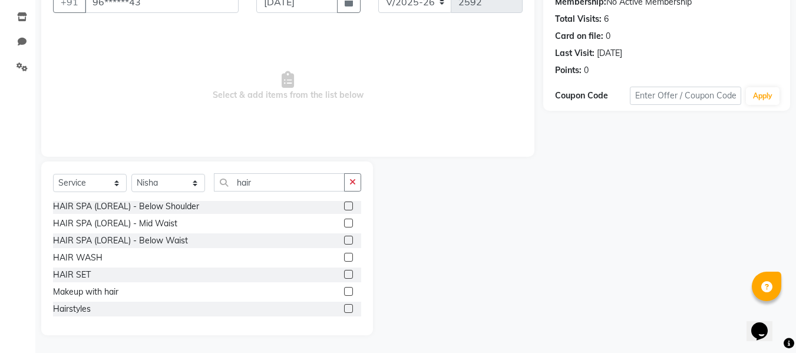
click at [344, 272] on label at bounding box center [348, 274] width 9 height 9
click at [344, 272] on input "checkbox" at bounding box center [348, 275] width 8 height 8
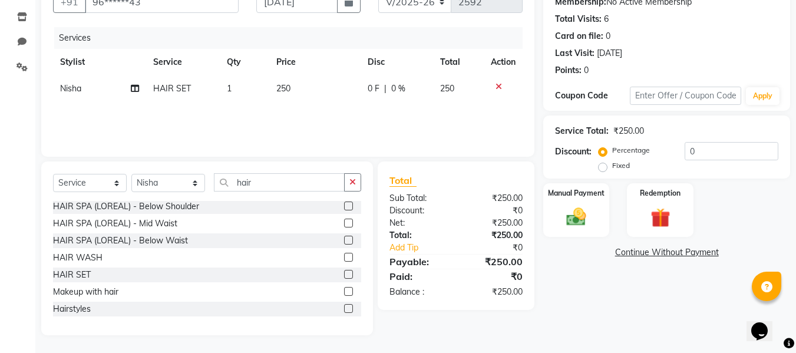
click at [299, 101] on td "250" at bounding box center [314, 88] width 91 height 27
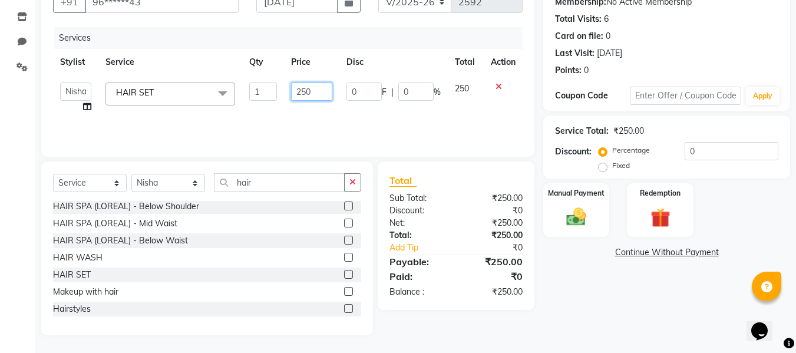
click at [320, 90] on input "250" at bounding box center [311, 92] width 41 height 18
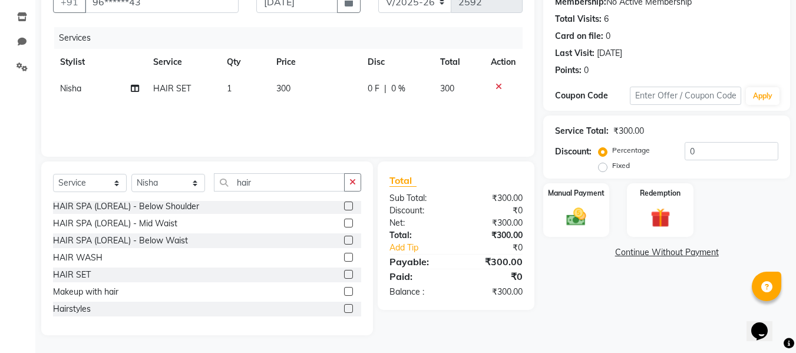
click at [474, 177] on div "Total" at bounding box center [456, 180] width 133 height 14
click at [601, 206] on div "Manual Payment" at bounding box center [576, 210] width 69 height 56
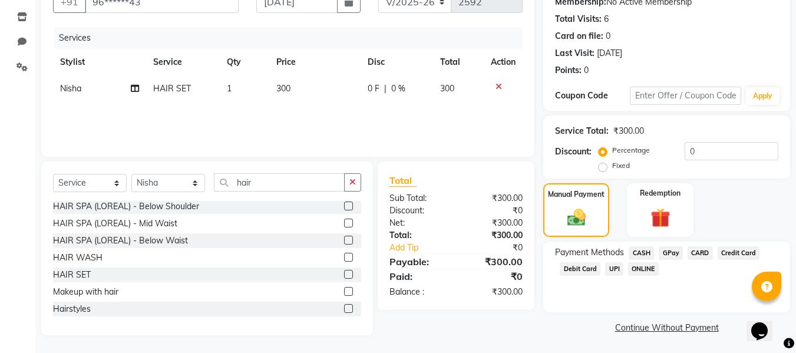
click at [668, 251] on span "GPay" at bounding box center [671, 253] width 24 height 14
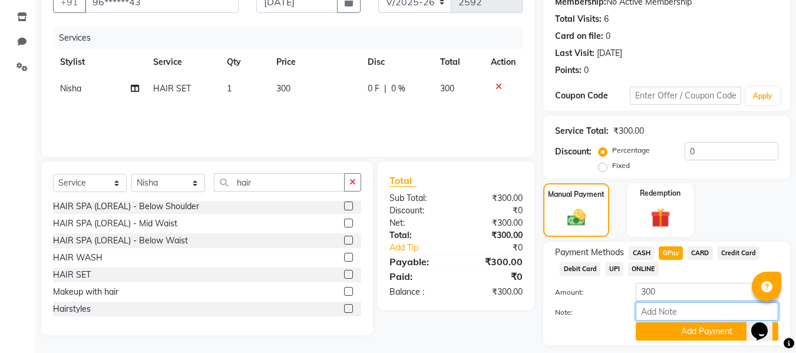
click at [650, 304] on input "Note:" at bounding box center [707, 311] width 143 height 18
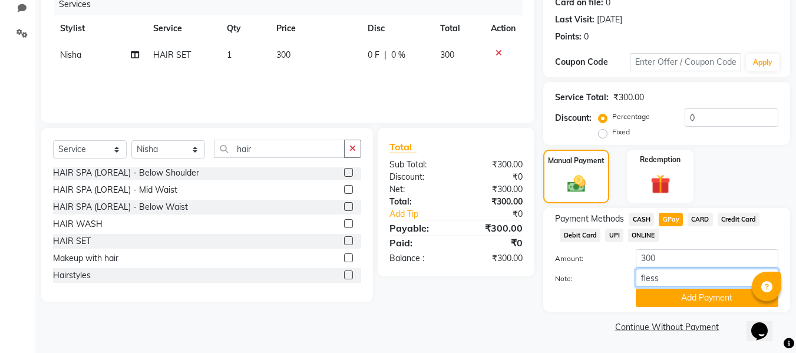
scroll to position [153, 0]
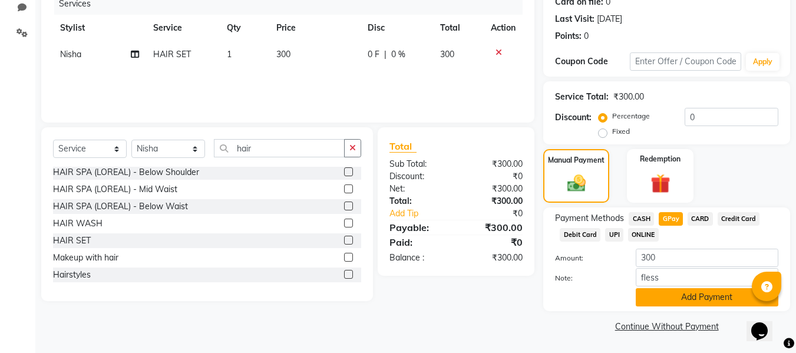
click at [664, 298] on button "Add Payment" at bounding box center [707, 297] width 143 height 18
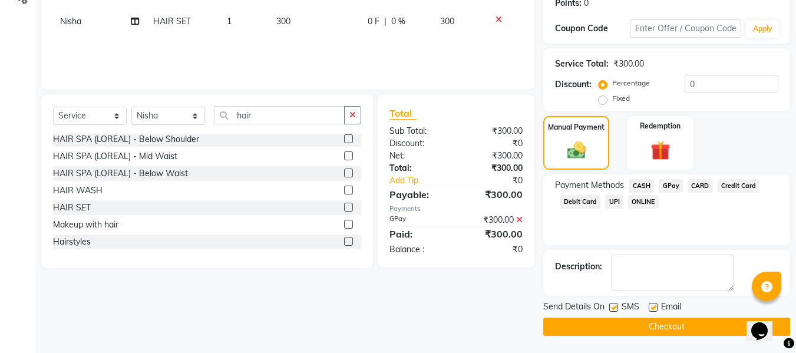
scroll to position [187, 0]
click at [654, 308] on label at bounding box center [653, 306] width 9 height 9
click at [654, 308] on input "checkbox" at bounding box center [653, 308] width 8 height 8
click at [617, 307] on label at bounding box center [614, 306] width 9 height 9
click at [617, 307] on input "checkbox" at bounding box center [614, 308] width 8 height 8
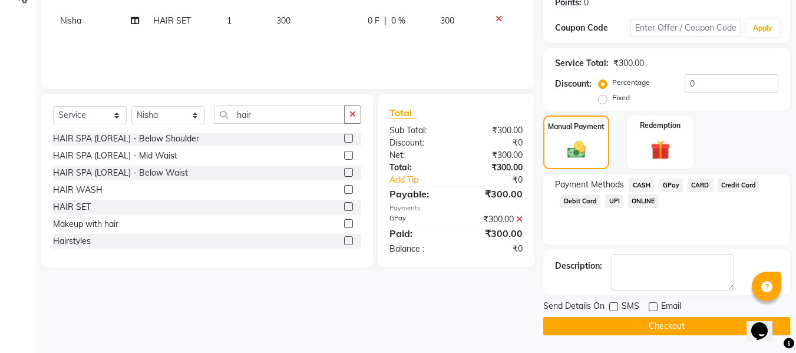
click at [600, 319] on button "Checkout" at bounding box center [667, 326] width 247 height 18
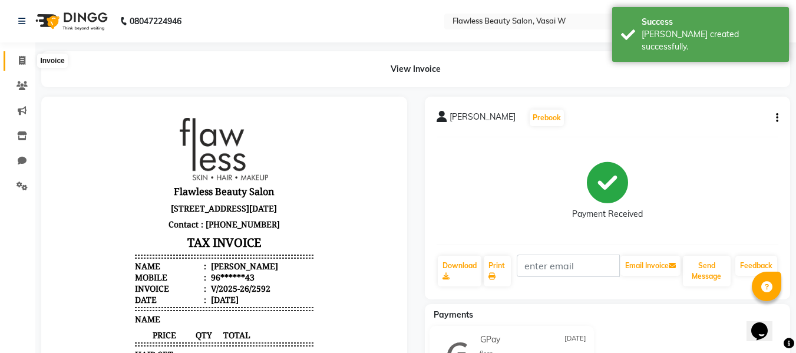
click at [23, 59] on icon at bounding box center [22, 60] width 6 height 9
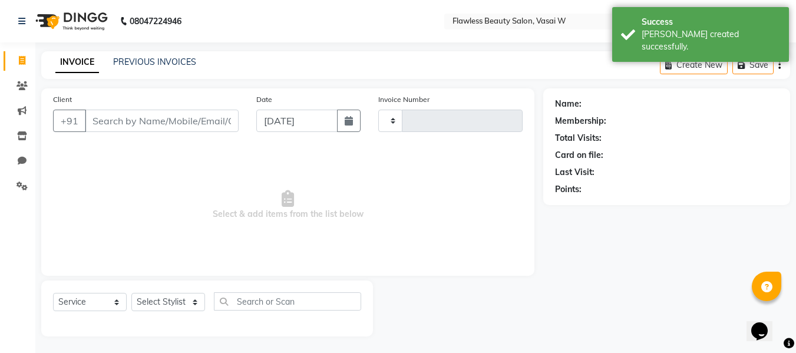
scroll to position [1, 0]
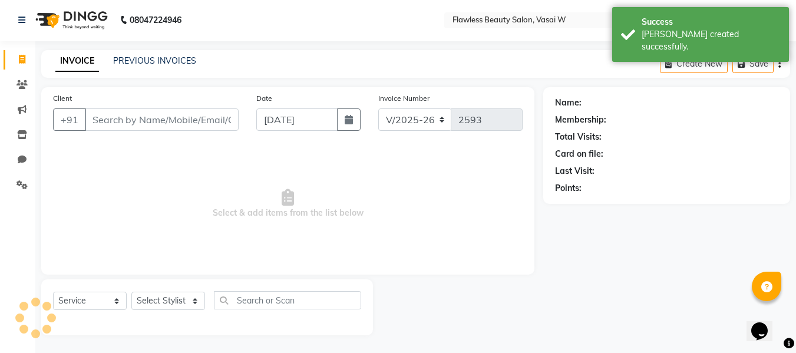
click at [127, 117] on input "Client" at bounding box center [162, 119] width 154 height 22
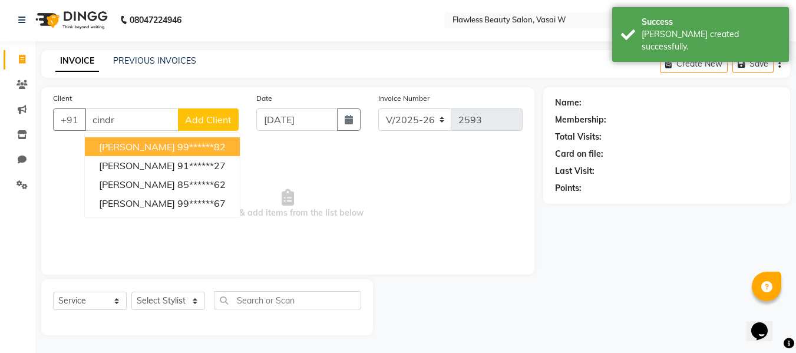
click at [143, 144] on span "[PERSON_NAME]" at bounding box center [137, 147] width 76 height 12
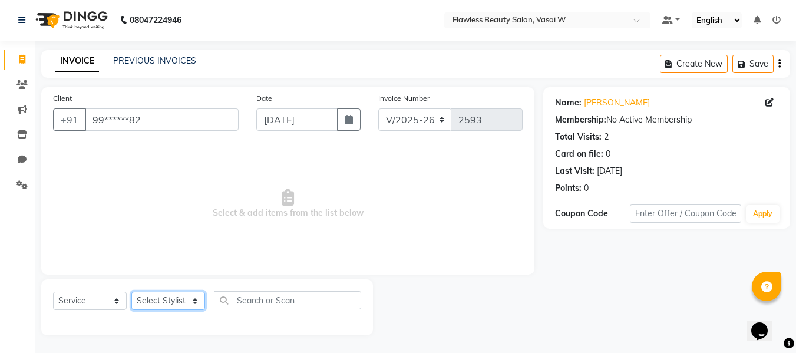
click at [152, 300] on select "Select Stylist [PERSON_NAME] [PERSON_NAME] [PERSON_NAME] maam Nisha Pari [PERSO…" at bounding box center [168, 301] width 74 height 18
click at [131, 292] on select "Select Stylist [PERSON_NAME] [PERSON_NAME] [PERSON_NAME] maam Nisha Pari [PERSO…" at bounding box center [168, 301] width 74 height 18
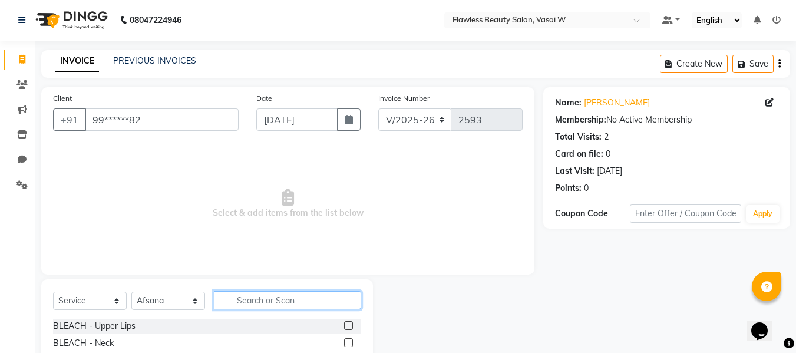
click at [274, 301] on input "text" at bounding box center [287, 300] width 147 height 18
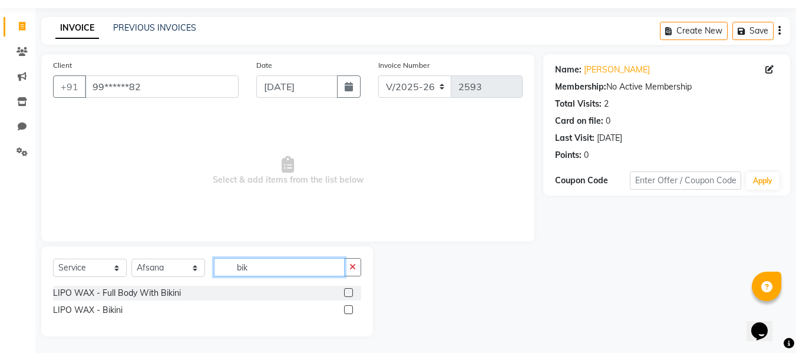
scroll to position [35, 0]
click at [347, 308] on label at bounding box center [348, 308] width 9 height 9
click at [347, 308] on input "checkbox" at bounding box center [348, 309] width 8 height 8
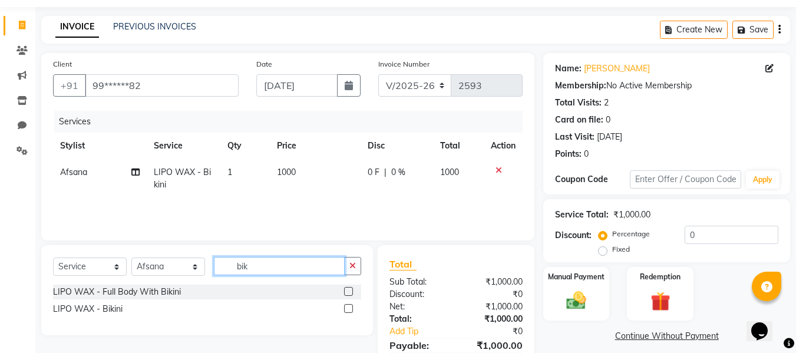
click at [281, 264] on input "bik" at bounding box center [279, 266] width 131 height 18
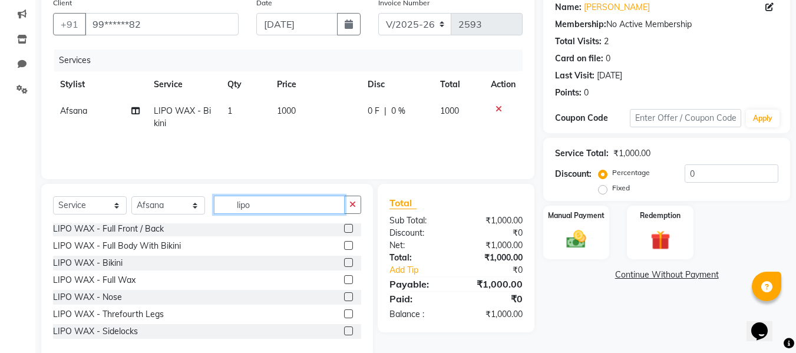
scroll to position [106, 0]
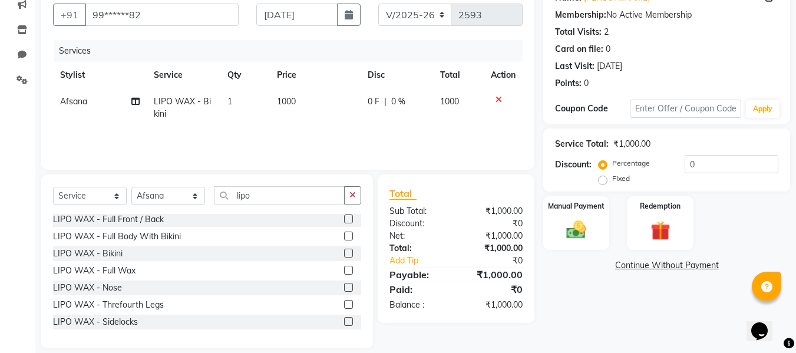
click at [344, 305] on label at bounding box center [348, 304] width 9 height 9
click at [344, 305] on input "checkbox" at bounding box center [348, 305] width 8 height 8
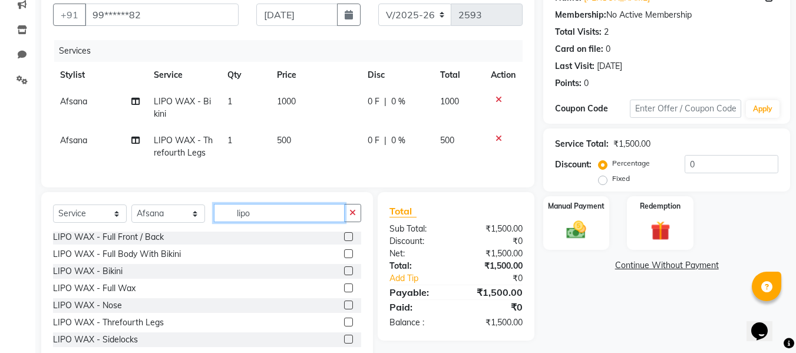
click at [288, 222] on input "lipo" at bounding box center [279, 213] width 131 height 18
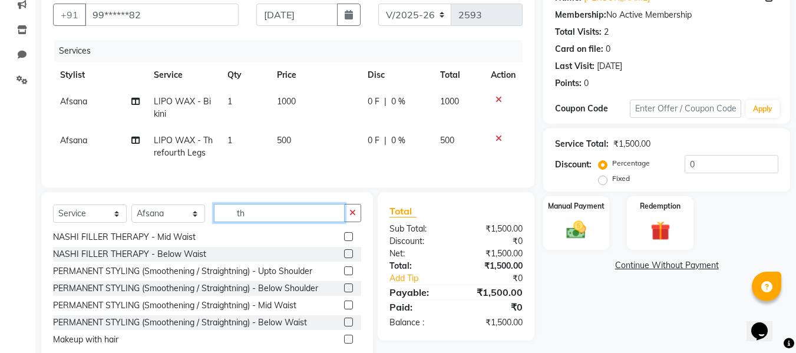
scroll to position [0, 0]
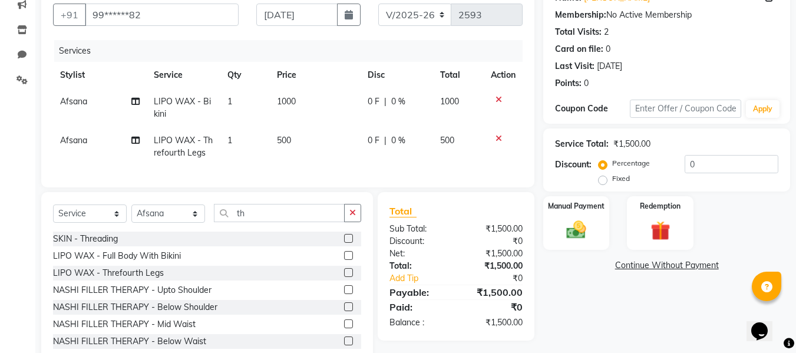
click at [344, 243] on label at bounding box center [348, 238] width 9 height 9
click at [344, 243] on input "checkbox" at bounding box center [348, 239] width 8 height 8
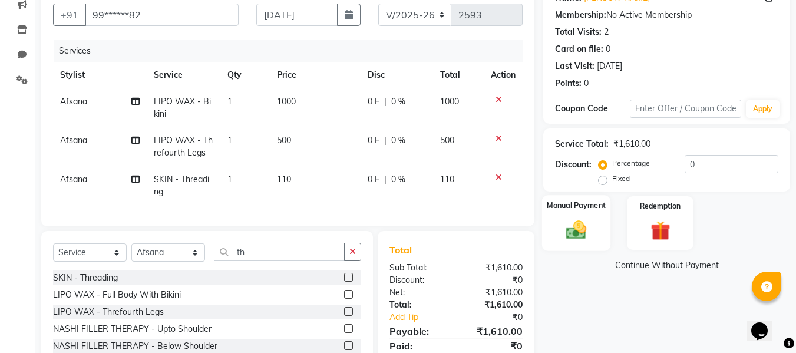
click at [581, 224] on img at bounding box center [576, 230] width 33 height 24
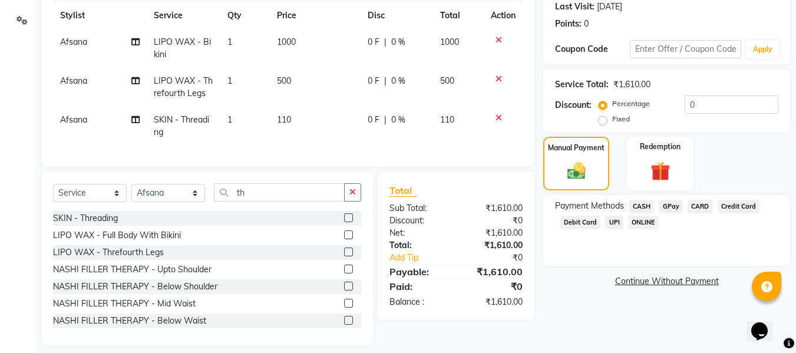
scroll to position [177, 0]
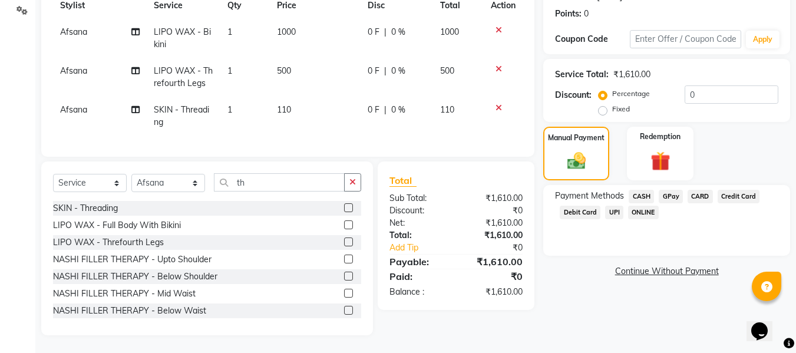
click at [671, 196] on span "GPay" at bounding box center [671, 197] width 24 height 14
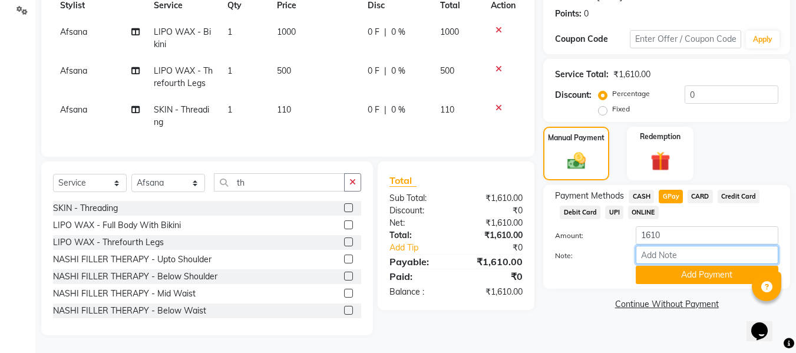
click at [650, 252] on input "Note:" at bounding box center [707, 255] width 143 height 18
click at [645, 268] on button "Add Payment" at bounding box center [707, 275] width 143 height 18
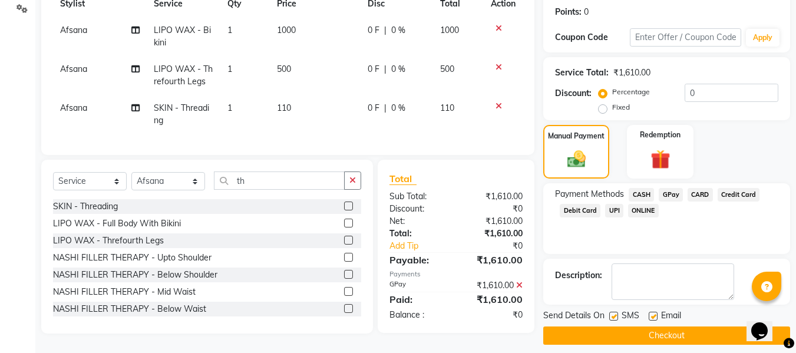
scroll to position [187, 0]
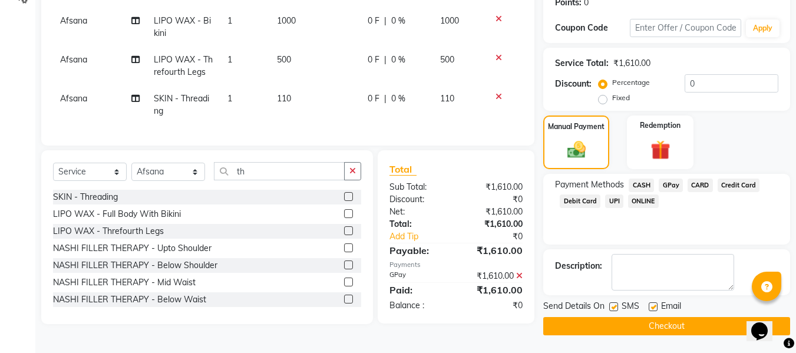
click at [654, 310] on label at bounding box center [653, 306] width 9 height 9
click at [654, 310] on input "checkbox" at bounding box center [653, 308] width 8 height 8
click at [613, 307] on label at bounding box center [614, 306] width 9 height 9
click at [613, 307] on input "checkbox" at bounding box center [614, 308] width 8 height 8
click at [572, 327] on button "Checkout" at bounding box center [667, 326] width 247 height 18
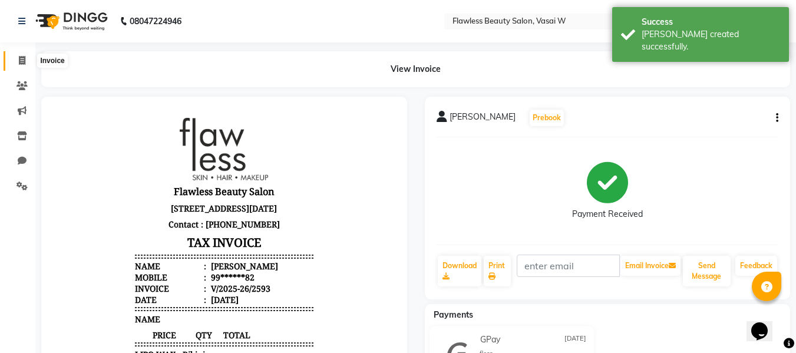
click at [24, 55] on span at bounding box center [22, 61] width 21 height 14
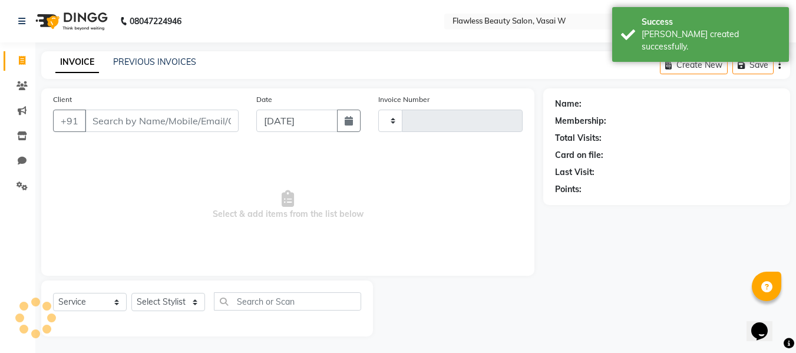
scroll to position [1, 0]
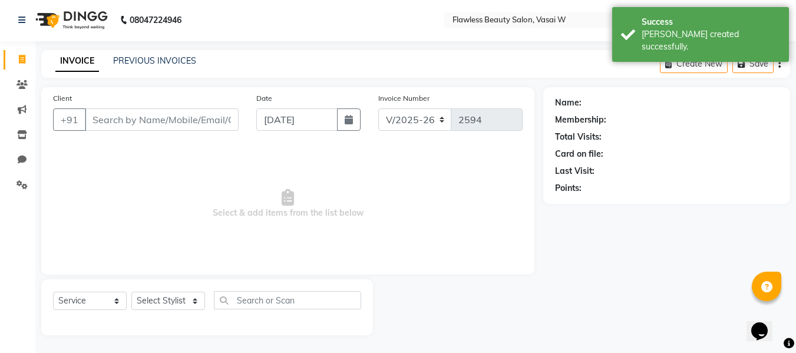
click at [104, 114] on input "Client" at bounding box center [162, 119] width 154 height 22
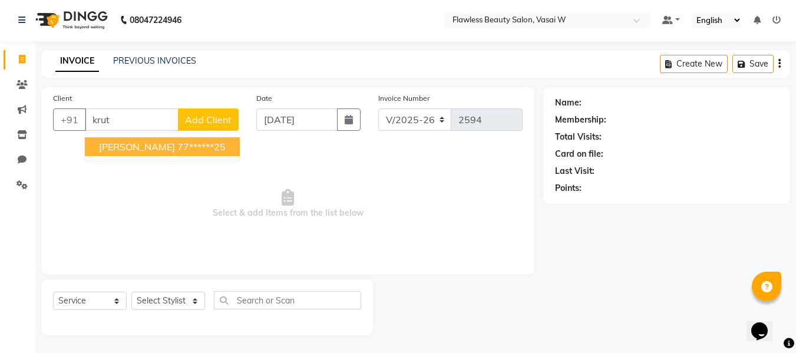
click at [121, 146] on span "[PERSON_NAME]" at bounding box center [137, 147] width 76 height 12
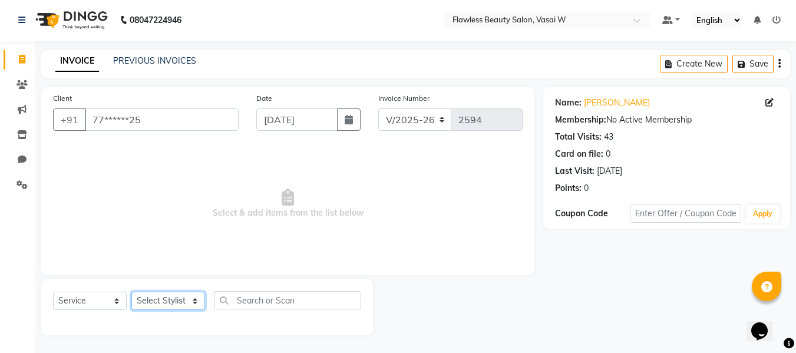
click at [155, 301] on select "Select Stylist [PERSON_NAME] [PERSON_NAME] [PERSON_NAME] maam Nisha Pari [PERSO…" at bounding box center [168, 301] width 74 height 18
click at [131, 292] on select "Select Stylist [PERSON_NAME] [PERSON_NAME] [PERSON_NAME] maam Nisha Pari [PERSO…" at bounding box center [168, 301] width 74 height 18
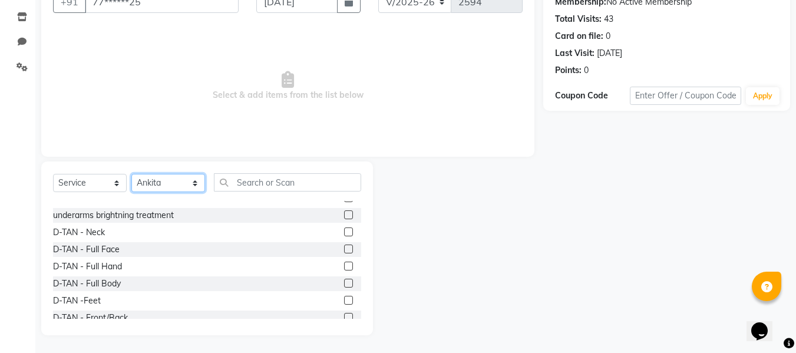
scroll to position [167, 0]
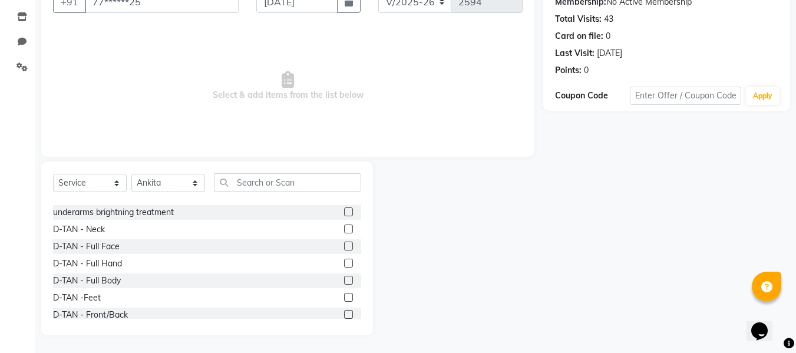
click at [344, 247] on label at bounding box center [348, 246] width 9 height 9
click at [344, 247] on input "checkbox" at bounding box center [348, 247] width 8 height 8
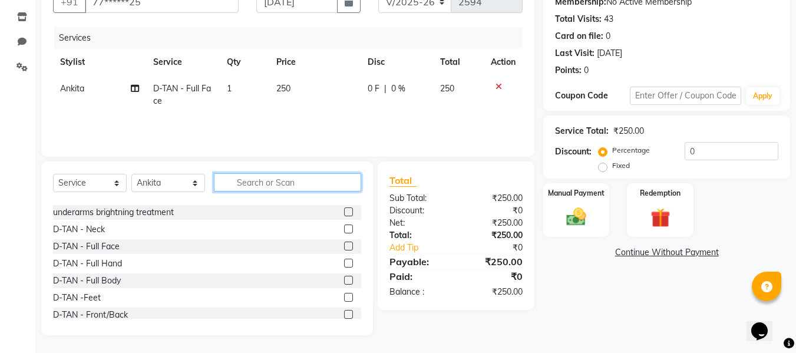
click at [241, 183] on input "text" at bounding box center [287, 182] width 147 height 18
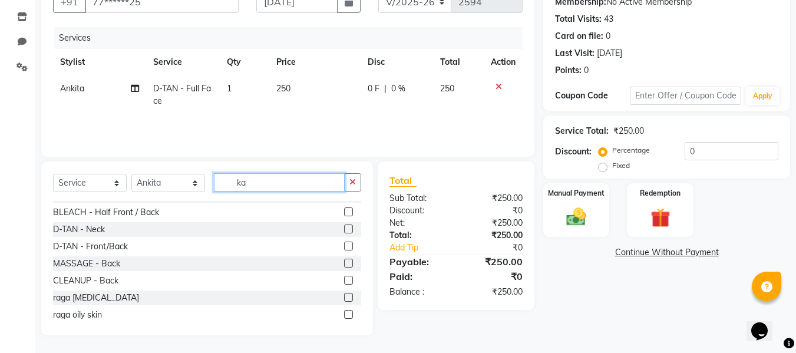
scroll to position [94, 0]
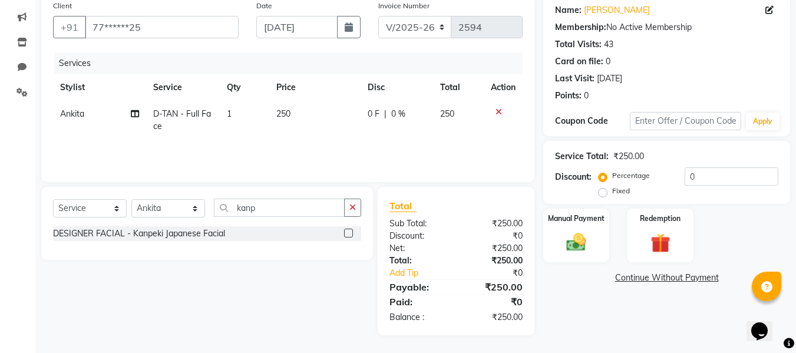
click at [353, 232] on label at bounding box center [348, 233] width 9 height 9
click at [352, 232] on input "checkbox" at bounding box center [348, 234] width 8 height 8
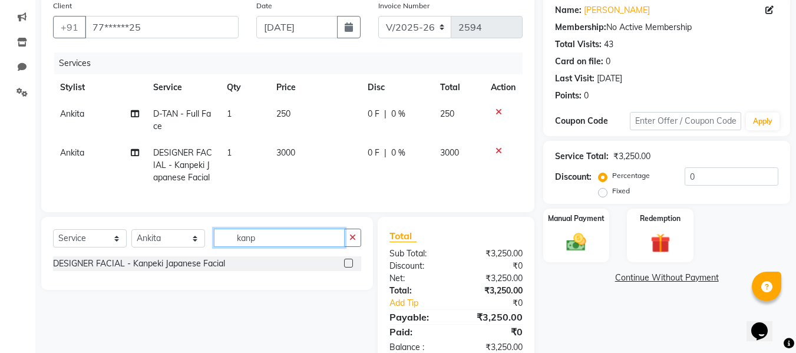
click at [274, 247] on input "kanp" at bounding box center [279, 238] width 131 height 18
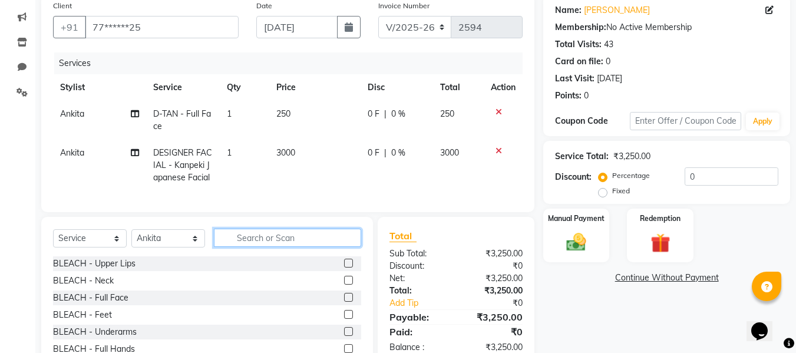
click at [266, 247] on input "text" at bounding box center [287, 238] width 147 height 18
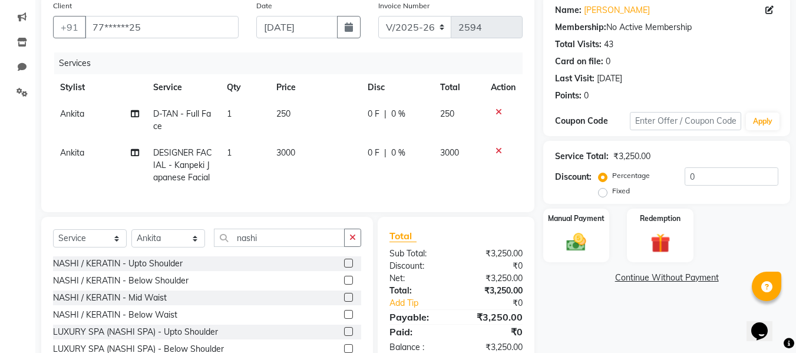
click at [344, 285] on label at bounding box center [348, 280] width 9 height 9
click at [344, 285] on input "checkbox" at bounding box center [348, 281] width 8 height 8
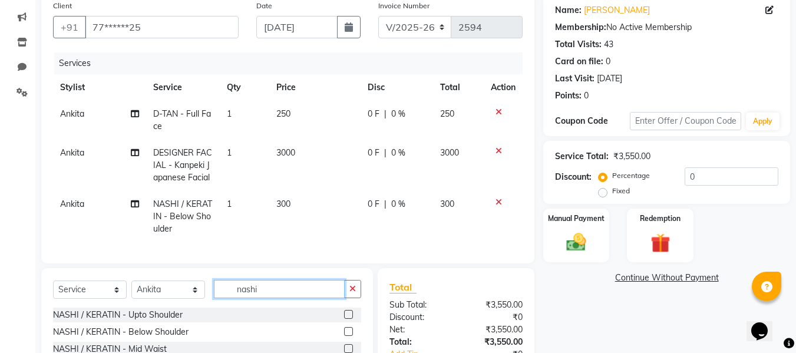
click at [277, 294] on input "nashi" at bounding box center [279, 289] width 131 height 18
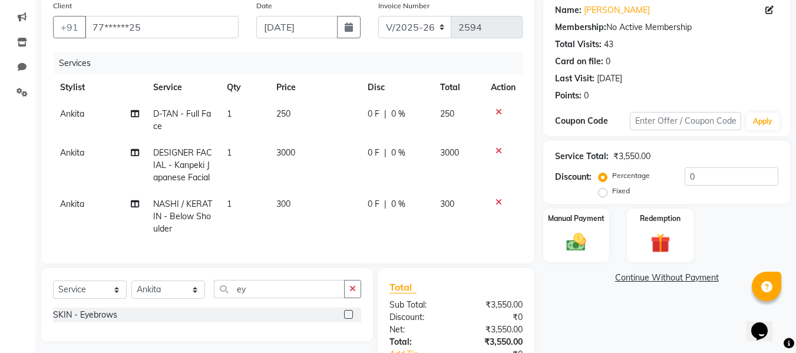
click at [350, 319] on label at bounding box center [348, 314] width 9 height 9
click at [350, 319] on input "checkbox" at bounding box center [348, 315] width 8 height 8
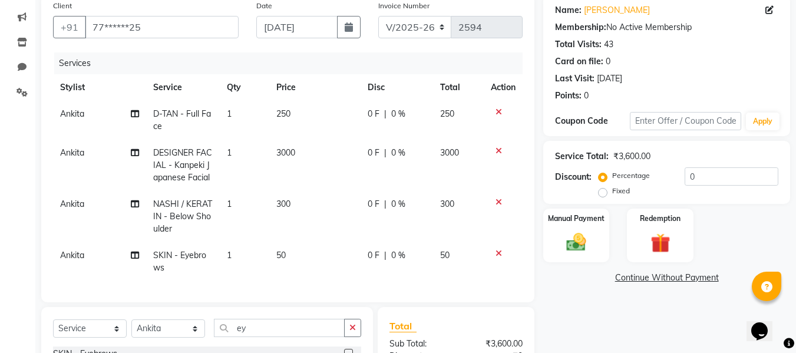
click at [153, 328] on div "Select Service Product Membership Package Voucher Prepaid Gift Card Select Styl…" at bounding box center [207, 333] width 308 height 28
click at [149, 328] on select "Select Stylist [PERSON_NAME] [PERSON_NAME] [PERSON_NAME] maam Nisha Pari [PERSO…" at bounding box center [168, 329] width 74 height 18
click at [131, 328] on select "Select Stylist [PERSON_NAME] [PERSON_NAME] [PERSON_NAME] maam Nisha Pari [PERSO…" at bounding box center [168, 329] width 74 height 18
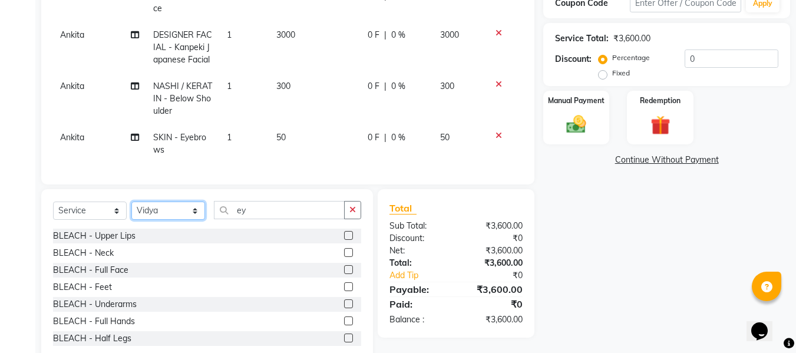
scroll to position [248, 0]
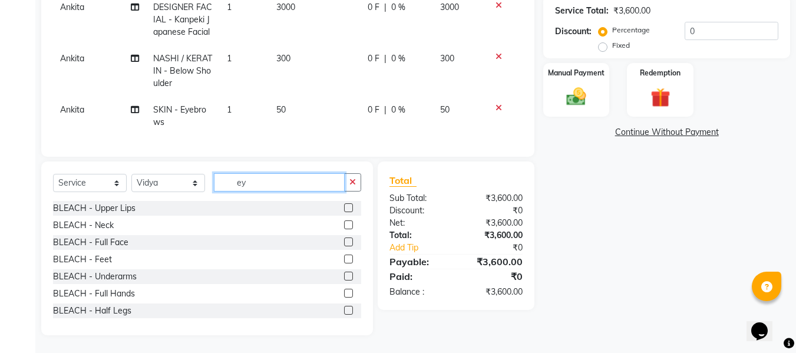
click at [289, 185] on input "ey" at bounding box center [279, 182] width 131 height 18
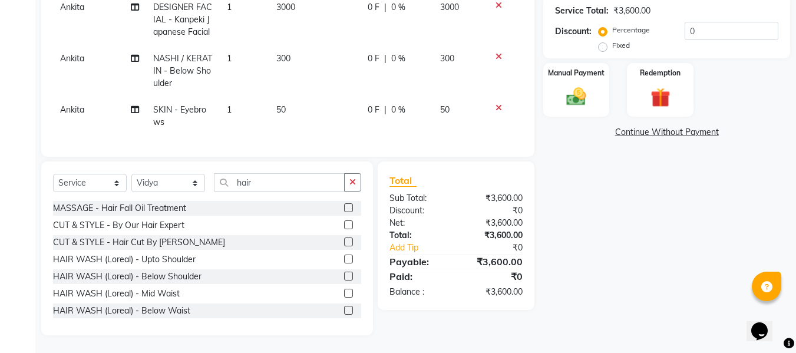
click at [344, 222] on label at bounding box center [348, 224] width 9 height 9
click at [344, 222] on input "checkbox" at bounding box center [348, 226] width 8 height 8
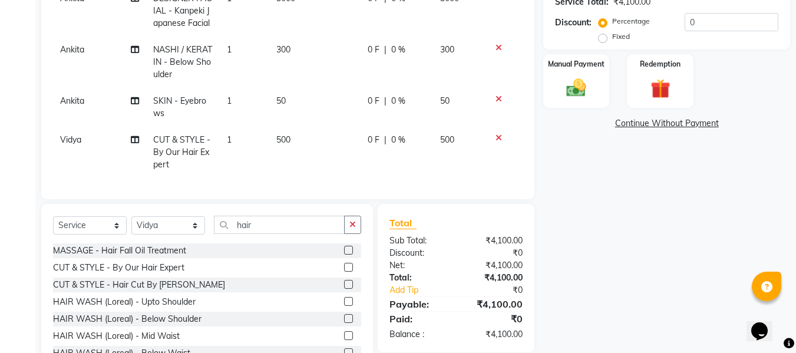
click at [291, 154] on td "500" at bounding box center [314, 152] width 91 height 51
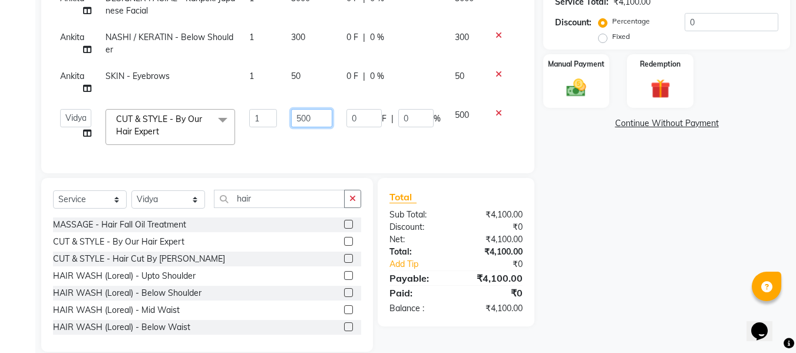
click at [318, 118] on input "500" at bounding box center [311, 118] width 41 height 18
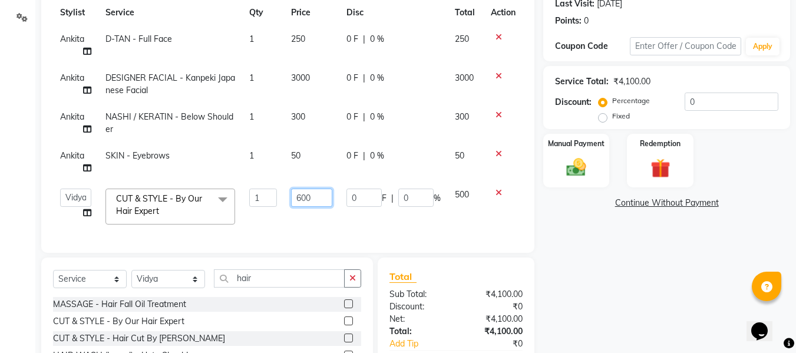
scroll to position [168, 0]
click at [437, 281] on div "Client +91 77******25 Date [DATE] Invoice Number V/2025 V/[PHONE_NUMBER] Servic…" at bounding box center [287, 176] width 511 height 512
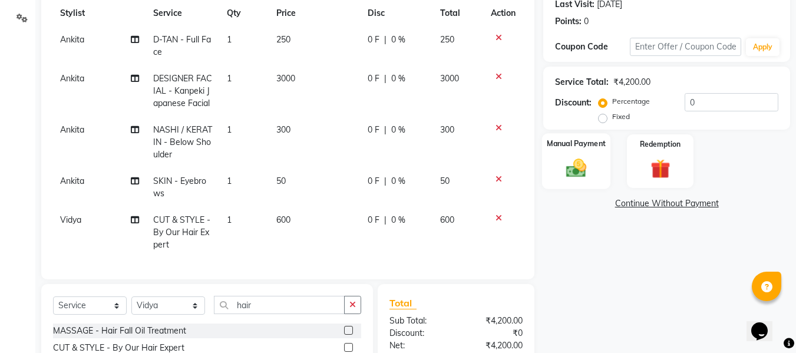
click at [564, 162] on img at bounding box center [576, 168] width 33 height 24
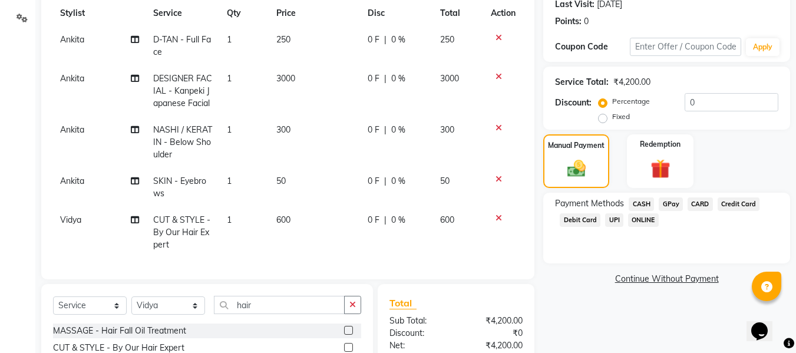
click at [670, 200] on span "GPay" at bounding box center [671, 204] width 24 height 14
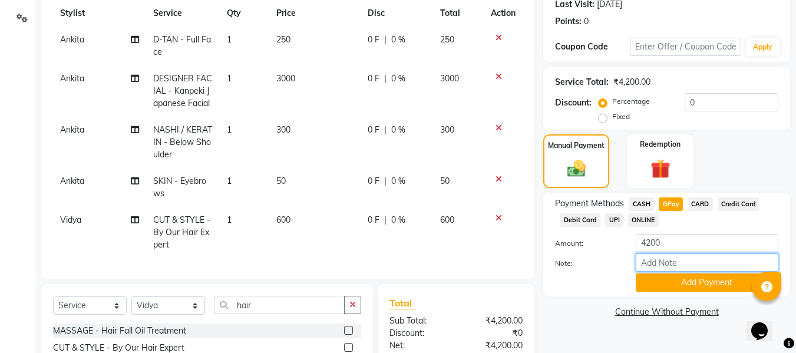
click at [643, 265] on input "Note:" at bounding box center [707, 262] width 143 height 18
click at [661, 282] on button "Add Payment" at bounding box center [707, 283] width 143 height 18
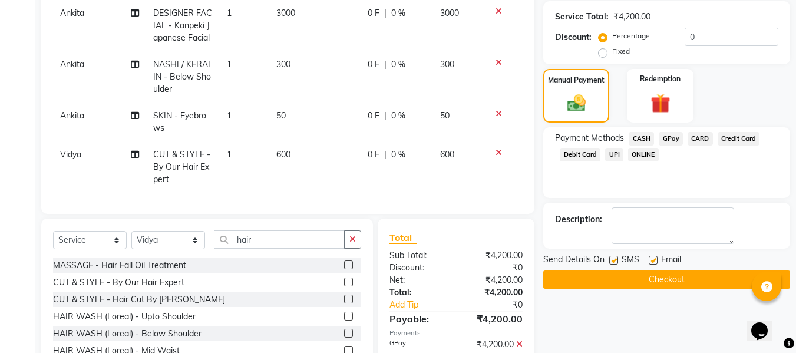
scroll to position [253, 0]
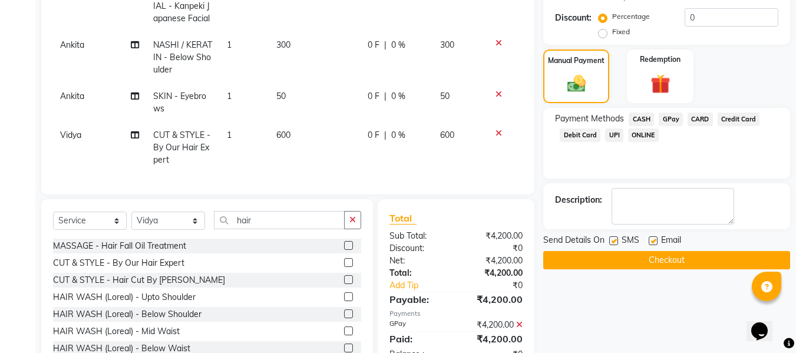
click at [654, 237] on label at bounding box center [653, 240] width 9 height 9
click at [654, 238] on input "checkbox" at bounding box center [653, 242] width 8 height 8
click at [616, 242] on label at bounding box center [614, 240] width 9 height 9
click at [616, 242] on input "checkbox" at bounding box center [614, 242] width 8 height 8
click at [590, 263] on button "Checkout" at bounding box center [667, 260] width 247 height 18
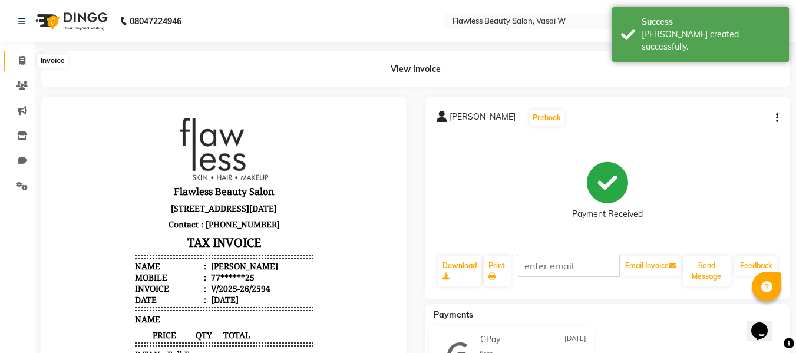
click at [23, 60] on icon at bounding box center [22, 60] width 6 height 9
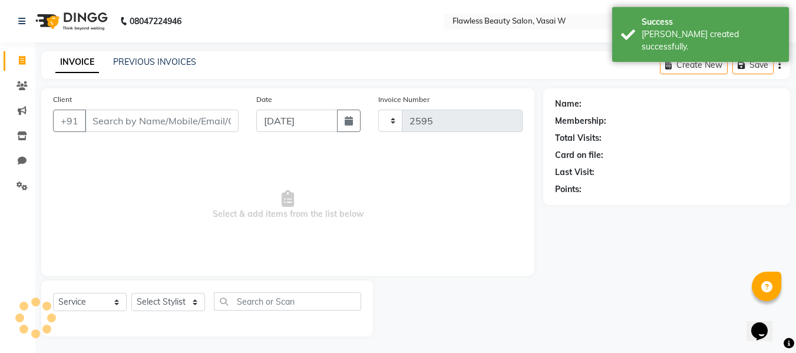
scroll to position [1, 0]
click at [120, 113] on input "Client" at bounding box center [162, 119] width 154 height 22
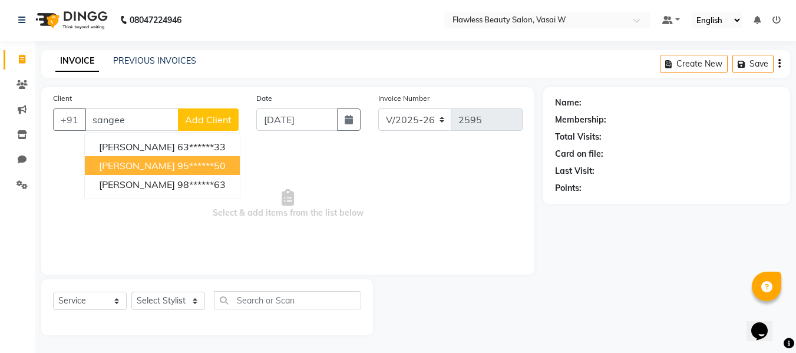
drag, startPoint x: 126, startPoint y: 144, endPoint x: 150, endPoint y: 226, distance: 84.9
click at [150, 226] on div "Client +91 sangee [PERSON_NAME] 63******33 [PERSON_NAME] 95******50 [PERSON_NAM…" at bounding box center [287, 180] width 493 height 187
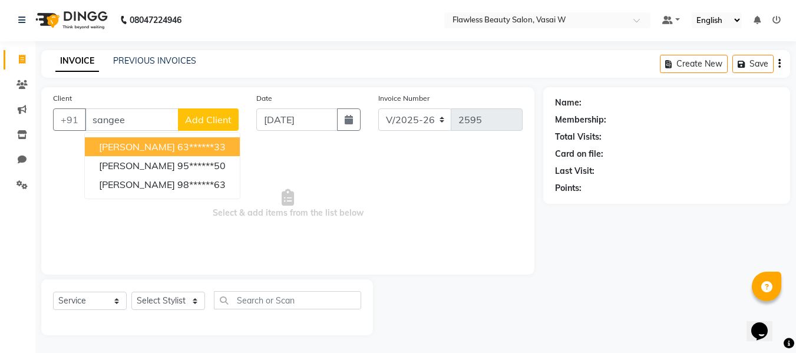
click at [170, 142] on span "[PERSON_NAME]" at bounding box center [137, 147] width 76 height 12
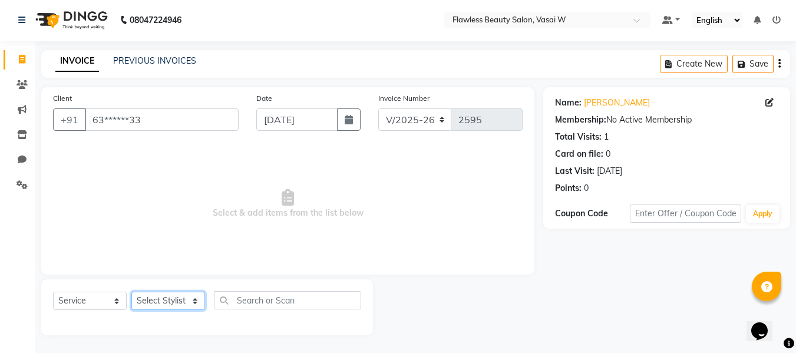
click at [162, 294] on select "Select Stylist [PERSON_NAME] [PERSON_NAME] [PERSON_NAME] maam Nisha Pari [PERSO…" at bounding box center [168, 301] width 74 height 18
click at [26, 187] on icon at bounding box center [22, 184] width 11 height 9
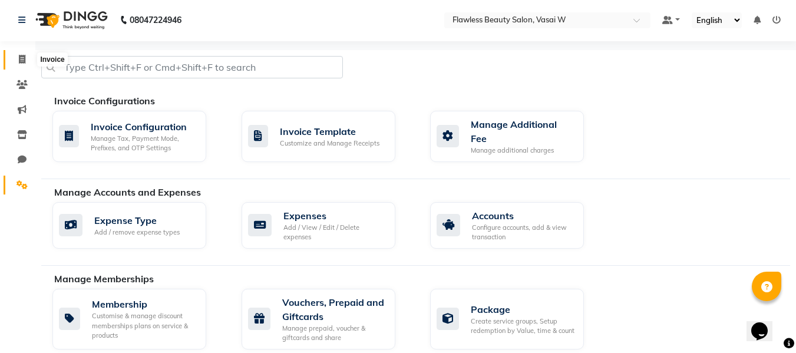
click at [24, 63] on icon at bounding box center [22, 59] width 6 height 9
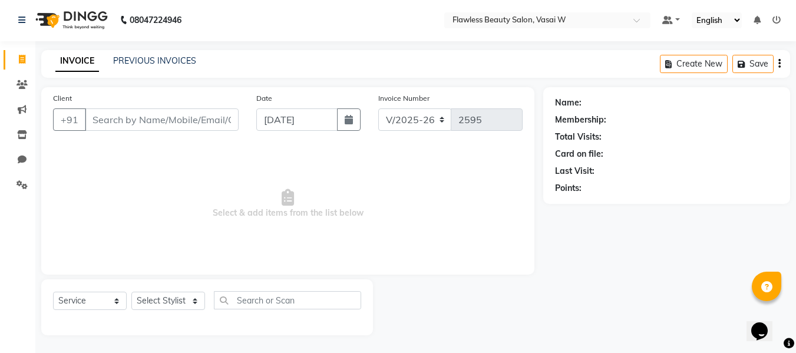
click at [108, 113] on input "Client" at bounding box center [162, 119] width 154 height 22
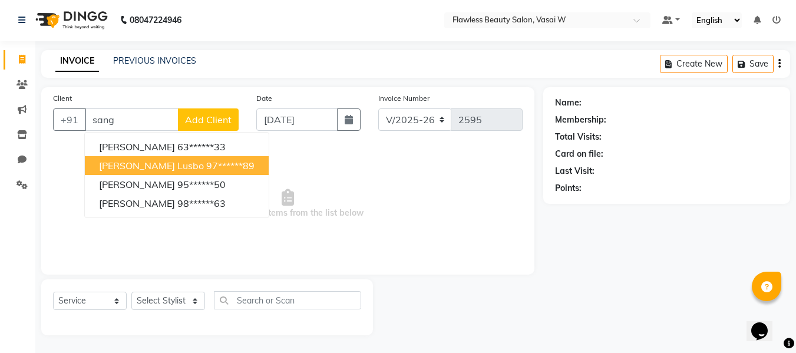
click at [116, 160] on span "[PERSON_NAME] lusbo" at bounding box center [151, 166] width 105 height 12
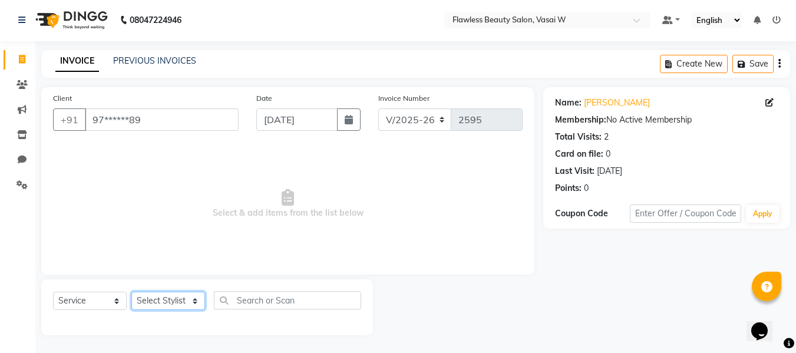
click at [157, 296] on select "Select Stylist [PERSON_NAME] [PERSON_NAME] [PERSON_NAME] maam Nisha Pari [PERSO…" at bounding box center [168, 301] width 74 height 18
click at [131, 292] on select "Select Stylist [PERSON_NAME] [PERSON_NAME] [PERSON_NAME] maam Nisha Pari [PERSO…" at bounding box center [168, 301] width 74 height 18
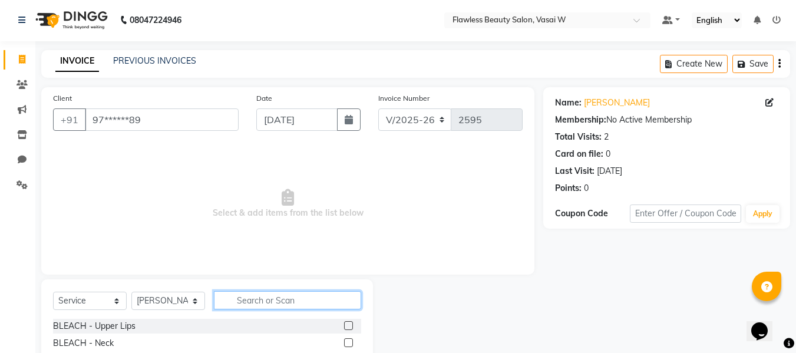
click at [288, 305] on input "text" at bounding box center [287, 300] width 147 height 18
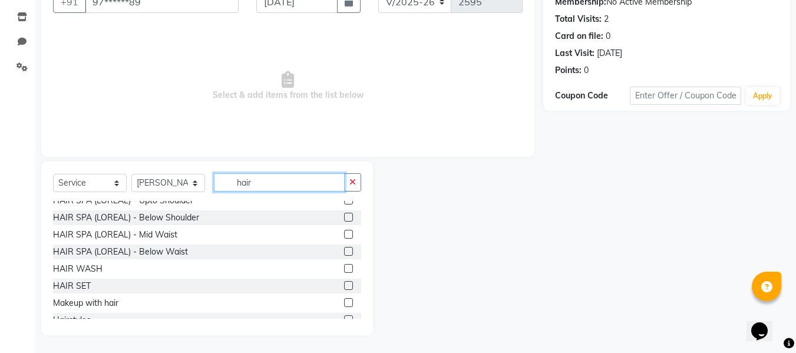
scroll to position [139, 0]
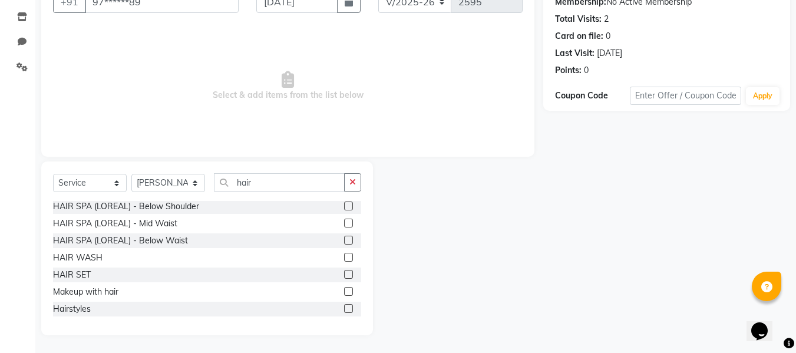
click at [344, 276] on label at bounding box center [348, 274] width 9 height 9
click at [344, 276] on input "checkbox" at bounding box center [348, 275] width 8 height 8
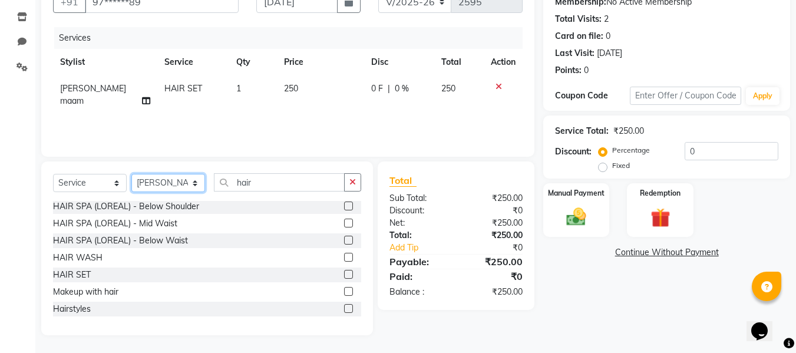
click at [166, 183] on select "Select Stylist [PERSON_NAME] [PERSON_NAME] [PERSON_NAME] maam Nisha Pari [PERSO…" at bounding box center [168, 183] width 74 height 18
click at [131, 174] on select "Select Stylist [PERSON_NAME] [PERSON_NAME] [PERSON_NAME] maam Nisha Pari [PERSO…" at bounding box center [168, 183] width 74 height 18
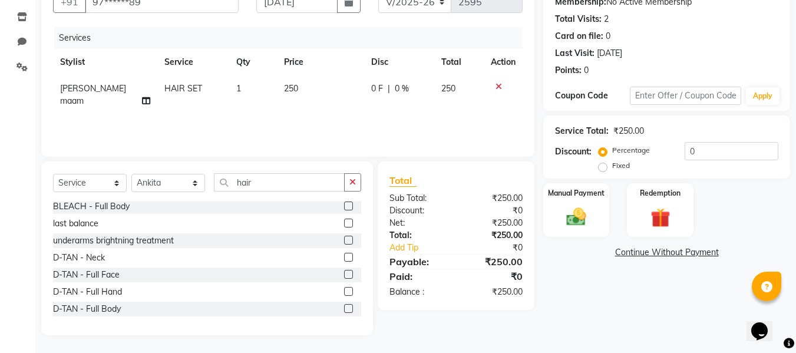
click at [311, 169] on div "Select Service Product Membership Package Voucher Prepaid Gift Card Select Styl…" at bounding box center [207, 249] width 332 height 174
click at [278, 186] on input "hair" at bounding box center [279, 182] width 131 height 18
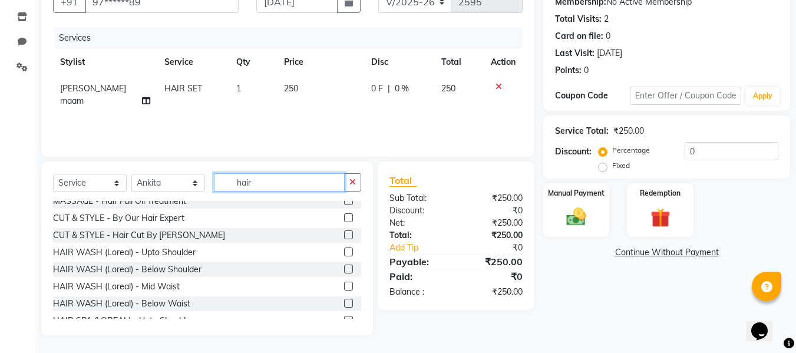
scroll to position [0, 0]
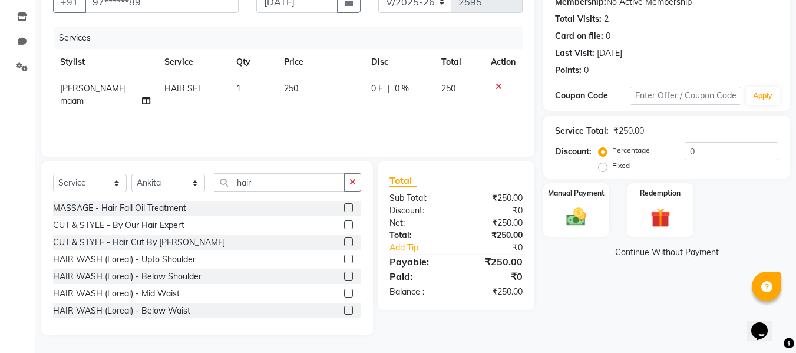
click at [344, 275] on label at bounding box center [348, 276] width 9 height 9
click at [344, 275] on input "checkbox" at bounding box center [348, 277] width 8 height 8
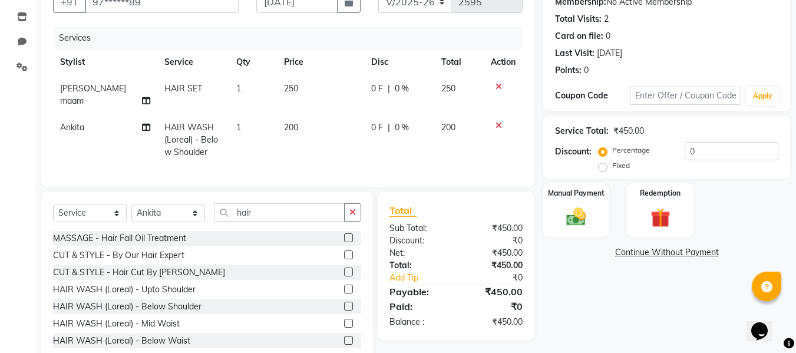
click at [293, 88] on td "250" at bounding box center [320, 94] width 87 height 39
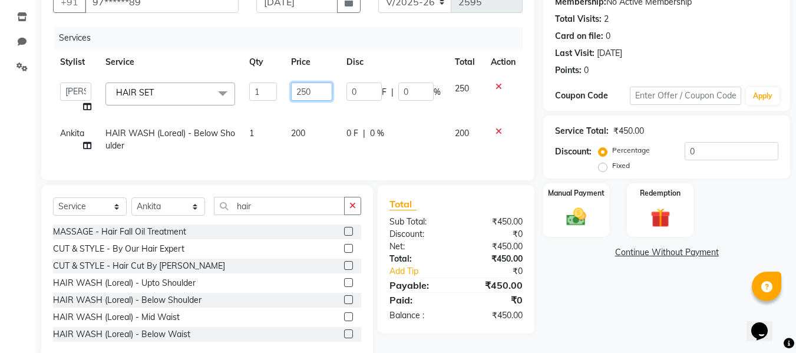
click at [311, 88] on input "250" at bounding box center [311, 92] width 41 height 18
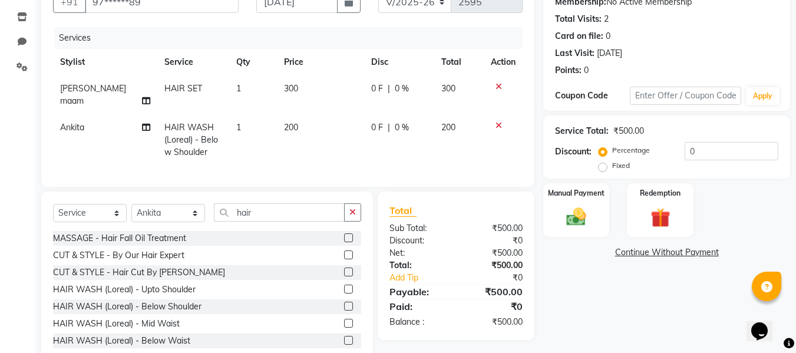
click at [420, 261] on div "Total Sub Total: ₹500.00 Discount: ₹0 Net: ₹500.00 Total: ₹500.00 Add Tip ₹0 Pa…" at bounding box center [456, 265] width 133 height 125
click at [590, 208] on img at bounding box center [576, 217] width 33 height 24
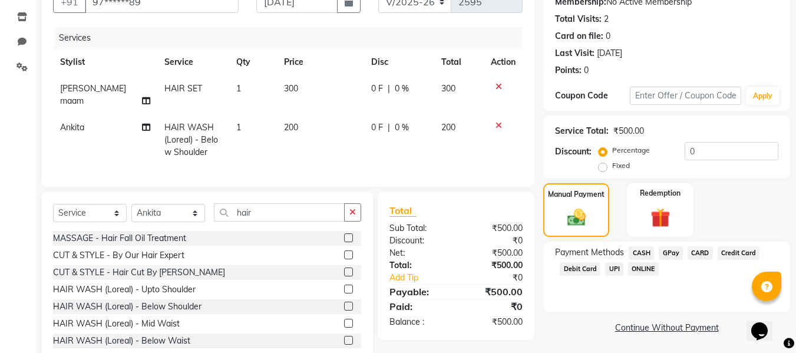
click at [667, 251] on span "GPay" at bounding box center [671, 253] width 24 height 14
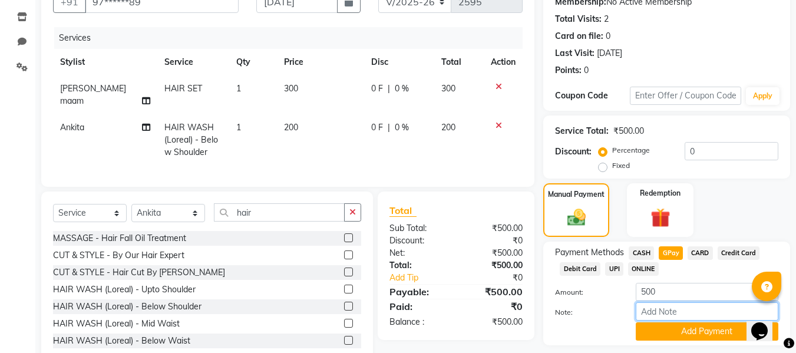
click at [650, 308] on input "Note:" at bounding box center [707, 311] width 143 height 18
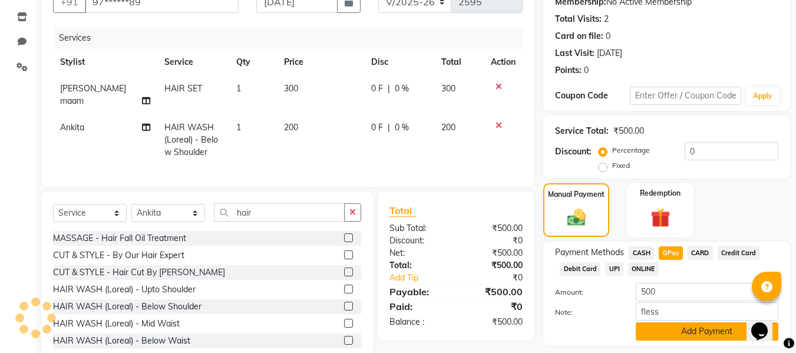
click at [647, 331] on button "Add Payment" at bounding box center [707, 331] width 143 height 18
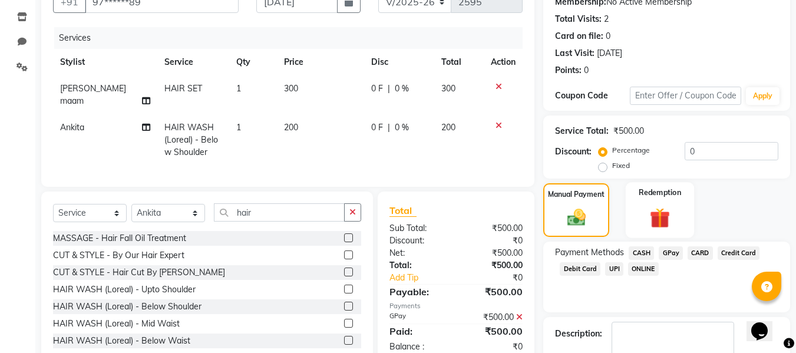
click at [639, 232] on div "Name: [PERSON_NAME] Membership: No Active Membership Total Visits: 2 Card on fi…" at bounding box center [672, 186] width 256 height 434
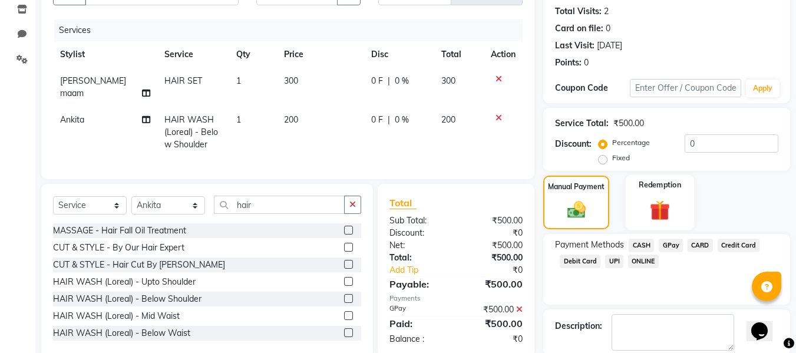
scroll to position [187, 0]
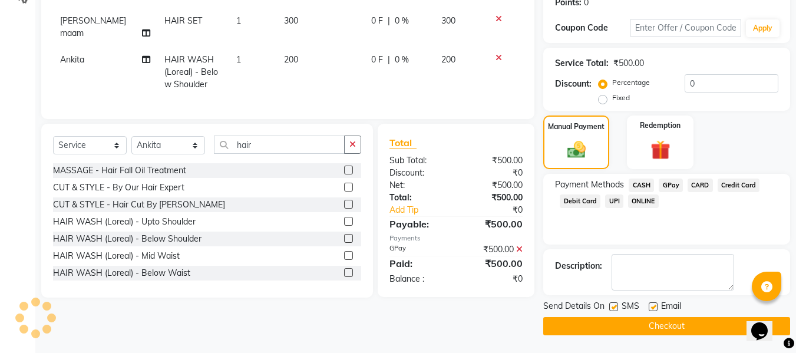
click at [653, 302] on label at bounding box center [653, 306] width 9 height 9
click at [653, 304] on input "checkbox" at bounding box center [653, 308] width 8 height 8
click at [618, 307] on label at bounding box center [614, 306] width 9 height 9
click at [617, 307] on input "checkbox" at bounding box center [614, 308] width 8 height 8
click at [598, 320] on button "Checkout" at bounding box center [667, 326] width 247 height 18
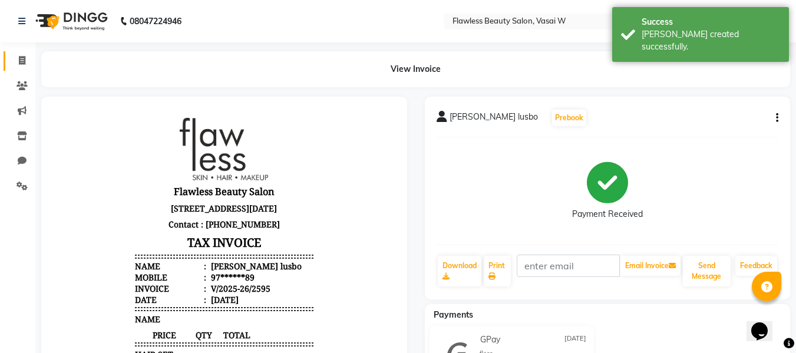
click at [11, 56] on link "Invoice" at bounding box center [18, 60] width 28 height 19
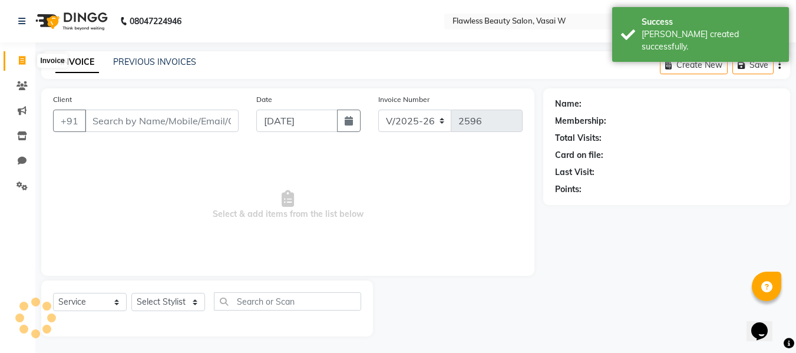
scroll to position [1, 0]
click at [101, 114] on input "Client" at bounding box center [162, 119] width 154 height 22
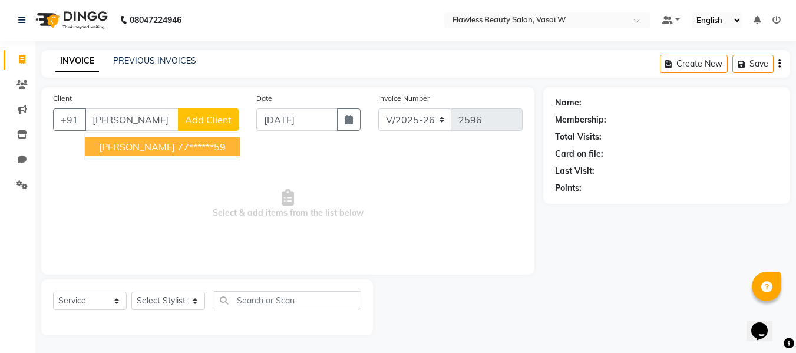
click at [119, 146] on span "[PERSON_NAME]" at bounding box center [137, 147] width 76 height 12
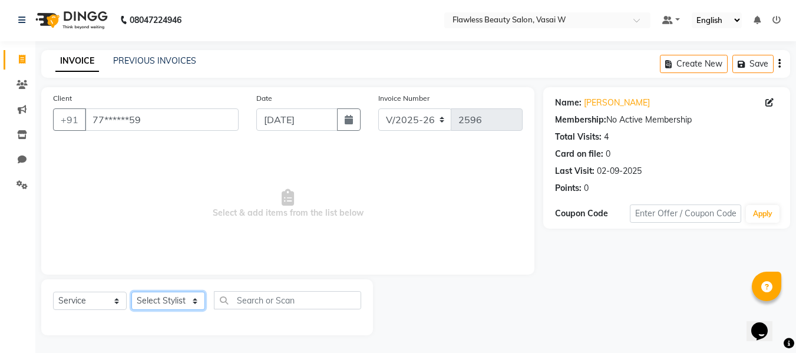
click at [153, 300] on select "Select Stylist [PERSON_NAME] [PERSON_NAME] [PERSON_NAME] maam Nisha Pari [PERSO…" at bounding box center [168, 301] width 74 height 18
click at [131, 292] on select "Select Stylist [PERSON_NAME] [PERSON_NAME] [PERSON_NAME] maam Nisha Pari [PERSO…" at bounding box center [168, 301] width 74 height 18
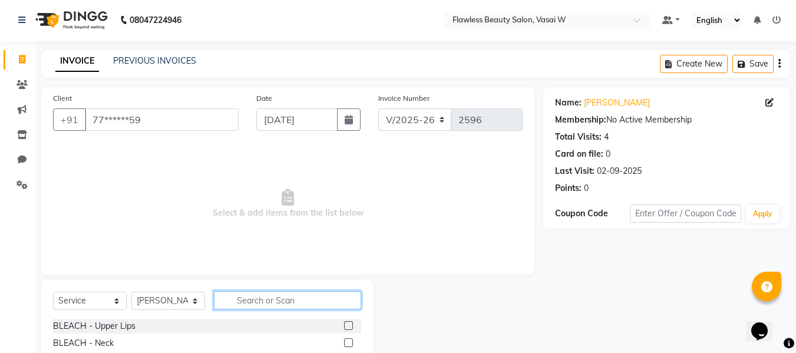
click at [287, 296] on input "text" at bounding box center [287, 300] width 147 height 18
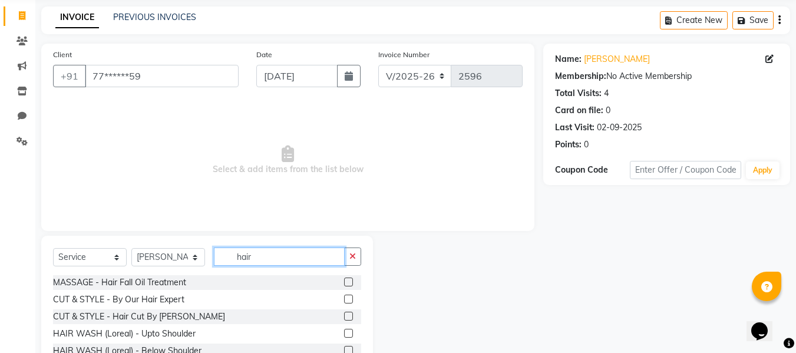
scroll to position [49, 0]
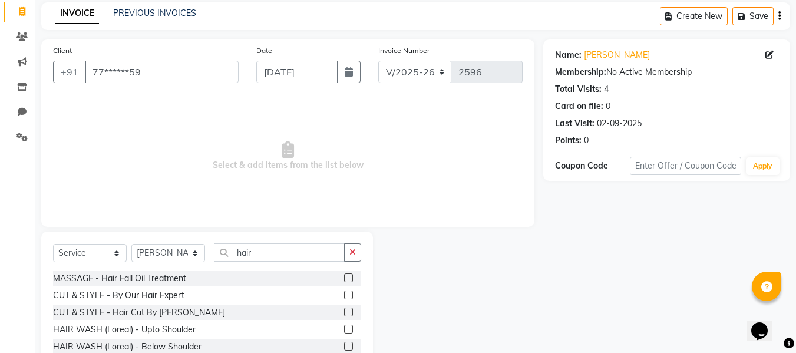
click at [344, 311] on label at bounding box center [348, 312] width 9 height 9
click at [344, 311] on input "checkbox" at bounding box center [348, 313] width 8 height 8
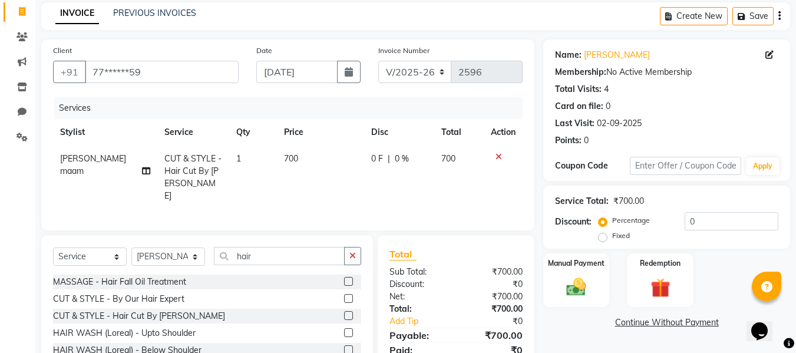
click at [284, 159] on span "700" at bounding box center [291, 158] width 14 height 11
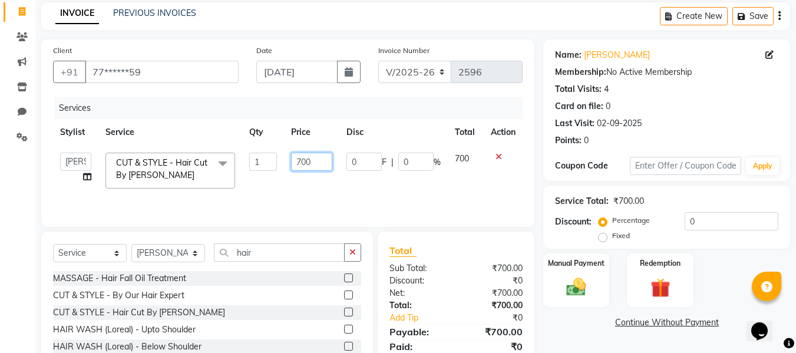
click at [317, 159] on input "700" at bounding box center [311, 162] width 41 height 18
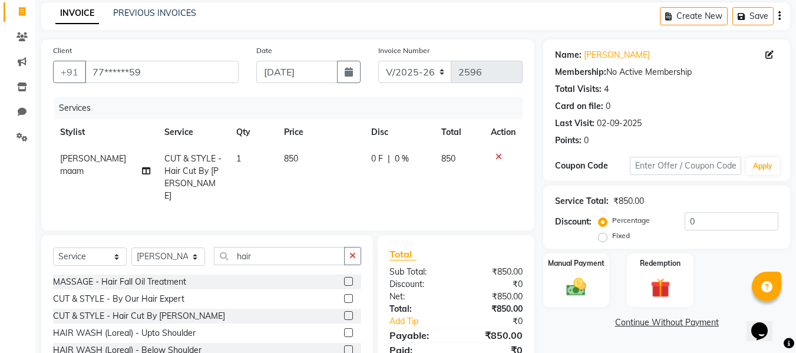
click at [424, 291] on div "Net:" at bounding box center [418, 297] width 75 height 12
click at [581, 273] on div "Manual Payment" at bounding box center [576, 280] width 69 height 56
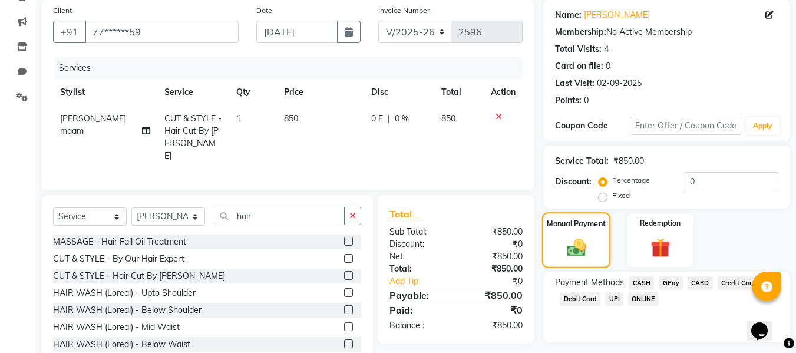
scroll to position [98, 0]
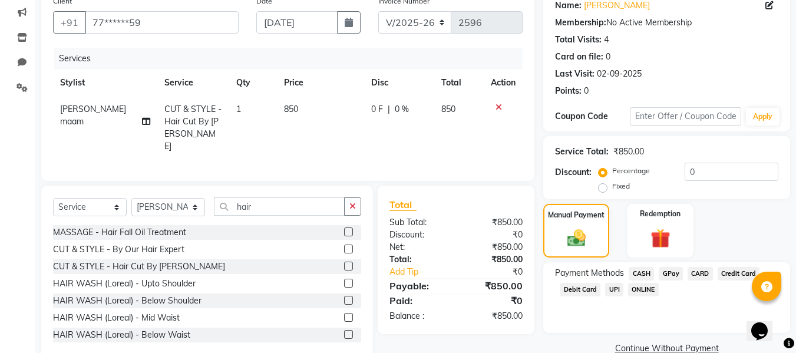
click at [672, 270] on span "GPay" at bounding box center [671, 274] width 24 height 14
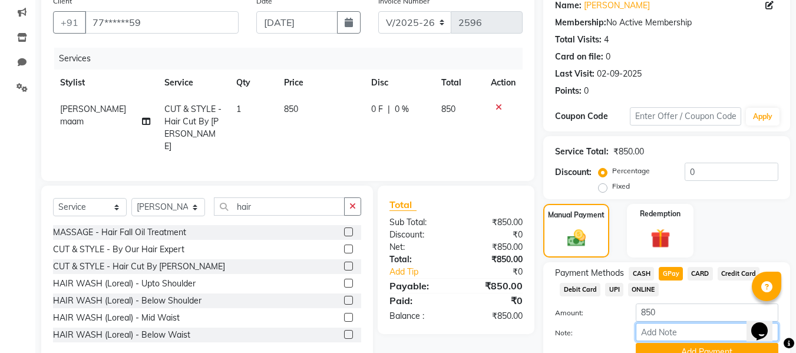
click at [653, 327] on input "Note:" at bounding box center [707, 332] width 143 height 18
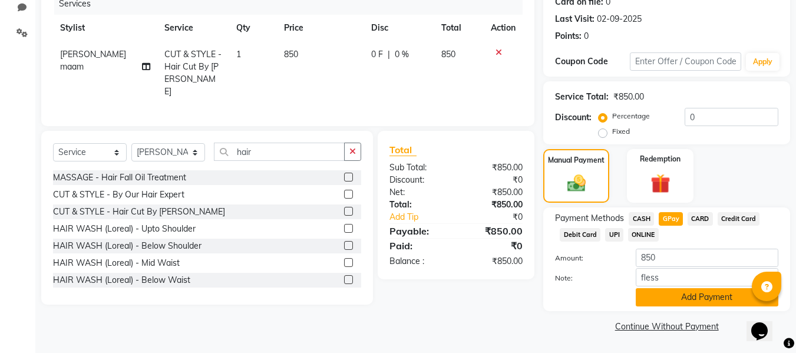
click at [646, 301] on button "Add Payment" at bounding box center [707, 297] width 143 height 18
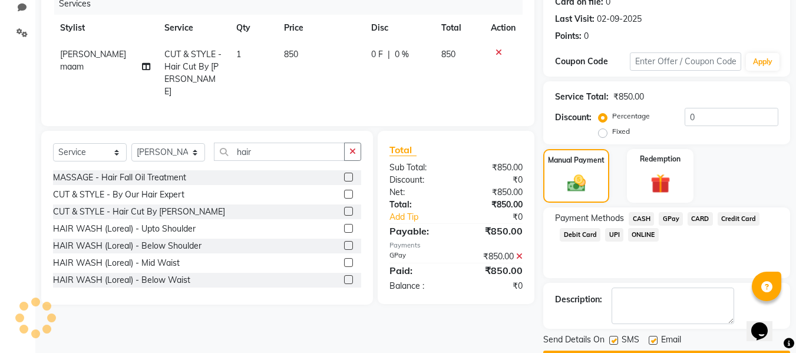
scroll to position [186, 0]
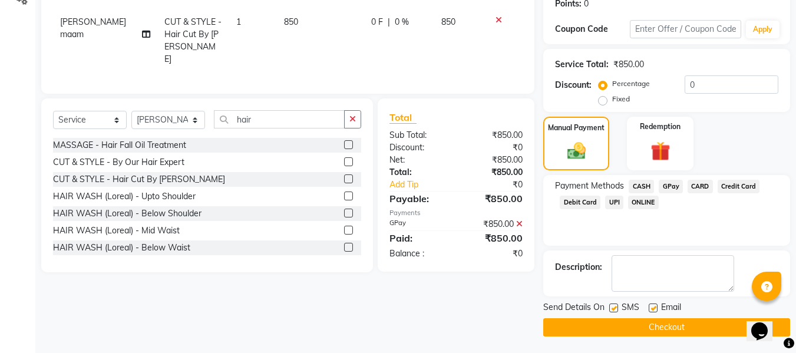
click at [651, 308] on label at bounding box center [653, 308] width 9 height 9
click at [651, 308] on input "checkbox" at bounding box center [653, 309] width 8 height 8
click at [615, 310] on label at bounding box center [614, 308] width 9 height 9
click at [615, 310] on input "checkbox" at bounding box center [614, 309] width 8 height 8
click at [601, 326] on button "Checkout" at bounding box center [667, 327] width 247 height 18
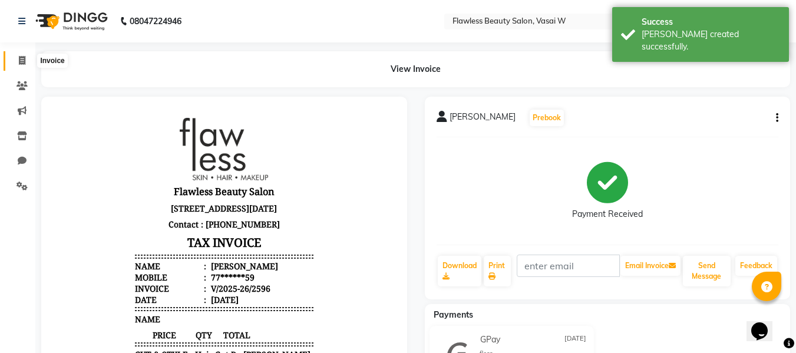
click at [25, 59] on icon at bounding box center [22, 60] width 6 height 9
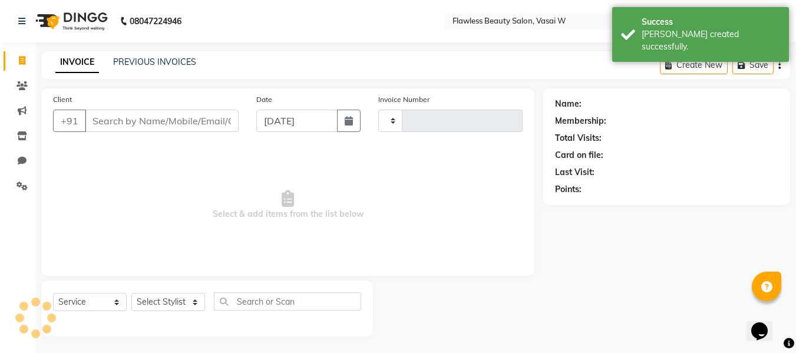
scroll to position [1, 0]
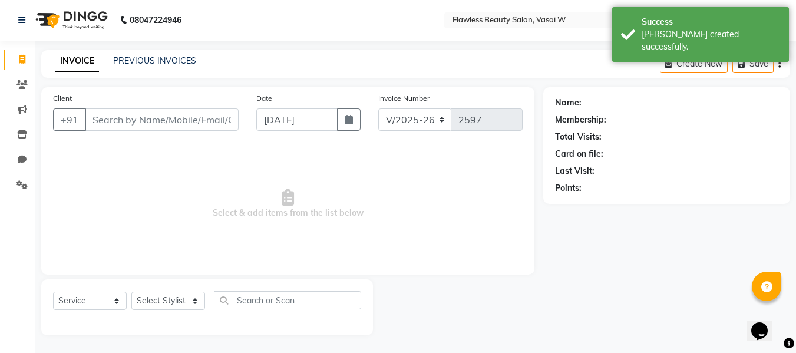
click at [104, 120] on input "Client" at bounding box center [162, 119] width 154 height 22
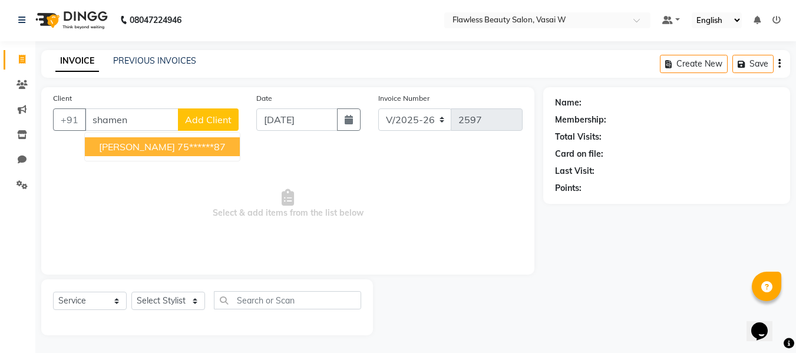
click at [111, 152] on span "[PERSON_NAME]" at bounding box center [137, 147] width 76 height 12
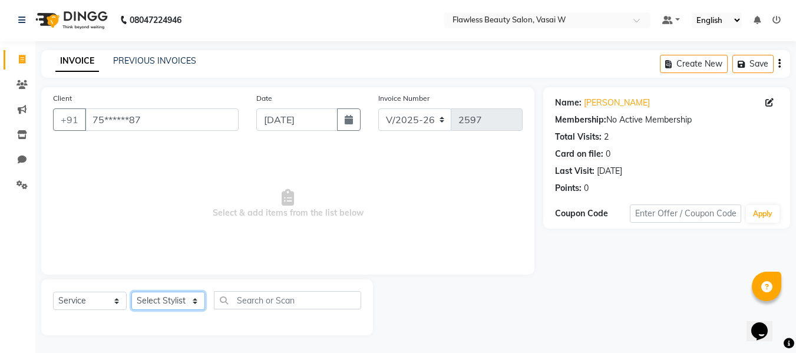
click at [153, 292] on select "Select Stylist [PERSON_NAME] [PERSON_NAME] [PERSON_NAME] maam Nisha Pari [PERSO…" at bounding box center [168, 301] width 74 height 18
click at [131, 292] on select "Select Stylist [PERSON_NAME] [PERSON_NAME] [PERSON_NAME] maam Nisha Pari [PERSO…" at bounding box center [168, 301] width 74 height 18
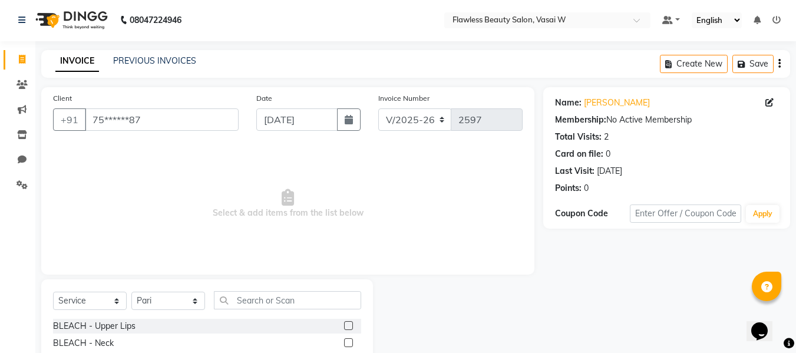
click at [236, 291] on input "text" at bounding box center [287, 300] width 147 height 18
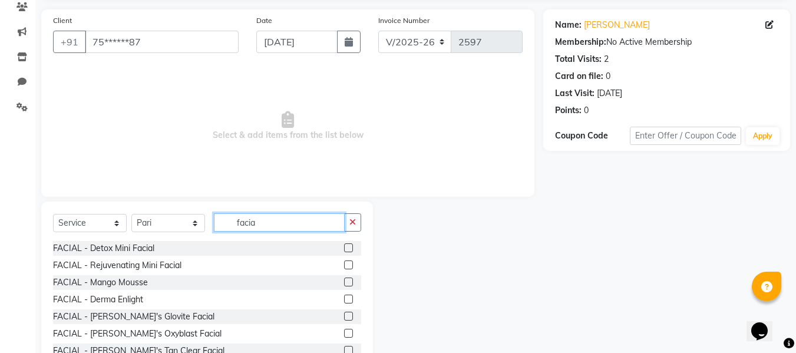
scroll to position [119, 0]
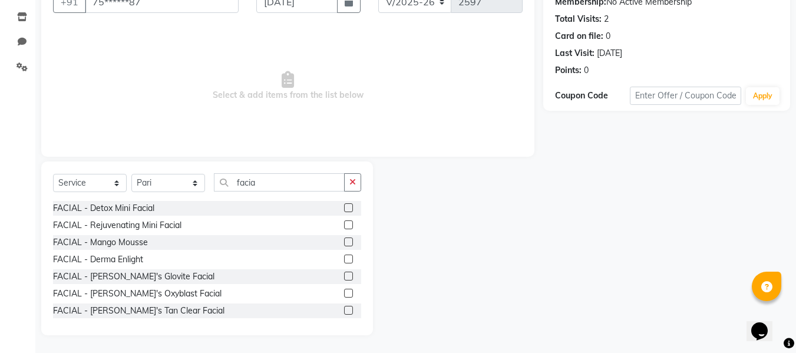
click at [344, 259] on label at bounding box center [348, 259] width 9 height 9
click at [344, 259] on input "checkbox" at bounding box center [348, 260] width 8 height 8
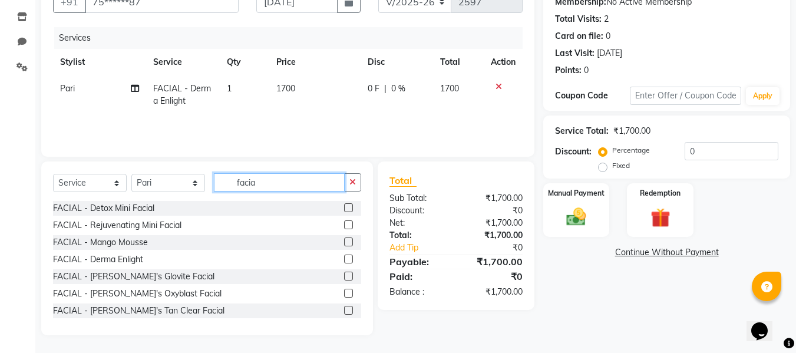
click at [298, 185] on input "facia" at bounding box center [279, 182] width 131 height 18
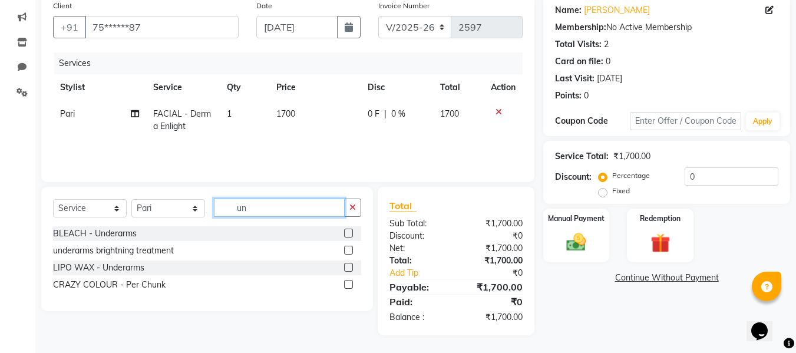
scroll to position [94, 0]
click at [350, 266] on label at bounding box center [348, 267] width 9 height 9
click at [350, 266] on input "checkbox" at bounding box center [348, 268] width 8 height 8
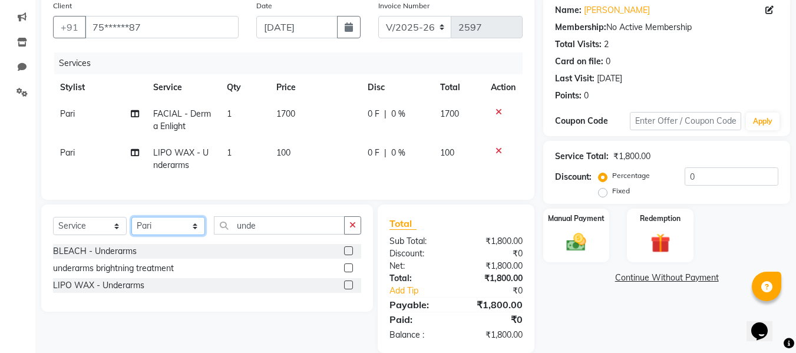
click at [187, 229] on select "Select Stylist [PERSON_NAME] [PERSON_NAME] [PERSON_NAME] maam Nisha Pari [PERSO…" at bounding box center [168, 226] width 74 height 18
click at [131, 226] on select "Select Stylist [PERSON_NAME] [PERSON_NAME] [PERSON_NAME] maam Nisha Pari [PERSO…" at bounding box center [168, 226] width 74 height 18
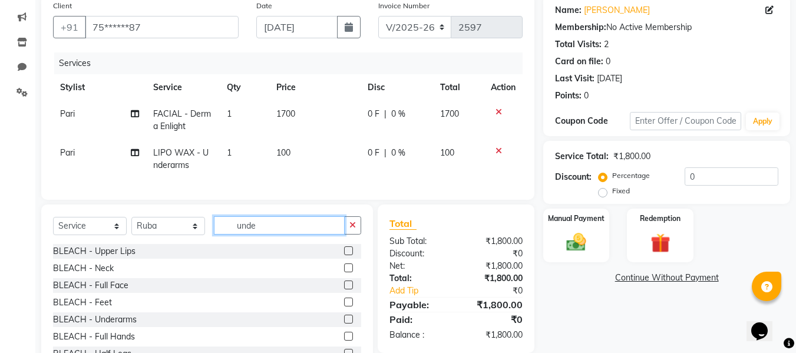
click at [297, 229] on input "unde" at bounding box center [279, 225] width 131 height 18
click at [344, 289] on label at bounding box center [348, 285] width 9 height 9
click at [344, 289] on input "checkbox" at bounding box center [348, 286] width 8 height 8
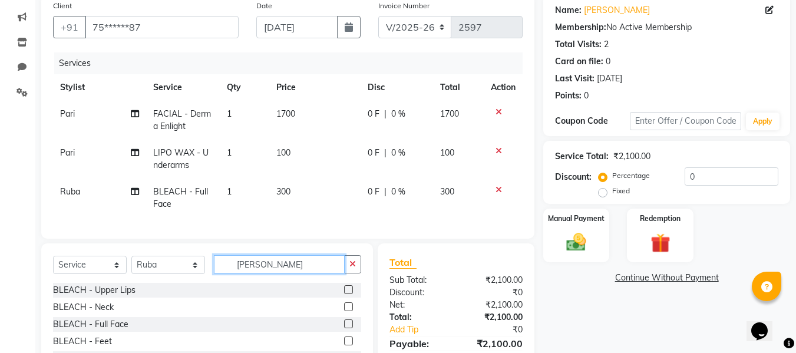
click at [282, 271] on input "[PERSON_NAME]" at bounding box center [279, 264] width 131 height 18
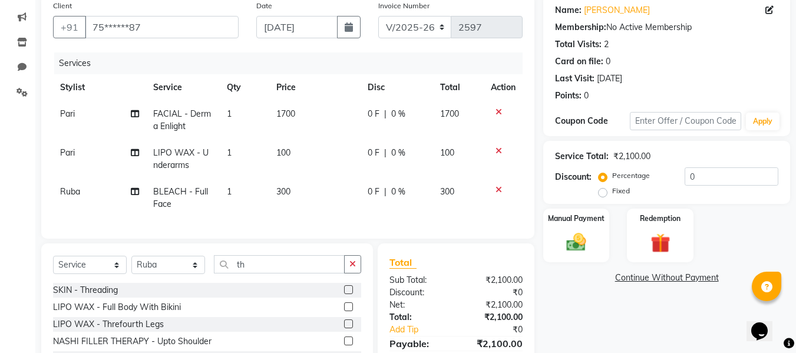
click at [344, 294] on label at bounding box center [348, 289] width 9 height 9
click at [344, 294] on input "checkbox" at bounding box center [348, 291] width 8 height 8
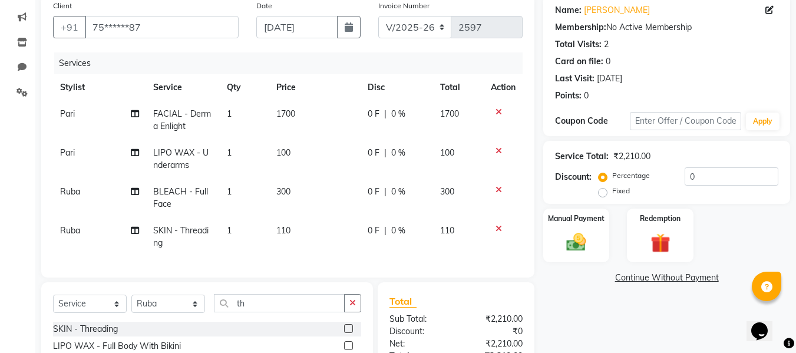
click at [285, 228] on span "110" at bounding box center [283, 230] width 14 height 11
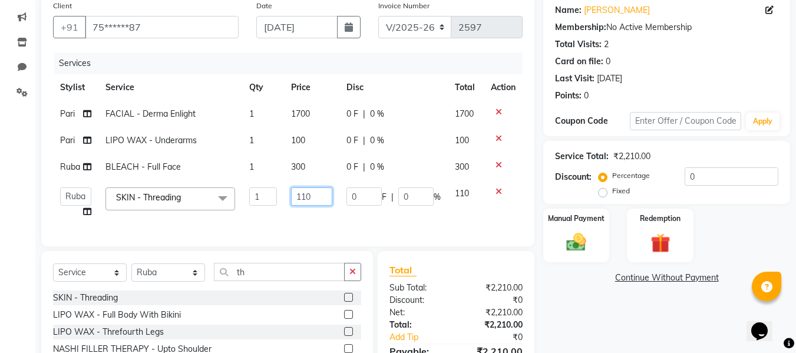
click at [321, 195] on input "110" at bounding box center [311, 196] width 41 height 18
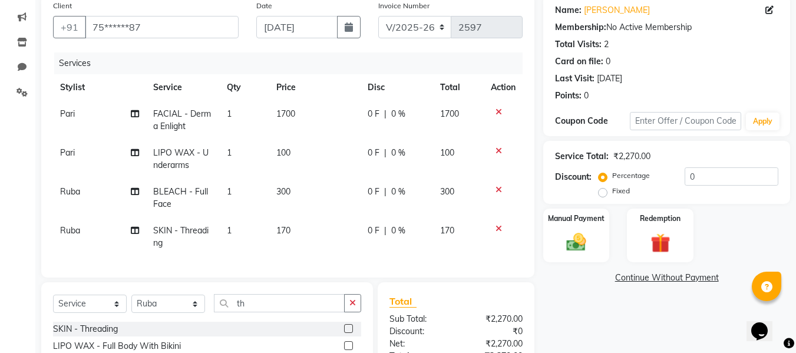
click at [442, 314] on div "Total Sub Total: ₹2,270.00 Discount: ₹0 Net: ₹2,270.00 Total: ₹2,270.00 Add Tip…" at bounding box center [456, 356] width 133 height 125
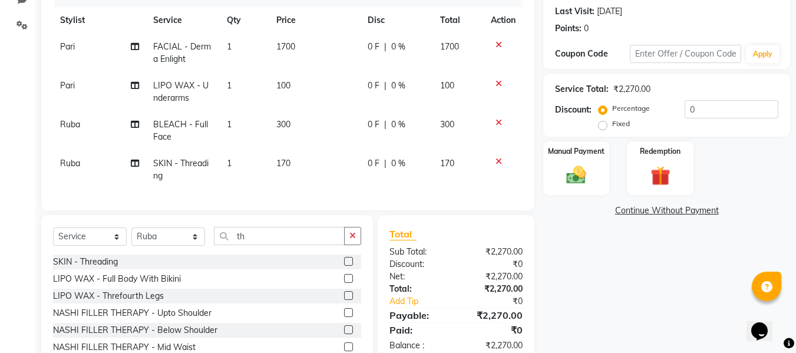
scroll to position [169, 0]
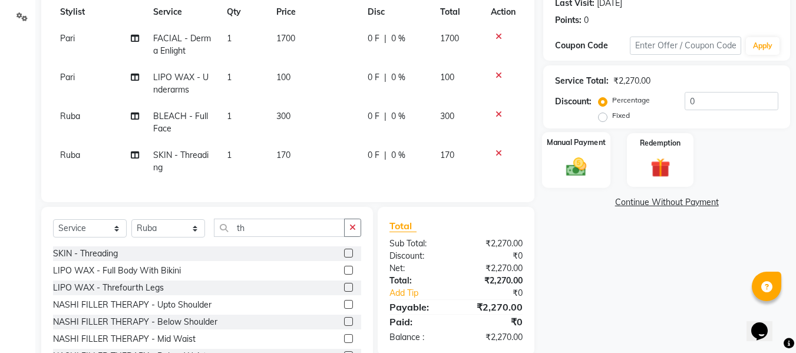
click at [577, 146] on label "Manual Payment" at bounding box center [576, 142] width 59 height 11
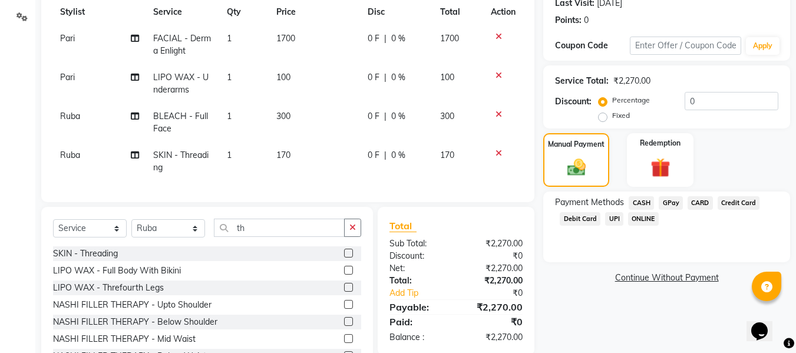
click at [666, 202] on span "GPay" at bounding box center [671, 203] width 24 height 14
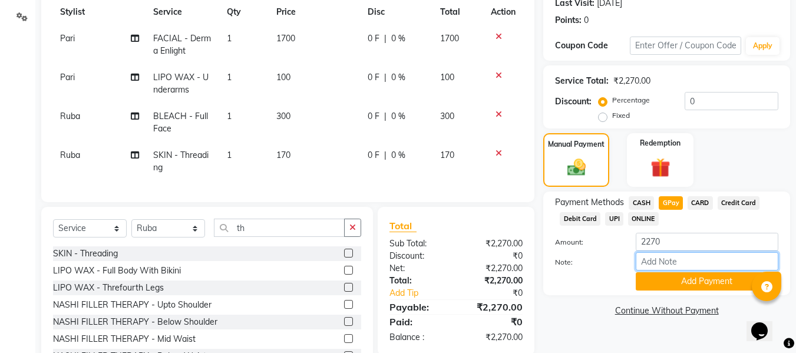
click at [648, 262] on input "Note:" at bounding box center [707, 261] width 143 height 18
click at [640, 287] on button "Add Payment" at bounding box center [707, 281] width 143 height 18
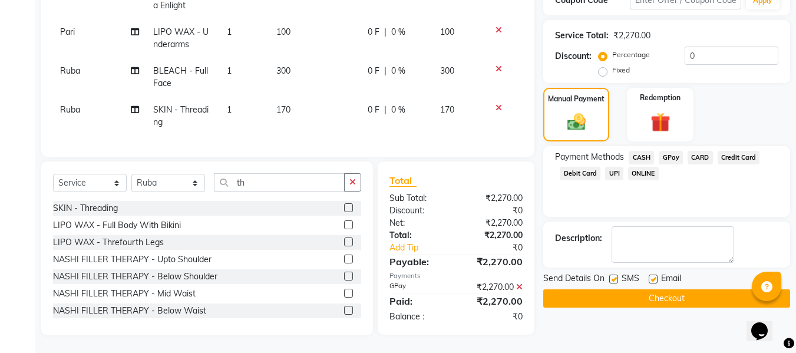
scroll to position [223, 0]
click at [653, 272] on div "Email" at bounding box center [670, 279] width 42 height 15
drag, startPoint x: 613, startPoint y: 266, endPoint x: 651, endPoint y: 271, distance: 38.5
click at [651, 272] on div "Send Details On SMS Email" at bounding box center [667, 279] width 247 height 15
click at [651, 275] on label at bounding box center [653, 279] width 9 height 9
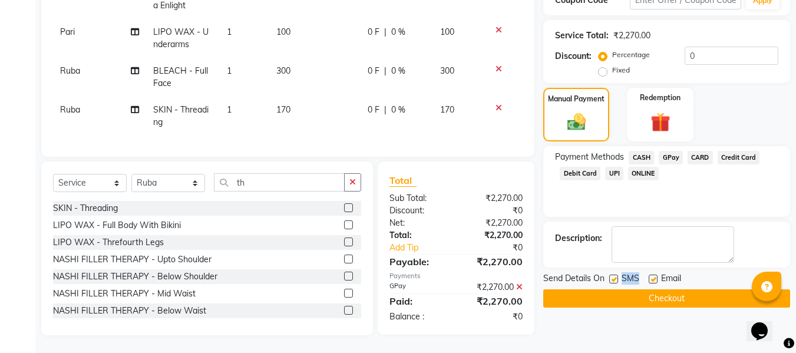
click at [651, 276] on input "checkbox" at bounding box center [653, 280] width 8 height 8
click at [616, 275] on label at bounding box center [614, 279] width 9 height 9
click at [616, 276] on input "checkbox" at bounding box center [614, 280] width 8 height 8
click at [591, 290] on button "Checkout" at bounding box center [667, 298] width 247 height 18
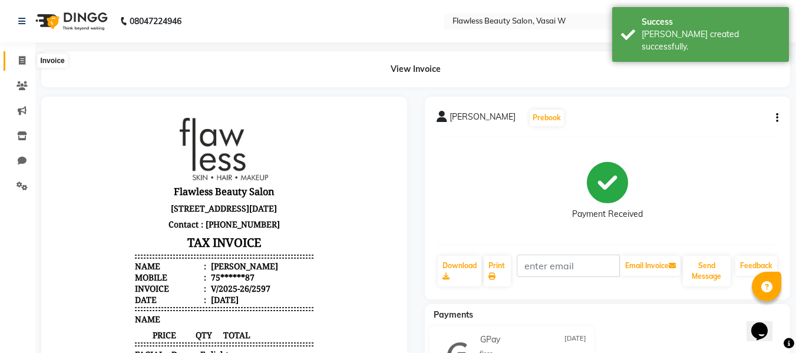
click at [21, 59] on icon at bounding box center [22, 60] width 6 height 9
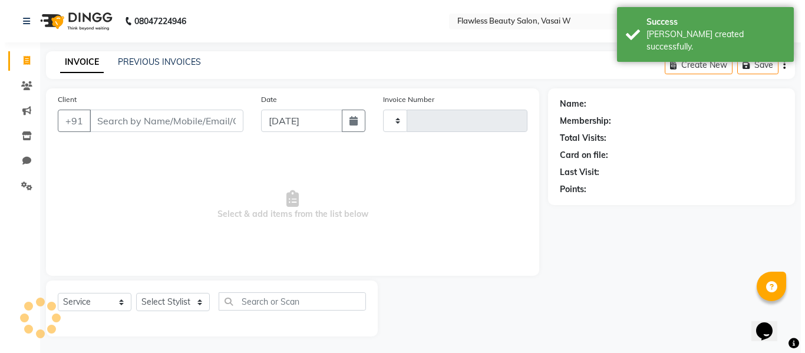
scroll to position [1, 0]
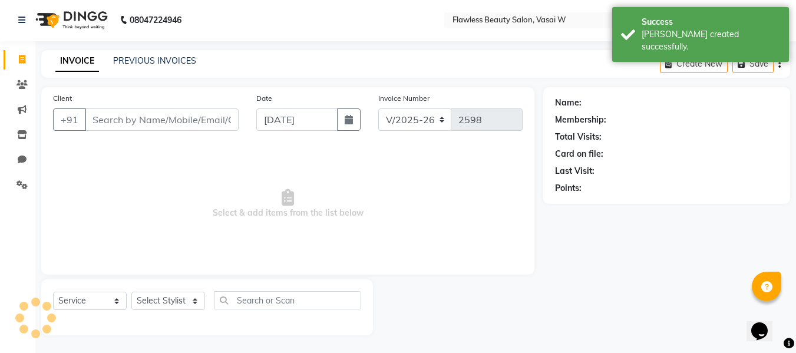
click at [118, 114] on input "Client" at bounding box center [162, 119] width 154 height 22
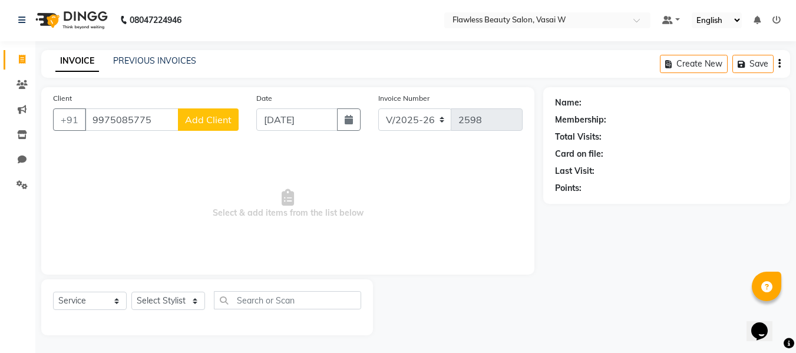
click at [196, 118] on span "Add Client" at bounding box center [208, 120] width 47 height 12
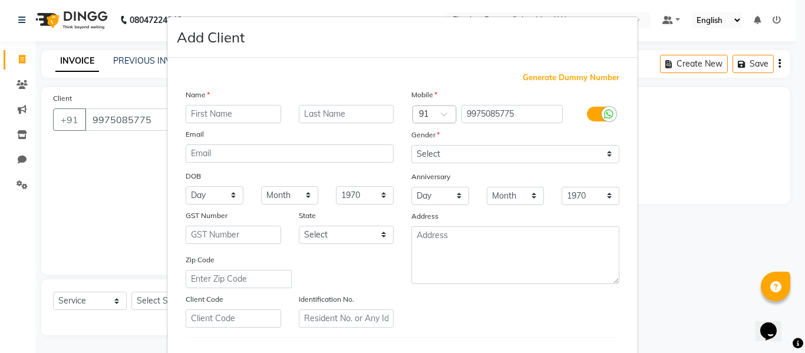
click at [196, 111] on input "text" at bounding box center [234, 114] width 96 height 18
click at [304, 118] on input "text" at bounding box center [347, 114] width 96 height 18
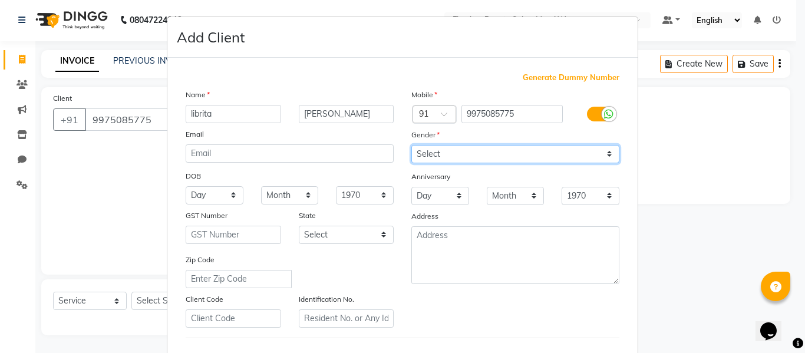
click at [445, 154] on select "Select [DEMOGRAPHIC_DATA] [DEMOGRAPHIC_DATA] Other Prefer Not To Say" at bounding box center [515, 154] width 208 height 18
click at [411, 145] on select "Select [DEMOGRAPHIC_DATA] [DEMOGRAPHIC_DATA] Other Prefer Not To Say" at bounding box center [515, 154] width 208 height 18
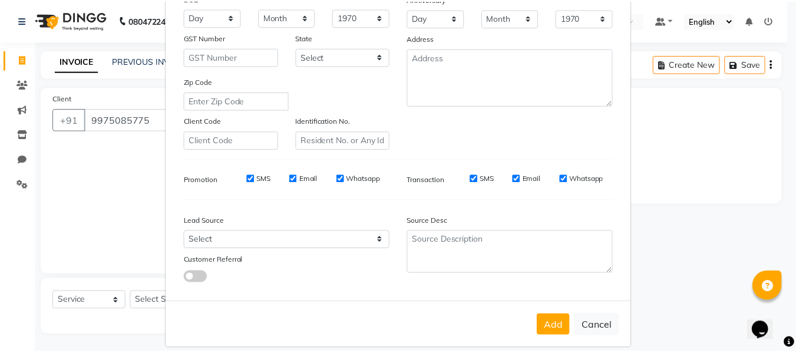
scroll to position [191, 0]
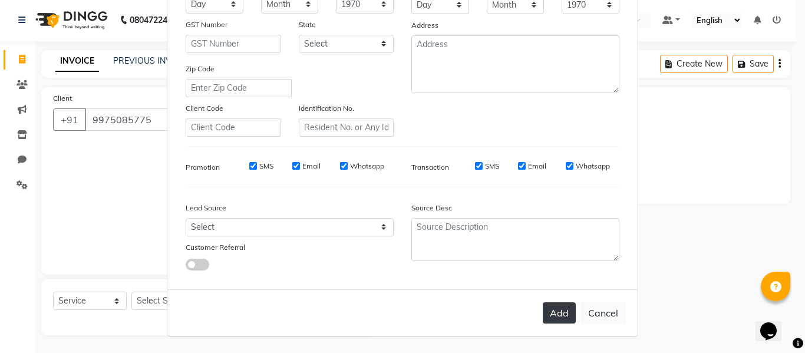
click at [555, 314] on button "Add" at bounding box center [559, 312] width 33 height 21
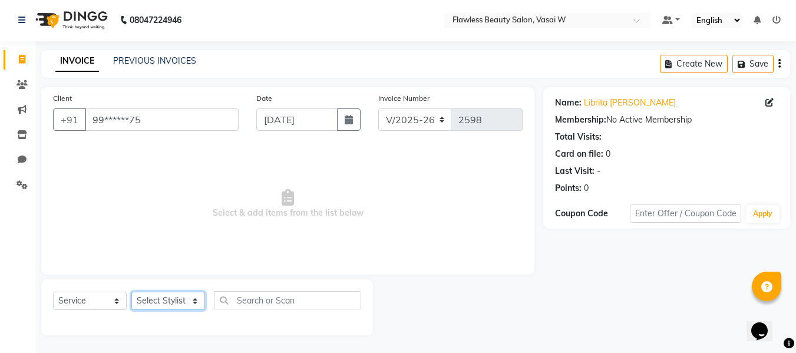
click at [153, 304] on select "Select Stylist [PERSON_NAME] [PERSON_NAME] [PERSON_NAME] maam Nisha Pari [PERSO…" at bounding box center [168, 301] width 74 height 18
click at [131, 292] on select "Select Stylist [PERSON_NAME] [PERSON_NAME] [PERSON_NAME] maam Nisha Pari [PERSO…" at bounding box center [168, 301] width 74 height 18
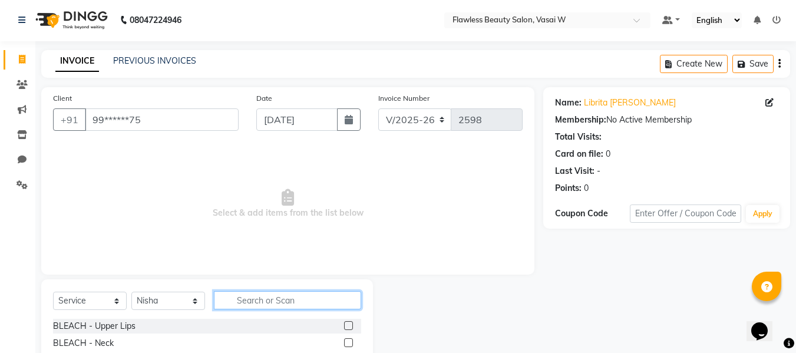
click at [238, 293] on input "text" at bounding box center [287, 300] width 147 height 18
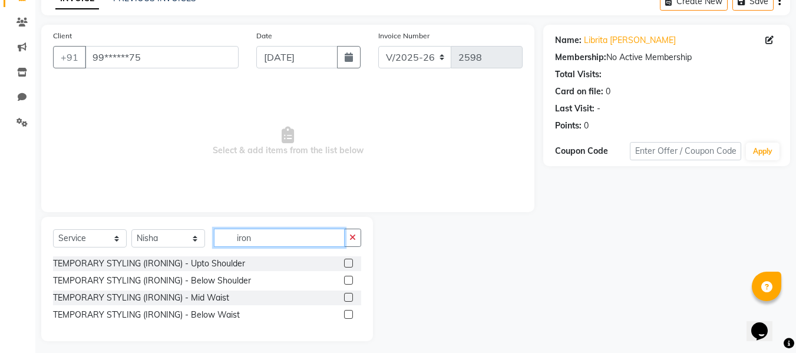
scroll to position [70, 0]
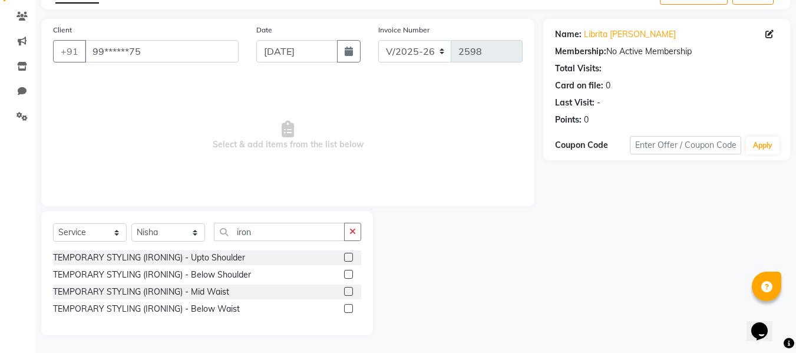
click at [350, 287] on label at bounding box center [348, 291] width 9 height 9
click at [350, 288] on input "checkbox" at bounding box center [348, 292] width 8 height 8
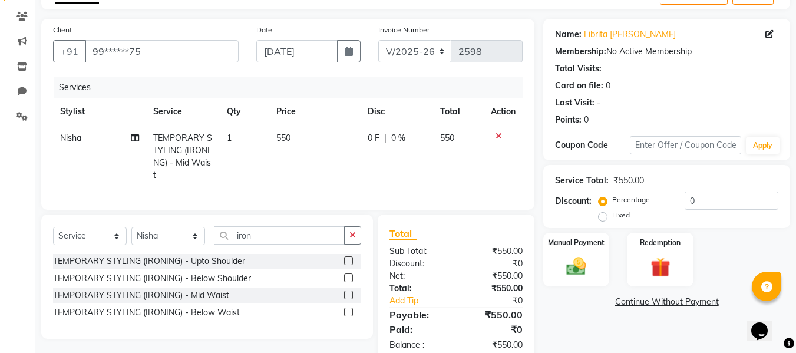
click at [298, 139] on td "550" at bounding box center [314, 157] width 91 height 64
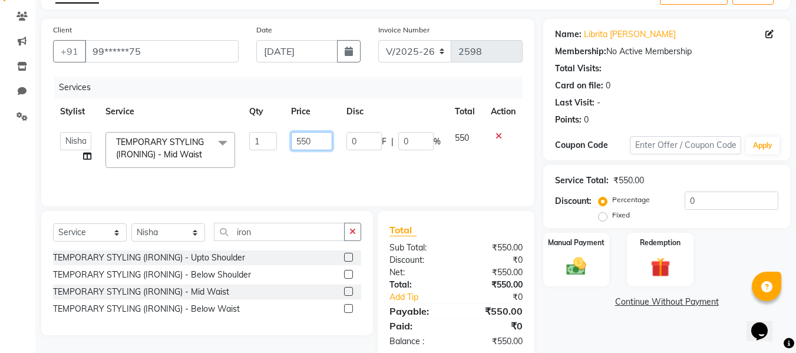
click at [314, 137] on input "550" at bounding box center [311, 141] width 41 height 18
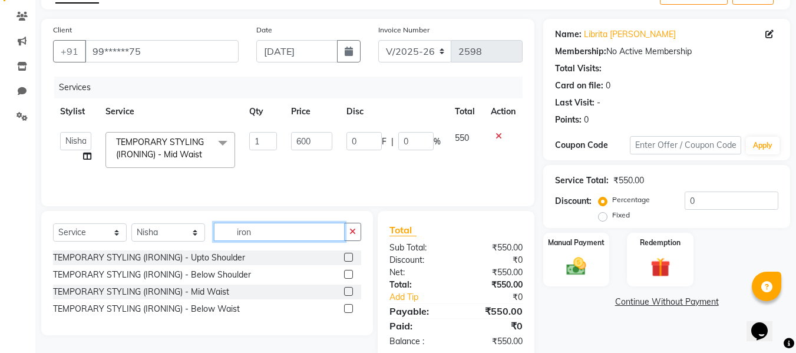
click at [253, 235] on div "Select Service Product Membership Package Voucher Prepaid Gift Card Select Styl…" at bounding box center [207, 273] width 332 height 124
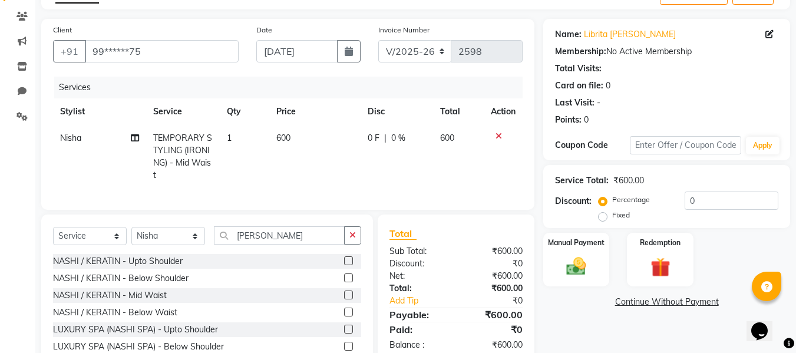
click at [344, 282] on label at bounding box center [348, 278] width 9 height 9
click at [344, 282] on input "checkbox" at bounding box center [348, 279] width 8 height 8
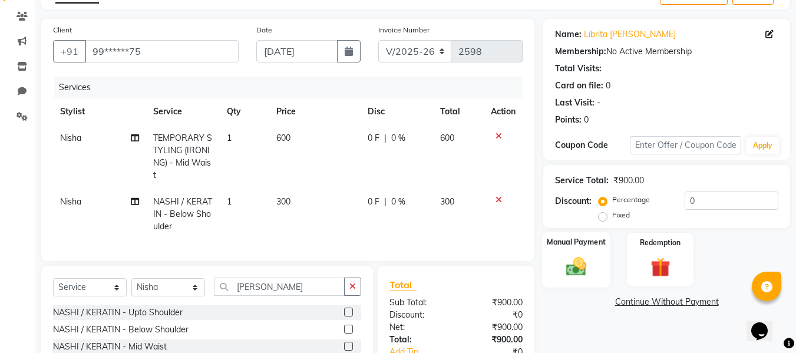
click at [577, 251] on div "Manual Payment" at bounding box center [576, 260] width 69 height 56
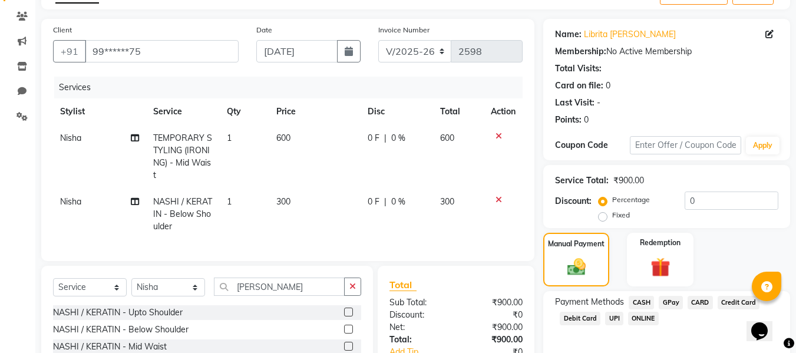
click at [663, 298] on span "GPay" at bounding box center [671, 303] width 24 height 14
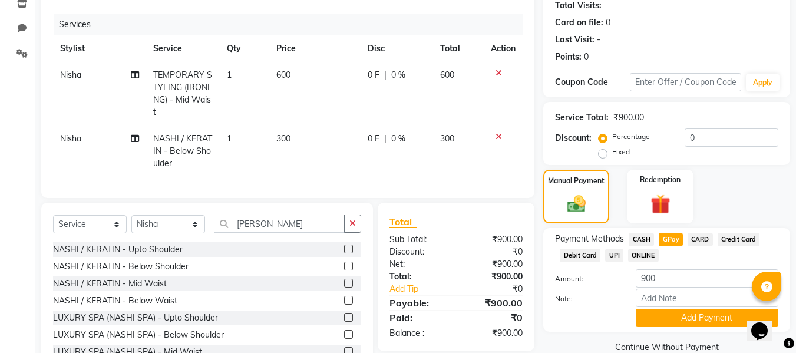
scroll to position [143, 0]
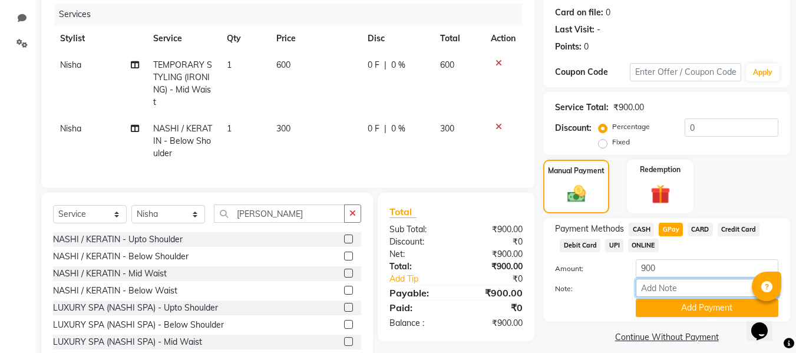
click at [663, 288] on input "Note:" at bounding box center [707, 288] width 143 height 18
click at [650, 311] on button "Add Payment" at bounding box center [707, 308] width 143 height 18
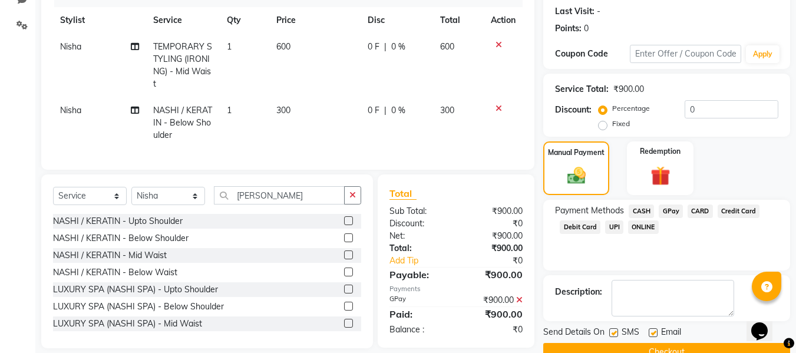
scroll to position [187, 0]
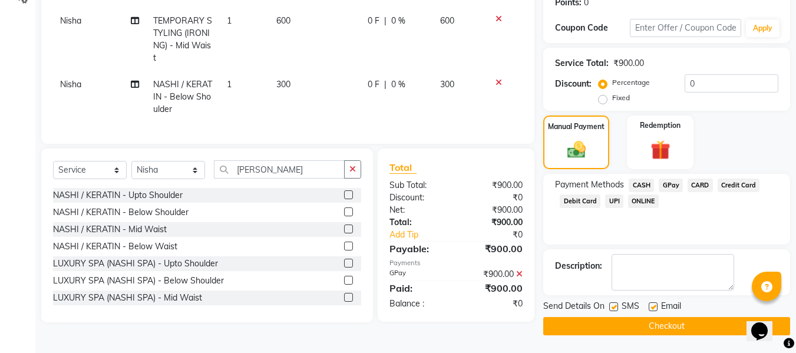
click at [652, 305] on label at bounding box center [653, 306] width 9 height 9
click at [652, 305] on input "checkbox" at bounding box center [653, 308] width 8 height 8
click at [614, 308] on label at bounding box center [614, 306] width 9 height 9
click at [614, 308] on input "checkbox" at bounding box center [614, 308] width 8 height 8
click at [590, 327] on button "Checkout" at bounding box center [667, 326] width 247 height 18
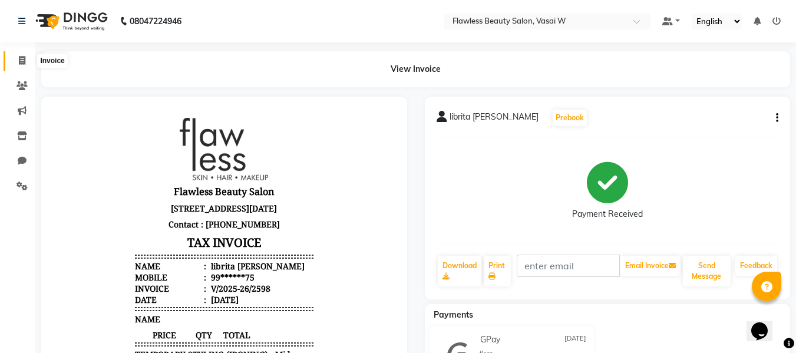
click at [27, 62] on span at bounding box center [22, 61] width 21 height 14
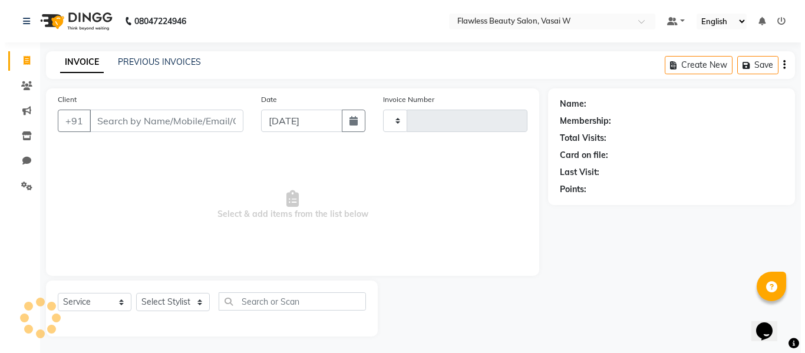
scroll to position [1, 0]
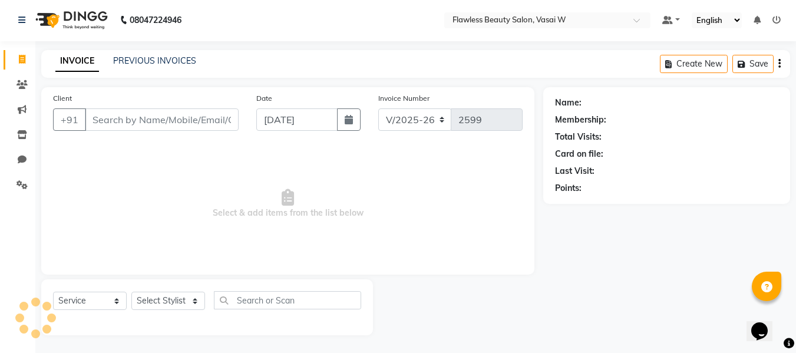
click at [113, 118] on input "Client" at bounding box center [162, 119] width 154 height 22
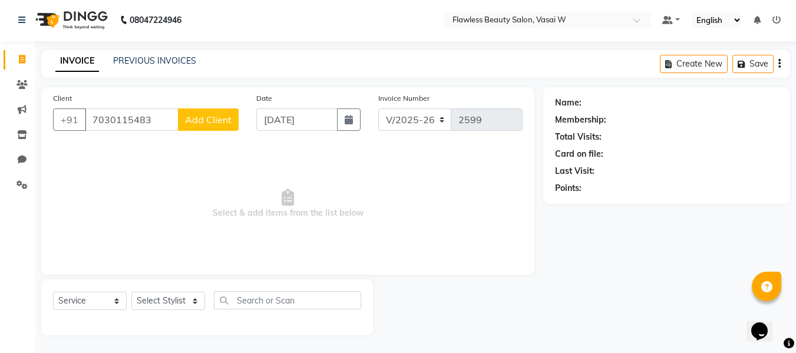
click at [200, 120] on span "Add Client" at bounding box center [208, 120] width 47 height 12
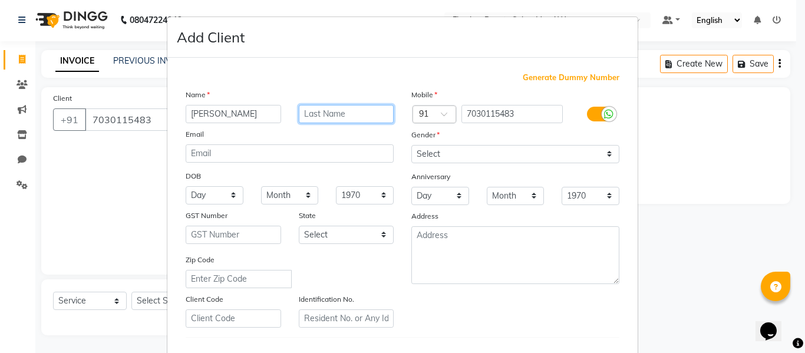
click at [305, 110] on input "text" at bounding box center [347, 114] width 96 height 18
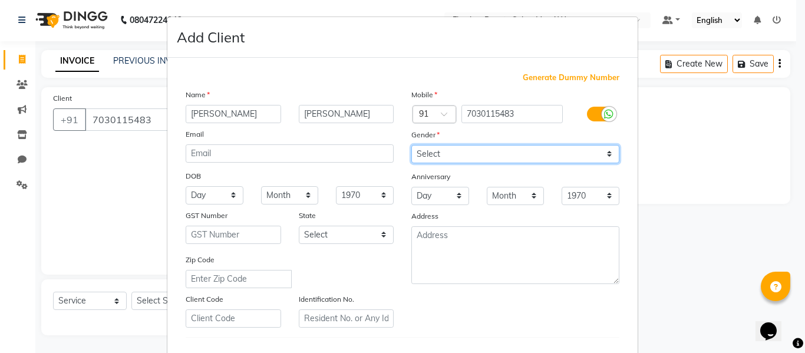
click at [427, 147] on select "Select [DEMOGRAPHIC_DATA] [DEMOGRAPHIC_DATA] Other Prefer Not To Say" at bounding box center [515, 154] width 208 height 18
click at [411, 145] on select "Select [DEMOGRAPHIC_DATA] [DEMOGRAPHIC_DATA] Other Prefer Not To Say" at bounding box center [515, 154] width 208 height 18
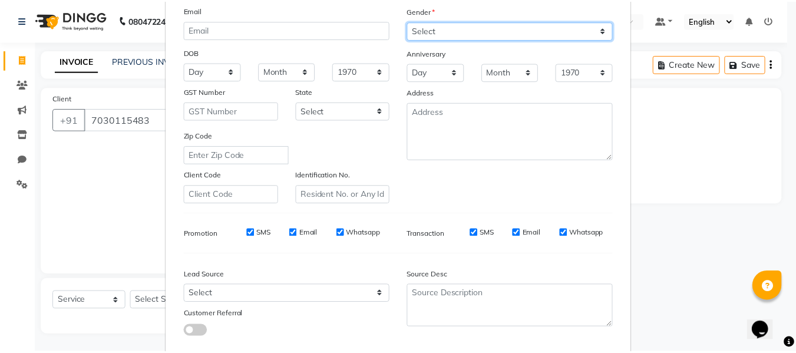
scroll to position [191, 0]
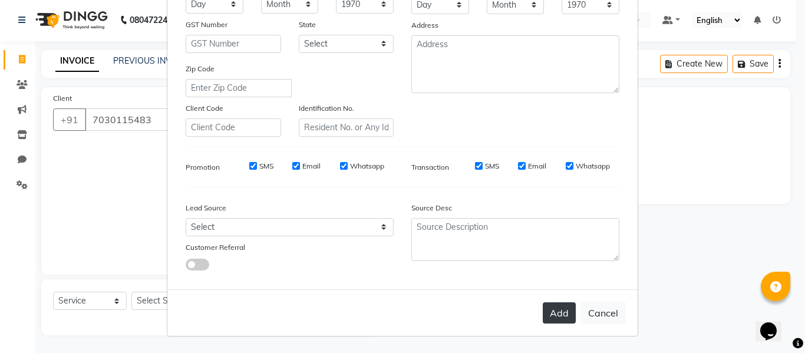
click at [562, 321] on button "Add" at bounding box center [559, 312] width 33 height 21
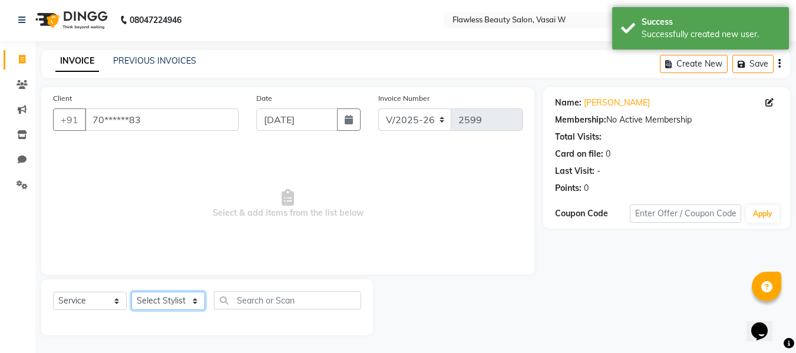
click at [195, 307] on select "Select Stylist [PERSON_NAME] [PERSON_NAME] [PERSON_NAME] maam Nisha Pari [PERSO…" at bounding box center [168, 301] width 74 height 18
click at [131, 292] on select "Select Stylist [PERSON_NAME] [PERSON_NAME] [PERSON_NAME] maam Nisha Pari [PERSO…" at bounding box center [168, 301] width 74 height 18
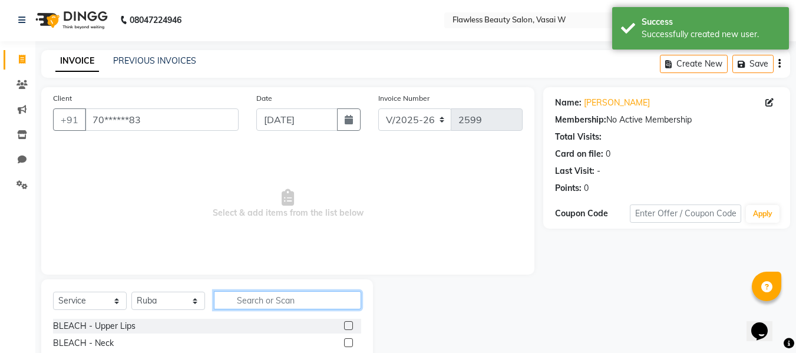
click at [252, 295] on input "text" at bounding box center [287, 300] width 147 height 18
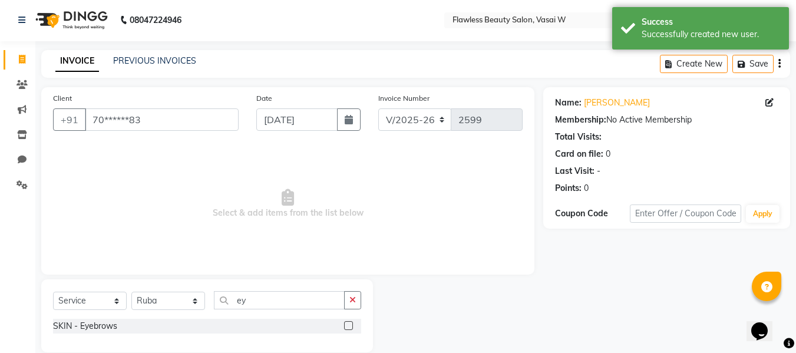
click at [348, 326] on label at bounding box center [348, 325] width 9 height 9
click at [348, 326] on input "checkbox" at bounding box center [348, 326] width 8 height 8
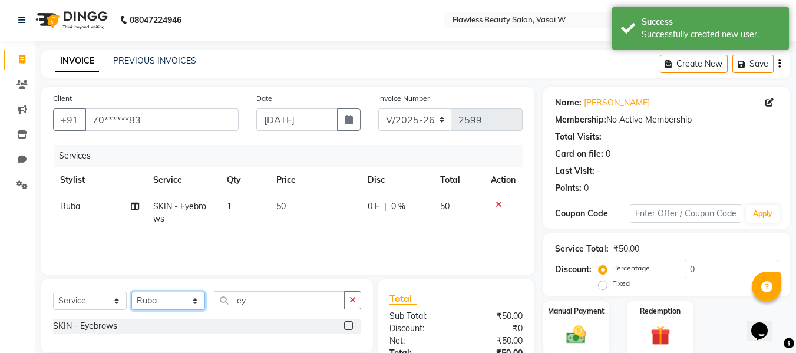
click at [183, 305] on select "Select Stylist [PERSON_NAME] [PERSON_NAME] [PERSON_NAME] maam Nisha Pari [PERSO…" at bounding box center [168, 301] width 74 height 18
click at [131, 292] on select "Select Stylist [PERSON_NAME] [PERSON_NAME] [PERSON_NAME] maam Nisha Pari [PERSO…" at bounding box center [168, 301] width 74 height 18
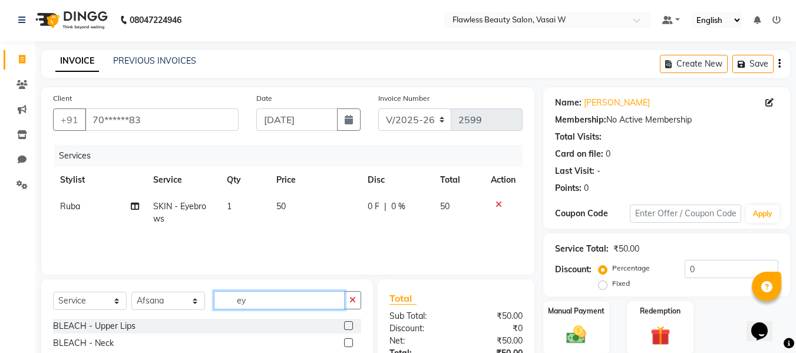
click at [283, 296] on input "ey" at bounding box center [279, 300] width 131 height 18
click at [350, 324] on label at bounding box center [348, 325] width 9 height 9
click at [350, 324] on input "checkbox" at bounding box center [348, 326] width 8 height 8
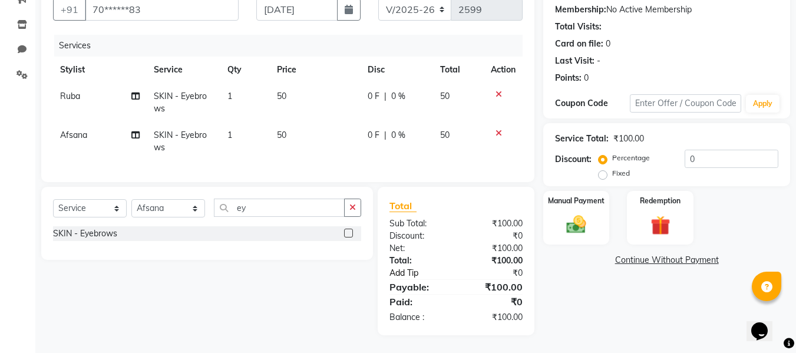
scroll to position [120, 0]
click at [572, 226] on img at bounding box center [576, 225] width 33 height 24
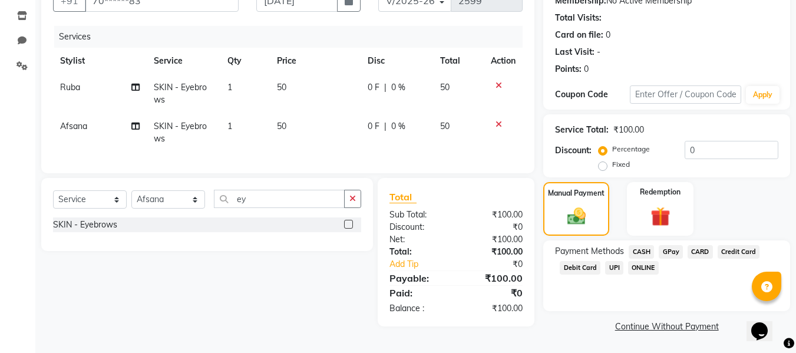
click at [667, 251] on span "GPay" at bounding box center [671, 252] width 24 height 14
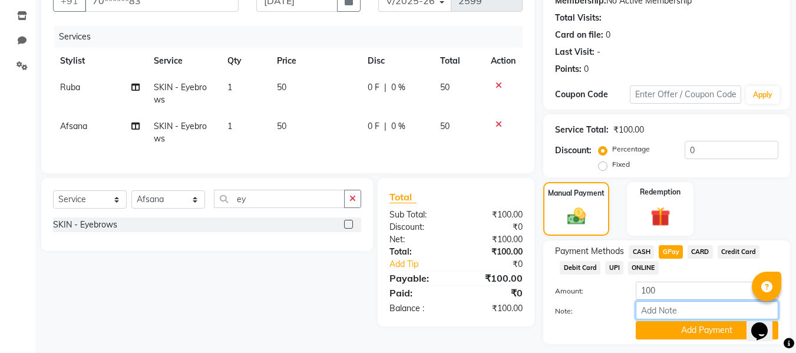
click at [648, 310] on input "Note:" at bounding box center [707, 310] width 143 height 18
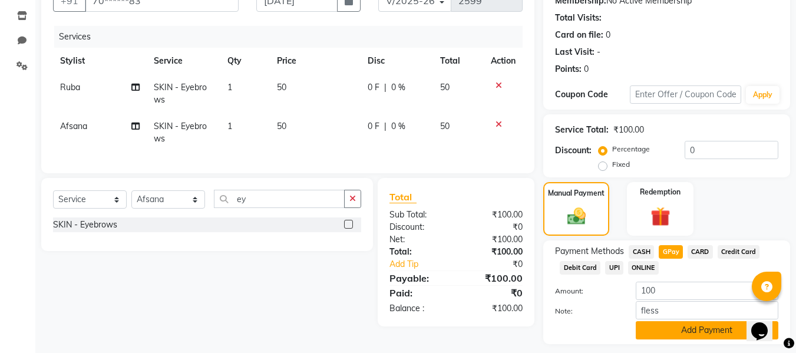
click at [651, 331] on button "Add Payment" at bounding box center [707, 330] width 143 height 18
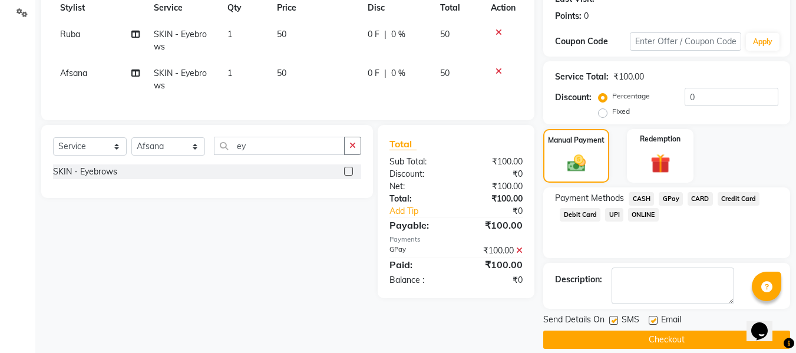
scroll to position [174, 0]
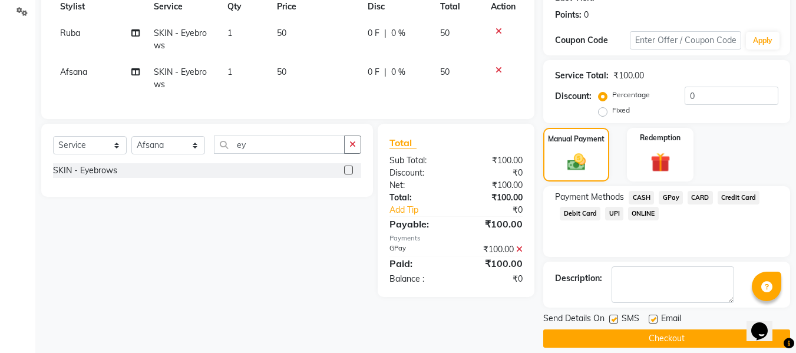
click at [652, 322] on label at bounding box center [653, 319] width 9 height 9
click at [652, 322] on input "checkbox" at bounding box center [653, 320] width 8 height 8
click at [610, 321] on label at bounding box center [614, 319] width 9 height 9
click at [610, 321] on input "checkbox" at bounding box center [614, 320] width 8 height 8
click at [584, 333] on button "Checkout" at bounding box center [667, 339] width 247 height 18
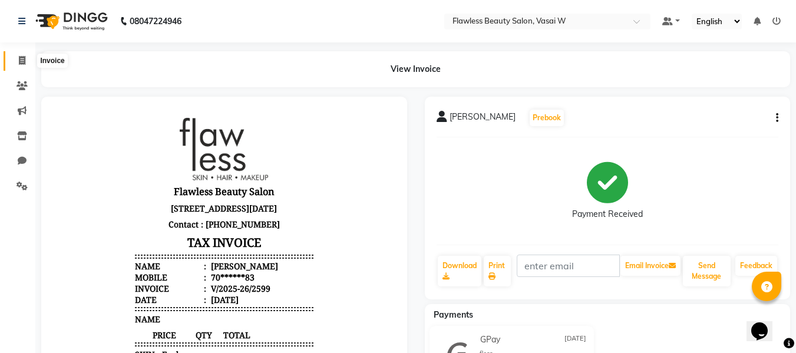
click at [18, 63] on span at bounding box center [22, 61] width 21 height 14
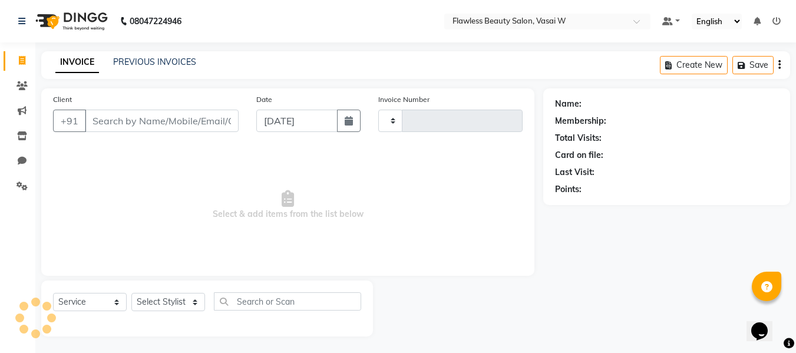
scroll to position [1, 0]
